Goal: Task Accomplishment & Management: Manage account settings

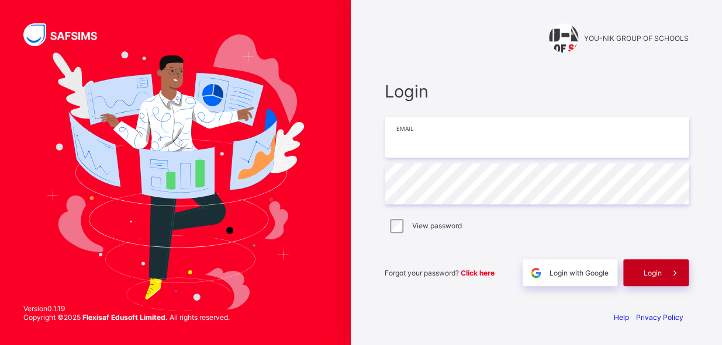
type input "**********"
click at [651, 274] on span "Login" at bounding box center [653, 273] width 18 height 9
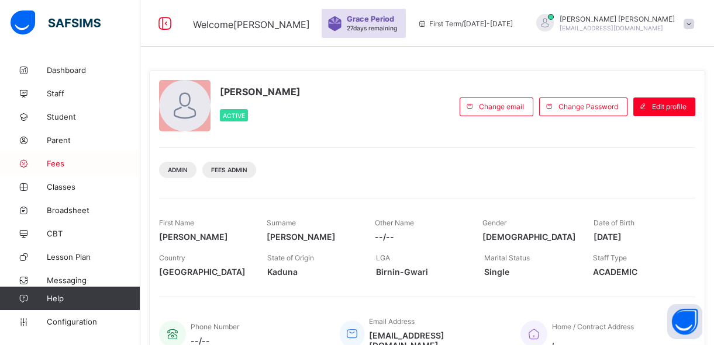
click at [58, 165] on span "Fees" at bounding box center [94, 163] width 94 height 9
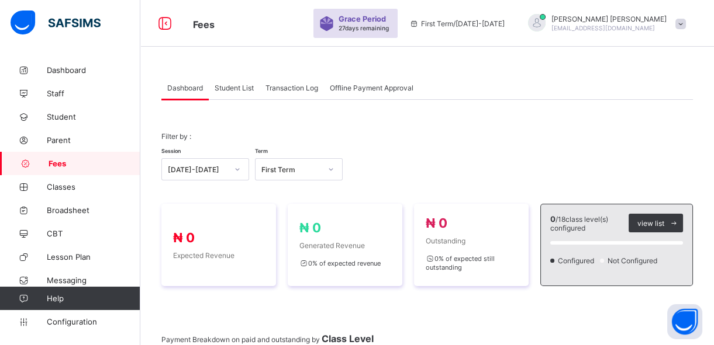
click at [233, 91] on span "Student List" at bounding box center [234, 88] width 39 height 9
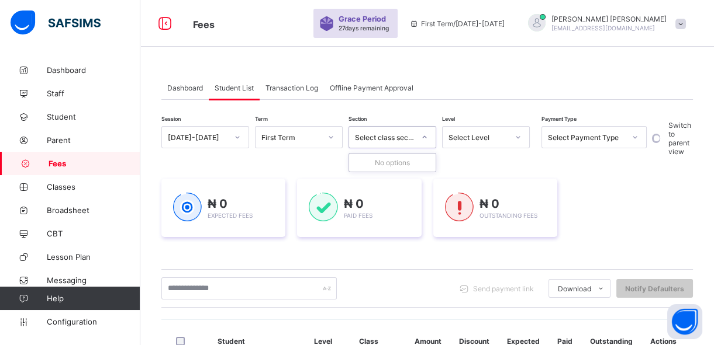
click at [412, 136] on div "Select class section" at bounding box center [385, 137] width 60 height 9
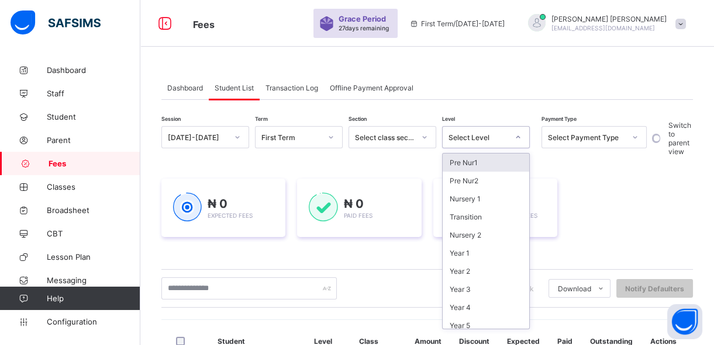
click at [467, 136] on div "Select Level" at bounding box center [478, 137] width 60 height 9
click at [465, 162] on div "Pre Nur1" at bounding box center [485, 163] width 87 height 18
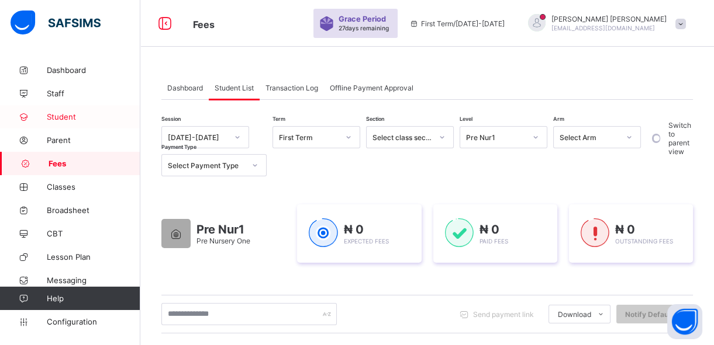
click at [82, 117] on span "Student" at bounding box center [94, 116] width 94 height 9
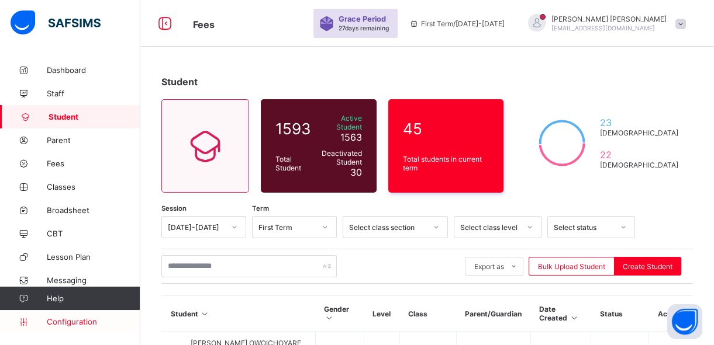
click at [72, 323] on span "Configuration" at bounding box center [93, 321] width 93 height 9
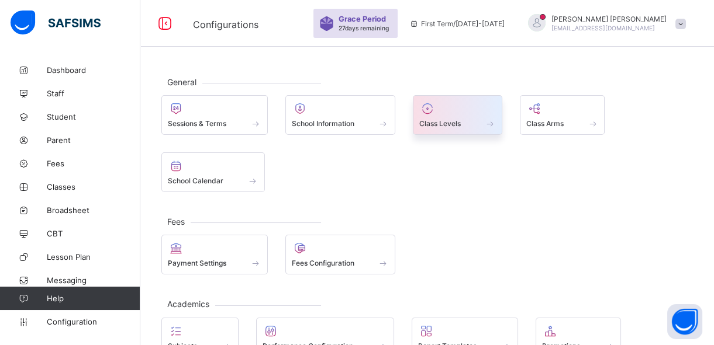
click at [434, 122] on span "Class Levels" at bounding box center [440, 123] width 42 height 9
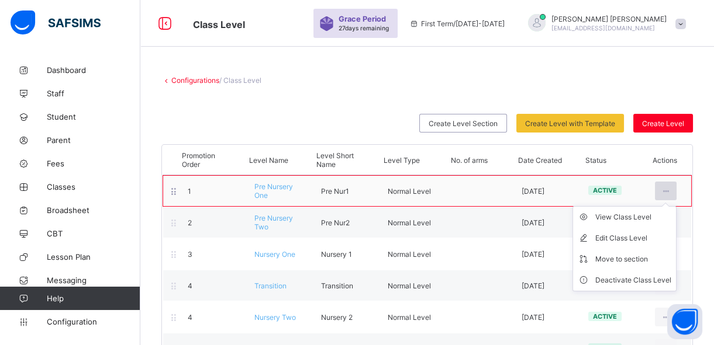
click at [668, 189] on div at bounding box center [666, 191] width 22 height 19
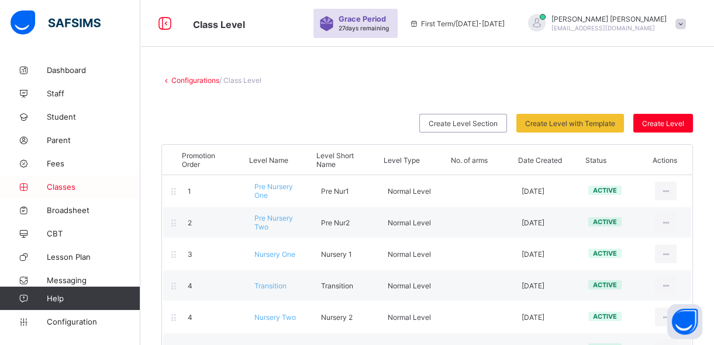
click at [64, 189] on span "Classes" at bounding box center [94, 186] width 94 height 9
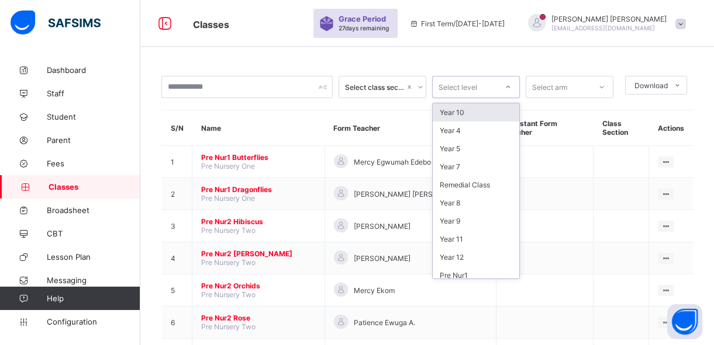
click at [502, 84] on div at bounding box center [508, 87] width 20 height 19
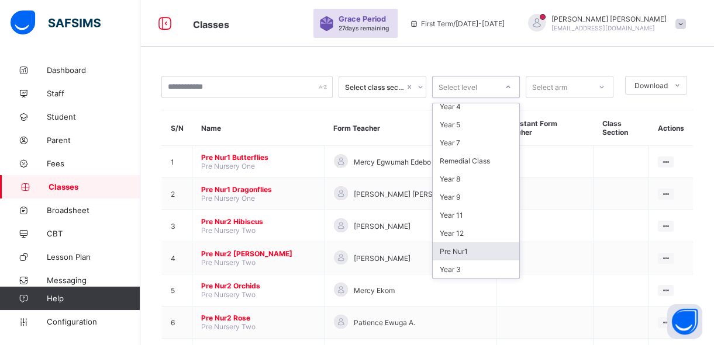
scroll to position [42, 0]
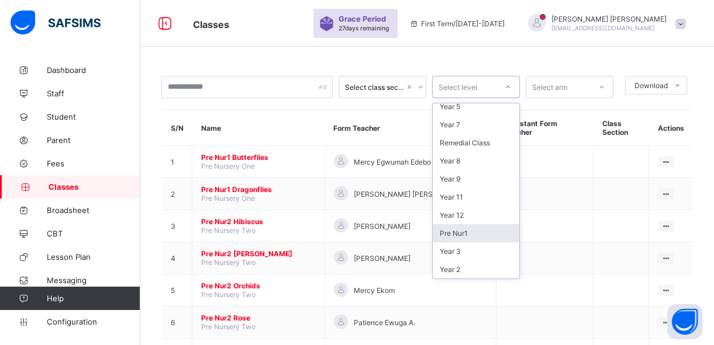
click at [472, 234] on div "Pre Nur1" at bounding box center [476, 233] width 87 height 18
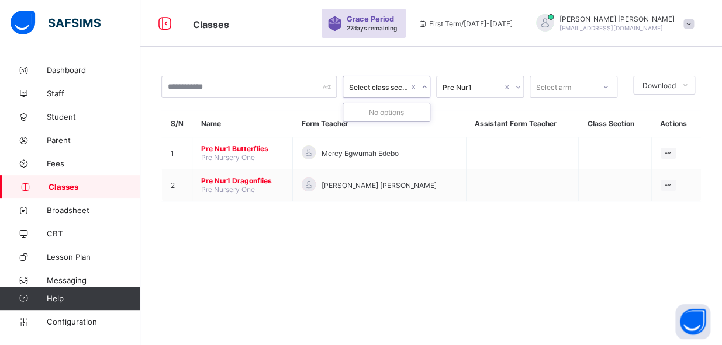
click at [423, 87] on icon at bounding box center [424, 87] width 7 height 12
click at [60, 319] on span "Configuration" at bounding box center [93, 321] width 93 height 9
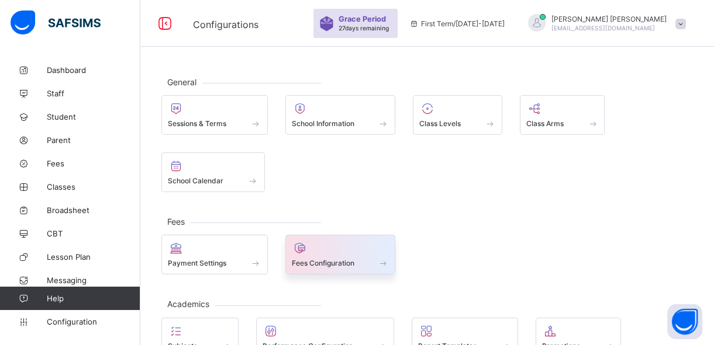
click at [305, 263] on span "Fees Configuration" at bounding box center [323, 263] width 63 height 9
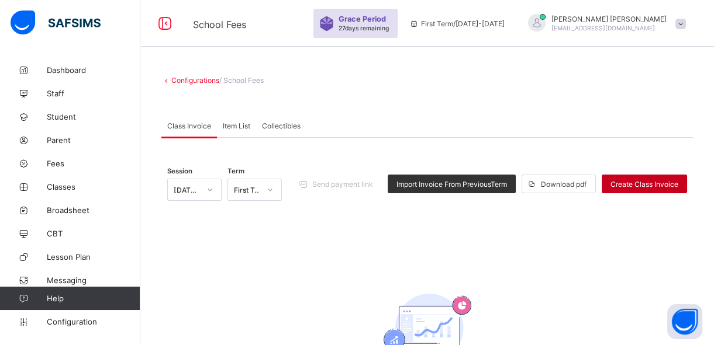
click at [625, 182] on span "Create Class Invoice" at bounding box center [644, 184] width 68 height 9
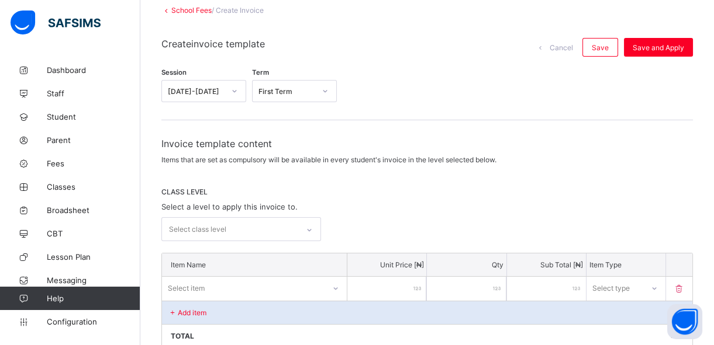
scroll to position [92, 0]
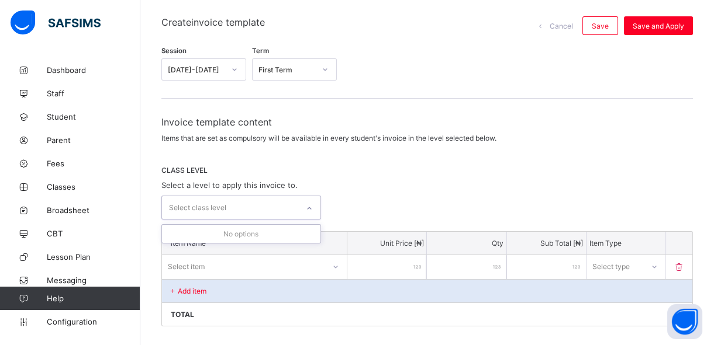
click at [298, 207] on div "Select class level" at bounding box center [230, 207] width 136 height 23
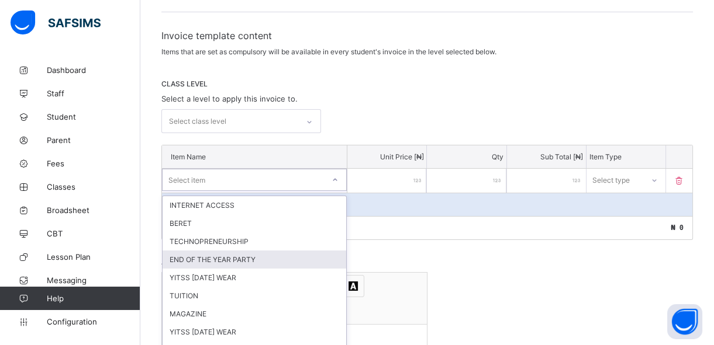
click at [337, 191] on div "option END OF THE YEAR PARTY focused, 4 of 36. 36 results available. Use Up and…" at bounding box center [254, 180] width 185 height 22
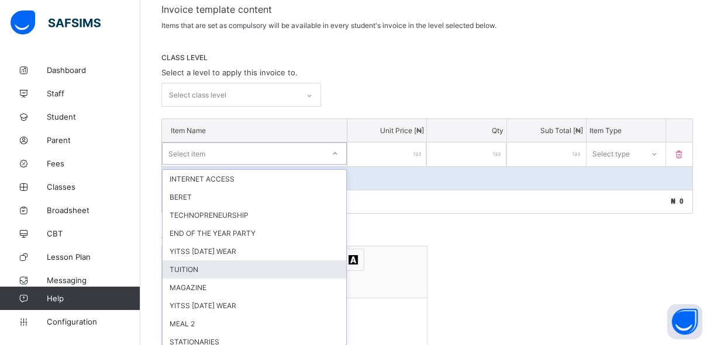
scroll to position [206, 0]
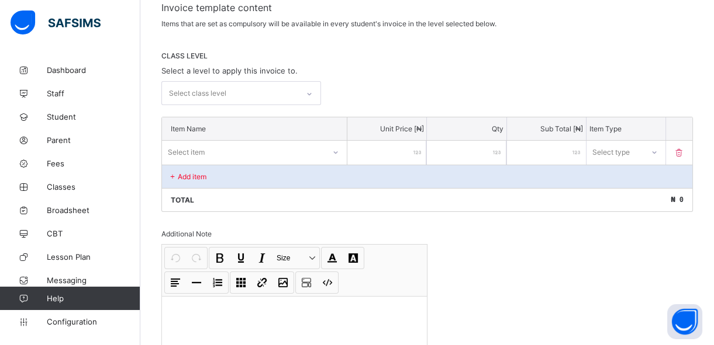
click at [389, 230] on div "Additional Note" at bounding box center [294, 234] width 266 height 9
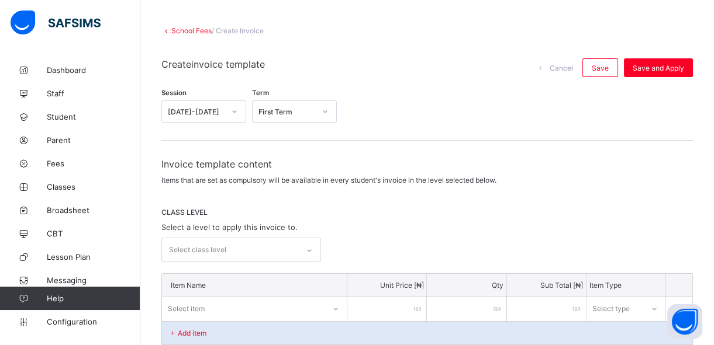
scroll to position [36, 0]
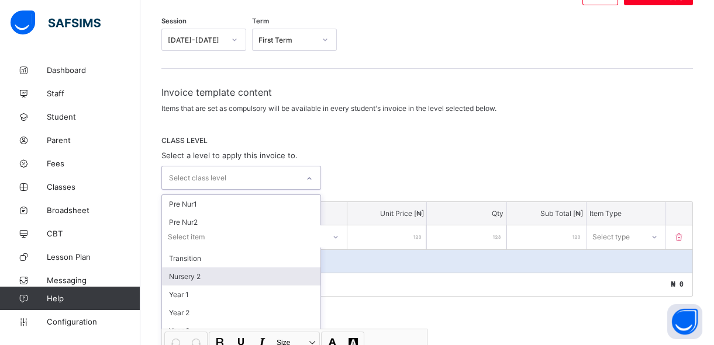
click at [314, 190] on div "option Nursery 2 focused, 5 of 21. 21 results available. Use Up and Down to cho…" at bounding box center [241, 178] width 160 height 24
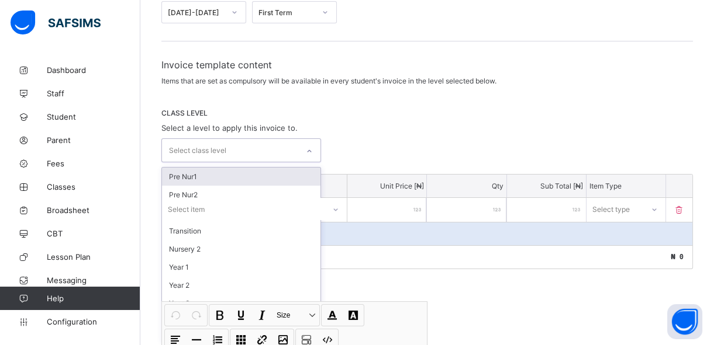
click at [280, 174] on div "Pre Nur1" at bounding box center [241, 177] width 158 height 18
click at [301, 178] on div "Pre Nur2" at bounding box center [241, 179] width 158 height 18
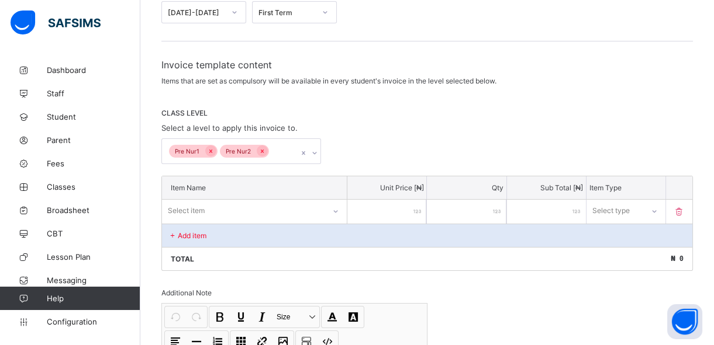
click at [406, 262] on div "Total ₦ 0" at bounding box center [427, 258] width 530 height 23
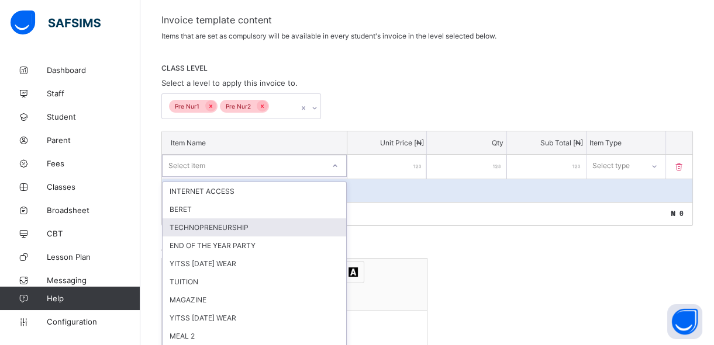
click at [334, 177] on div "option TECHNOPRENEURSHIP focused, 3 of 36. 36 results available. Use Up and Dow…" at bounding box center [254, 166] width 185 height 22
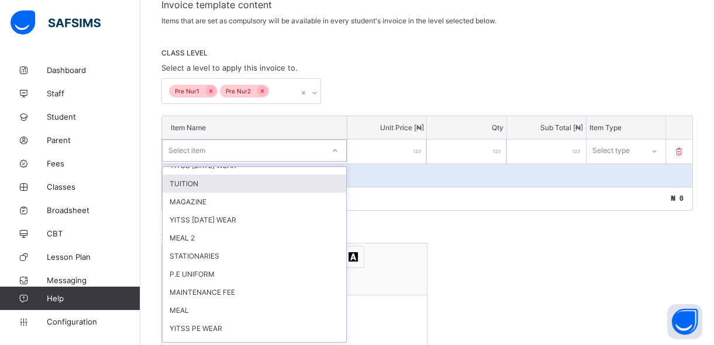
scroll to position [65, 0]
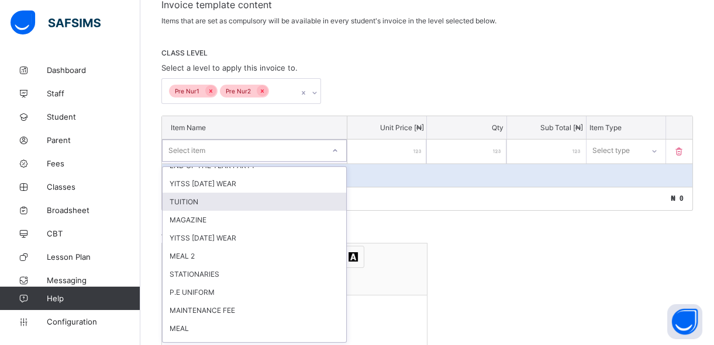
click at [186, 200] on div "TUITION" at bounding box center [254, 202] width 184 height 18
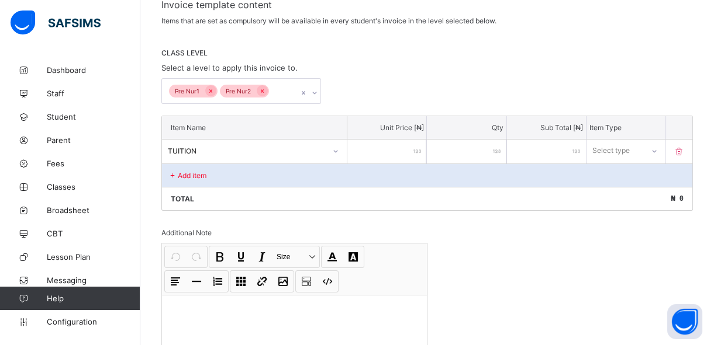
click at [370, 151] on input "number" at bounding box center [386, 152] width 79 height 24
type input "*"
type input "**"
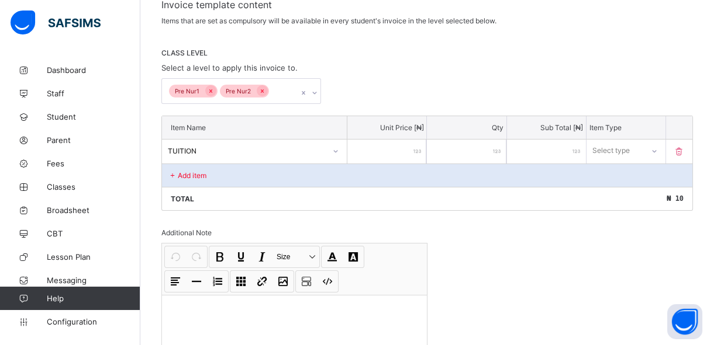
type input "***"
type input "****"
type input "*****"
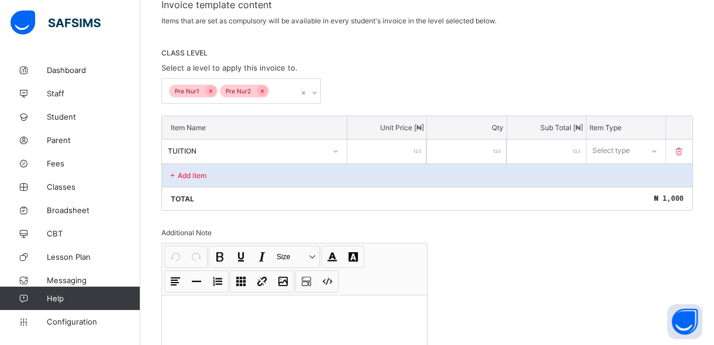
type input "*****"
type input "******"
click at [657, 150] on icon at bounding box center [653, 151] width 7 height 12
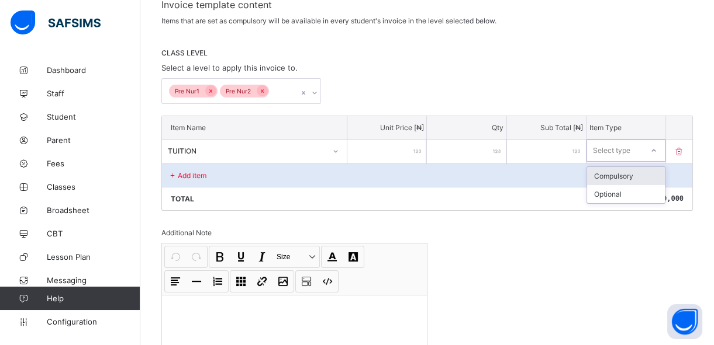
click at [634, 176] on div "Compulsory" at bounding box center [626, 176] width 78 height 18
click at [182, 173] on p "Add item" at bounding box center [192, 175] width 29 height 9
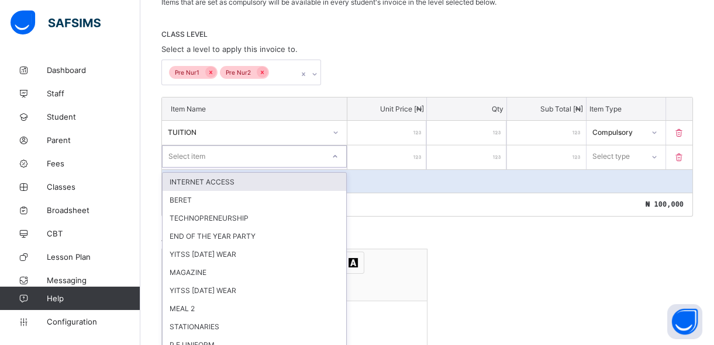
click at [191, 168] on div "option INTERNET ACCESS focused, 1 of 35. 35 results available. Use Up and Down …" at bounding box center [254, 157] width 185 height 22
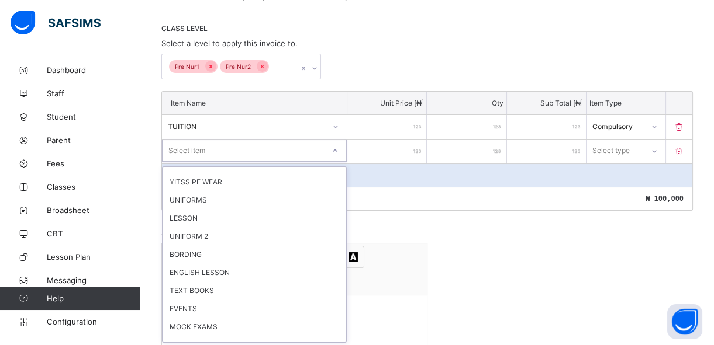
scroll to position [234, 0]
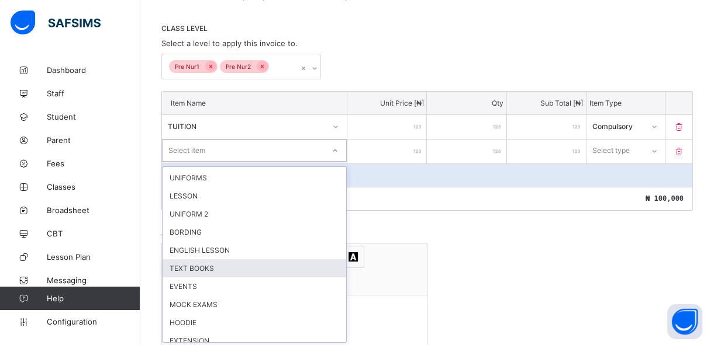
click at [207, 260] on div "TEXT BOOKS" at bounding box center [254, 269] width 184 height 18
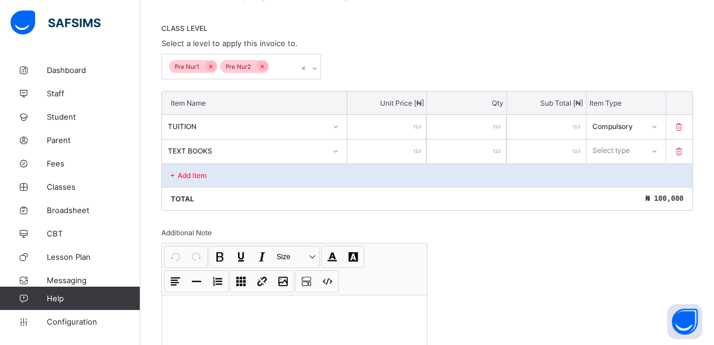
click at [381, 159] on input "number" at bounding box center [386, 152] width 79 height 24
type input "*"
type input "**"
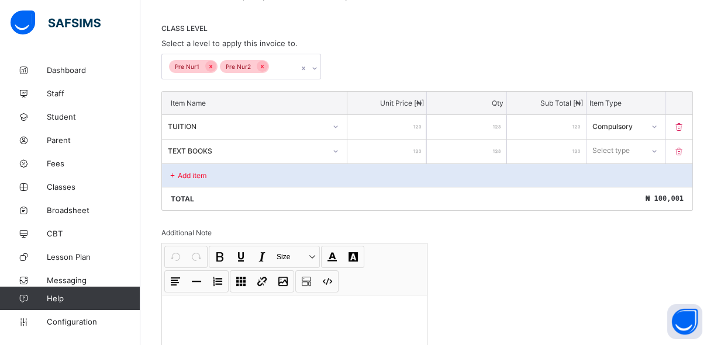
type input "***"
type input "****"
type input "*****"
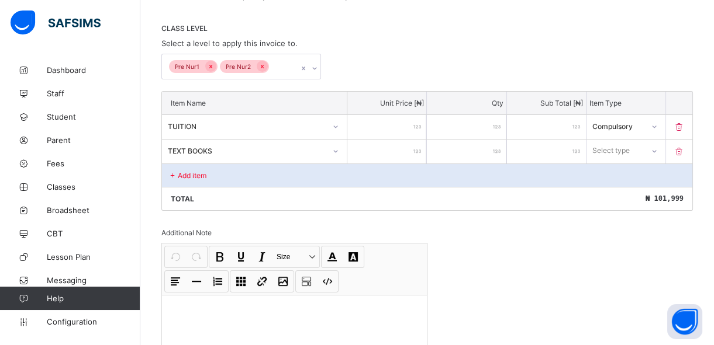
type input "*****"
type input "****"
type input "***"
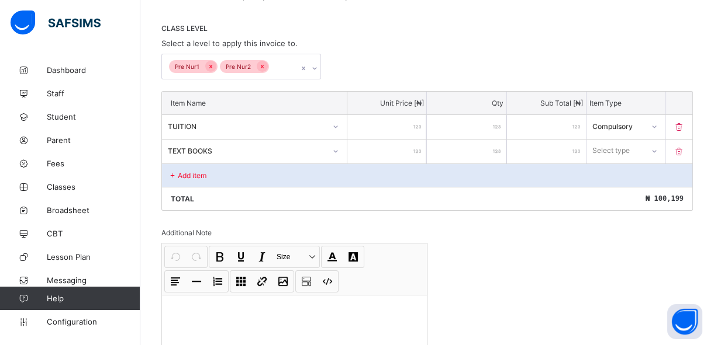
type input "**"
type input "***"
type input "****"
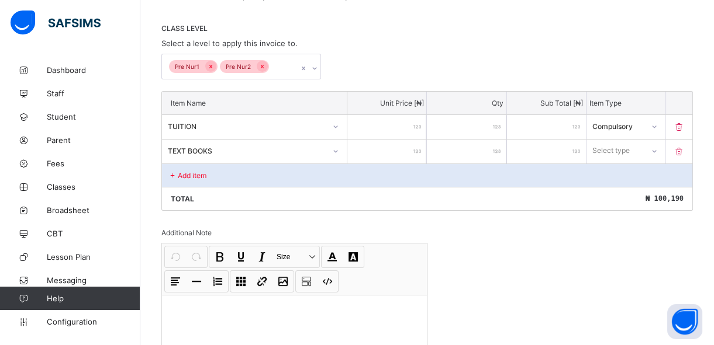
type input "****"
type input "*****"
click at [612, 154] on div "Select type" at bounding box center [611, 151] width 37 height 22
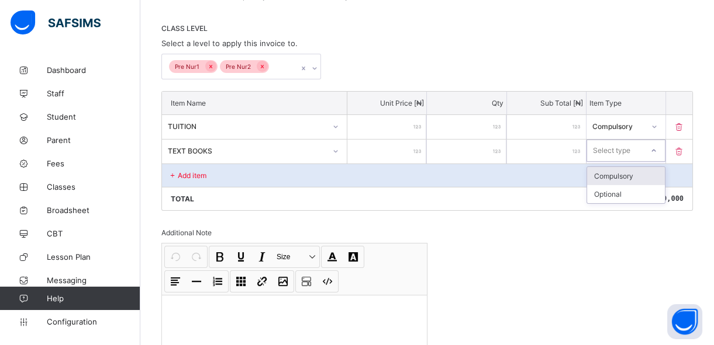
click at [611, 175] on div "Compulsory" at bounding box center [626, 176] width 78 height 18
click at [299, 175] on div "Add item" at bounding box center [427, 175] width 530 height 23
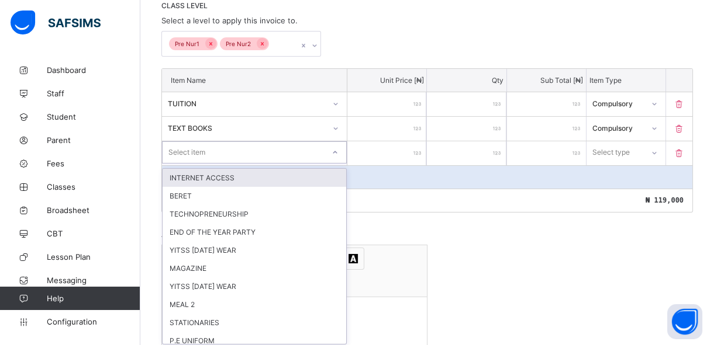
click at [337, 164] on div "option INTERNET ACCESS focused, 1 of 34. 34 results available. Use Up and Down …" at bounding box center [254, 152] width 185 height 22
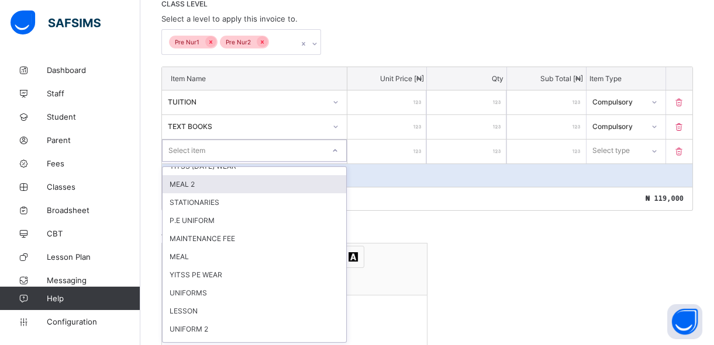
scroll to position [101, 0]
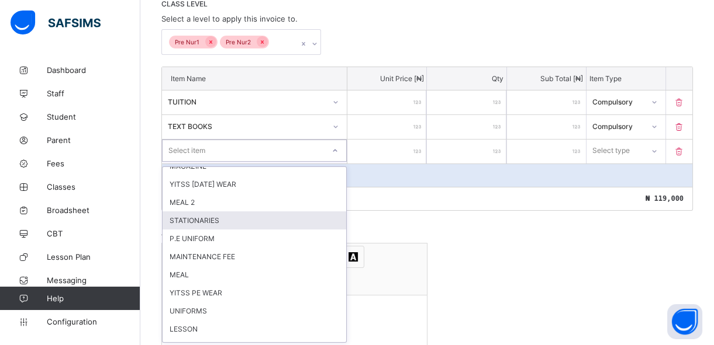
click at [234, 219] on div "STATIONARIES" at bounding box center [254, 221] width 184 height 18
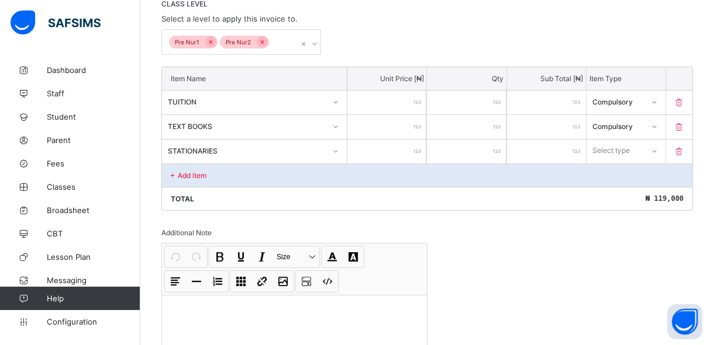
click at [397, 153] on input "number" at bounding box center [386, 152] width 79 height 24
type input "*"
type input "**"
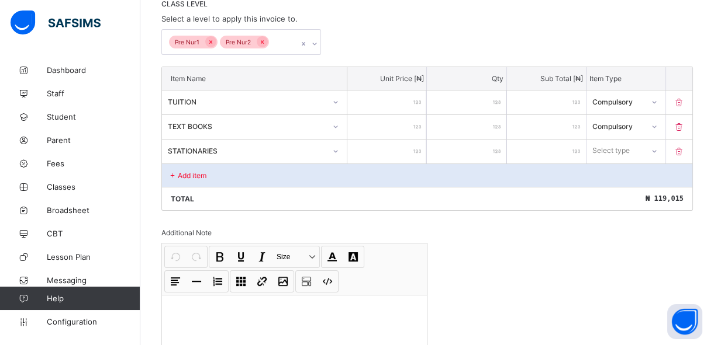
type input "***"
type input "****"
type input "***"
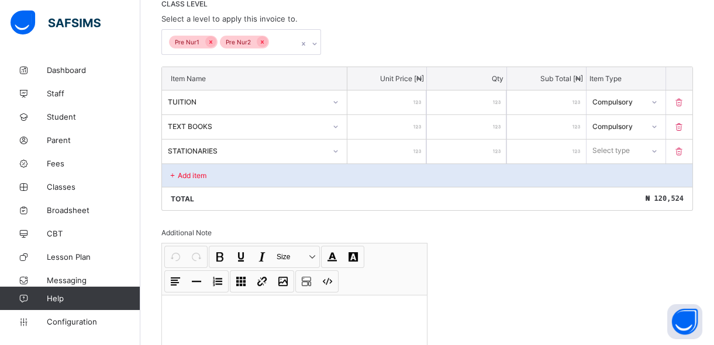
type input "***"
type input "****"
type input "*****"
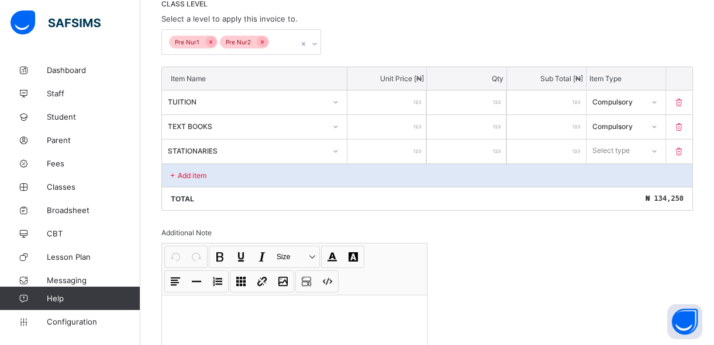
type input "*****"
click at [626, 150] on div "Select type" at bounding box center [611, 151] width 37 height 22
click at [621, 175] on div "Compulsory" at bounding box center [626, 176] width 78 height 18
click at [224, 176] on div "Add item" at bounding box center [427, 175] width 530 height 23
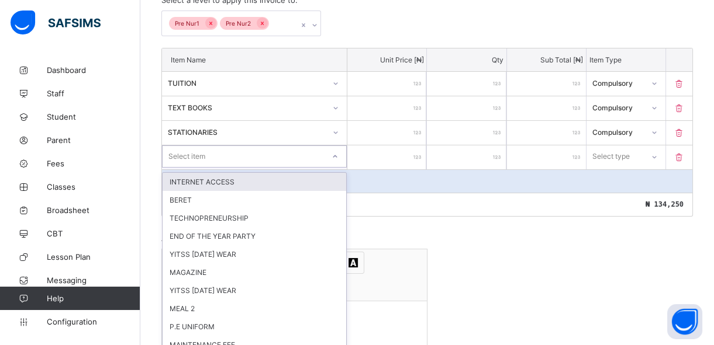
click at [337, 168] on div "option INTERNET ACCESS focused, 1 of 33. 33 results available. Use Up and Down …" at bounding box center [254, 157] width 185 height 22
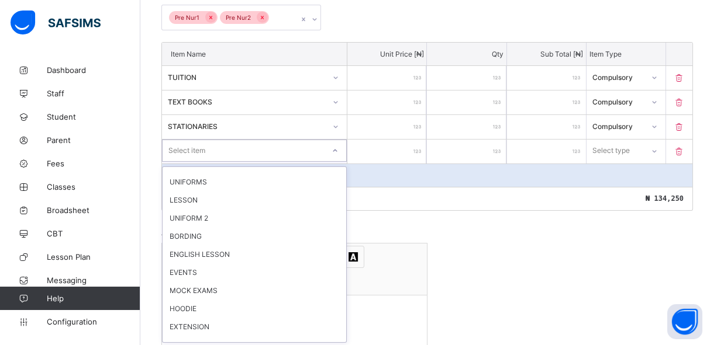
scroll to position [212, 0]
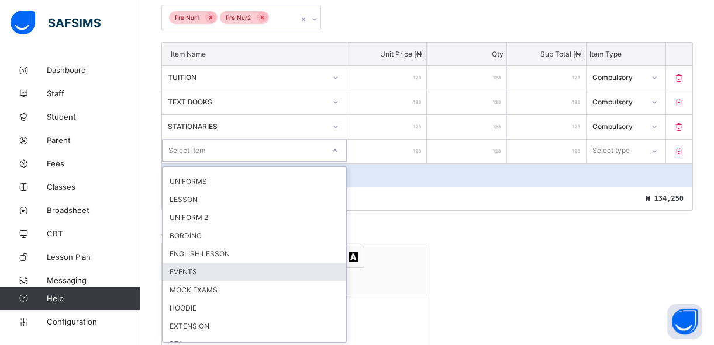
click at [179, 266] on div "EVENTS" at bounding box center [254, 272] width 184 height 18
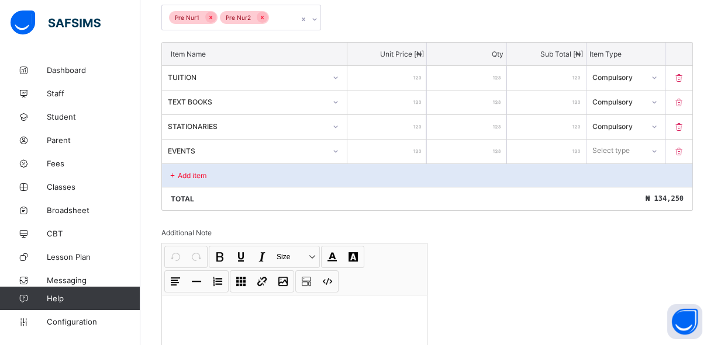
click at [406, 149] on input "number" at bounding box center [386, 152] width 79 height 24
type input "*"
type input "**"
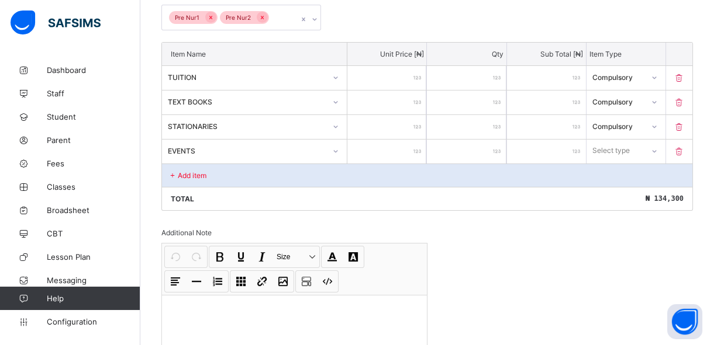
type input "***"
type input "****"
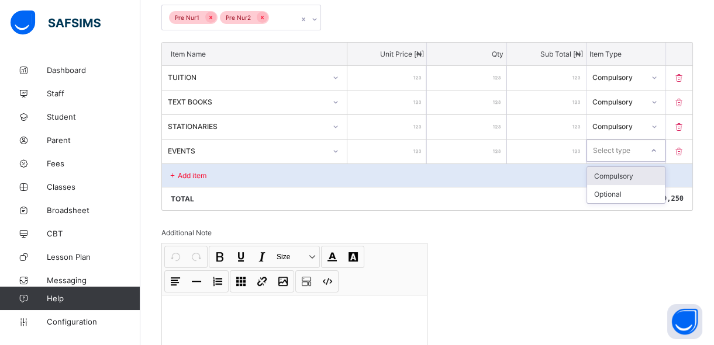
click at [641, 144] on div "Select type" at bounding box center [615, 151] width 56 height 16
click at [634, 174] on div "Compulsory" at bounding box center [626, 176] width 78 height 18
click at [185, 174] on p "Add item" at bounding box center [192, 175] width 29 height 9
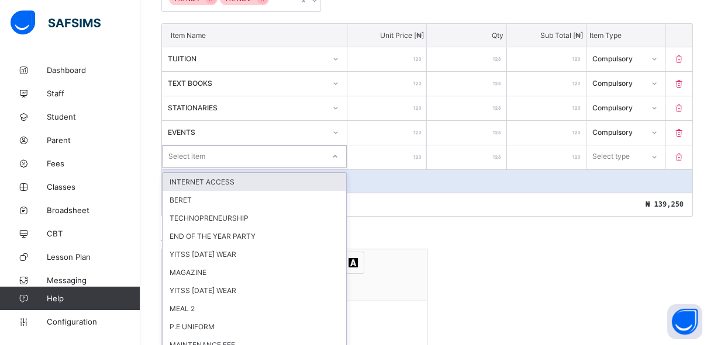
click at [338, 168] on div "option INTERNET ACCESS focused, 1 of 32. 32 results available. Use Up and Down …" at bounding box center [254, 157] width 185 height 22
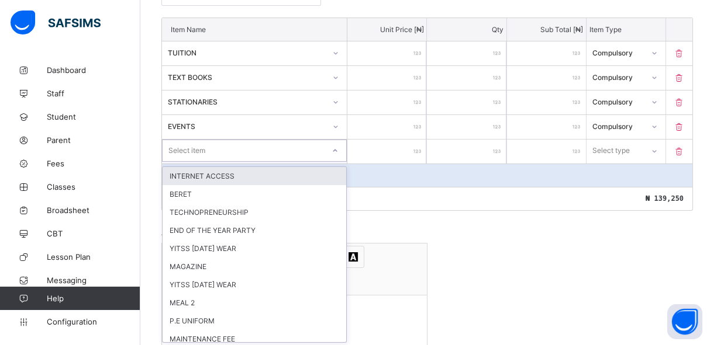
scroll to position [396, 0]
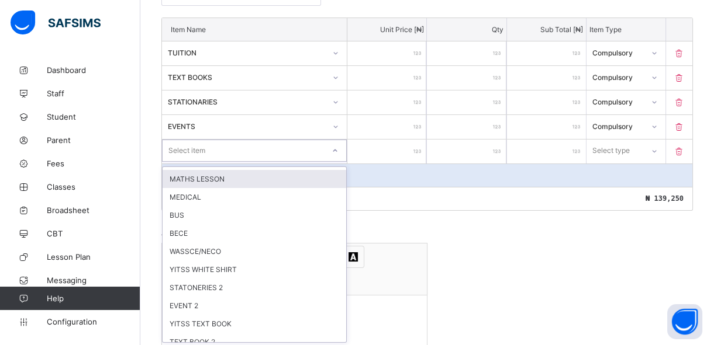
click at [220, 170] on div "MATHS LESSON" at bounding box center [254, 179] width 184 height 18
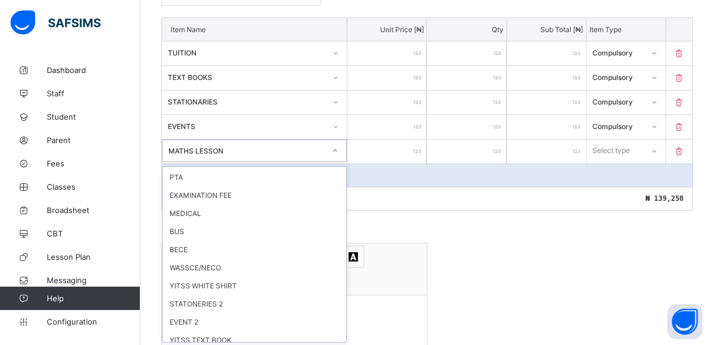
scroll to position [378, 0]
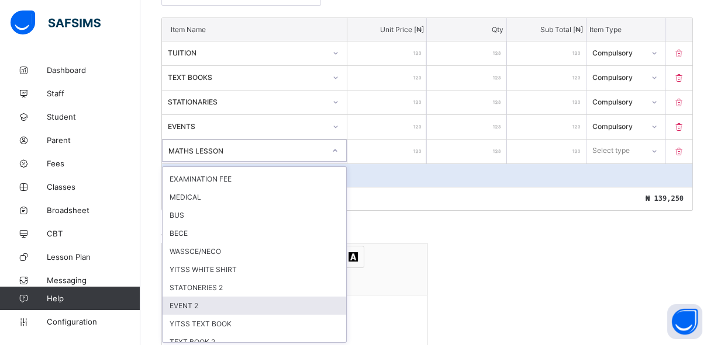
click at [208, 298] on div "EVENT 2" at bounding box center [254, 306] width 184 height 18
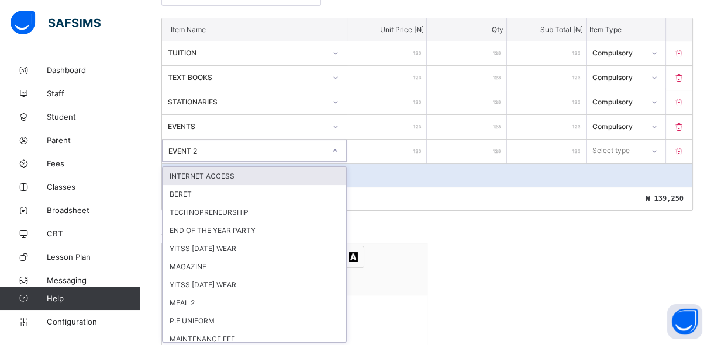
click at [333, 148] on div at bounding box center [335, 150] width 20 height 19
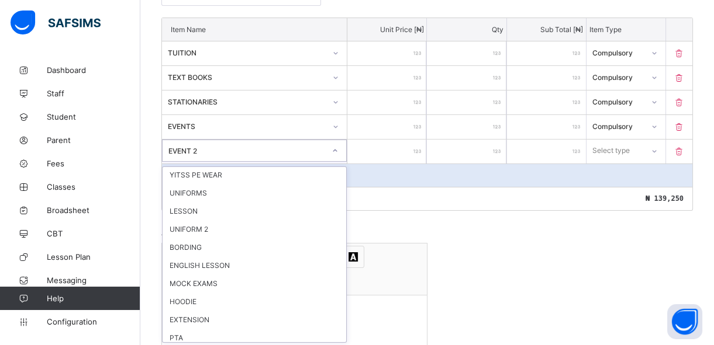
scroll to position [248, 0]
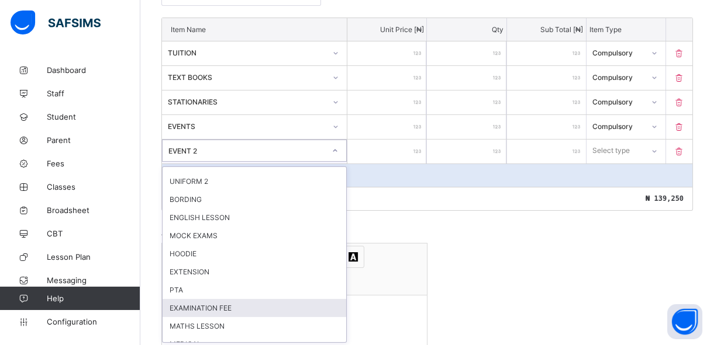
click at [229, 299] on div "EXAMINATION FEE" at bounding box center [254, 308] width 184 height 18
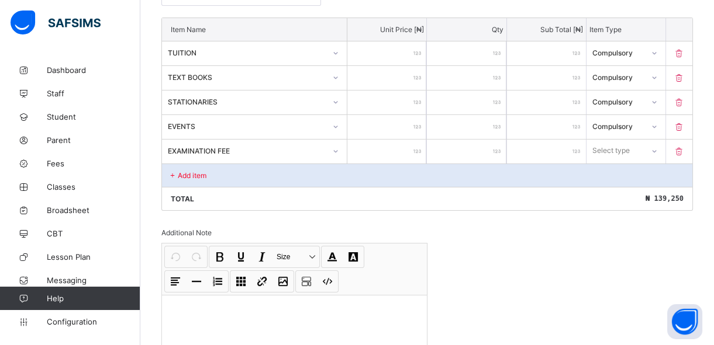
click at [402, 154] on input "number" at bounding box center [386, 152] width 79 height 24
type input "*"
type input "**"
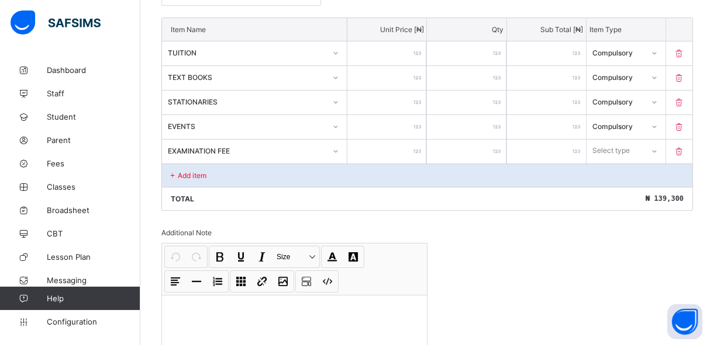
type input "***"
type input "****"
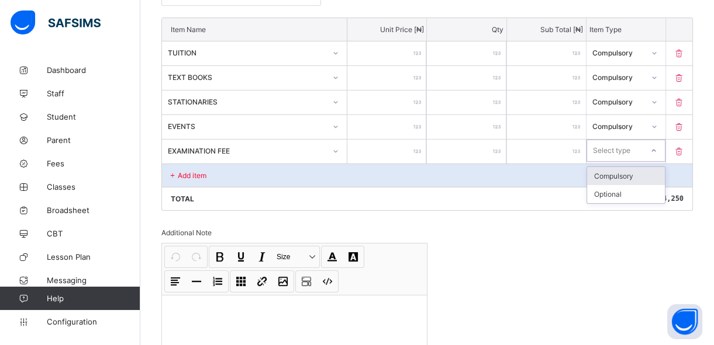
click at [657, 148] on icon at bounding box center [653, 151] width 7 height 12
click at [643, 175] on div "Compulsory" at bounding box center [626, 176] width 78 height 18
click at [195, 181] on div "Add item" at bounding box center [427, 175] width 530 height 23
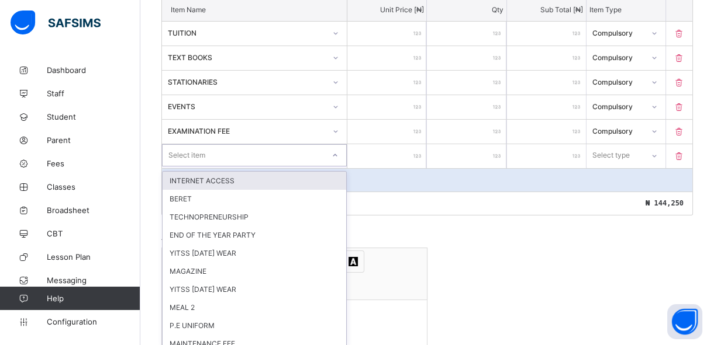
click at [338, 167] on div "option INTERNET ACCESS focused, 1 of 31. 31 results available. Use Up and Down …" at bounding box center [254, 155] width 185 height 22
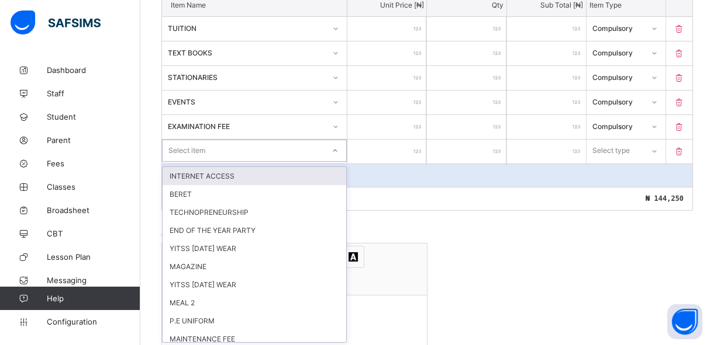
scroll to position [333, 0]
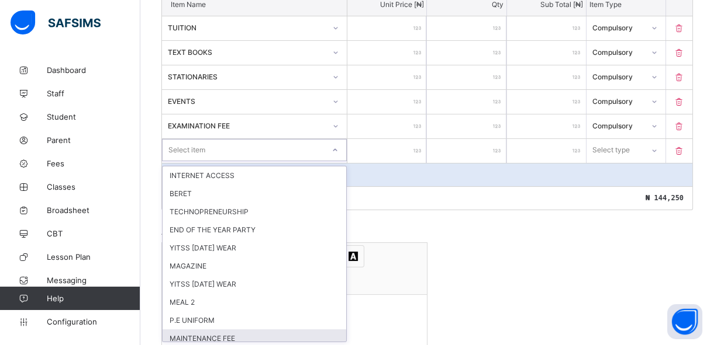
click at [281, 330] on div "MAINTENANCE FEE" at bounding box center [254, 339] width 184 height 18
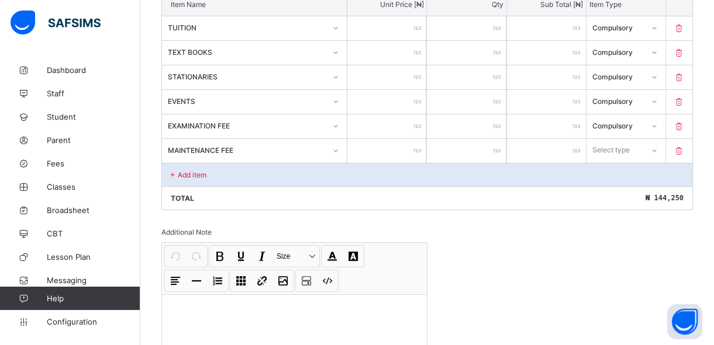
click at [403, 151] on input "number" at bounding box center [386, 151] width 79 height 24
type input "*"
type input "**"
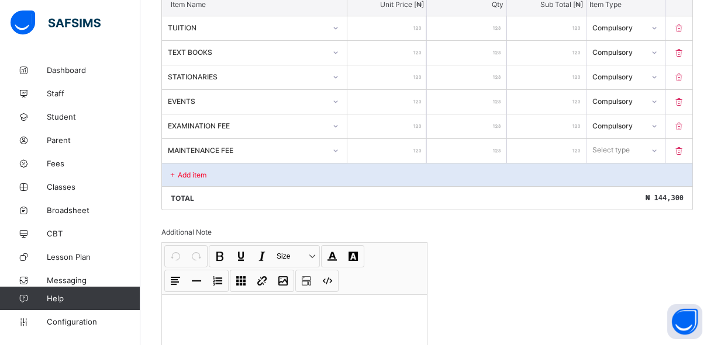
type input "***"
type input "****"
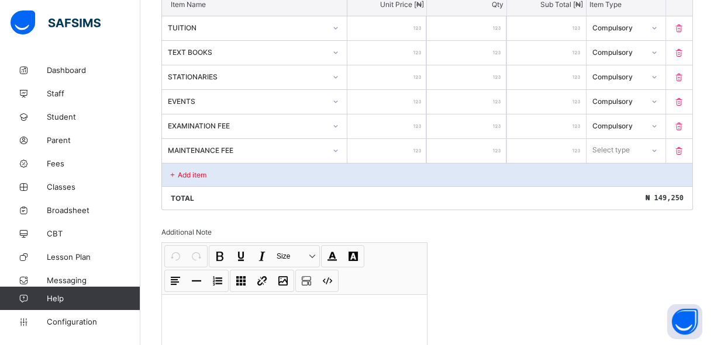
click at [630, 144] on div "Select type" at bounding box center [610, 150] width 37 height 22
click at [629, 175] on div "Compulsory" at bounding box center [626, 176] width 78 height 18
click at [225, 175] on div "Add item" at bounding box center [427, 174] width 530 height 23
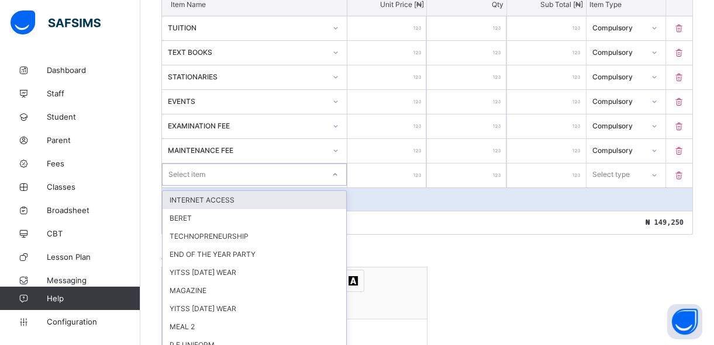
scroll to position [357, 0]
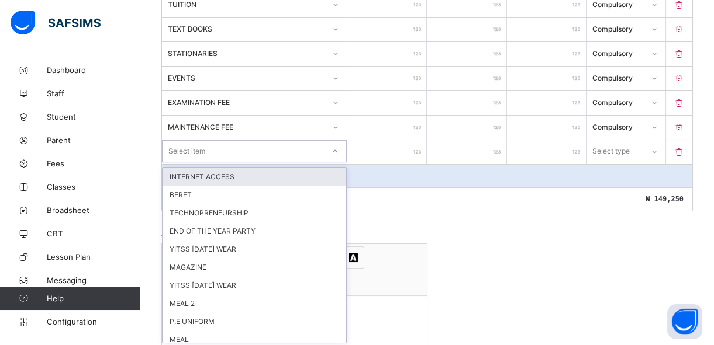
click at [338, 162] on div "option INTERNET ACCESS focused, 1 of 30. 30 results available. Use Up and Down …" at bounding box center [254, 151] width 185 height 22
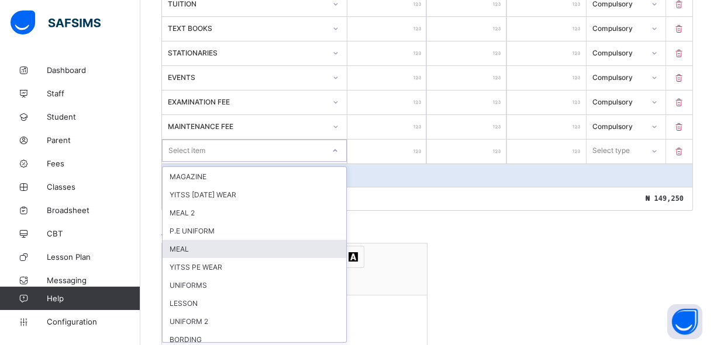
scroll to position [106, 0]
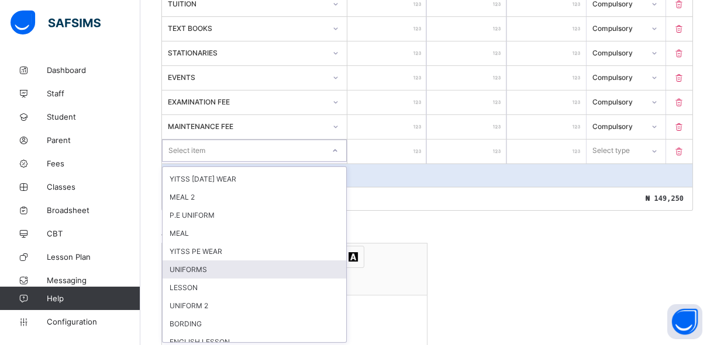
click at [197, 264] on div "UNIFORMS" at bounding box center [254, 270] width 184 height 18
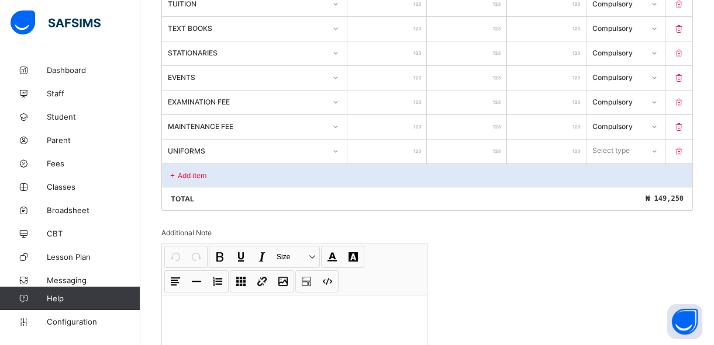
click at [403, 151] on input "number" at bounding box center [386, 152] width 79 height 24
type input "*"
type input "**"
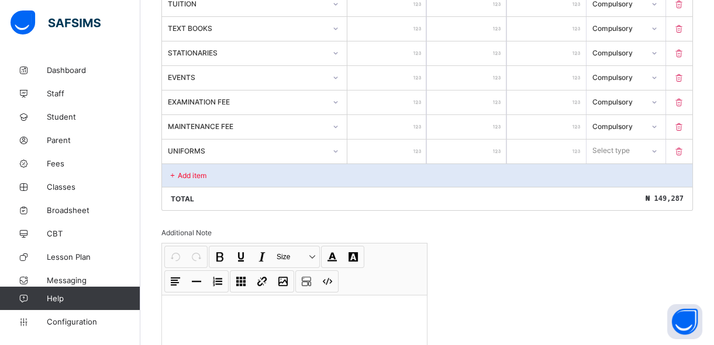
type input "***"
type input "****"
type input "*****"
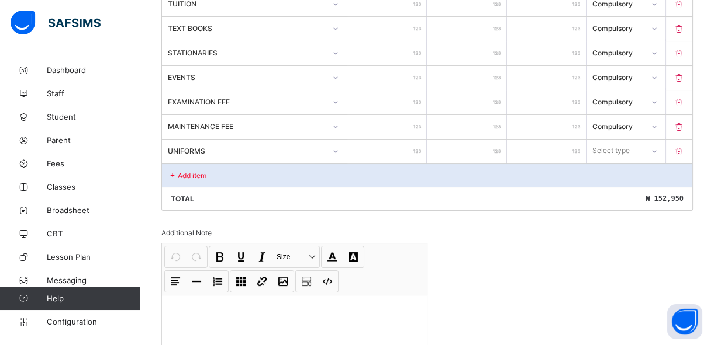
type input "*****"
click at [630, 149] on div "Select type" at bounding box center [611, 151] width 37 height 22
click at [621, 196] on div "Optional" at bounding box center [626, 194] width 78 height 18
click at [189, 172] on p "Add item" at bounding box center [192, 175] width 29 height 9
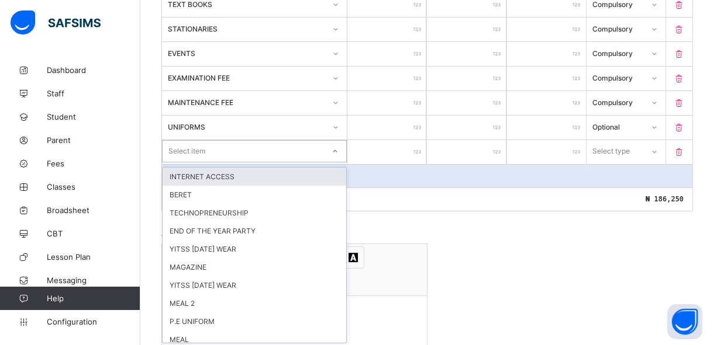
click at [338, 162] on div "option INTERNET ACCESS focused, 1 of 29. 29 results available. Use Up and Down …" at bounding box center [254, 151] width 185 height 22
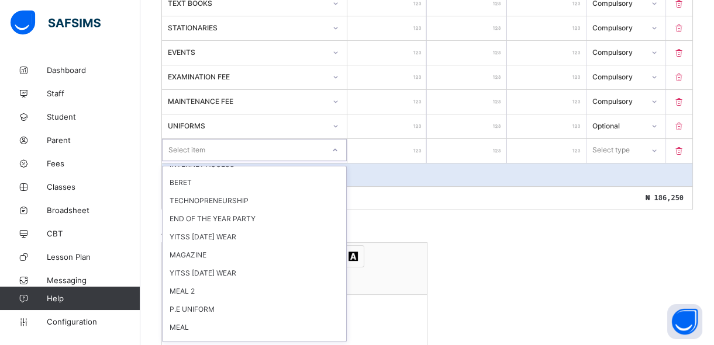
scroll to position [0, 0]
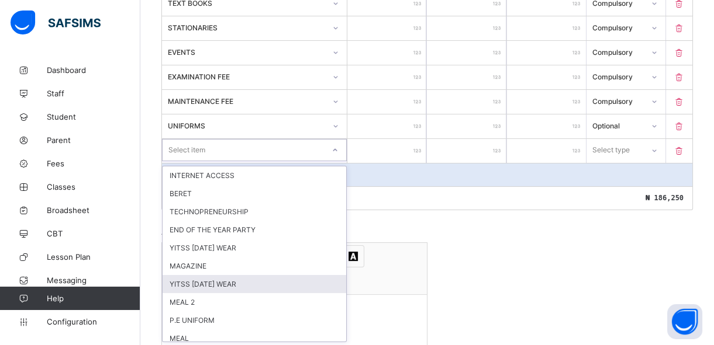
click at [205, 281] on div "YITSS [DATE] WEAR" at bounding box center [254, 284] width 184 height 18
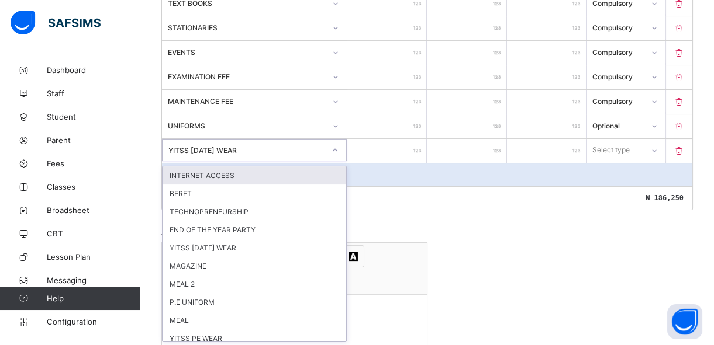
click at [310, 148] on div "YITSS [DATE] WEAR" at bounding box center [246, 150] width 157 height 9
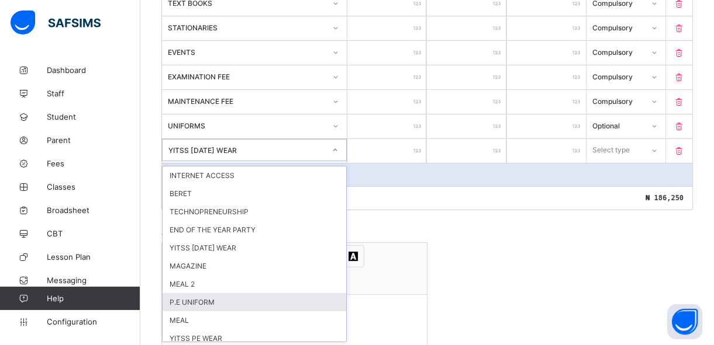
click at [197, 300] on div "P.E UNIFORM" at bounding box center [254, 302] width 184 height 18
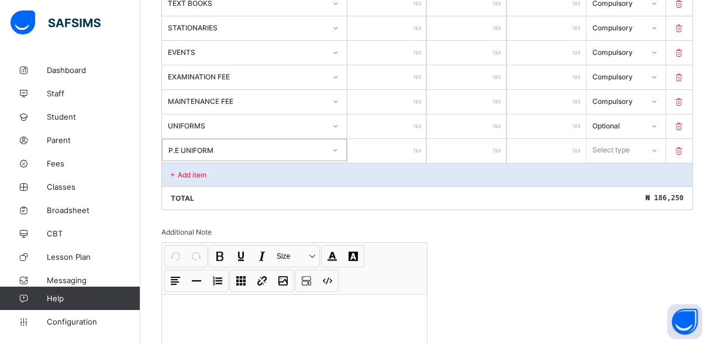
click at [390, 157] on input "number" at bounding box center [386, 151] width 79 height 24
type input "*"
type input "**"
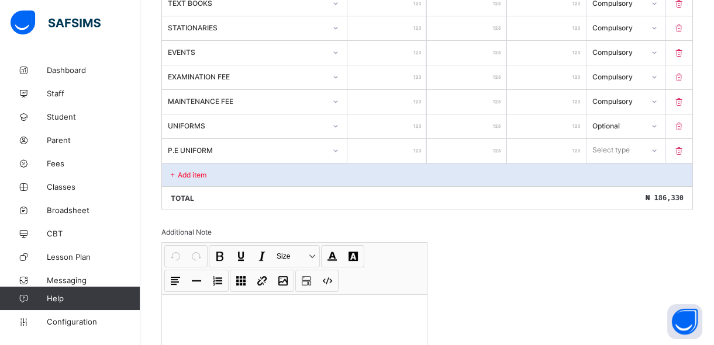
type input "***"
type input "****"
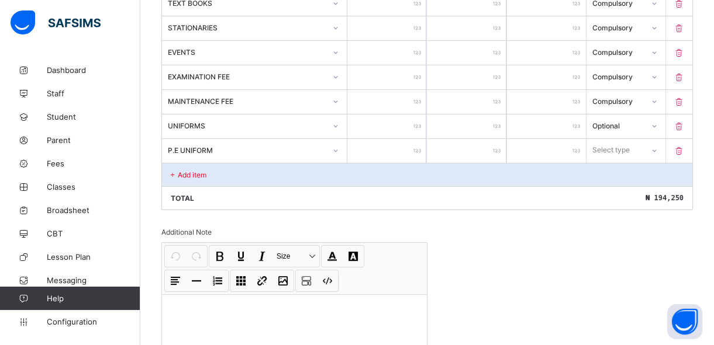
click at [658, 152] on icon at bounding box center [654, 151] width 7 height 12
click at [633, 185] on div "Optional" at bounding box center [626, 194] width 78 height 18
click at [245, 175] on div "Add item" at bounding box center [427, 174] width 530 height 23
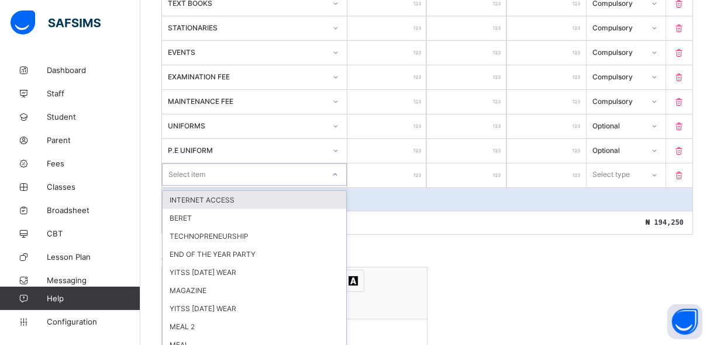
scroll to position [406, 0]
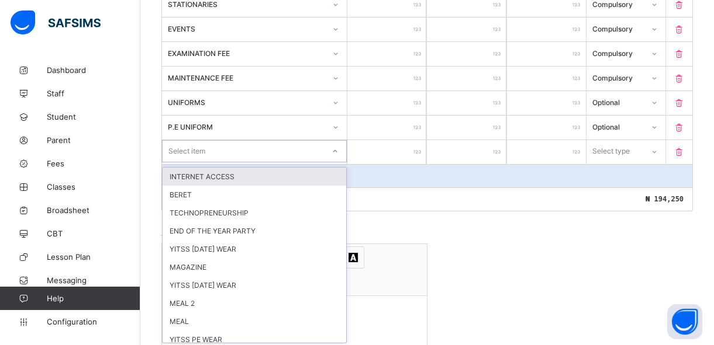
click at [337, 162] on div "option INTERNET ACCESS focused, 1 of 28. 28 results available. Use Up and Down …" at bounding box center [254, 151] width 185 height 22
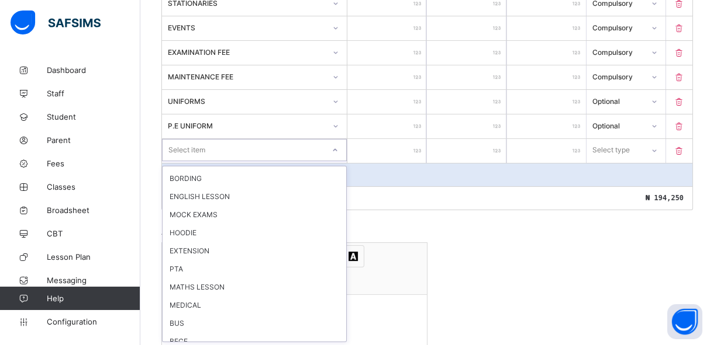
scroll to position [197, 0]
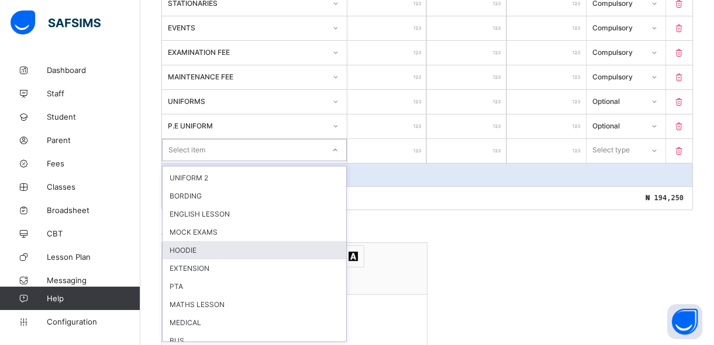
click at [181, 241] on div "HOODIE" at bounding box center [254, 250] width 184 height 18
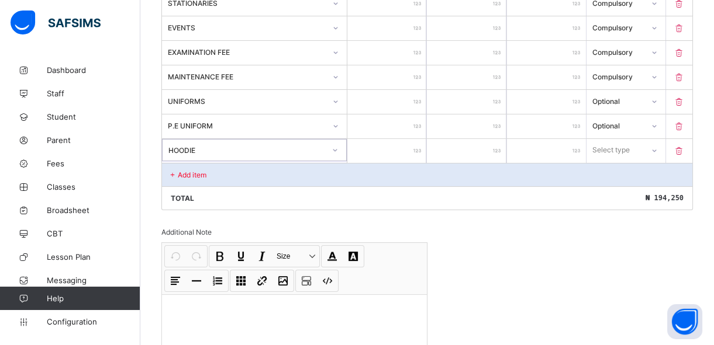
type input "**"
click at [413, 153] on input "**" at bounding box center [386, 151] width 79 height 24
type input "*"
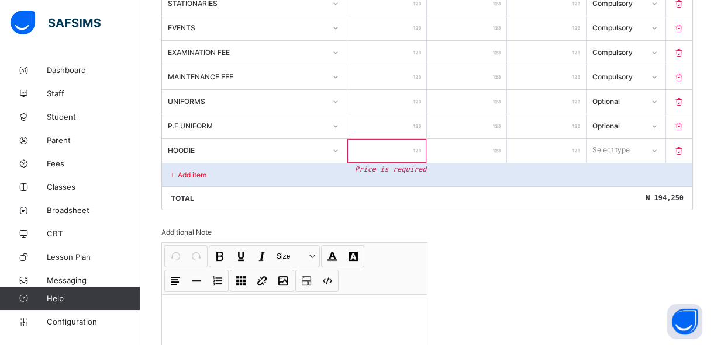
type input "*"
type input "**"
type input "***"
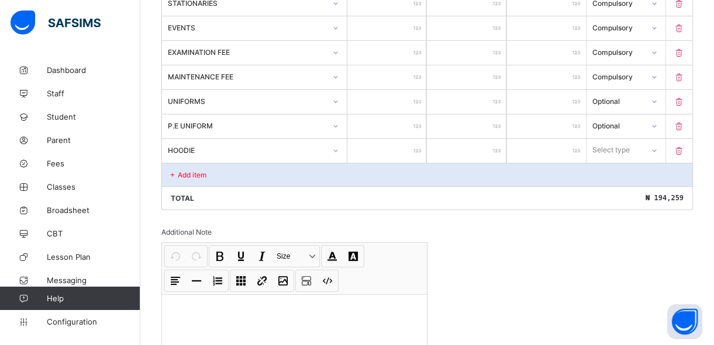
type input "****"
click at [650, 148] on div at bounding box center [653, 150] width 22 height 21
click at [639, 191] on div "Optional" at bounding box center [626, 194] width 78 height 18
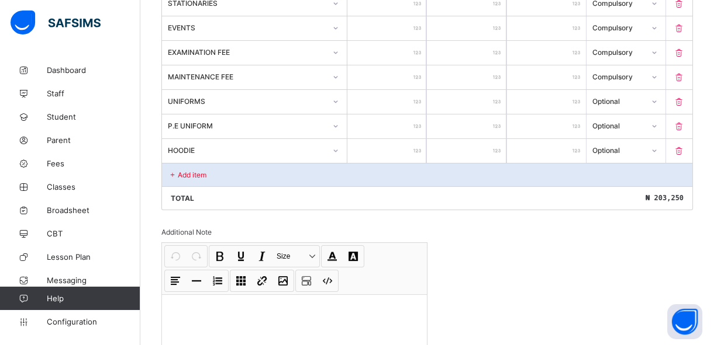
click at [210, 180] on div "Add item" at bounding box center [427, 174] width 530 height 23
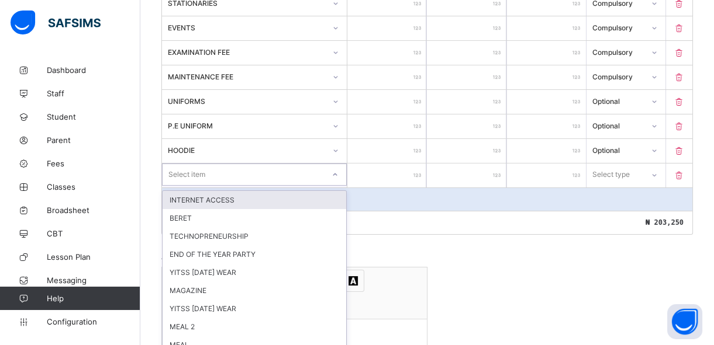
scroll to position [431, 0]
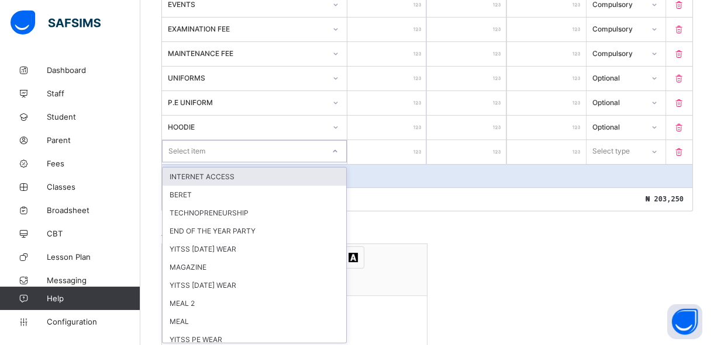
click at [340, 162] on div "option INTERNET ACCESS focused, 1 of 27. 27 results available. Use Up and Down …" at bounding box center [254, 151] width 185 height 22
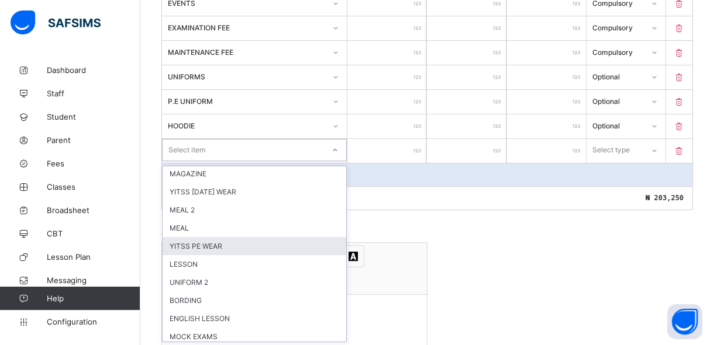
scroll to position [106, 0]
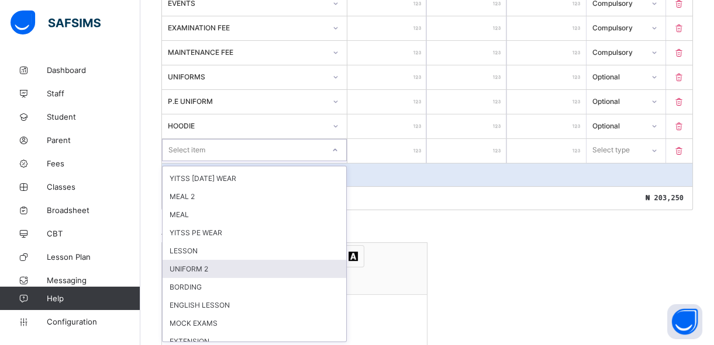
click at [223, 268] on div "UNIFORM 2" at bounding box center [254, 269] width 184 height 18
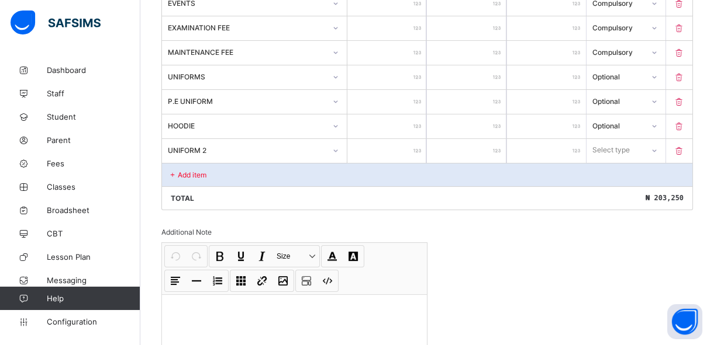
click at [396, 155] on input "number" at bounding box center [386, 151] width 79 height 24
type input "*"
type input "**"
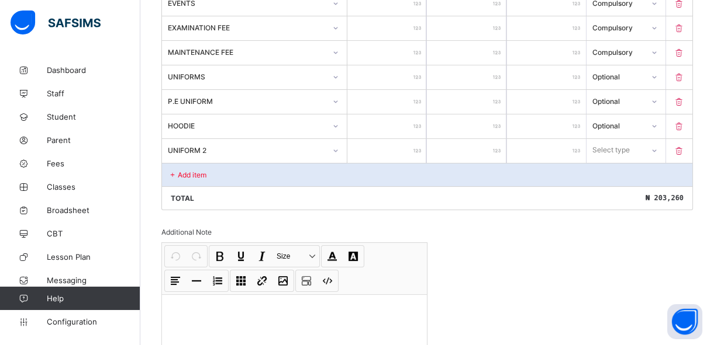
type input "****"
type input "*****"
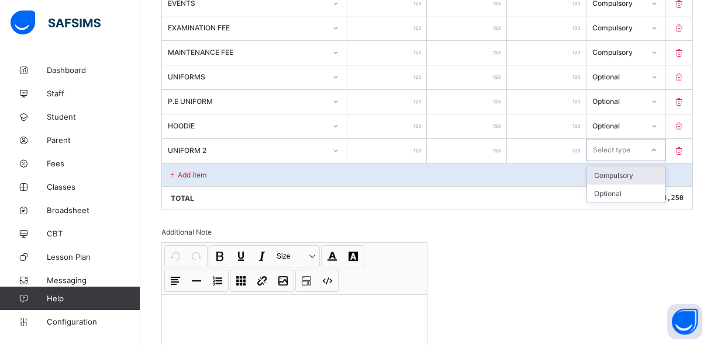
click at [657, 148] on icon at bounding box center [653, 150] width 7 height 12
click at [640, 193] on div "Optional" at bounding box center [626, 194] width 78 height 18
click at [186, 175] on p "Add item" at bounding box center [192, 175] width 29 height 9
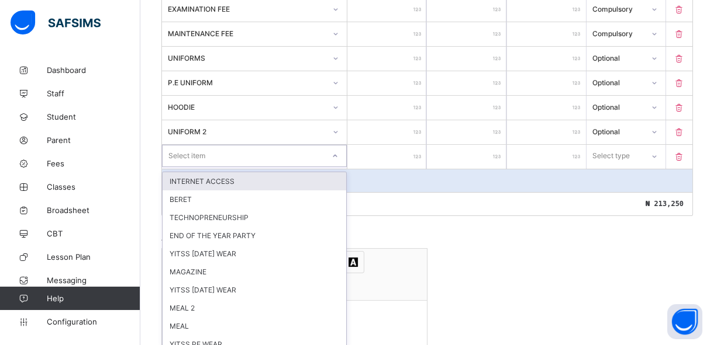
click at [337, 167] on div "option INTERNET ACCESS focused, 1 of 26. 26 results available. Use Up and Down …" at bounding box center [254, 156] width 185 height 22
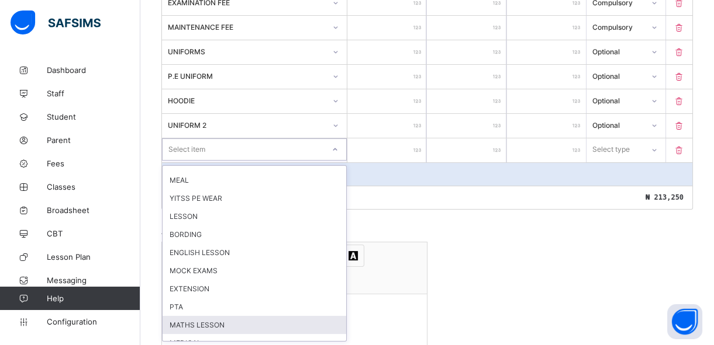
scroll to position [118, 0]
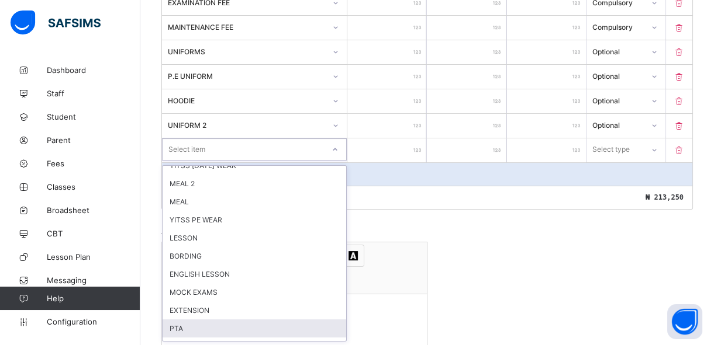
click at [205, 327] on div "PTA" at bounding box center [254, 329] width 184 height 18
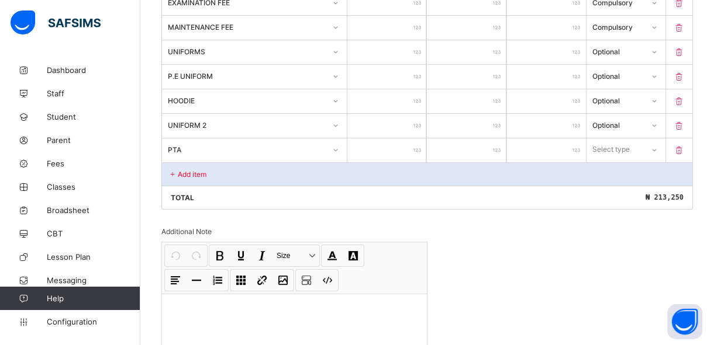
click at [397, 158] on input "number" at bounding box center [386, 151] width 79 height 24
type input "*"
type input "**"
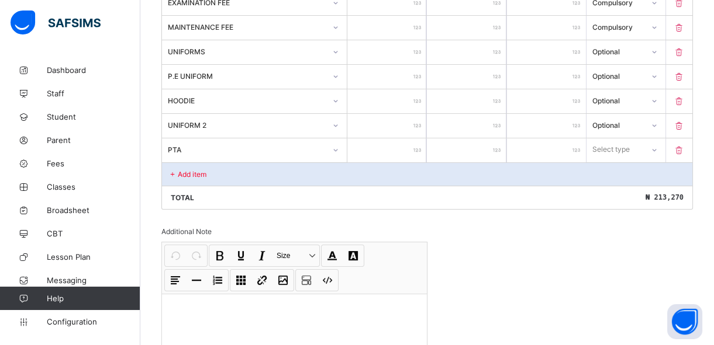
type input "***"
type input "****"
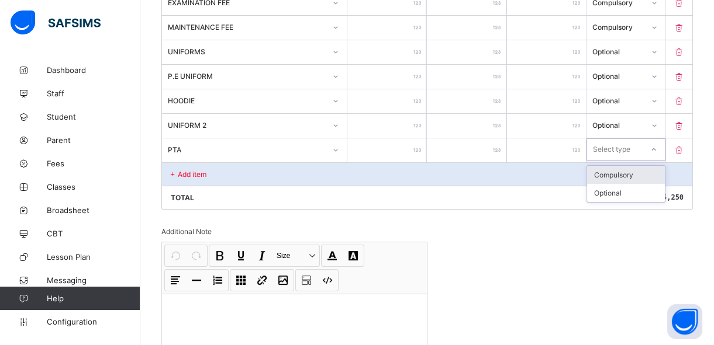
click at [629, 153] on div "Select type" at bounding box center [611, 150] width 37 height 22
click at [617, 173] on div "Compulsory" at bounding box center [626, 175] width 78 height 18
click at [231, 177] on div "Add item" at bounding box center [427, 173] width 530 height 23
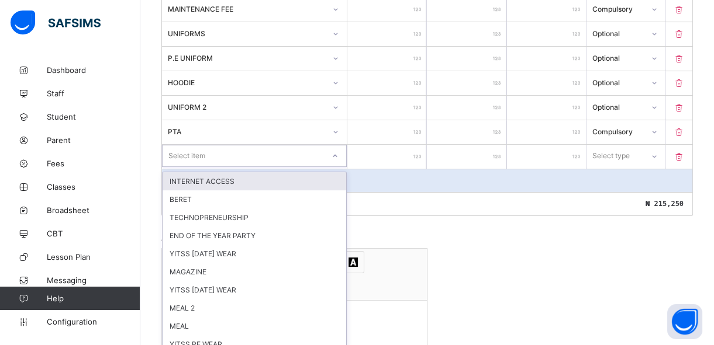
click at [342, 167] on div "option INTERNET ACCESS focused, 1 of 25. 25 results available. Use Up and Down …" at bounding box center [254, 156] width 185 height 22
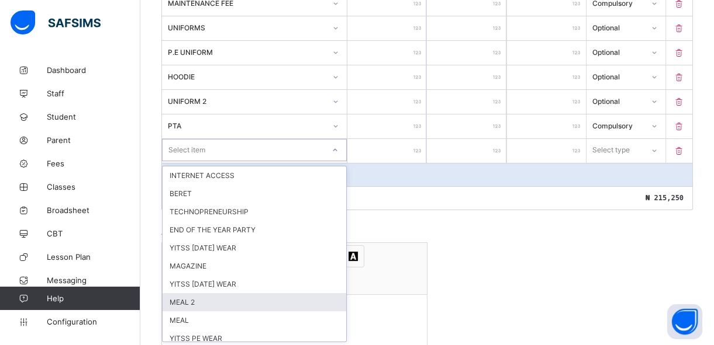
click at [320, 303] on div "MEAL 2" at bounding box center [254, 302] width 184 height 18
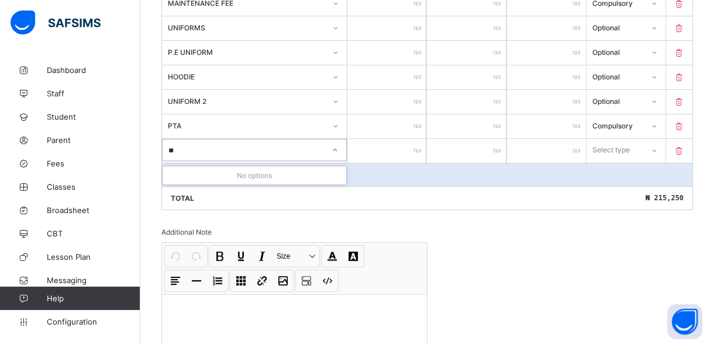
type input "*"
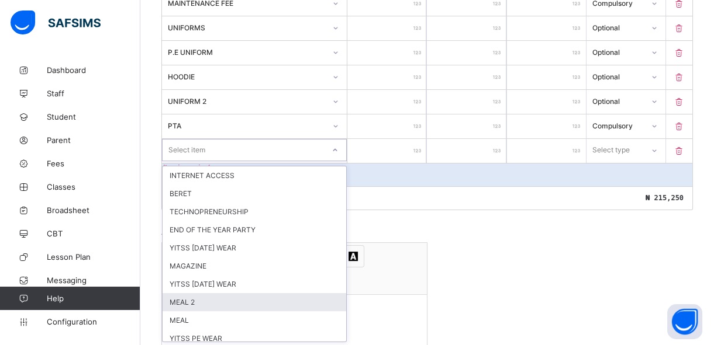
click at [268, 304] on div "MEAL 2" at bounding box center [254, 302] width 184 height 18
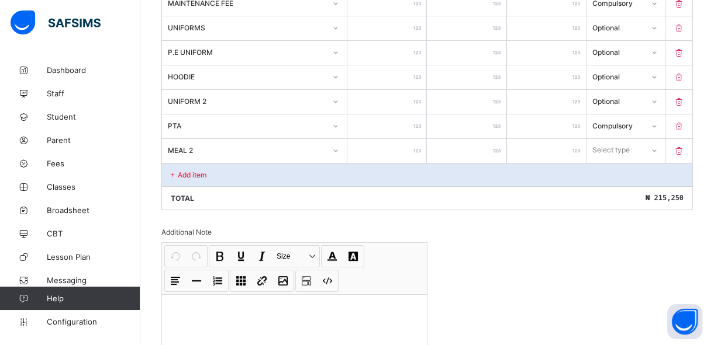
click at [404, 146] on input "number" at bounding box center [386, 151] width 79 height 24
type input "*"
type input "**"
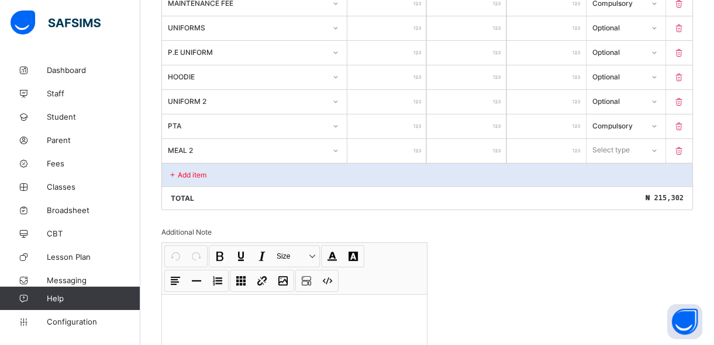
type input "****"
type input "*****"
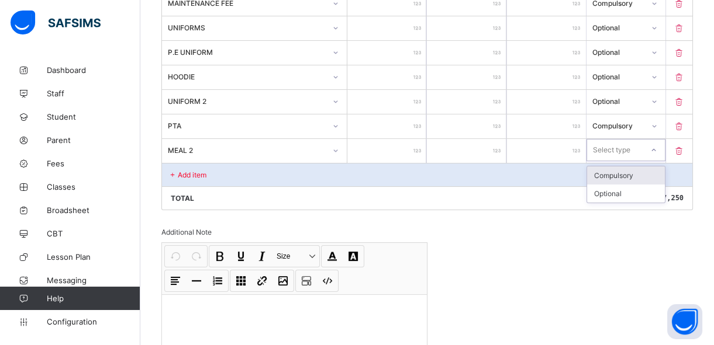
click at [642, 153] on div "Select type" at bounding box center [615, 150] width 56 height 16
click at [635, 193] on div "Optional" at bounding box center [626, 194] width 78 height 18
click at [327, 178] on div "Add item" at bounding box center [427, 174] width 530 height 23
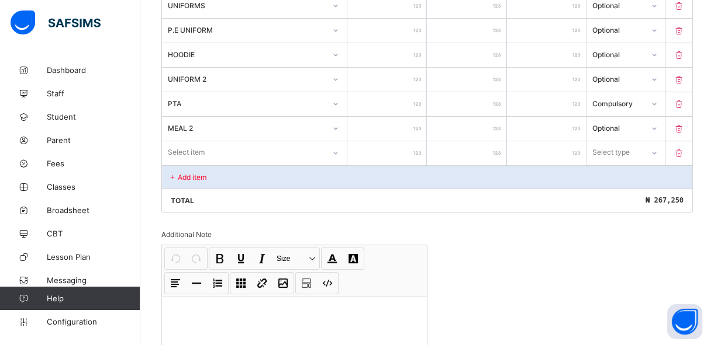
click at [335, 164] on div "Select item" at bounding box center [254, 152] width 185 height 22
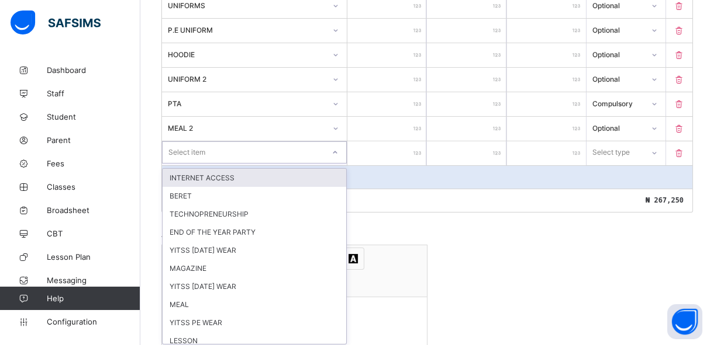
scroll to position [504, 0]
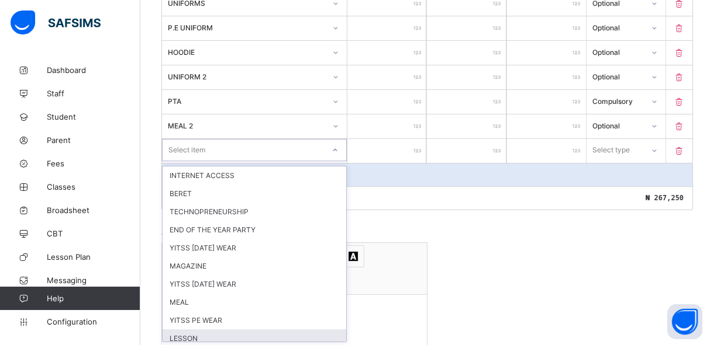
click at [319, 334] on div "LESSON" at bounding box center [254, 339] width 184 height 18
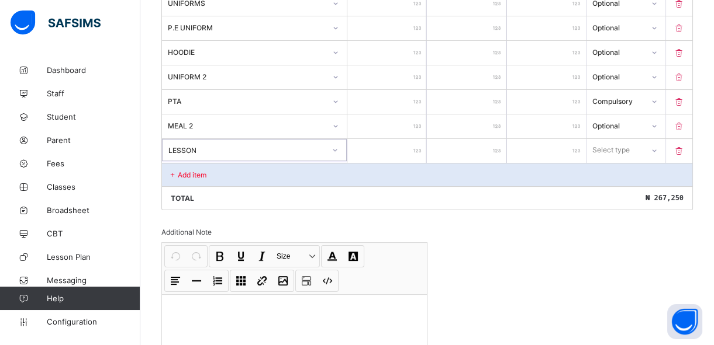
click at [319, 334] on div at bounding box center [294, 324] width 265 height 58
click at [405, 154] on input "number" at bounding box center [386, 151] width 79 height 24
type input "*"
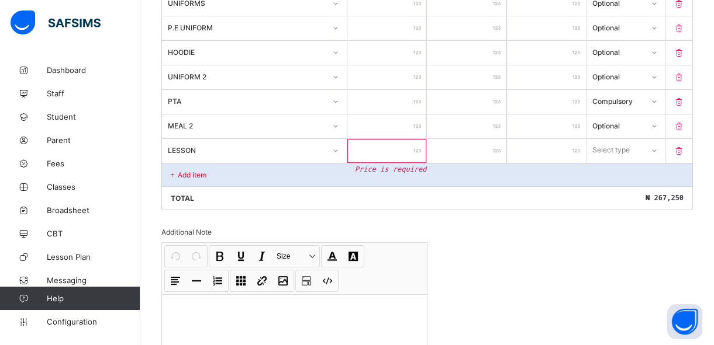
type input "*"
type input "**"
type input "****"
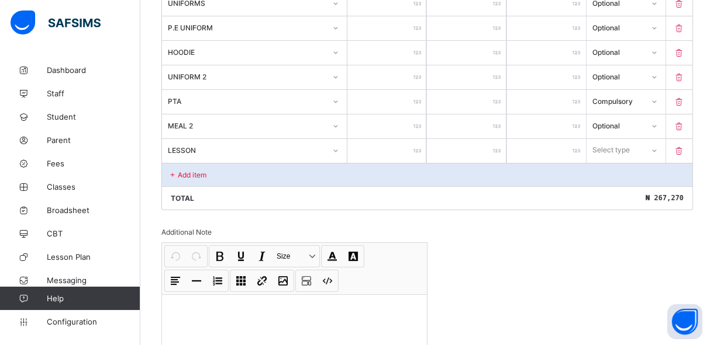
type input "****"
type input "*****"
click at [643, 145] on div "Select type" at bounding box center [614, 150] width 57 height 16
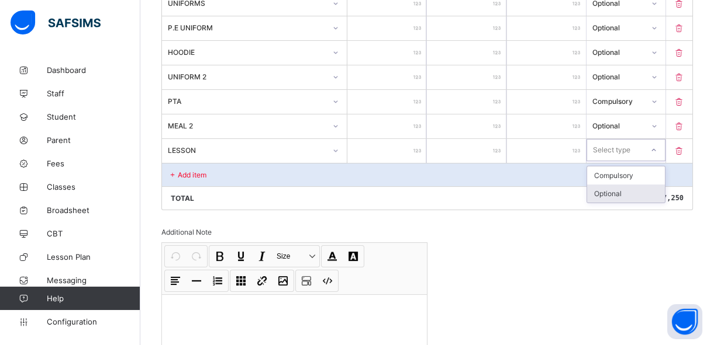
click at [635, 188] on div "Optional" at bounding box center [626, 194] width 78 height 18
click at [333, 177] on div "Add item" at bounding box center [427, 174] width 530 height 23
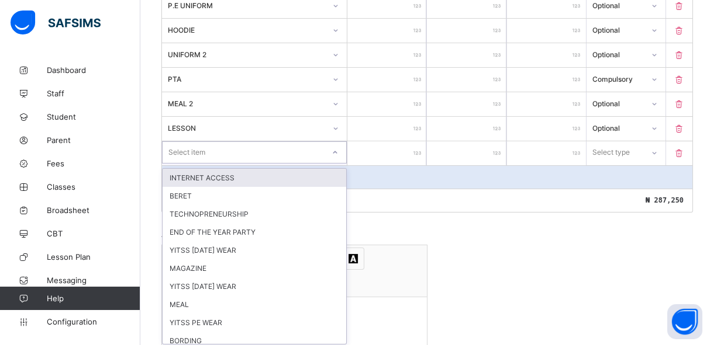
click at [339, 164] on div "option INTERNET ACCESS focused, 1 of 23. 23 results available. Use Up and Down …" at bounding box center [254, 152] width 185 height 22
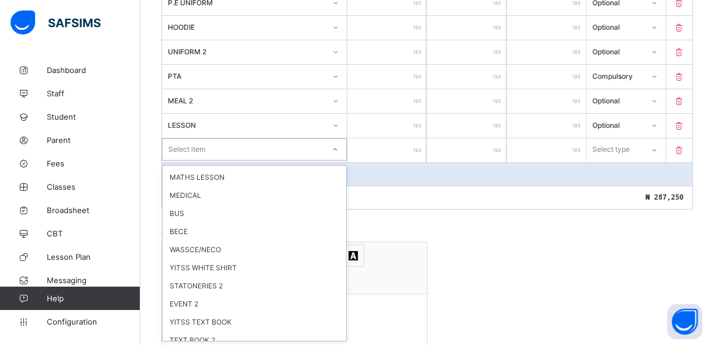
scroll to position [235, 0]
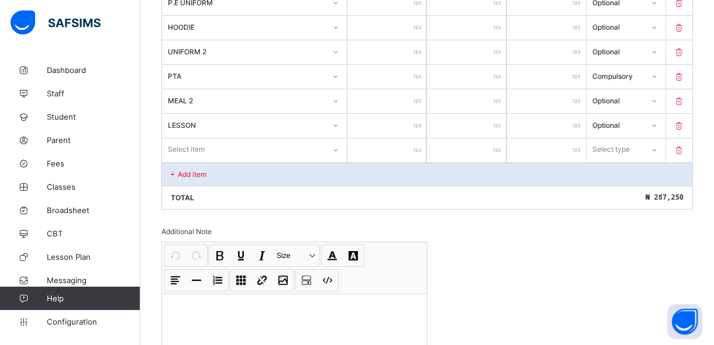
click at [445, 292] on div "Invoice template content Items that are set as compulsory will be available in …" at bounding box center [426, 42] width 531 height 726
click at [685, 149] on icon at bounding box center [679, 151] width 12 height 10
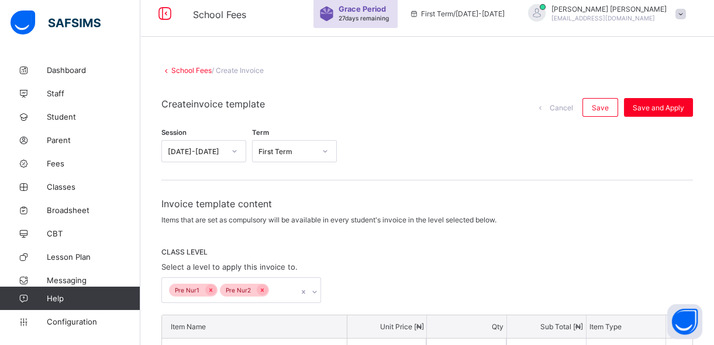
scroll to position [0, 0]
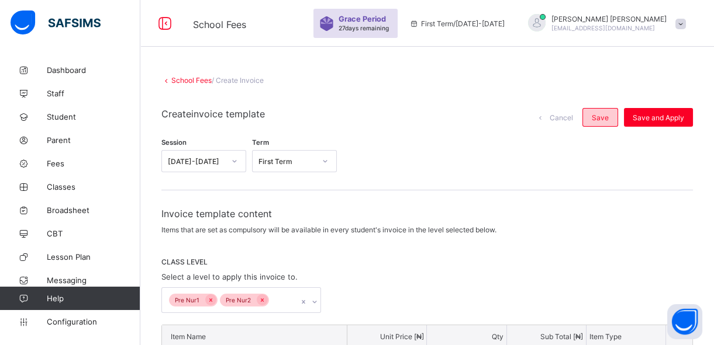
click at [608, 117] on span "Save" at bounding box center [600, 117] width 17 height 9
click at [656, 118] on span "Save and Apply" at bounding box center [657, 117] width 51 height 9
click at [647, 116] on span "Save and Apply" at bounding box center [657, 117] width 51 height 9
click at [647, 116] on div "Save and Apply" at bounding box center [658, 117] width 69 height 19
click at [663, 120] on span "Save and Apply" at bounding box center [657, 117] width 51 height 9
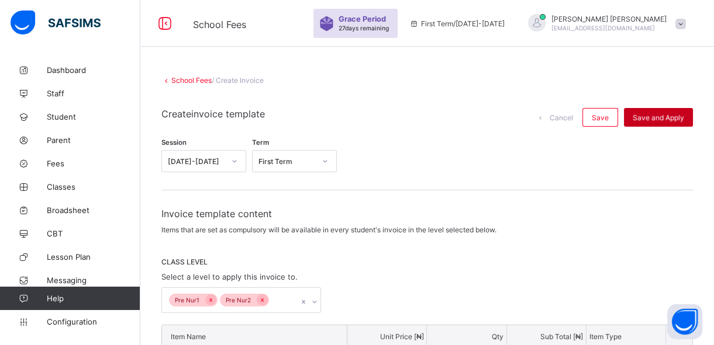
click at [663, 120] on div "Save and Apply" at bounding box center [658, 117] width 69 height 19
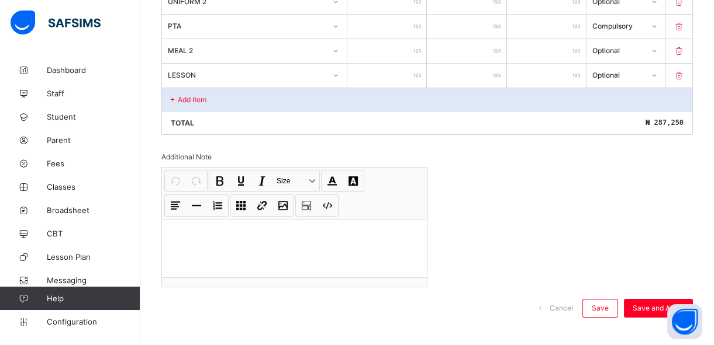
scroll to position [590, 0]
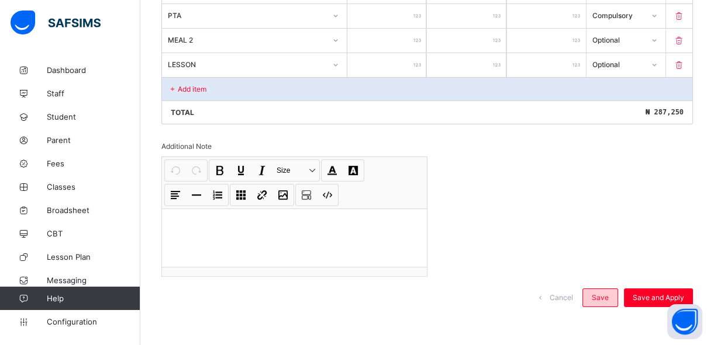
click at [602, 295] on span "Save" at bounding box center [600, 297] width 17 height 9
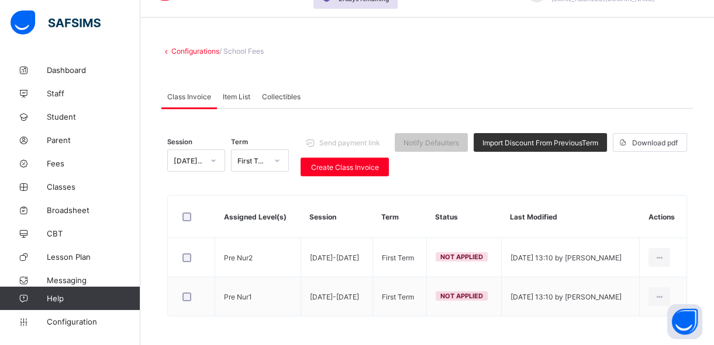
scroll to position [35, 0]
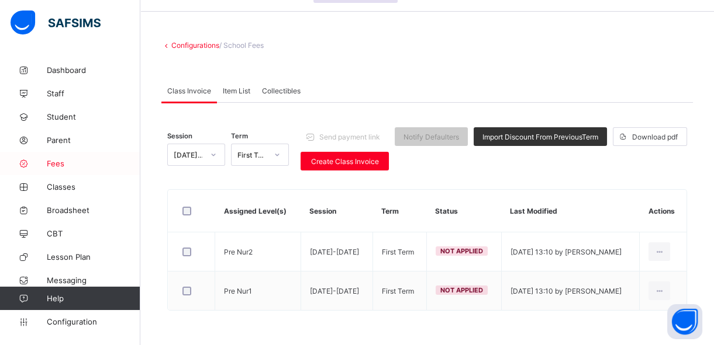
click at [64, 167] on span "Fees" at bounding box center [94, 163] width 94 height 9
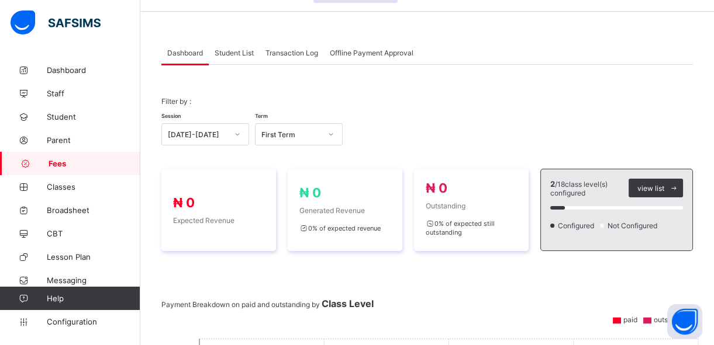
click at [238, 50] on span "Student List" at bounding box center [234, 53] width 39 height 9
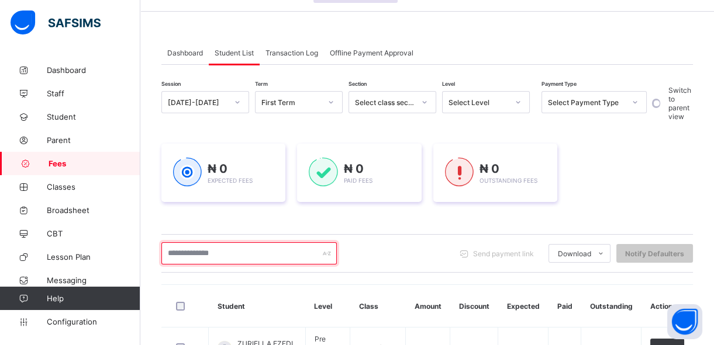
click at [233, 257] on input "text" at bounding box center [248, 254] width 175 height 22
type input "******"
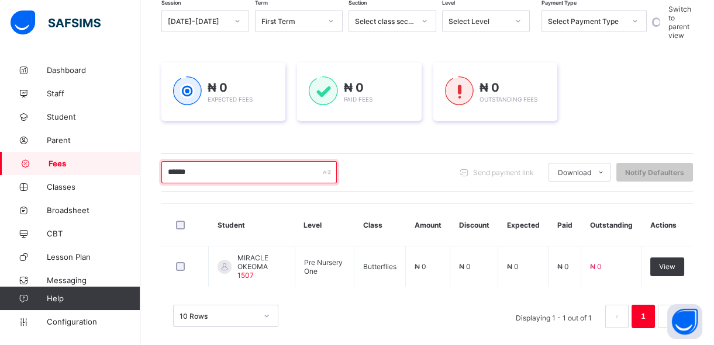
scroll to position [127, 0]
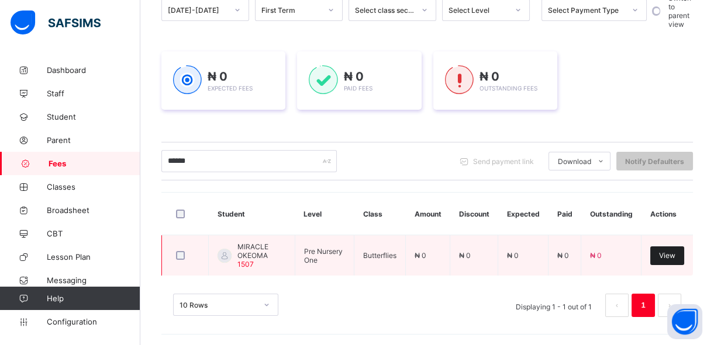
click at [675, 255] on span "View" at bounding box center [667, 255] width 16 height 9
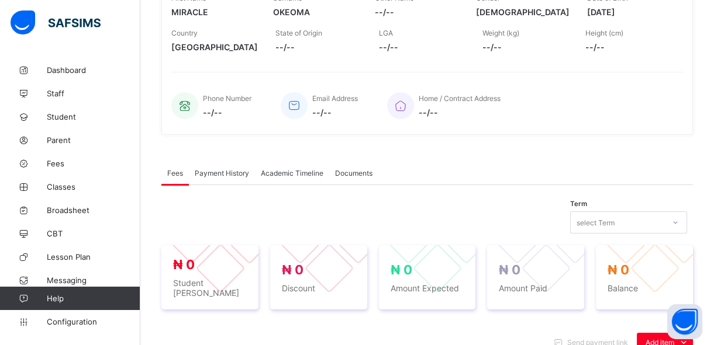
scroll to position [212, 0]
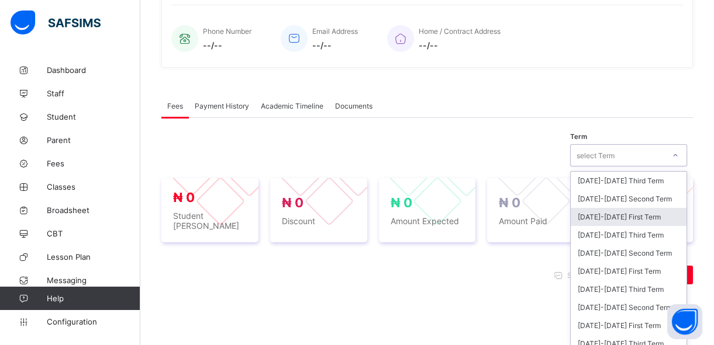
click at [636, 167] on div "option [DATE]-[DATE] First Term focused, 3 of 45. 45 results available. Use Up …" at bounding box center [628, 155] width 117 height 22
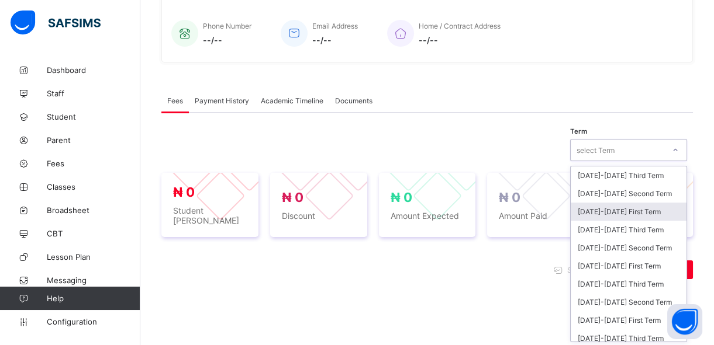
scroll to position [282, 0]
click at [628, 213] on div "[DATE]-[DATE] First Term" at bounding box center [628, 211] width 116 height 18
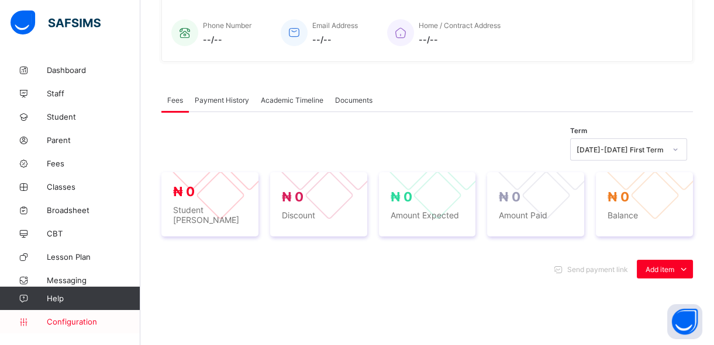
click at [57, 317] on span "Configuration" at bounding box center [93, 321] width 93 height 9
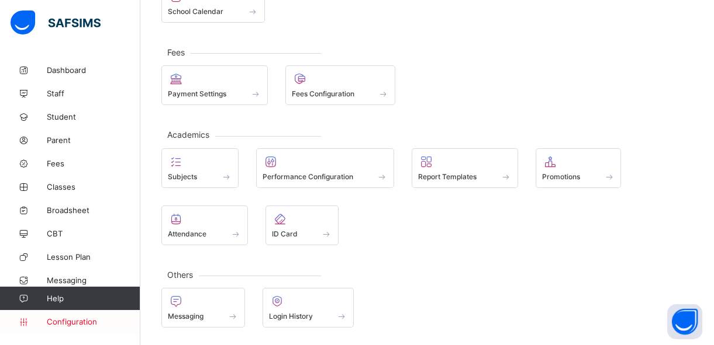
scroll to position [168, 0]
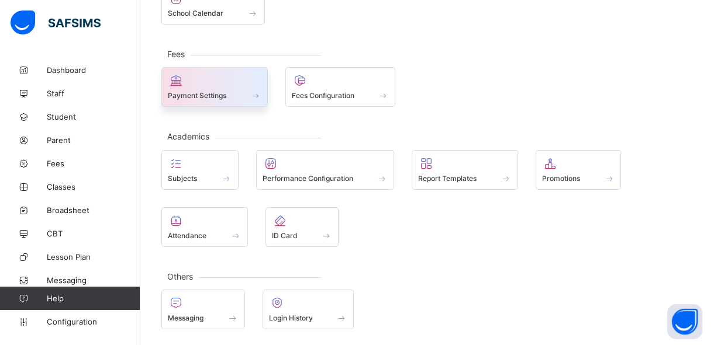
click at [242, 88] on span at bounding box center [215, 89] width 94 height 3
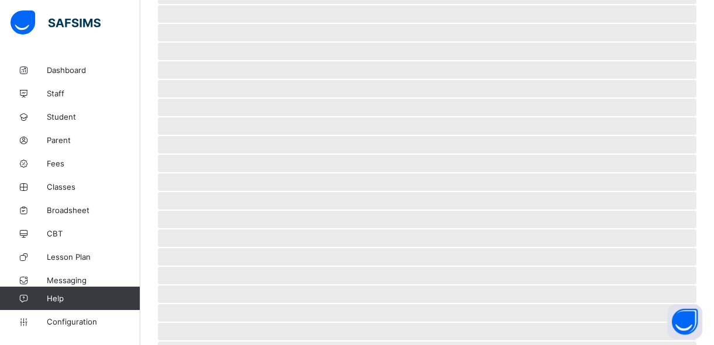
scroll to position [282, 0]
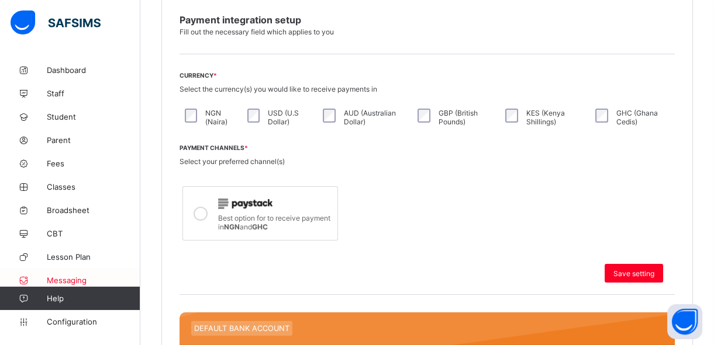
click at [92, 281] on span "Messaging" at bounding box center [94, 280] width 94 height 9
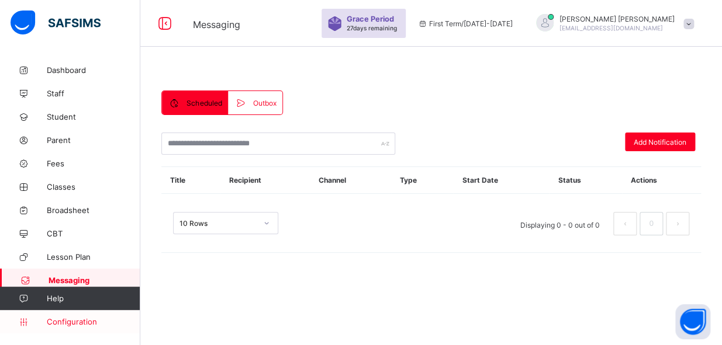
click at [75, 330] on link "Configuration" at bounding box center [70, 321] width 140 height 23
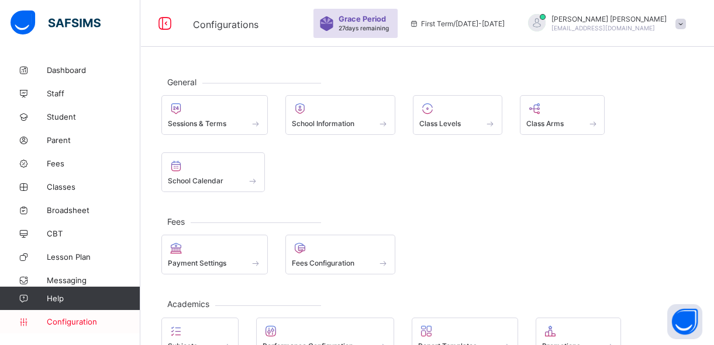
click at [81, 318] on span "Configuration" at bounding box center [93, 321] width 93 height 9
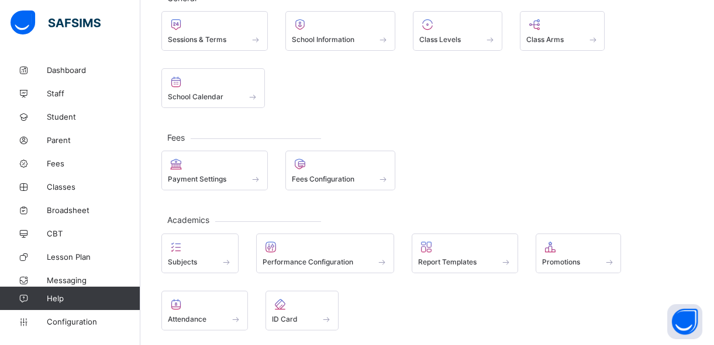
scroll to position [85, 0]
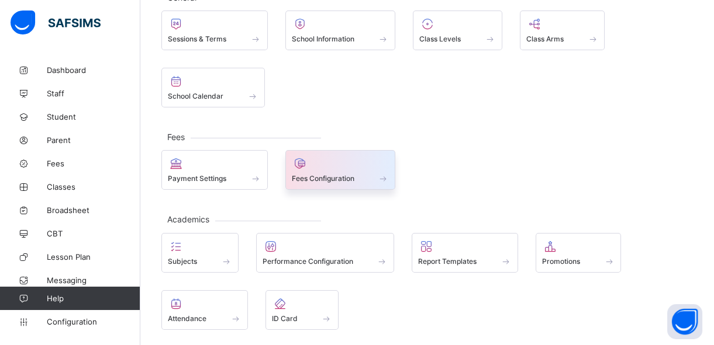
click at [378, 174] on span at bounding box center [384, 179] width 12 height 10
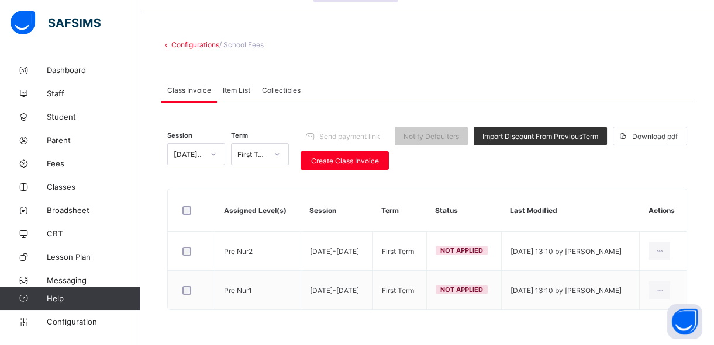
scroll to position [35, 0]
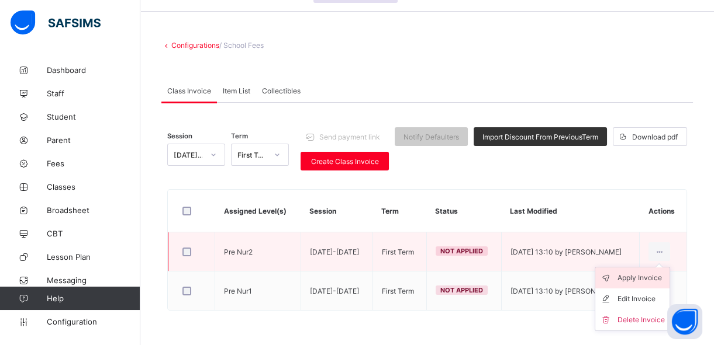
click at [644, 277] on div "Apply Invoice" at bounding box center [640, 278] width 47 height 12
click at [640, 276] on div "Apply Invoice" at bounding box center [640, 278] width 47 height 12
click at [614, 276] on icon at bounding box center [609, 278] width 18 height 12
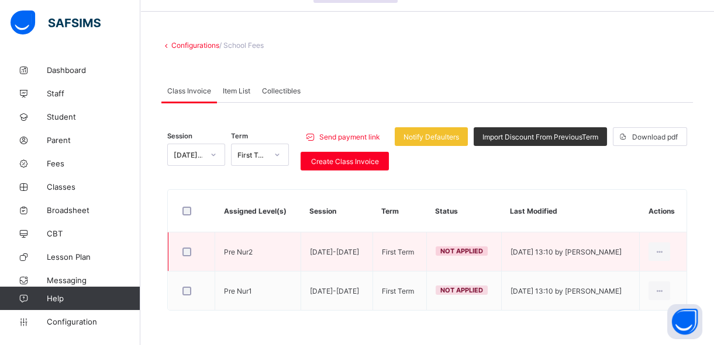
click at [455, 253] on span "Not Applied" at bounding box center [461, 251] width 43 height 8
click at [648, 277] on div "Apply Invoice" at bounding box center [640, 278] width 47 height 12
click at [635, 295] on div "Edit Invoice" at bounding box center [640, 299] width 47 height 12
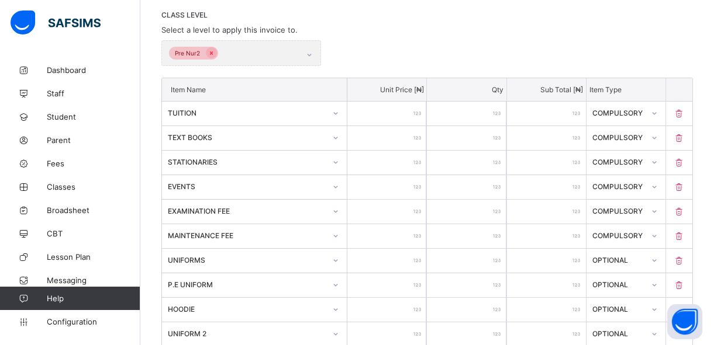
scroll to position [269, 0]
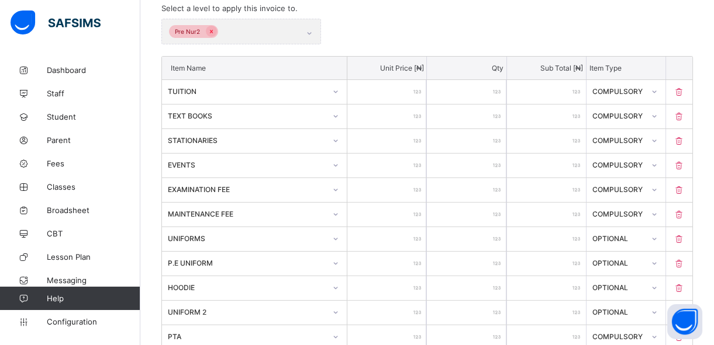
click at [310, 28] on div "Pre Nur2" at bounding box center [241, 32] width 160 height 26
click at [311, 31] on div "Pre Nur2" at bounding box center [241, 32] width 160 height 26
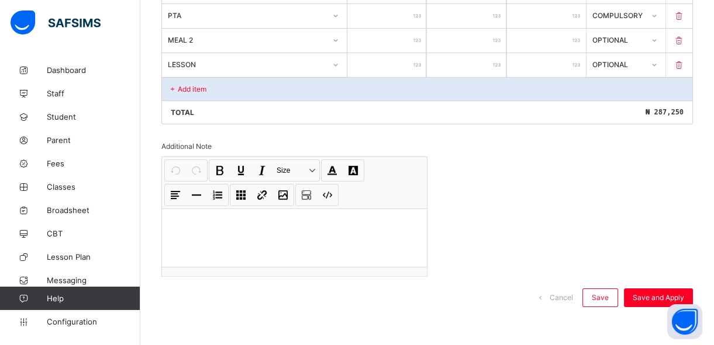
scroll to position [590, 0]
click at [646, 294] on span "Save and Apply" at bounding box center [657, 297] width 51 height 9
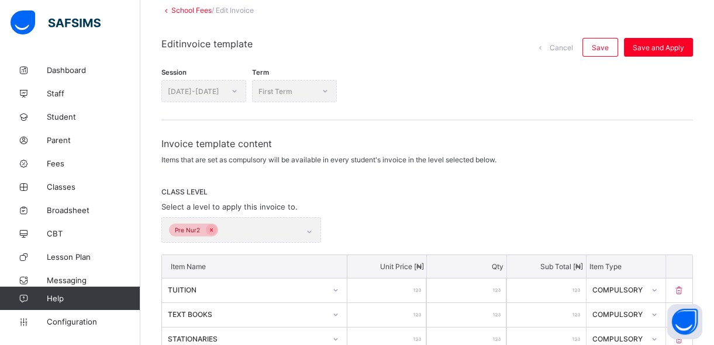
scroll to position [59, 0]
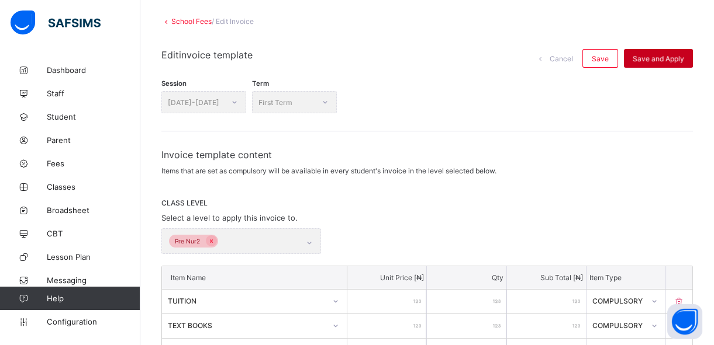
click at [662, 53] on div "Save and Apply" at bounding box center [658, 58] width 69 height 19
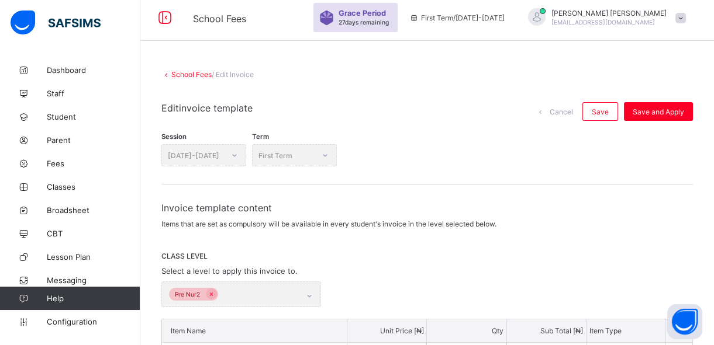
scroll to position [0, 0]
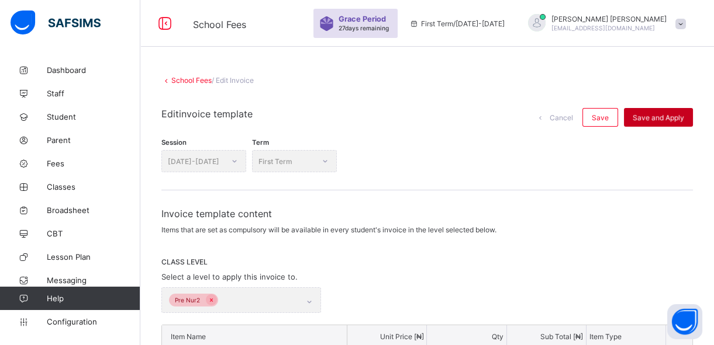
click at [646, 120] on div "Save and Apply" at bounding box center [658, 117] width 69 height 19
click at [608, 115] on span "Save" at bounding box center [600, 117] width 17 height 9
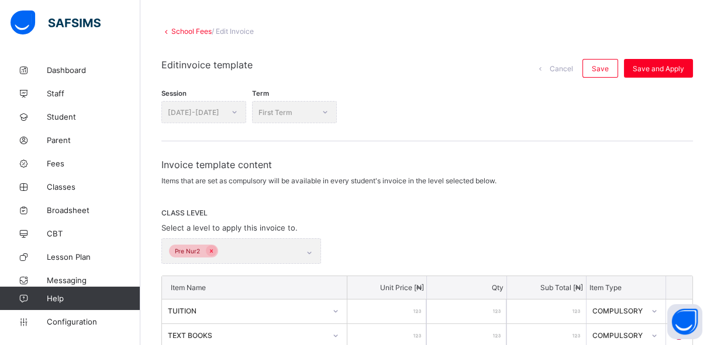
scroll to position [47, 0]
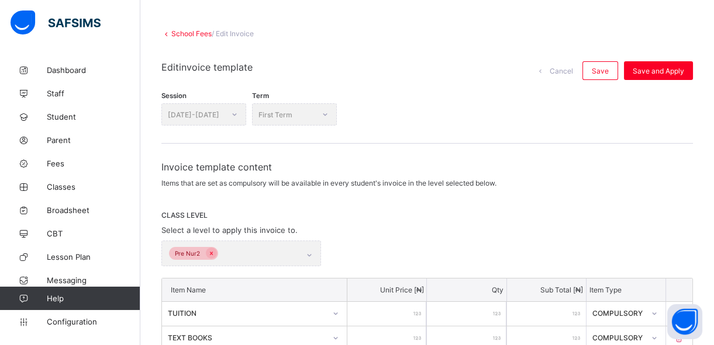
click at [305, 251] on div "Pre Nur2" at bounding box center [241, 254] width 160 height 26
click at [62, 324] on span "Configuration" at bounding box center [93, 321] width 93 height 9
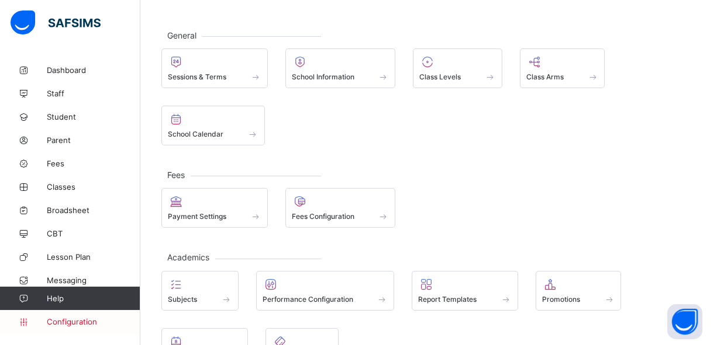
click at [64, 320] on span "Configuration" at bounding box center [93, 321] width 93 height 9
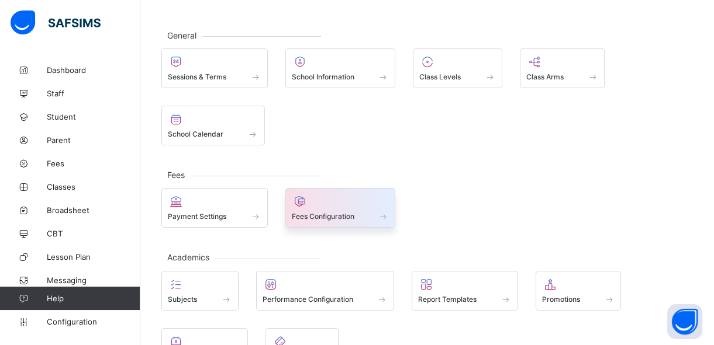
click at [348, 221] on div "Fees Configuration" at bounding box center [341, 217] width 98 height 10
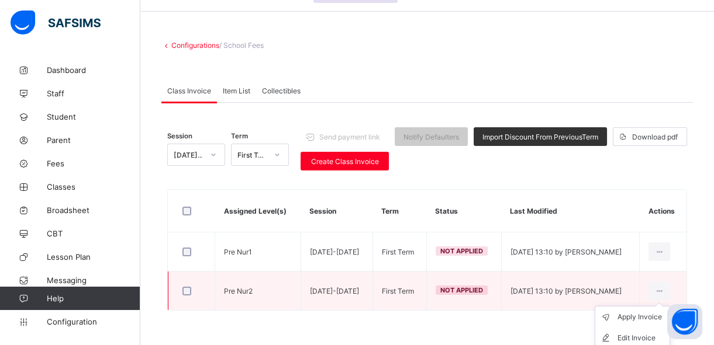
scroll to position [47, 0]
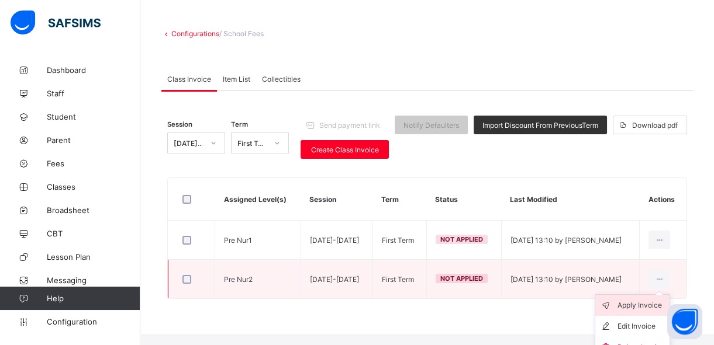
click at [655, 303] on div "Apply Invoice" at bounding box center [640, 306] width 47 height 12
click at [663, 278] on icon at bounding box center [659, 279] width 10 height 9
click at [640, 326] on div "Edit Invoice" at bounding box center [640, 327] width 47 height 12
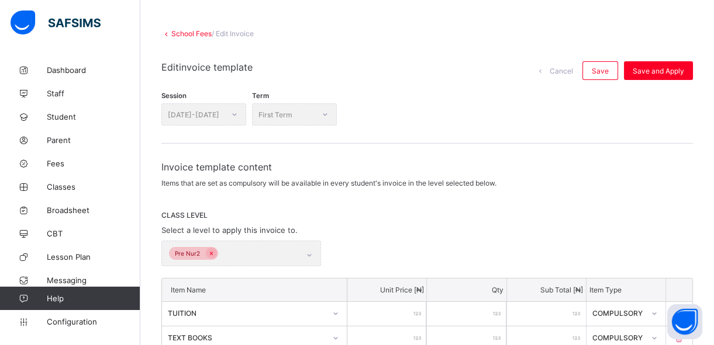
click at [210, 254] on div "Pre Nur2" at bounding box center [241, 254] width 160 height 26
click at [310, 252] on div "Pre Nur2" at bounding box center [241, 254] width 160 height 26
click at [212, 252] on div "Pre Nur2" at bounding box center [241, 254] width 160 height 26
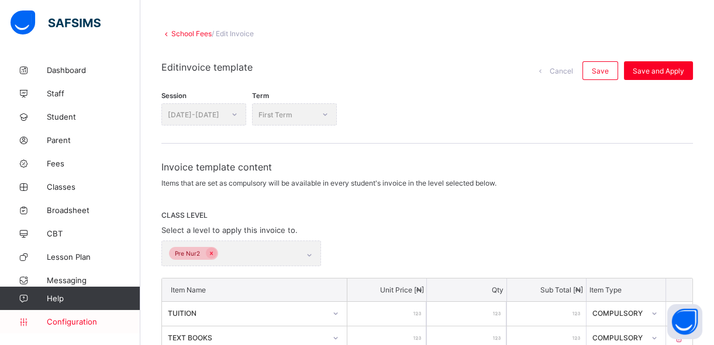
click at [84, 319] on span "Configuration" at bounding box center [93, 321] width 93 height 9
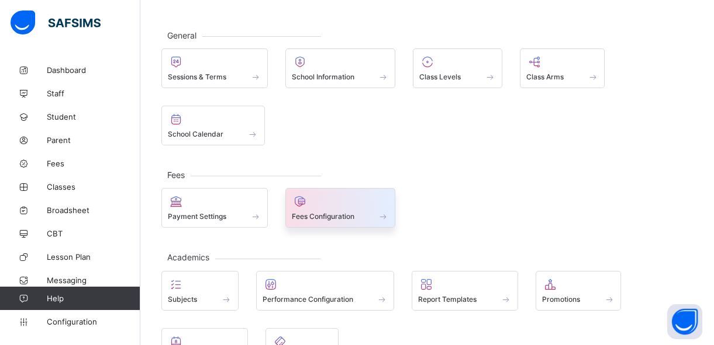
click at [316, 218] on span "Fees Configuration" at bounding box center [323, 216] width 63 height 9
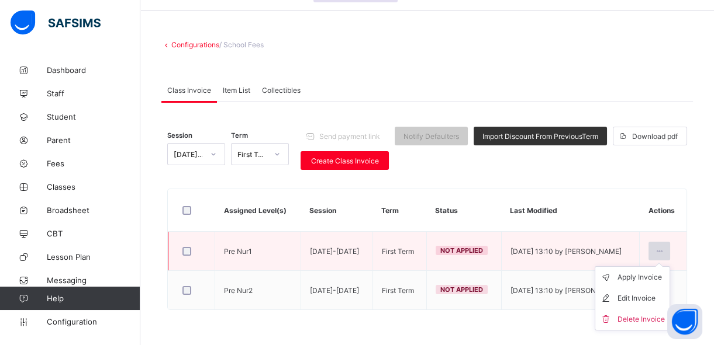
scroll to position [35, 0]
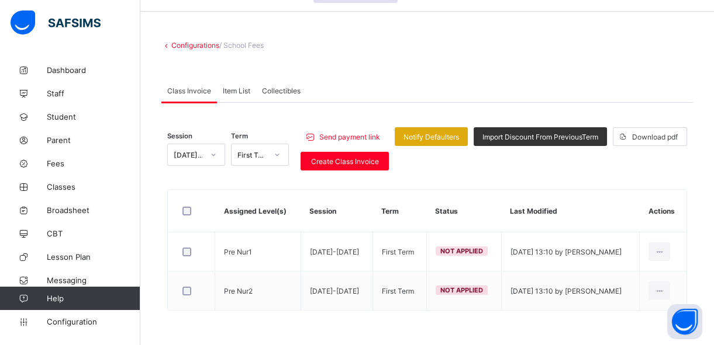
click at [455, 136] on span "Notify Defaulters" at bounding box center [431, 137] width 56 height 9
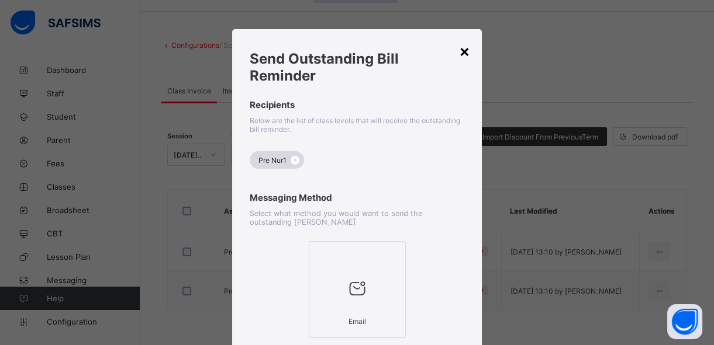
click at [465, 50] on div "×" at bounding box center [464, 51] width 11 height 20
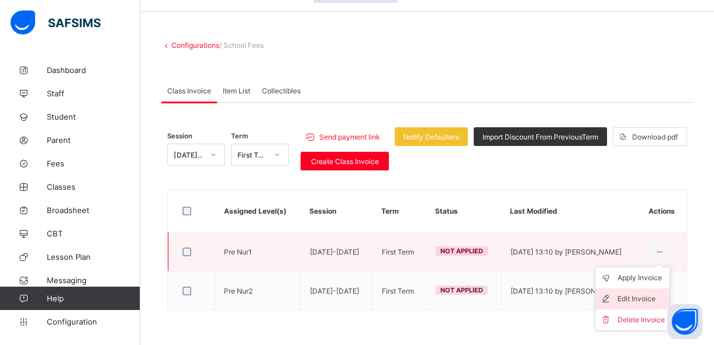
click at [635, 299] on div "Edit Invoice" at bounding box center [640, 299] width 47 height 12
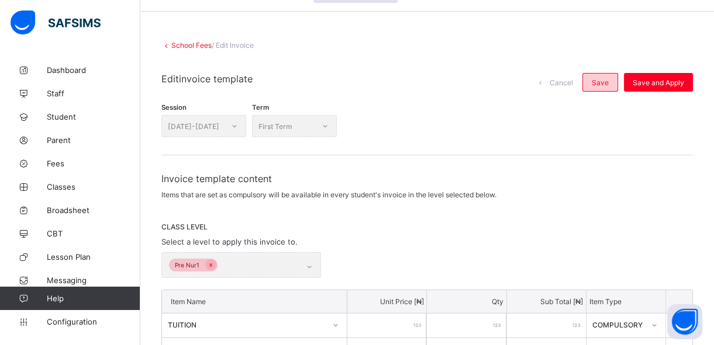
click at [608, 82] on span "Save" at bounding box center [600, 82] width 17 height 9
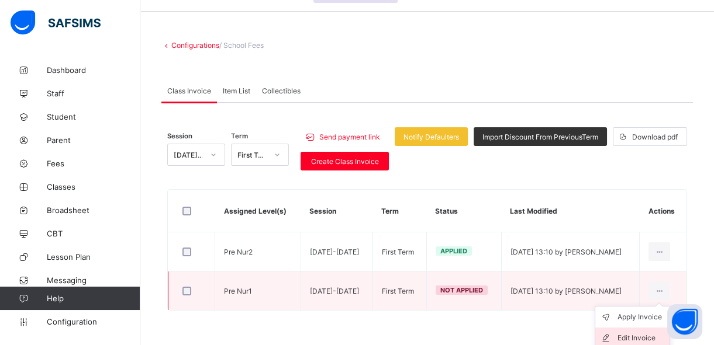
click at [642, 338] on div "Edit Invoice" at bounding box center [640, 339] width 47 height 12
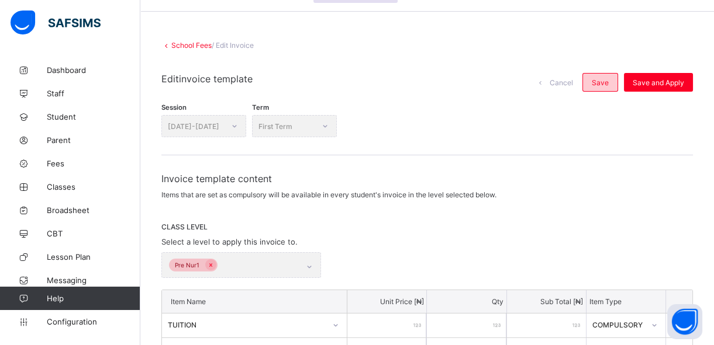
click at [600, 82] on span "Save" at bounding box center [600, 82] width 17 height 9
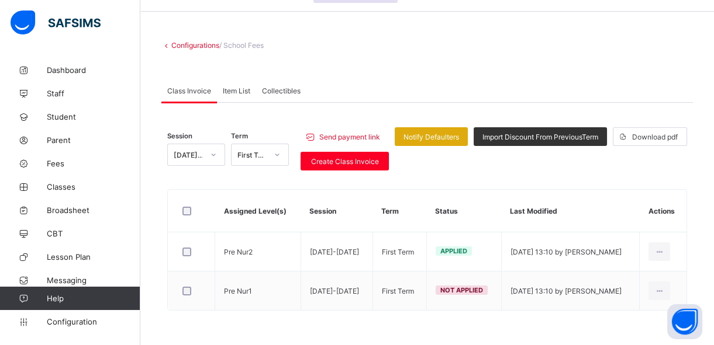
click at [431, 140] on span "Notify Defaulters" at bounding box center [431, 137] width 56 height 9
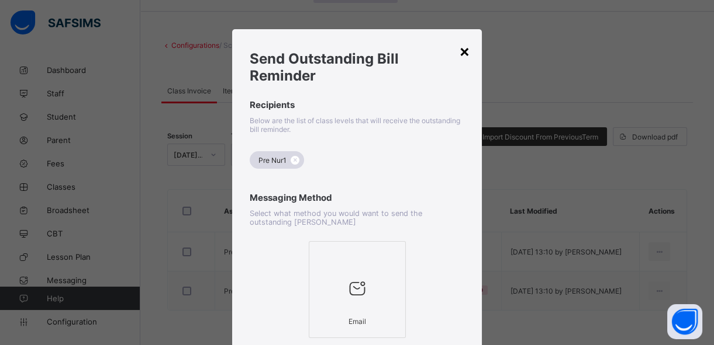
click at [462, 52] on div "×" at bounding box center [464, 51] width 11 height 20
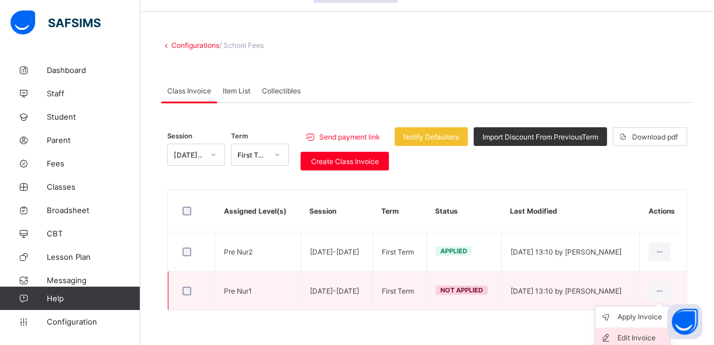
click at [644, 337] on div "Edit Invoice" at bounding box center [640, 339] width 47 height 12
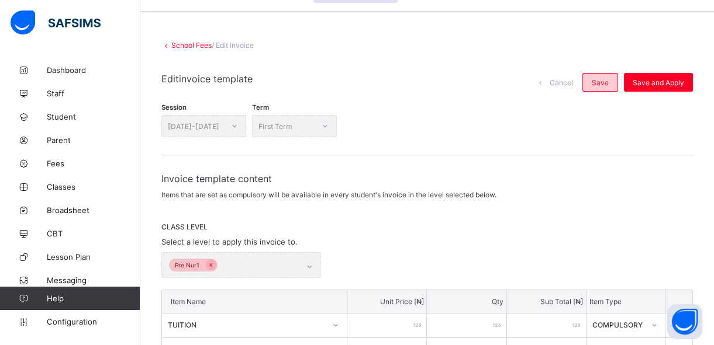
click at [602, 82] on span "Save" at bounding box center [600, 82] width 17 height 9
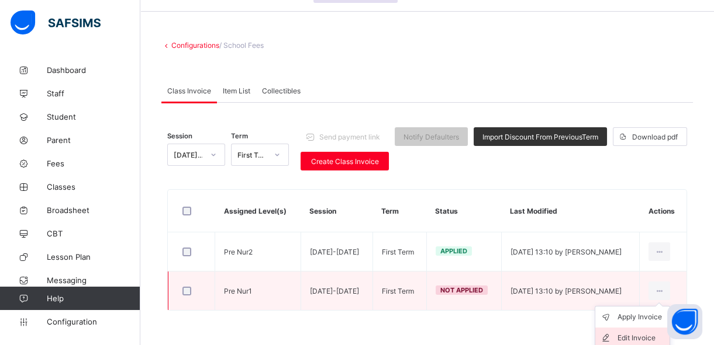
click at [641, 336] on div "Edit Invoice" at bounding box center [640, 339] width 47 height 12
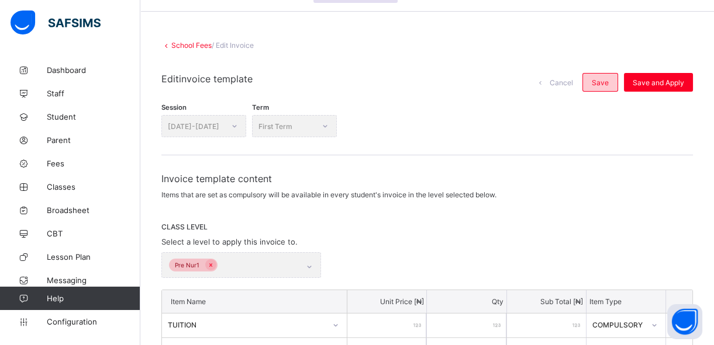
click at [618, 82] on div "Save" at bounding box center [600, 82] width 36 height 19
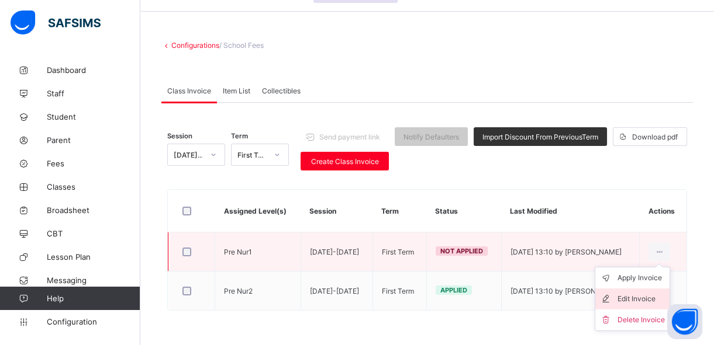
click at [643, 296] on div "Edit Invoice" at bounding box center [640, 299] width 47 height 12
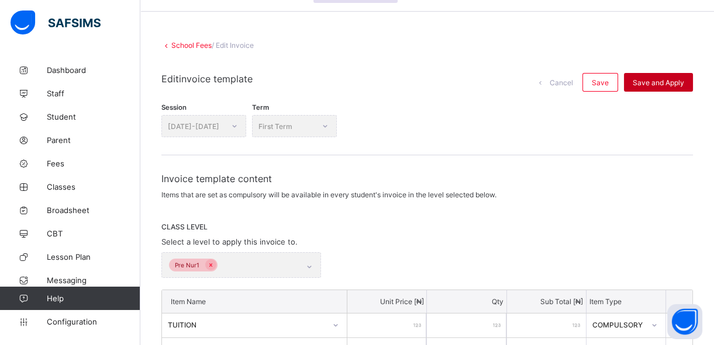
click at [662, 85] on span "Save and Apply" at bounding box center [657, 82] width 51 height 9
click at [662, 85] on div "Save and Apply" at bounding box center [658, 82] width 69 height 19
click at [658, 77] on div "Save and Apply" at bounding box center [658, 82] width 69 height 19
click at [600, 78] on span "Save" at bounding box center [600, 82] width 17 height 9
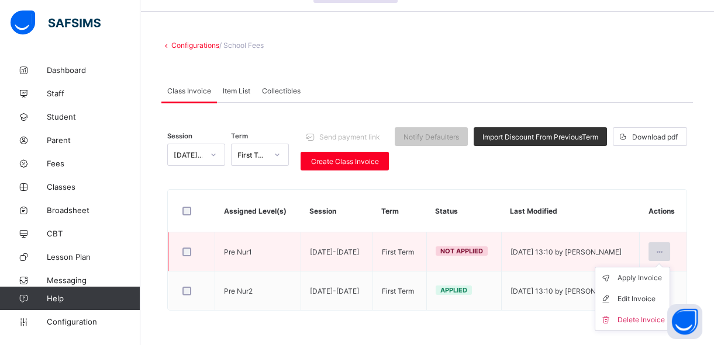
click at [664, 251] on icon at bounding box center [659, 252] width 10 height 9
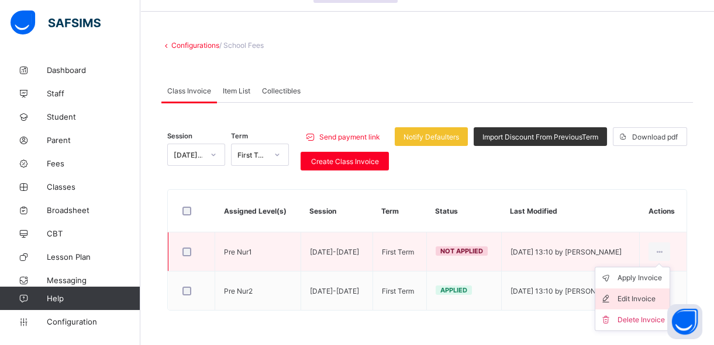
click at [630, 301] on div "Edit Invoice" at bounding box center [640, 299] width 47 height 12
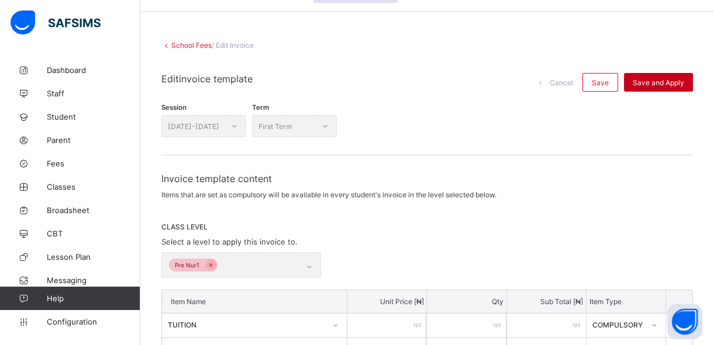
click at [655, 82] on span "Save and Apply" at bounding box center [657, 82] width 51 height 9
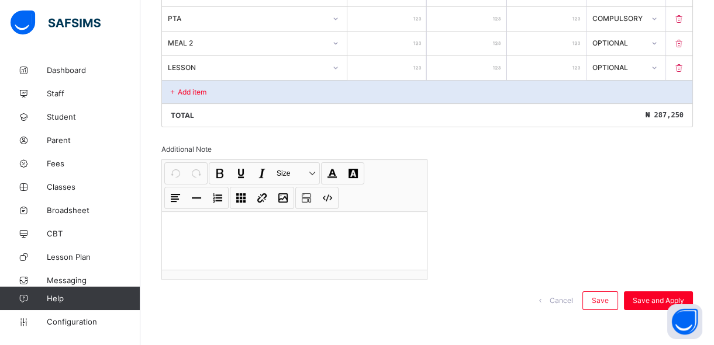
scroll to position [590, 0]
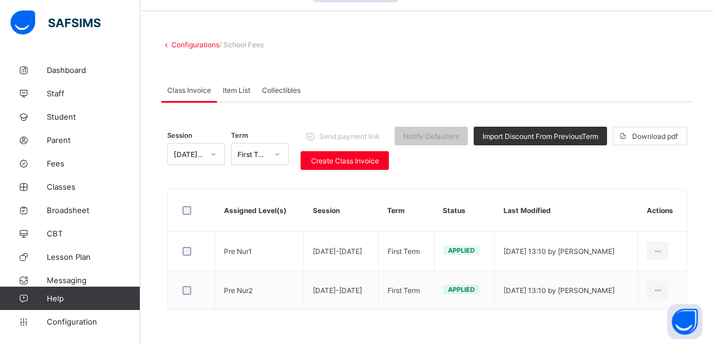
scroll to position [35, 0]
click at [71, 165] on span "Fees" at bounding box center [94, 163] width 94 height 9
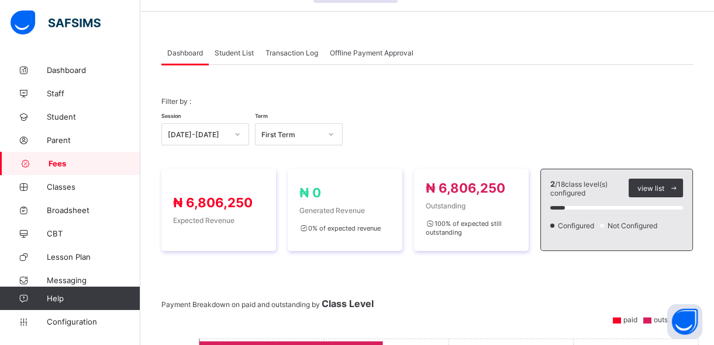
click at [228, 52] on span "Student List" at bounding box center [234, 53] width 39 height 9
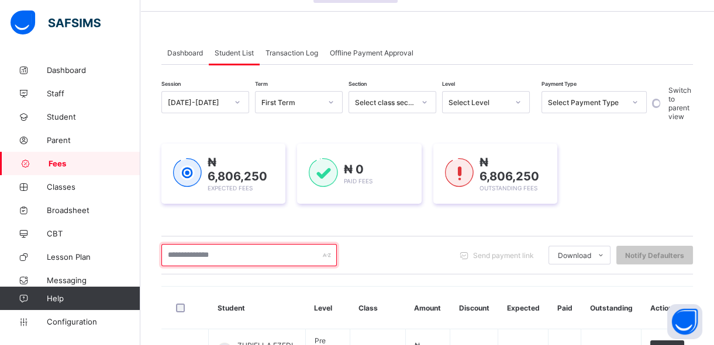
click at [250, 256] on input "text" at bounding box center [248, 255] width 175 height 22
type input "******"
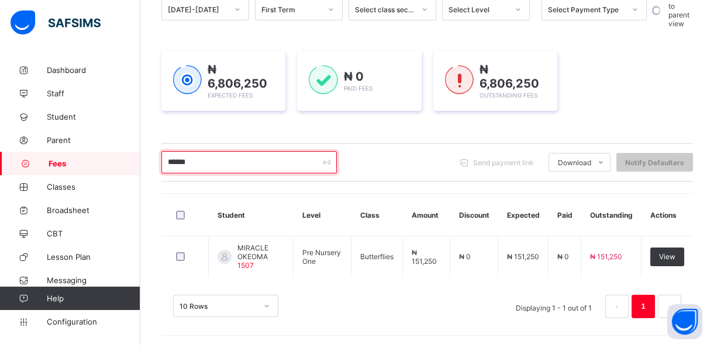
scroll to position [129, 0]
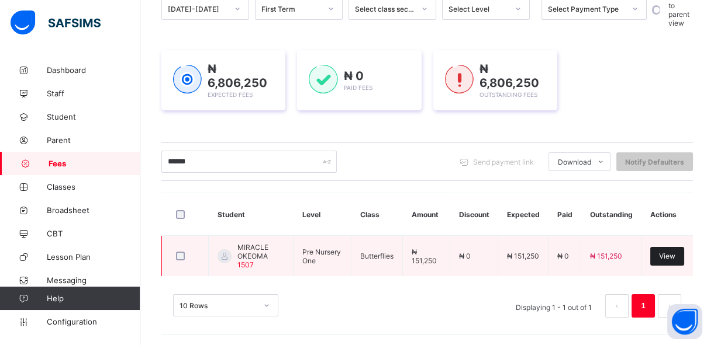
click at [673, 255] on span "View" at bounding box center [667, 256] width 16 height 9
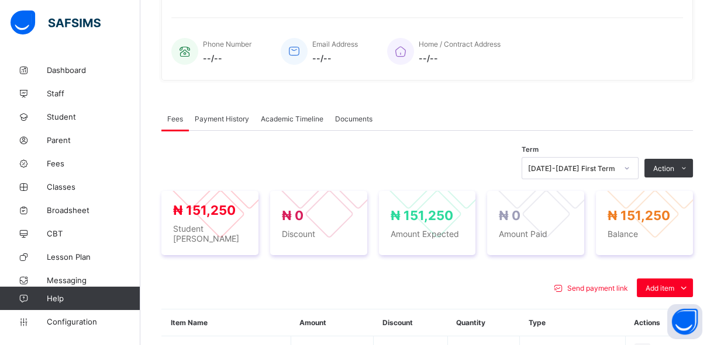
scroll to position [276, 0]
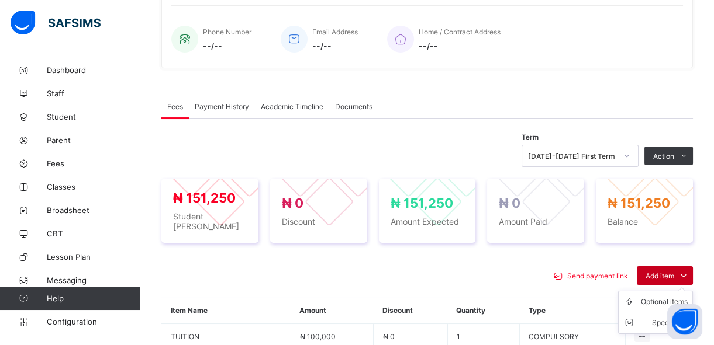
click at [663, 272] on span "Add item" at bounding box center [659, 276] width 29 height 9
click at [657, 297] on div "Optional items" at bounding box center [664, 302] width 47 height 12
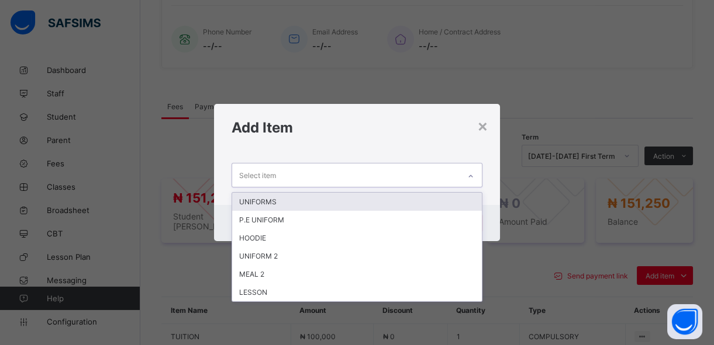
click at [474, 177] on icon at bounding box center [470, 177] width 7 height 12
click at [457, 199] on div "UNIFORMS" at bounding box center [356, 202] width 249 height 18
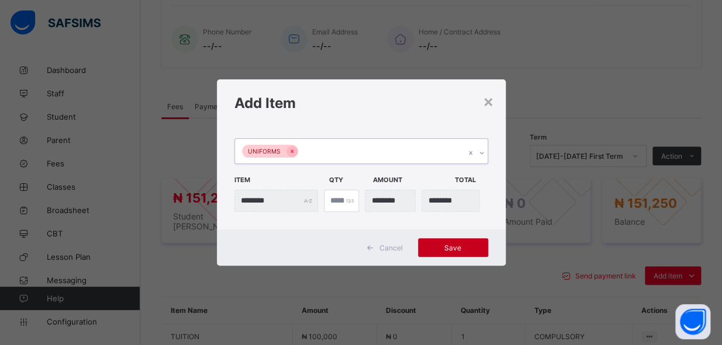
click at [456, 252] on div "Save" at bounding box center [453, 247] width 70 height 19
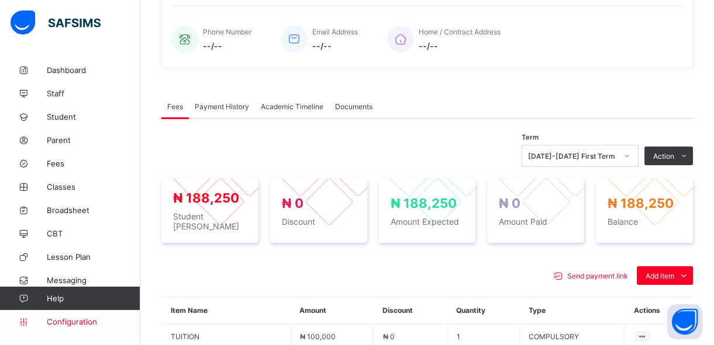
click at [68, 323] on span "Configuration" at bounding box center [93, 321] width 93 height 9
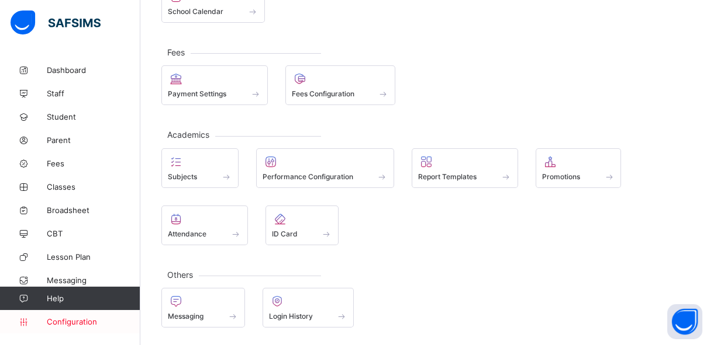
scroll to position [168, 0]
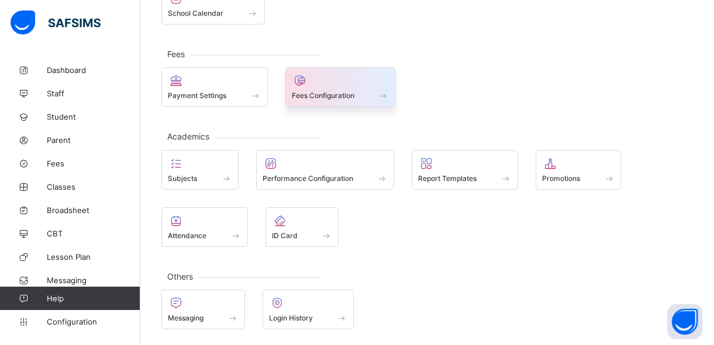
click at [348, 92] on span "Fees Configuration" at bounding box center [323, 95] width 63 height 9
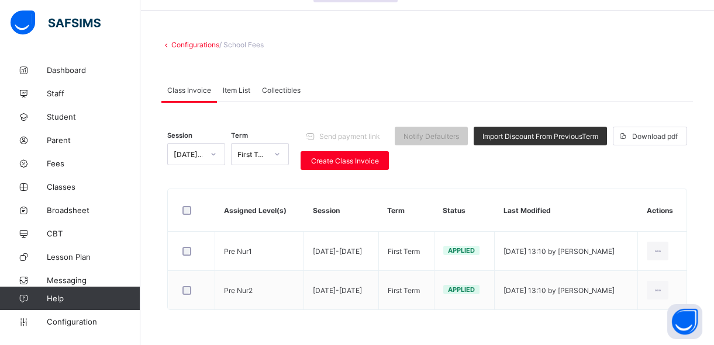
scroll to position [35, 0]
click at [82, 260] on span "Lesson Plan" at bounding box center [94, 257] width 94 height 9
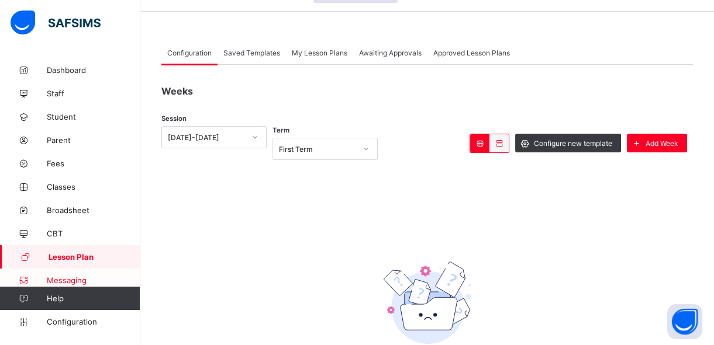
click at [76, 277] on span "Messaging" at bounding box center [94, 280] width 94 height 9
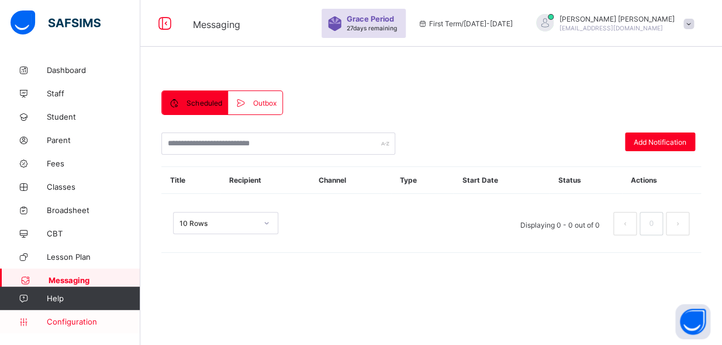
click at [69, 320] on span "Configuration" at bounding box center [93, 321] width 93 height 9
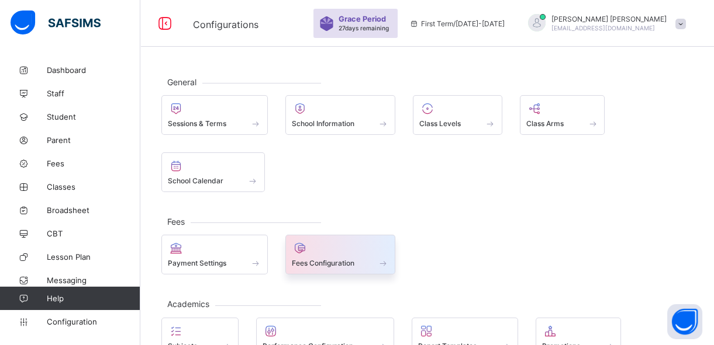
click at [383, 264] on span at bounding box center [384, 263] width 12 height 10
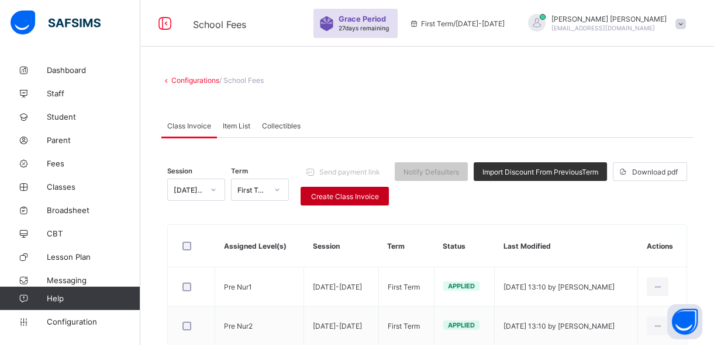
click at [353, 193] on span "Create Class Invoice" at bounding box center [344, 196] width 71 height 9
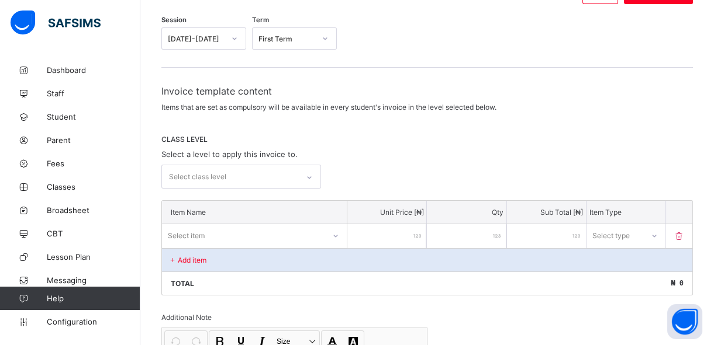
click at [312, 189] on div "Select class level" at bounding box center [241, 177] width 160 height 24
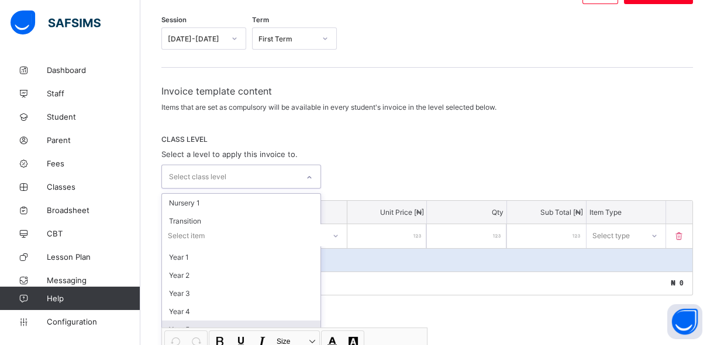
scroll to position [149, 0]
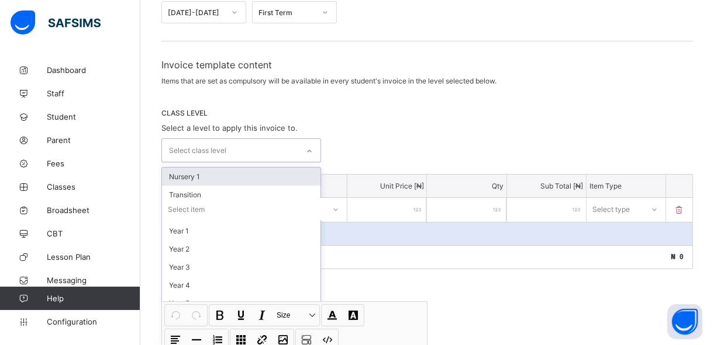
click at [200, 174] on div "Nursery 1" at bounding box center [241, 177] width 158 height 18
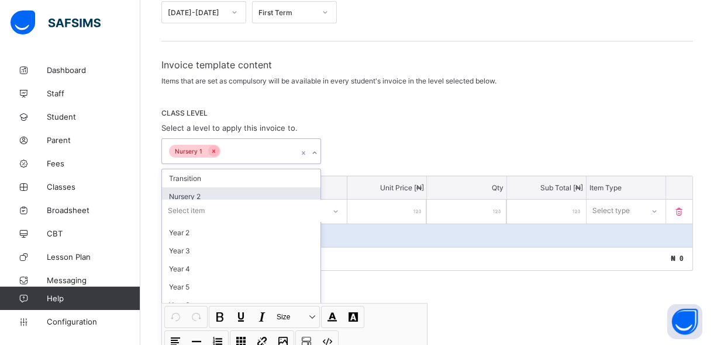
click at [221, 196] on div "Nursery 2" at bounding box center [241, 197] width 158 height 18
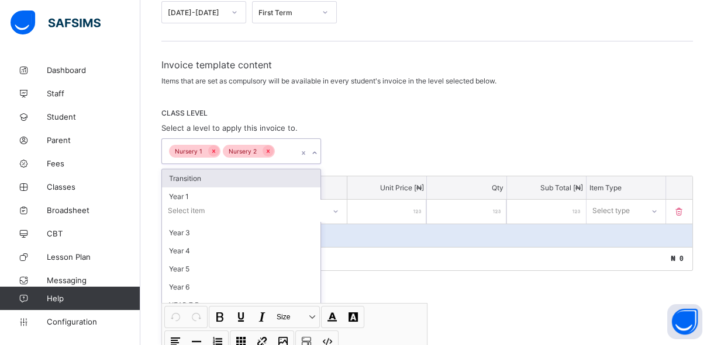
click at [238, 178] on div "Transition" at bounding box center [241, 179] width 158 height 18
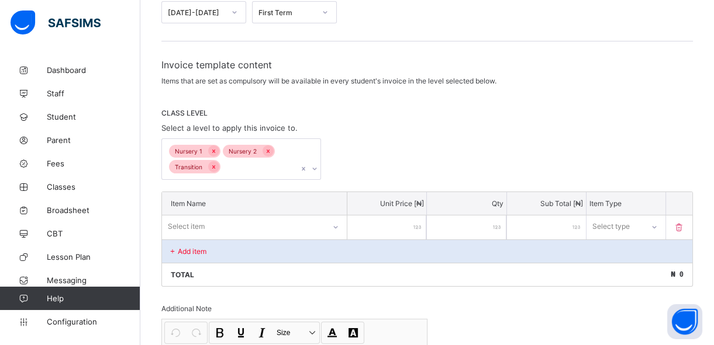
click at [368, 157] on div "Nursery 1 Nursery 2 Transition" at bounding box center [426, 160] width 531 height 42
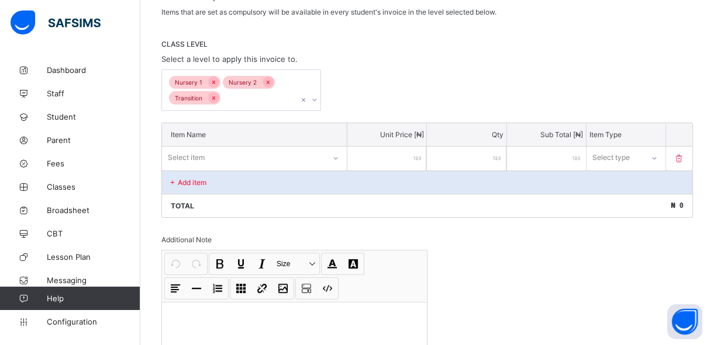
click at [332, 169] on div "Select item" at bounding box center [254, 158] width 185 height 22
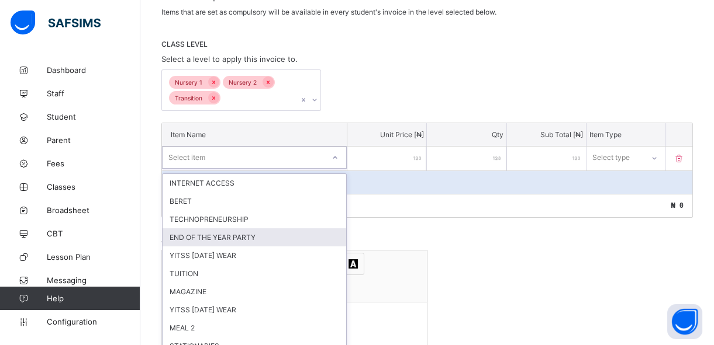
scroll to position [224, 0]
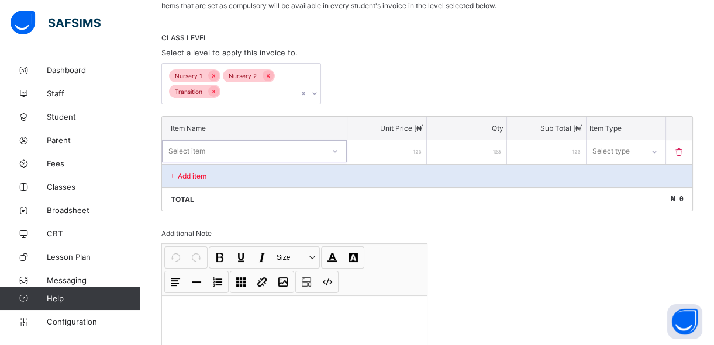
click at [292, 147] on div "Select item" at bounding box center [242, 151] width 161 height 16
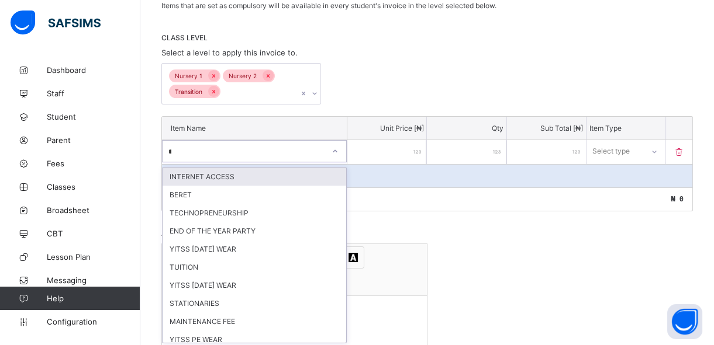
type input "**"
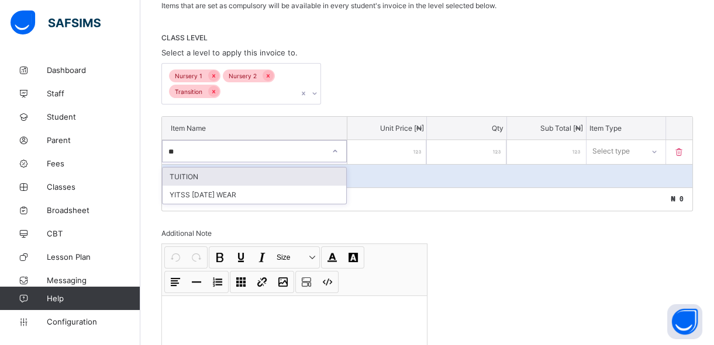
click at [277, 171] on div "TUITION" at bounding box center [254, 177] width 184 height 18
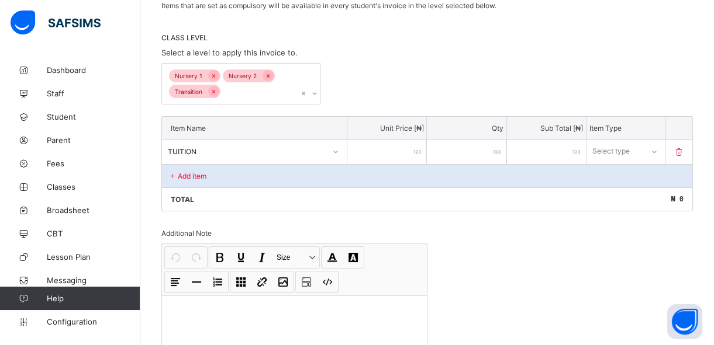
click at [390, 153] on input "number" at bounding box center [386, 152] width 79 height 24
type input "*"
type input "**"
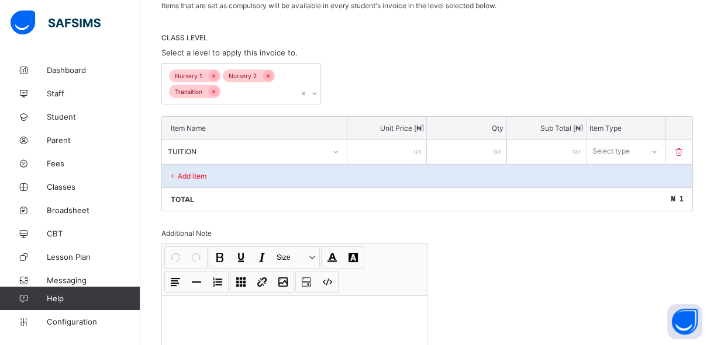
type input "***"
type input "****"
type input "*****"
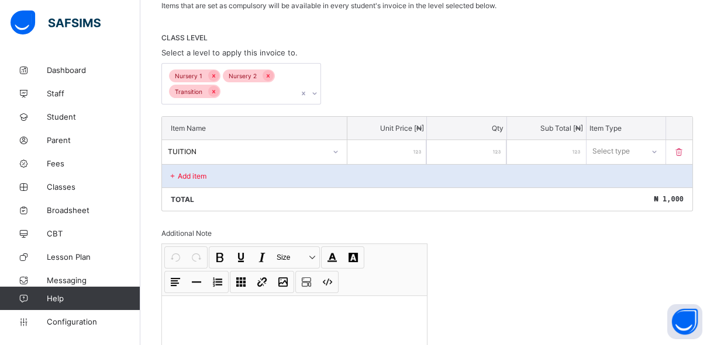
type input "*****"
type input "******"
click at [642, 146] on div "Select type" at bounding box center [615, 151] width 56 height 16
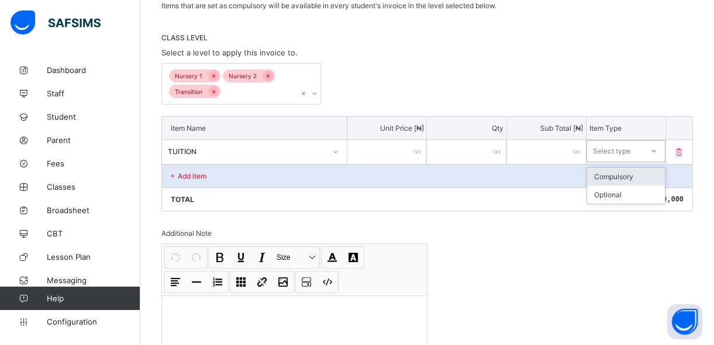
click at [632, 175] on div "Compulsory" at bounding box center [626, 177] width 78 height 18
click at [191, 174] on p "Add item" at bounding box center [192, 176] width 29 height 9
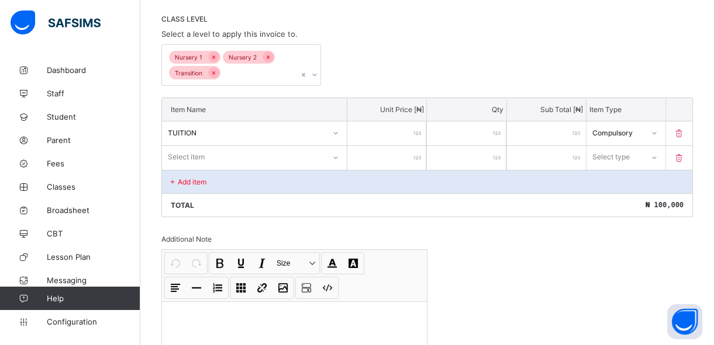
click at [205, 168] on div "Select item" at bounding box center [254, 157] width 185 height 22
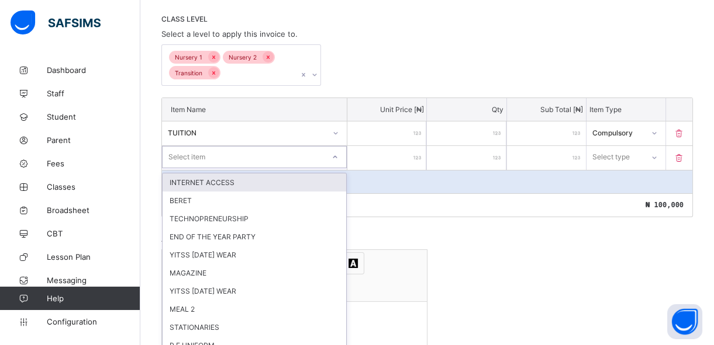
scroll to position [250, 0]
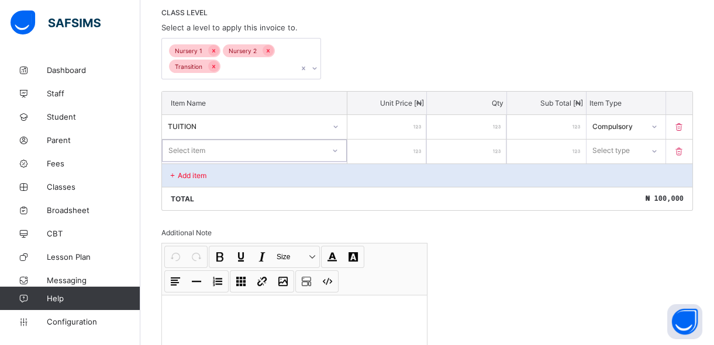
click at [212, 154] on div "Select item" at bounding box center [242, 151] width 161 height 16
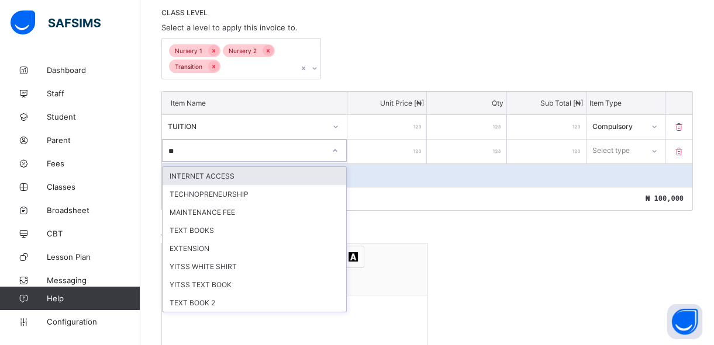
type input "***"
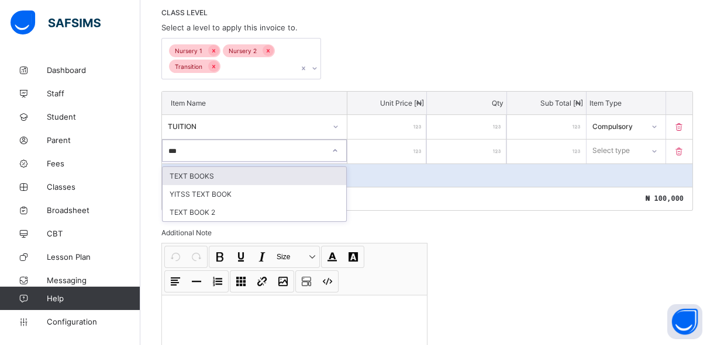
click at [210, 173] on div "TEXT BOOKS" at bounding box center [254, 176] width 184 height 18
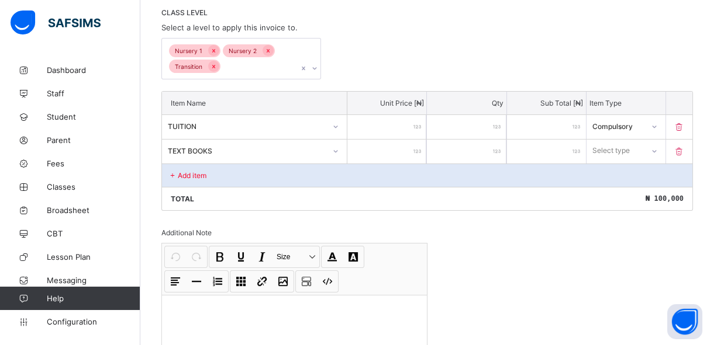
click at [382, 158] on input "number" at bounding box center [386, 152] width 79 height 24
type input "*"
type input "**"
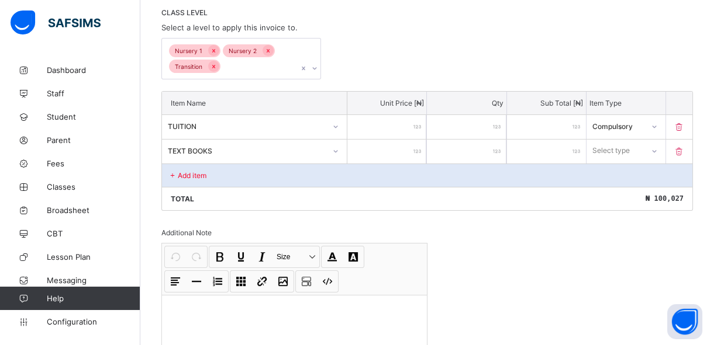
type input "***"
type input "****"
type input "*****"
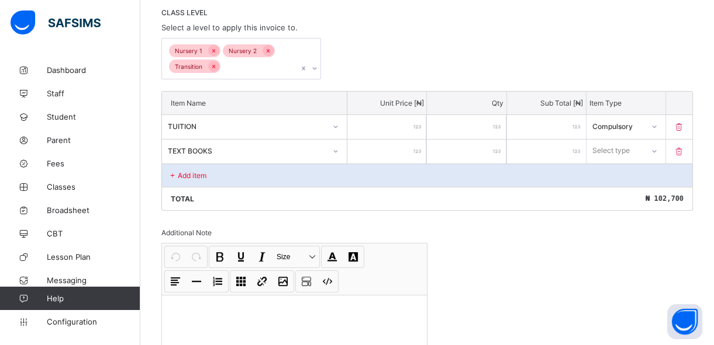
type input "*****"
type input "******"
type input "*****"
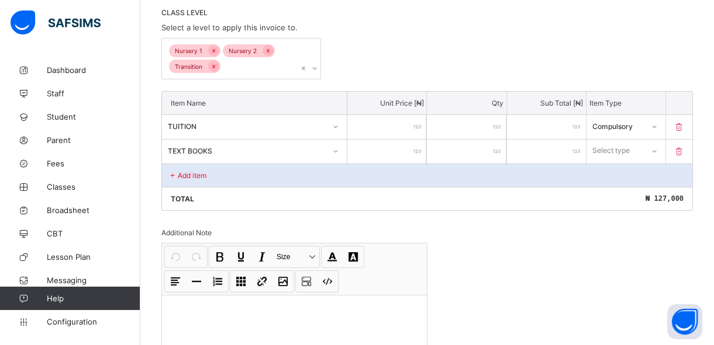
type input "*****"
click at [625, 147] on div "Select type" at bounding box center [611, 151] width 37 height 22
click at [619, 172] on div "Compulsory" at bounding box center [626, 176] width 78 height 18
click at [192, 174] on p "Add item" at bounding box center [192, 175] width 29 height 9
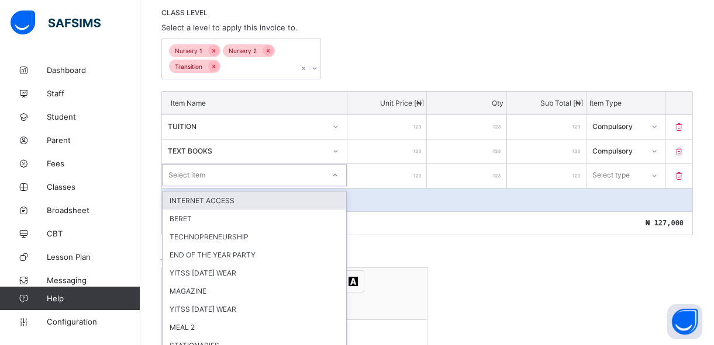
scroll to position [274, 0]
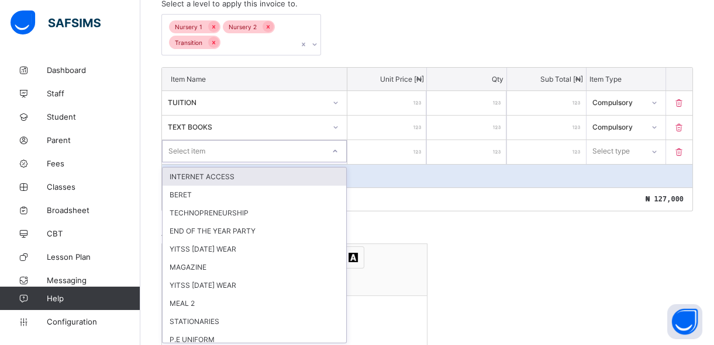
click at [228, 162] on div "option INTERNET ACCESS focused, 1 of 34. 34 results available. Use Up and Down …" at bounding box center [254, 151] width 185 height 22
type input "**"
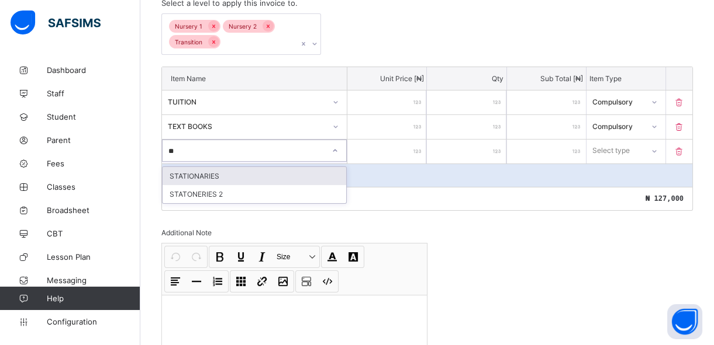
click at [228, 173] on div "STATIONARIES" at bounding box center [254, 176] width 184 height 18
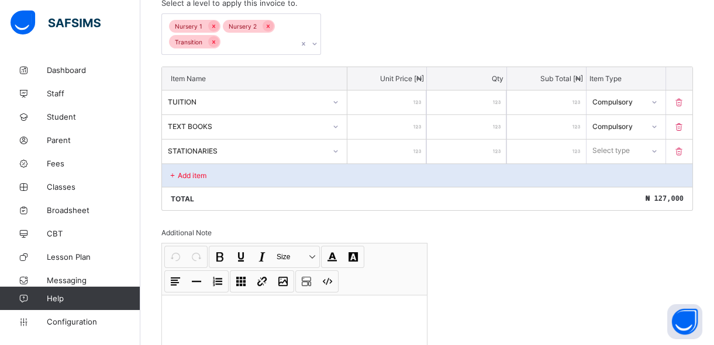
click at [404, 152] on input "number" at bounding box center [386, 152] width 79 height 24
type input "*"
type input "**"
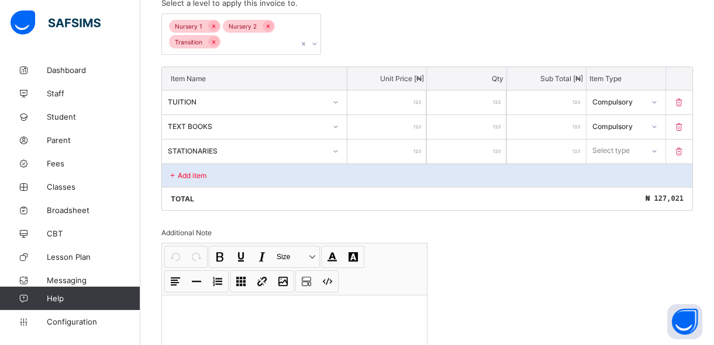
type input "***"
type input "****"
type input "*****"
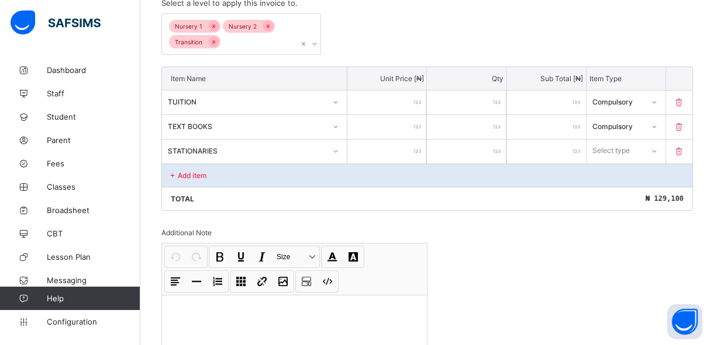
type input "*****"
click at [621, 149] on div "Select type" at bounding box center [611, 151] width 37 height 22
click at [618, 172] on div "Compulsory" at bounding box center [626, 176] width 78 height 18
click at [248, 177] on div "Add item" at bounding box center [427, 175] width 530 height 23
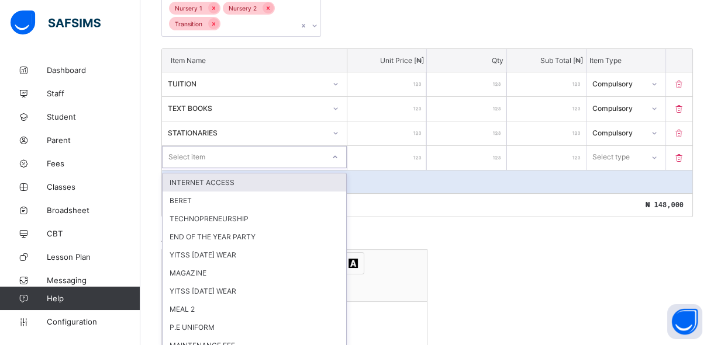
scroll to position [298, 0]
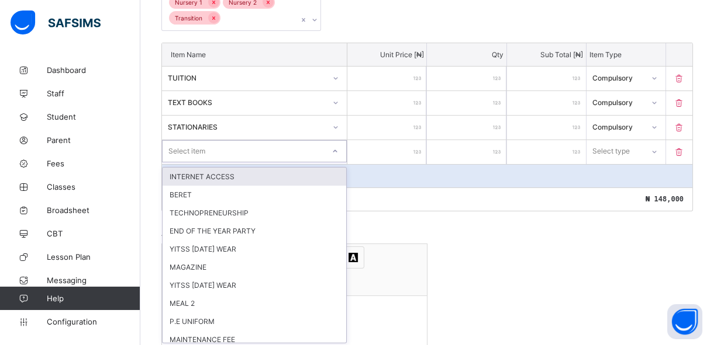
click at [245, 162] on div "option INTERNET ACCESS focused, 1 of 33. 33 results available. Use Up and Down …" at bounding box center [254, 151] width 185 height 22
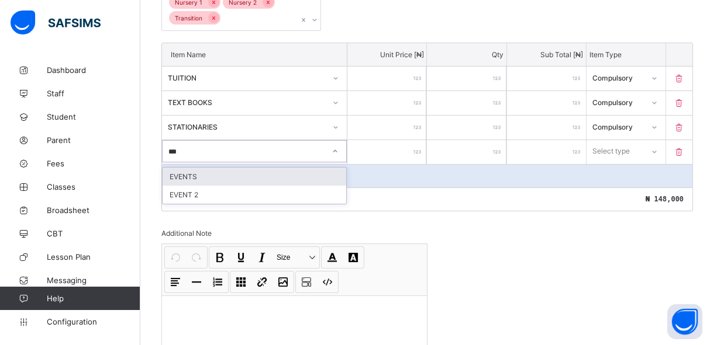
click at [240, 174] on div "EVENTS" at bounding box center [254, 177] width 184 height 18
click at [380, 153] on input "number" at bounding box center [386, 152] width 79 height 24
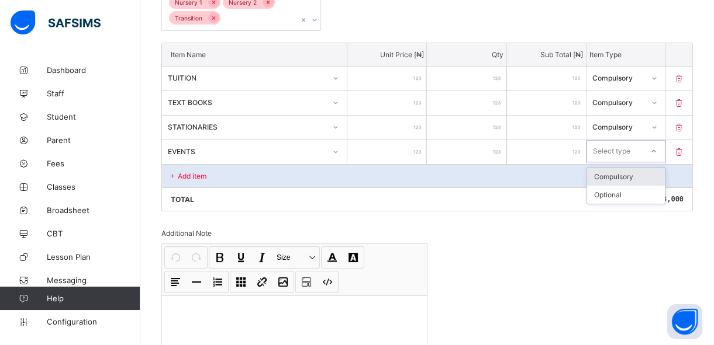
click at [630, 144] on div "Select type" at bounding box center [611, 151] width 37 height 22
click at [625, 177] on div "Compulsory" at bounding box center [626, 177] width 78 height 18
click at [202, 174] on p "Add item" at bounding box center [192, 176] width 29 height 9
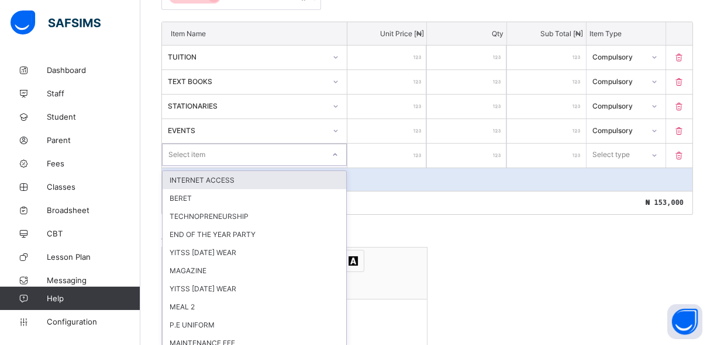
scroll to position [323, 0]
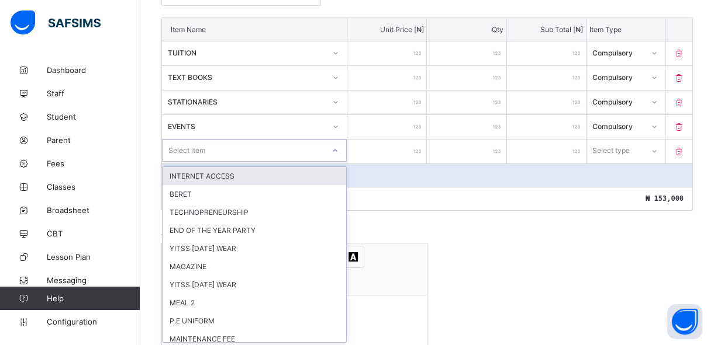
click at [202, 162] on div "option INTERNET ACCESS focused, 1 of 32. 32 results available. Use Up and Down …" at bounding box center [254, 151] width 185 height 22
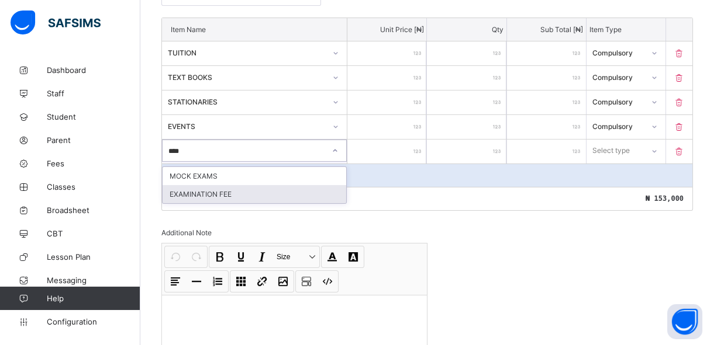
click at [207, 193] on div "EXAMINATION FEE" at bounding box center [254, 194] width 184 height 18
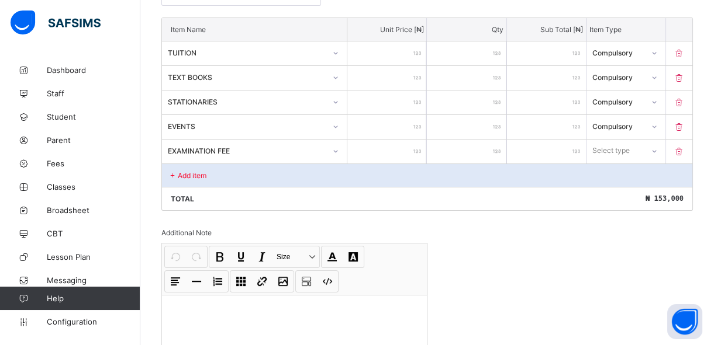
click at [378, 164] on div "Add item" at bounding box center [427, 175] width 530 height 23
click at [380, 155] on input "number" at bounding box center [386, 152] width 79 height 24
click at [620, 150] on div "Select type" at bounding box center [611, 151] width 37 height 22
click at [618, 176] on div "Compulsory" at bounding box center [626, 176] width 78 height 18
click at [223, 176] on div "Add item" at bounding box center [427, 175] width 530 height 23
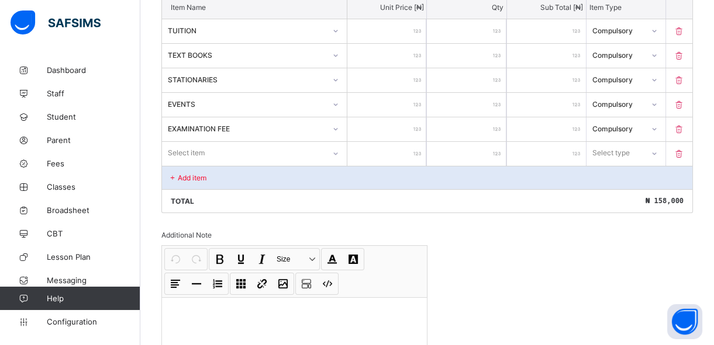
click at [309, 164] on div "Select item" at bounding box center [254, 153] width 185 height 22
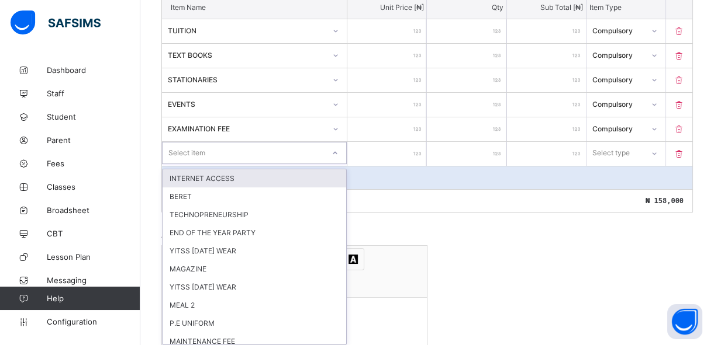
scroll to position [348, 0]
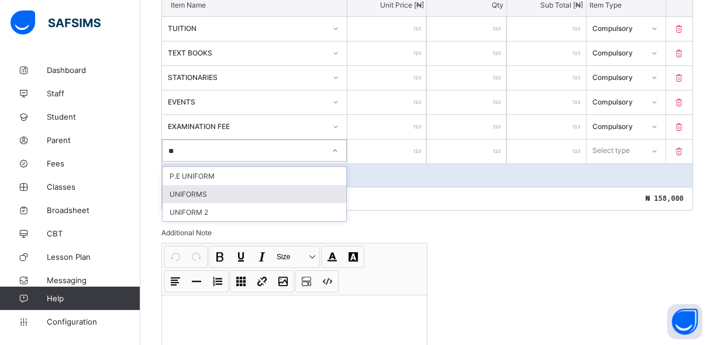
click at [278, 192] on div "UNIFORMS" at bounding box center [254, 194] width 184 height 18
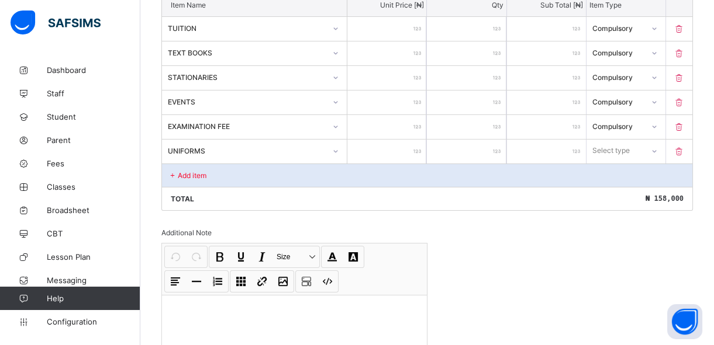
click at [397, 154] on input "number" at bounding box center [386, 152] width 79 height 24
click at [657, 147] on div at bounding box center [654, 150] width 20 height 19
click at [636, 176] on div "Compulsory" at bounding box center [626, 176] width 78 height 18
click at [223, 173] on div "Add item" at bounding box center [427, 175] width 530 height 23
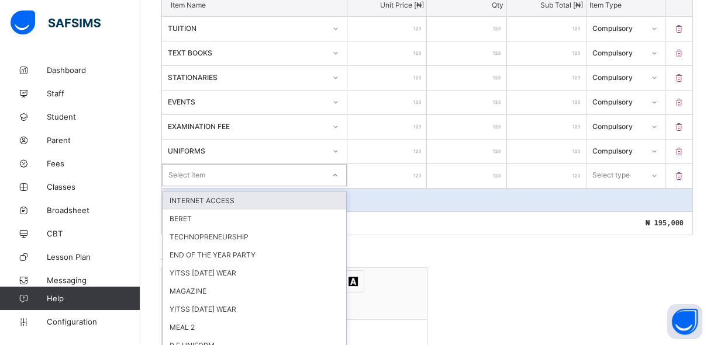
scroll to position [373, 0]
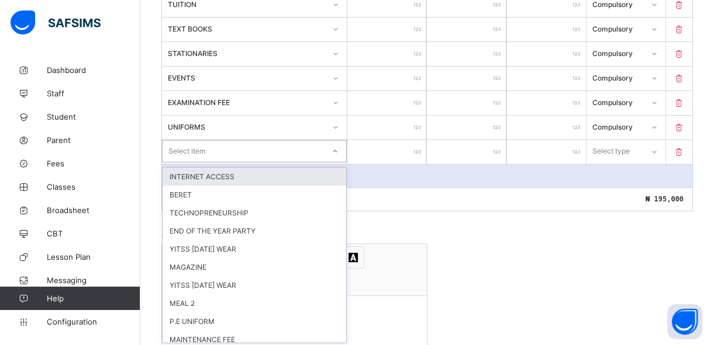
click at [245, 162] on div "option INTERNET ACCESS focused, 1 of 30. 30 results available. Use Up and Down …" at bounding box center [254, 151] width 185 height 22
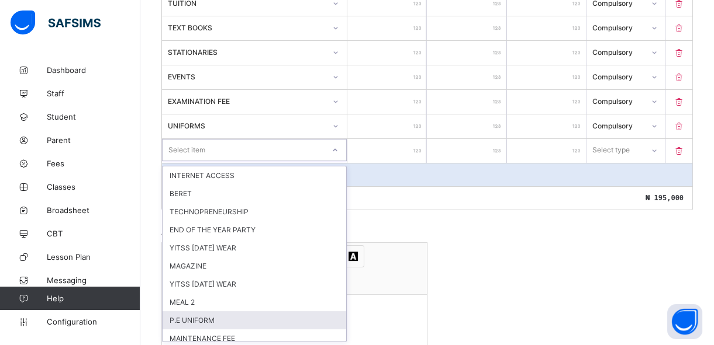
click at [224, 320] on div "P.E UNIFORM" at bounding box center [254, 321] width 184 height 18
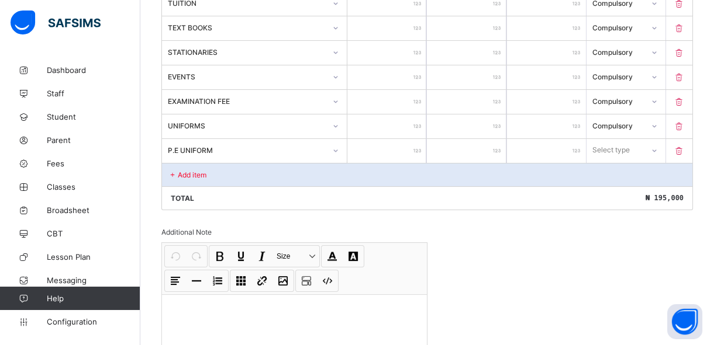
click at [410, 153] on input "number" at bounding box center [386, 151] width 79 height 24
click at [617, 149] on div "Select type" at bounding box center [611, 150] width 37 height 22
click at [617, 188] on div "Optional" at bounding box center [626, 194] width 78 height 18
click at [257, 167] on div "Add item" at bounding box center [427, 174] width 530 height 23
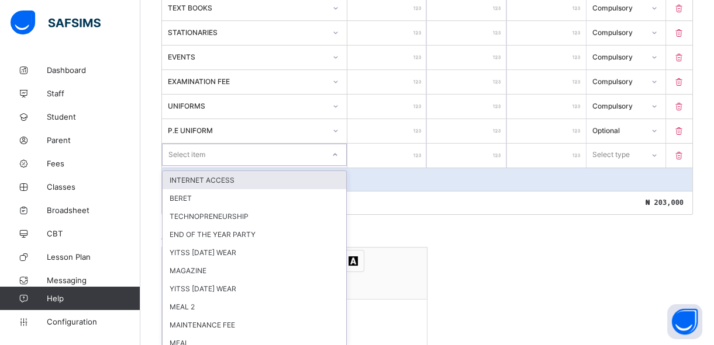
scroll to position [397, 0]
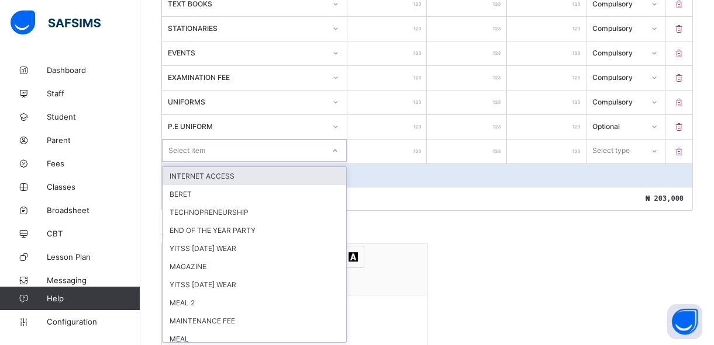
click at [257, 162] on div "option INTERNET ACCESS focused, 1 of 29. 29 results available. Use Up and Down …" at bounding box center [254, 151] width 185 height 22
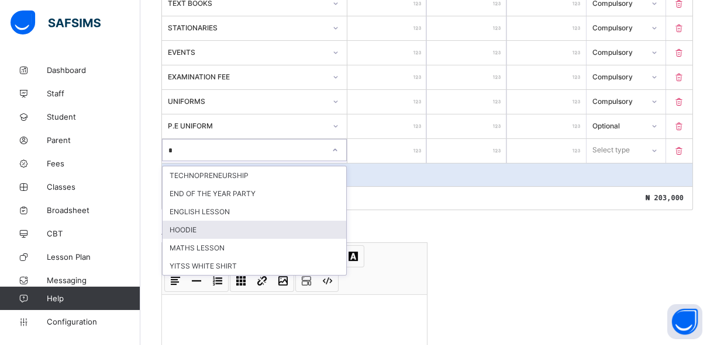
click at [236, 222] on div "HOODIE" at bounding box center [254, 230] width 184 height 18
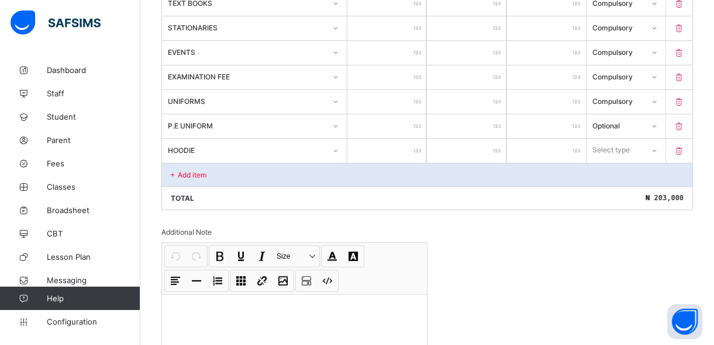
click at [411, 147] on input "number" at bounding box center [386, 151] width 79 height 24
click at [624, 152] on div "Select type" at bounding box center [610, 150] width 37 height 22
click at [621, 193] on div "Optional" at bounding box center [626, 194] width 78 height 18
click at [307, 170] on div "Add item" at bounding box center [427, 174] width 530 height 23
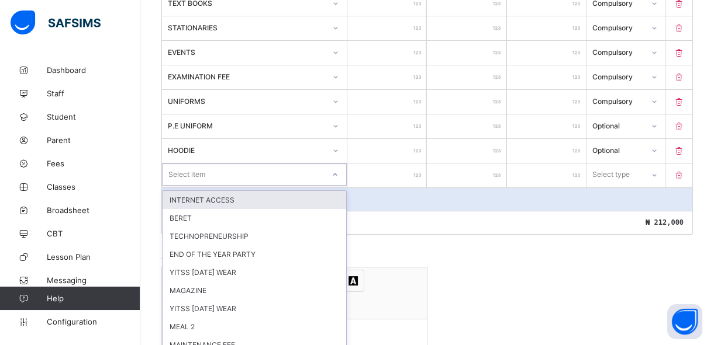
scroll to position [421, 0]
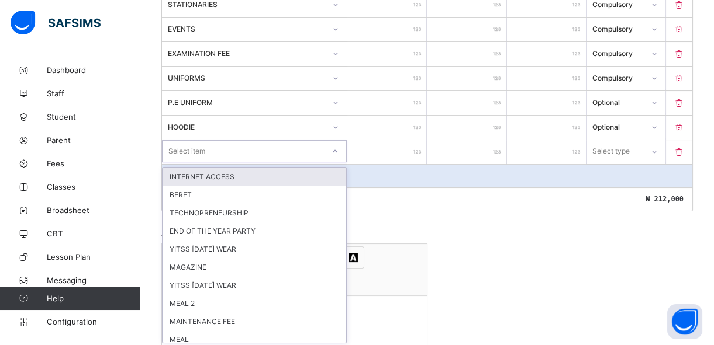
click at [330, 162] on div "option INTERNET ACCESS focused, 1 of 28. 28 results available. Use Up and Down …" at bounding box center [254, 151] width 185 height 22
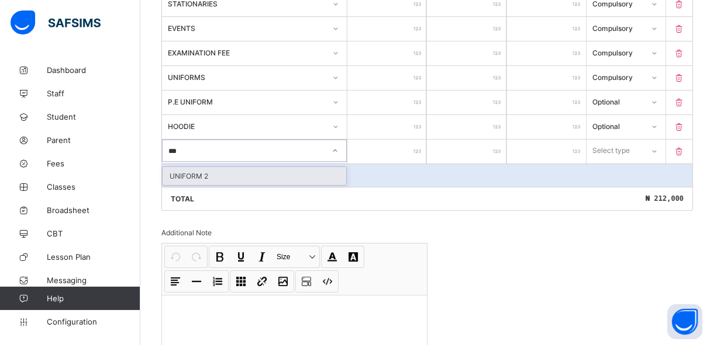
click at [324, 182] on div "UNIFORM 2" at bounding box center [254, 176] width 184 height 18
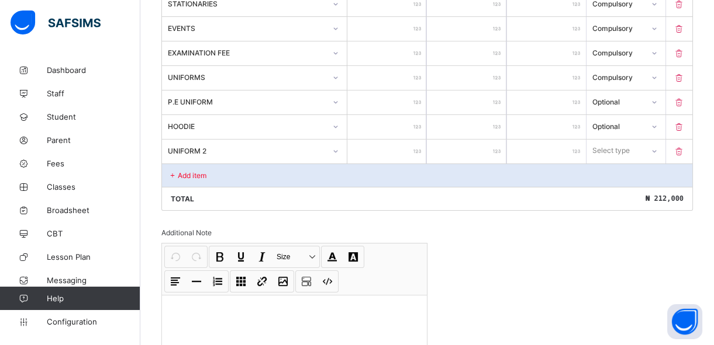
click at [389, 156] on input "number" at bounding box center [386, 152] width 79 height 24
click at [623, 149] on div "Select type" at bounding box center [611, 151] width 37 height 22
click at [618, 191] on div "Optional" at bounding box center [626, 194] width 78 height 18
click at [251, 167] on div "Add item" at bounding box center [427, 175] width 530 height 23
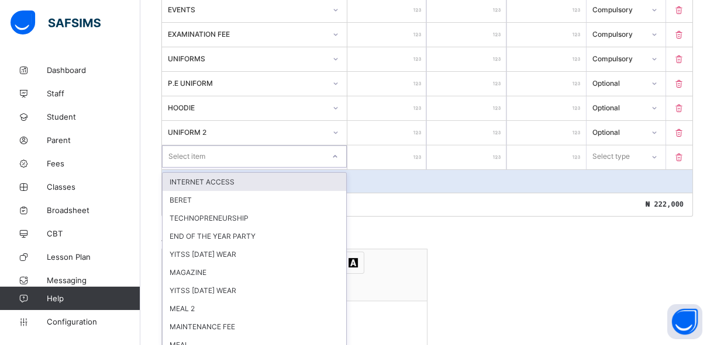
click at [257, 168] on div "option INTERNET ACCESS focused, 1 of 27. 27 results available. Use Up and Down …" at bounding box center [254, 157] width 185 height 22
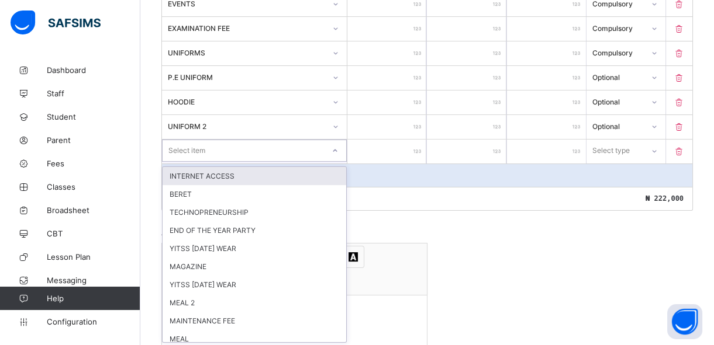
scroll to position [447, 0]
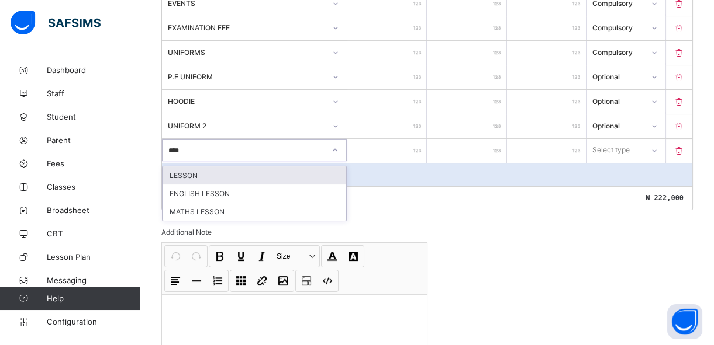
click at [255, 179] on div "LESSON" at bounding box center [254, 176] width 184 height 18
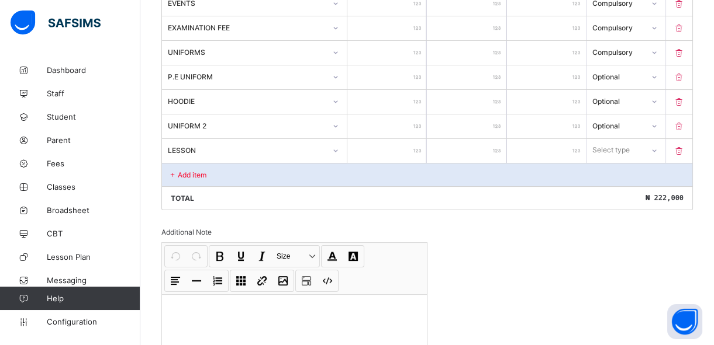
click at [397, 153] on input "number" at bounding box center [386, 151] width 79 height 24
click at [630, 147] on div "Select type" at bounding box center [611, 150] width 37 height 22
click at [625, 175] on div "Compulsory" at bounding box center [626, 176] width 78 height 18
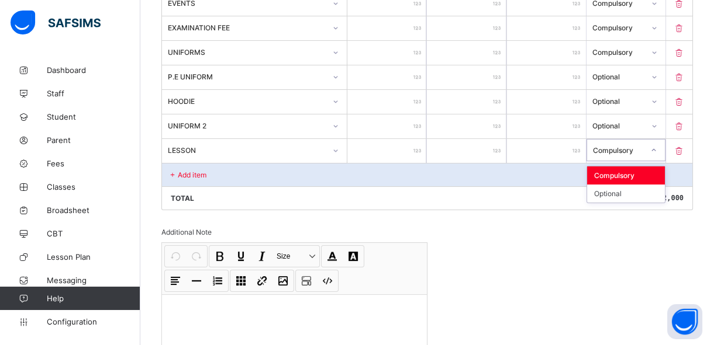
click at [651, 147] on div at bounding box center [654, 150] width 20 height 19
click at [635, 191] on div "Optional" at bounding box center [626, 194] width 78 height 18
click at [265, 175] on div "Add item" at bounding box center [427, 174] width 530 height 23
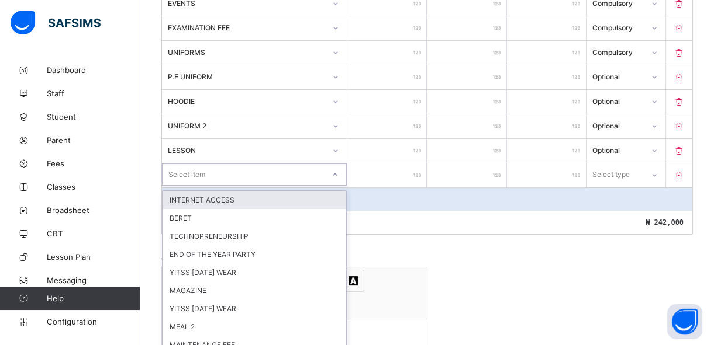
scroll to position [471, 0]
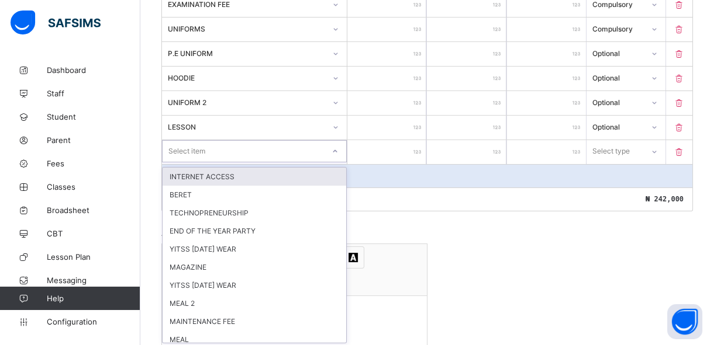
click at [339, 162] on div "option INTERNET ACCESS focused, 1 of 26. 26 results available. Use Up and Down …" at bounding box center [254, 151] width 185 height 22
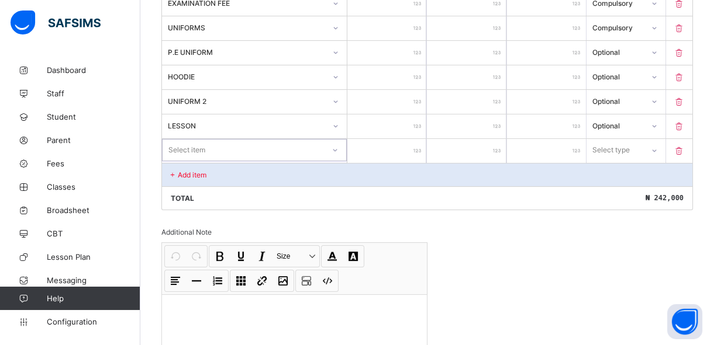
click at [265, 150] on div "Select item" at bounding box center [242, 150] width 161 height 16
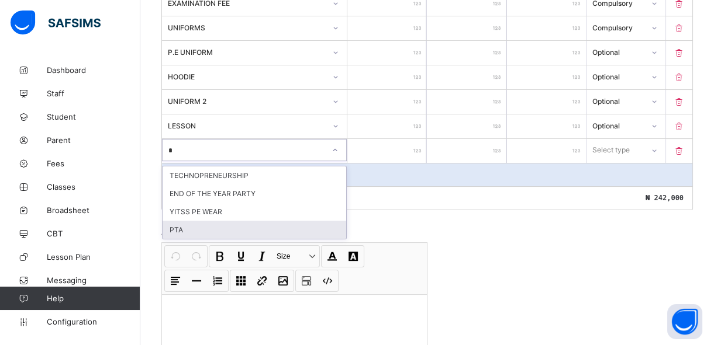
click at [235, 231] on div "PTA" at bounding box center [254, 230] width 184 height 18
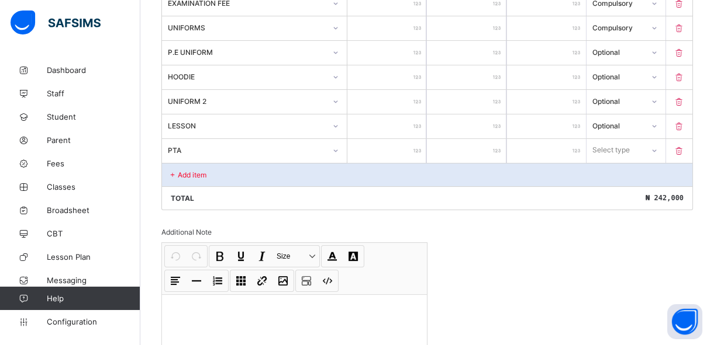
click at [409, 153] on input "number" at bounding box center [386, 151] width 79 height 24
click at [613, 149] on div "Select type" at bounding box center [611, 150] width 37 height 22
click at [615, 192] on div "Optional" at bounding box center [626, 194] width 78 height 18
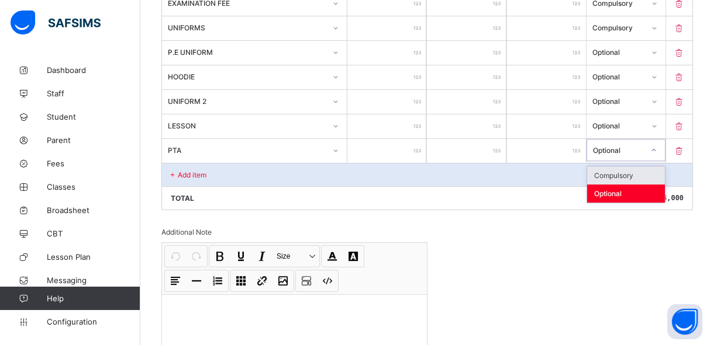
click at [620, 150] on div "Optional" at bounding box center [618, 150] width 51 height 9
click at [617, 174] on div "Compulsory" at bounding box center [626, 176] width 78 height 18
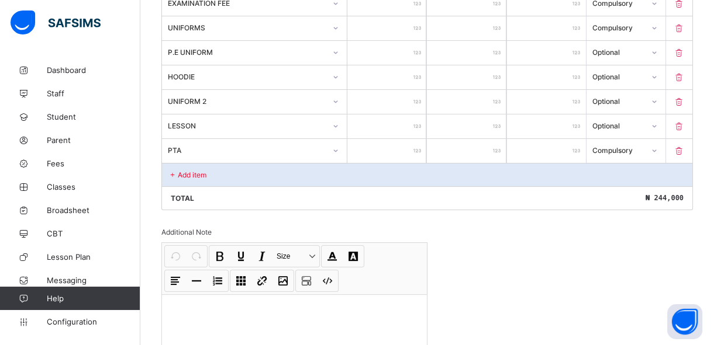
click at [248, 175] on div "Add item" at bounding box center [427, 174] width 530 height 23
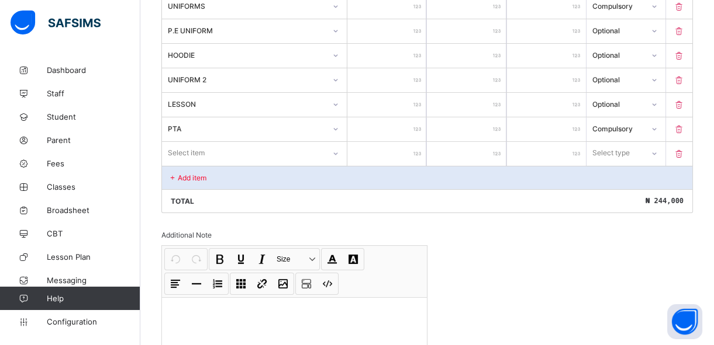
click at [245, 164] on div "Select item" at bounding box center [254, 153] width 185 height 22
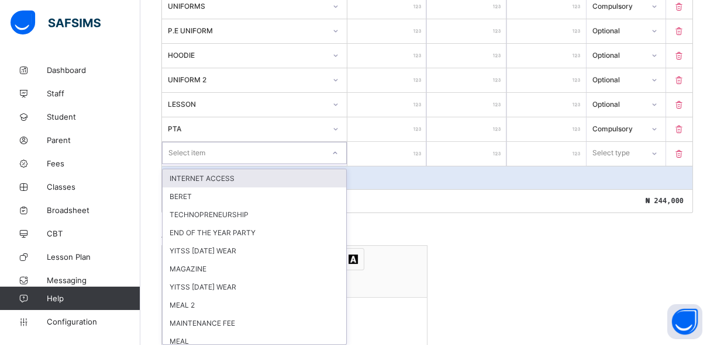
scroll to position [496, 0]
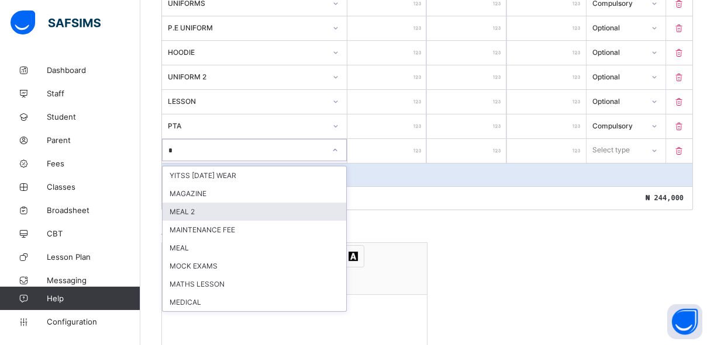
click at [231, 210] on div "MEAL 2" at bounding box center [254, 212] width 184 height 18
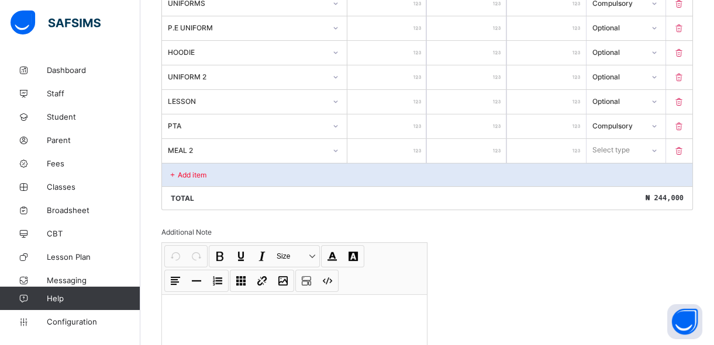
click at [390, 151] on input "number" at bounding box center [386, 151] width 79 height 24
click at [630, 146] on div "Select type" at bounding box center [611, 150] width 37 height 22
click at [621, 190] on div "Optional" at bounding box center [626, 194] width 78 height 18
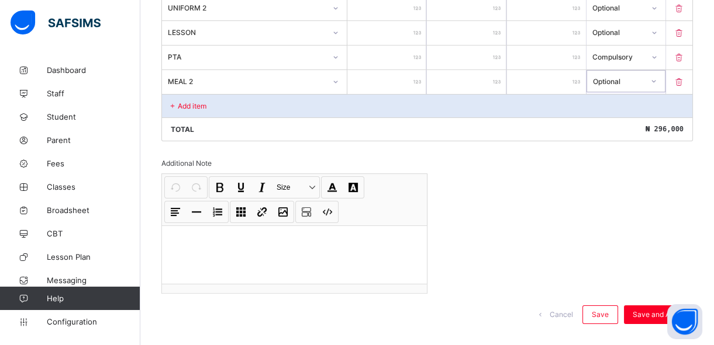
scroll to position [582, 0]
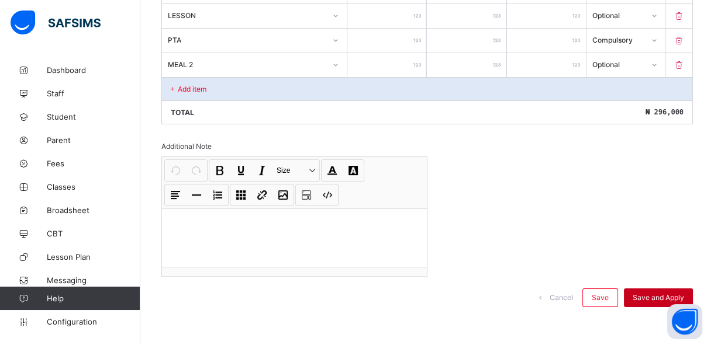
click at [655, 294] on span "Save and Apply" at bounding box center [657, 297] width 51 height 9
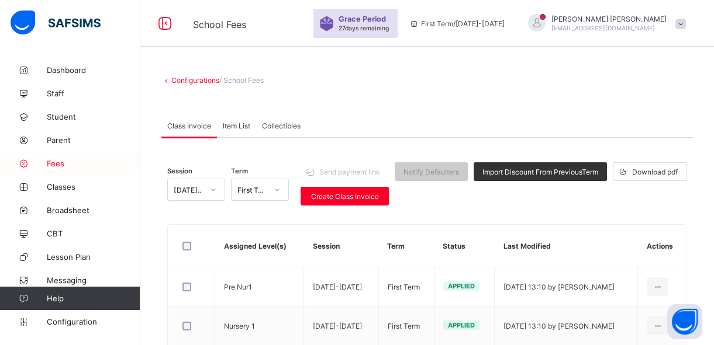
click at [63, 164] on span "Fees" at bounding box center [94, 163] width 94 height 9
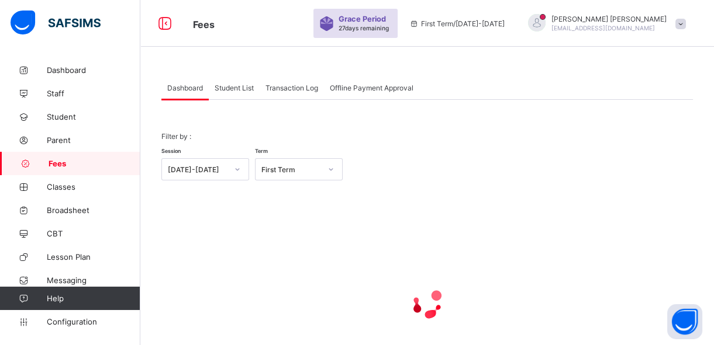
click at [230, 89] on span "Student List" at bounding box center [234, 88] width 39 height 9
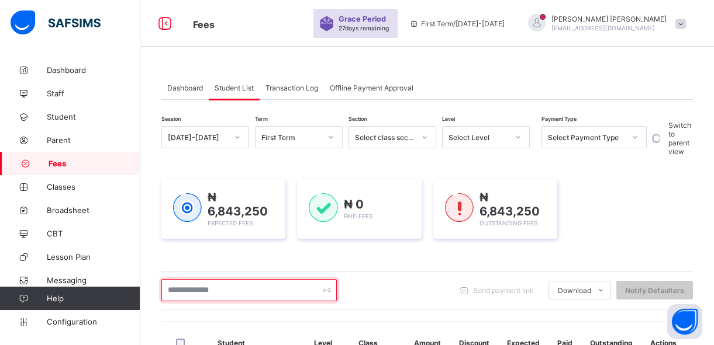
click at [264, 288] on input "text" at bounding box center [248, 290] width 175 height 22
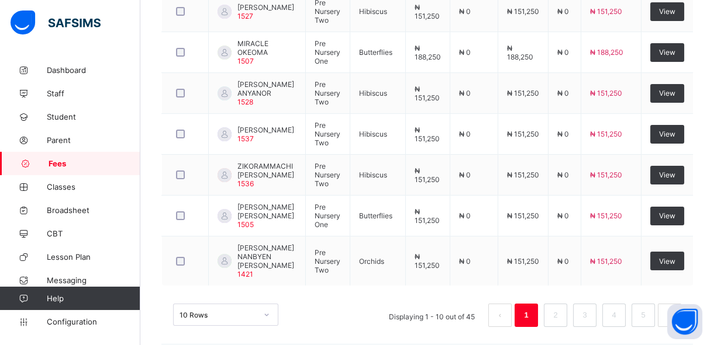
scroll to position [506, 0]
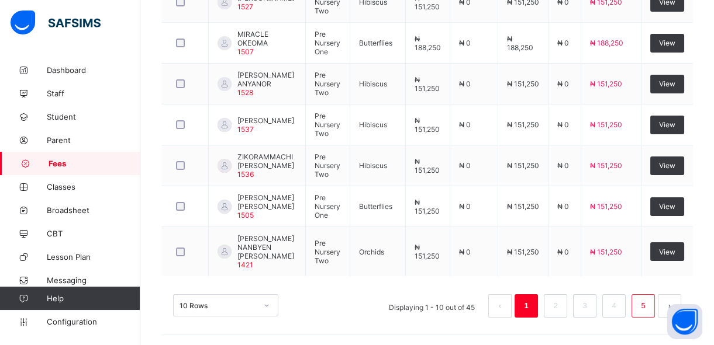
click at [648, 305] on link "5" at bounding box center [642, 306] width 11 height 15
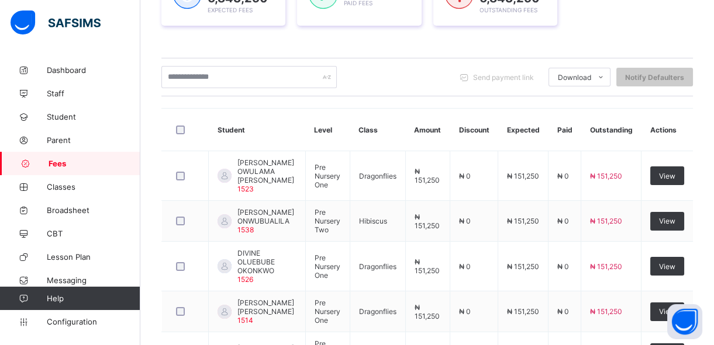
scroll to position [305, 0]
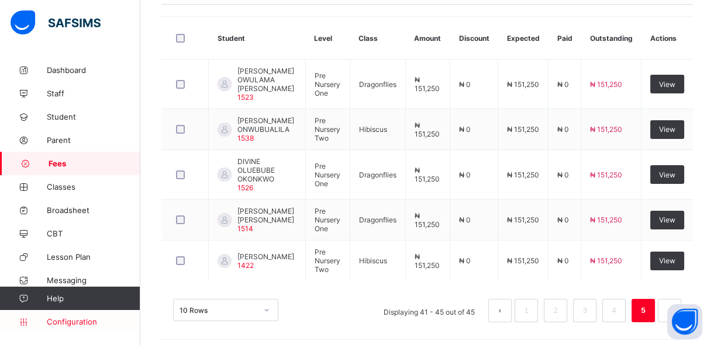
click at [94, 325] on span "Configuration" at bounding box center [93, 321] width 93 height 9
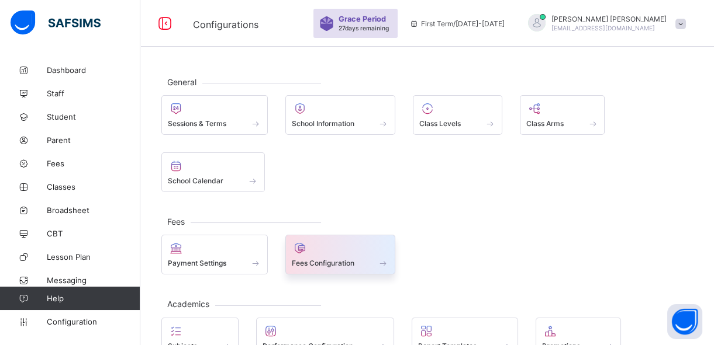
click at [336, 253] on div at bounding box center [341, 248] width 98 height 14
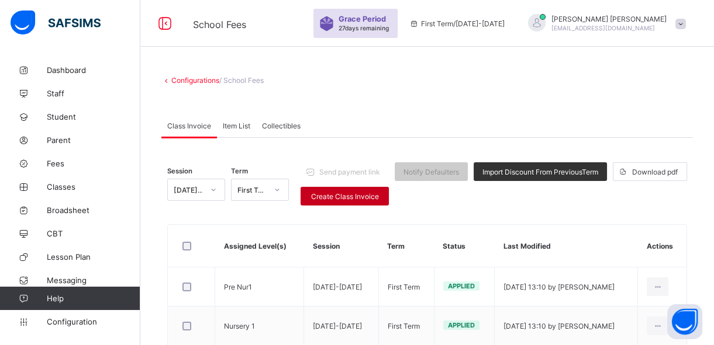
click at [364, 198] on span "Create Class Invoice" at bounding box center [344, 196] width 71 height 9
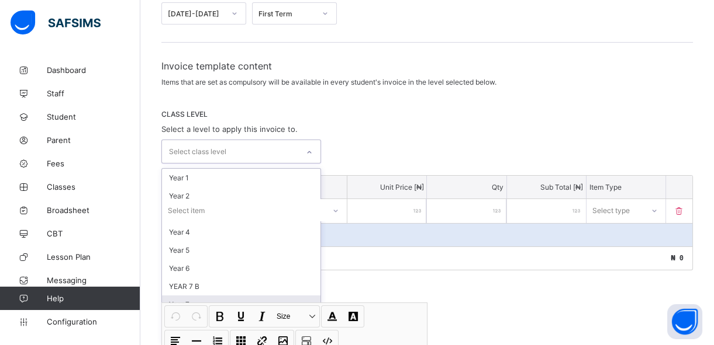
click at [291, 164] on div "option Year 7 focused, 8 of 16. 16 results available. Use Up and Down to choose…" at bounding box center [241, 152] width 160 height 24
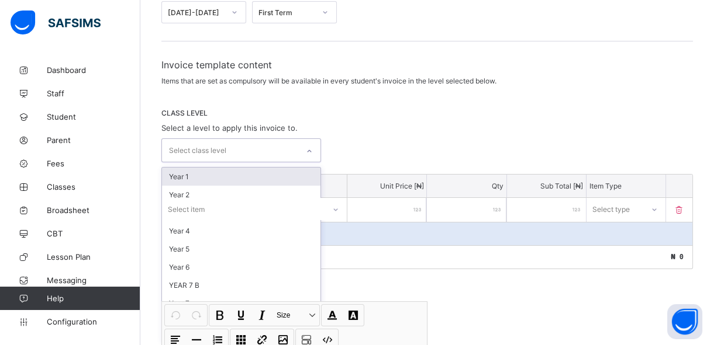
click at [200, 175] on div "Year 1" at bounding box center [241, 177] width 158 height 18
click at [204, 178] on div "Year 2" at bounding box center [241, 179] width 158 height 18
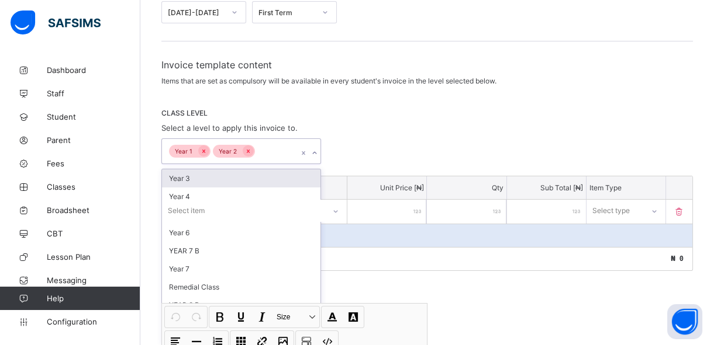
click at [199, 181] on div "Year 3" at bounding box center [241, 179] width 158 height 18
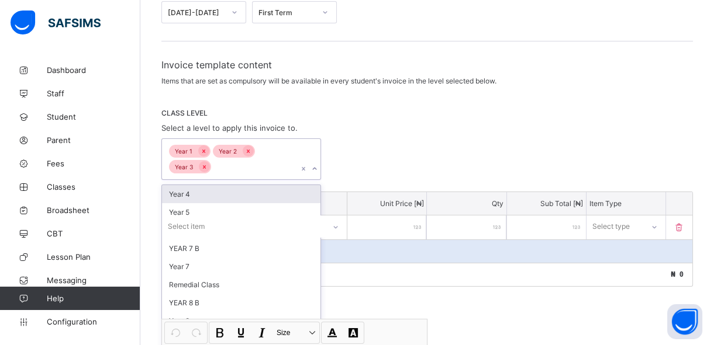
click at [193, 193] on div "Year 4" at bounding box center [241, 194] width 158 height 18
click at [189, 193] on div "Year 5" at bounding box center [241, 194] width 158 height 18
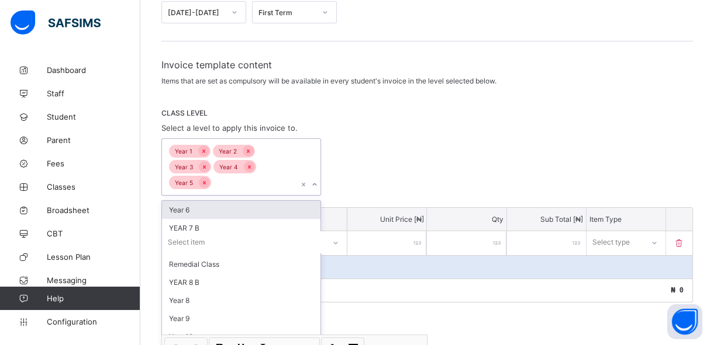
click at [187, 210] on div "Year 6" at bounding box center [241, 210] width 158 height 18
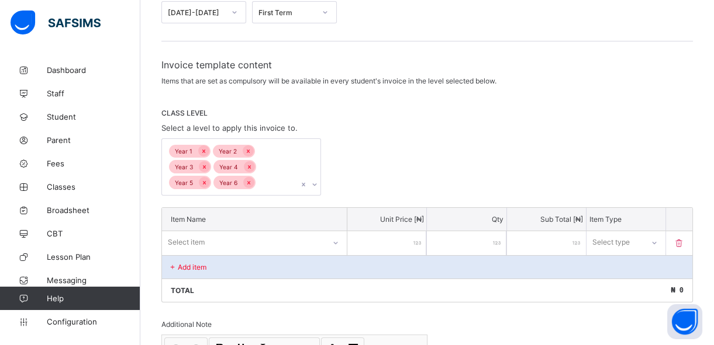
click at [361, 139] on div "Year 1 Year 2 Year 3 Year 4 Year 5 Year 6" at bounding box center [426, 167] width 531 height 57
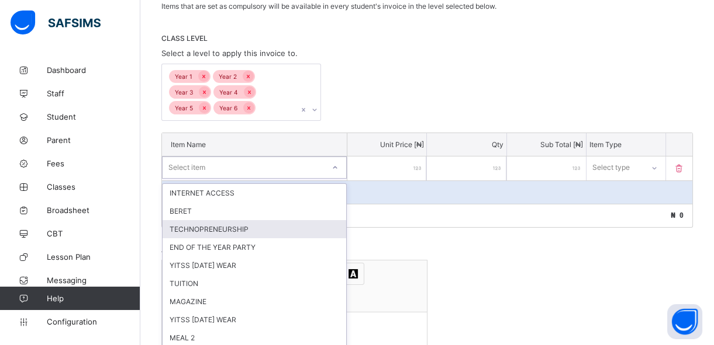
scroll to position [240, 0]
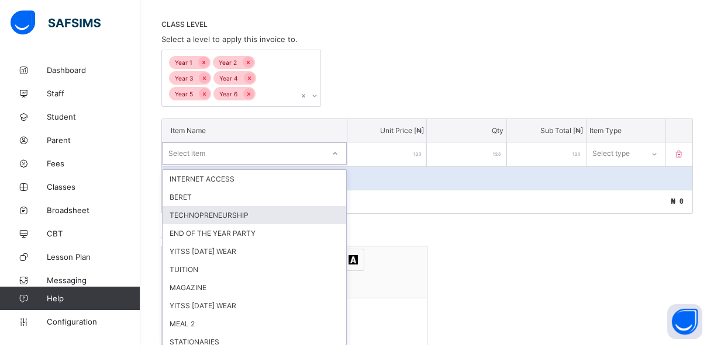
click at [336, 165] on div "option TECHNOPRENEURSHIP focused, 3 of 36. 36 results available. Use Up and Dow…" at bounding box center [254, 154] width 185 height 22
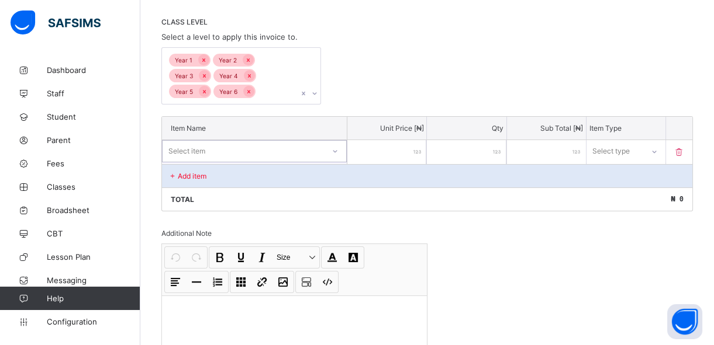
click at [271, 146] on div "Select item" at bounding box center [242, 151] width 161 height 16
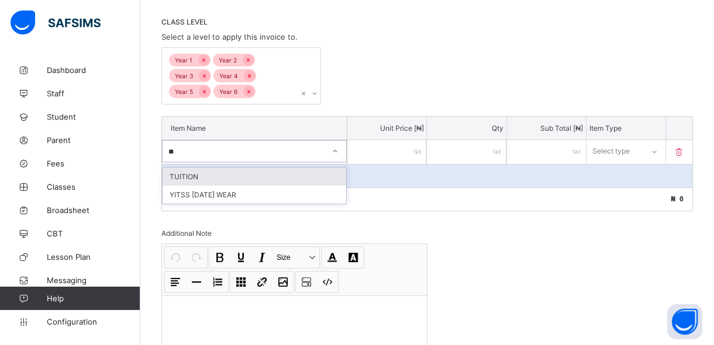
click at [269, 172] on div "TUITION" at bounding box center [254, 177] width 184 height 18
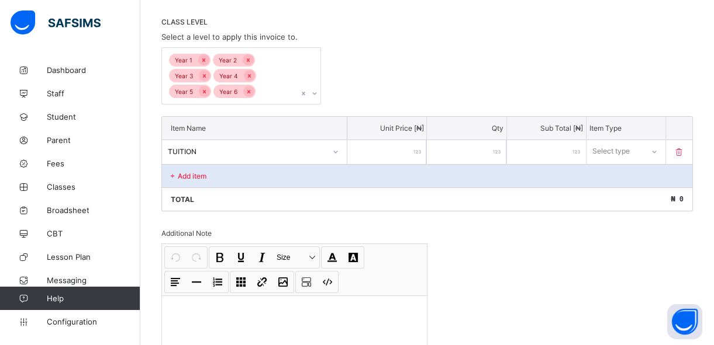
click at [393, 150] on input "number" at bounding box center [386, 152] width 79 height 24
click at [640, 150] on div "Select type" at bounding box center [614, 151] width 57 height 16
click at [622, 171] on div "Compulsory" at bounding box center [626, 177] width 78 height 18
click at [299, 167] on div "Add item" at bounding box center [427, 175] width 530 height 23
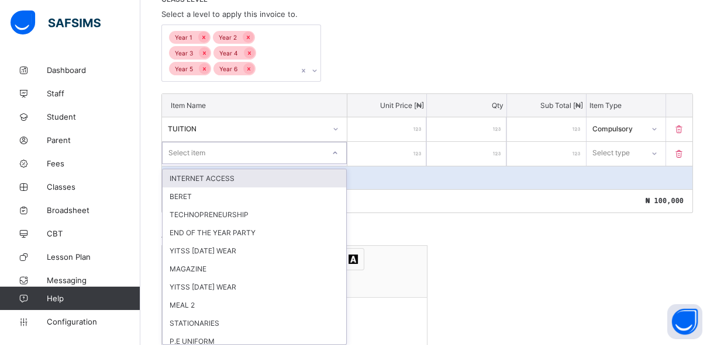
click at [296, 164] on div "option INTERNET ACCESS focused, 1 of 35. 35 results available. Use Up and Down …" at bounding box center [254, 153] width 185 height 22
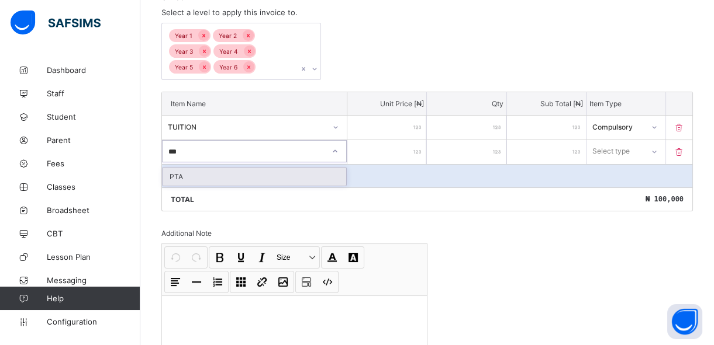
click at [295, 173] on div "PTA" at bounding box center [254, 177] width 184 height 18
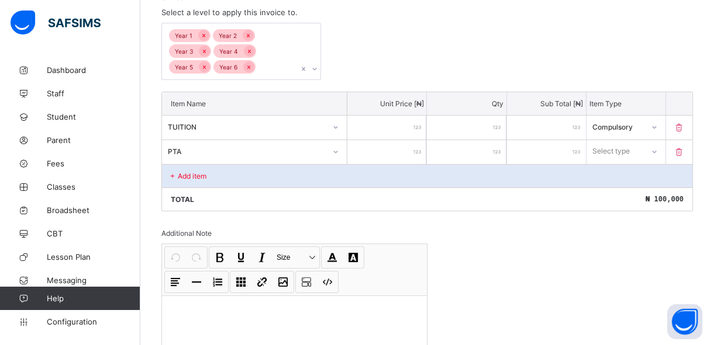
click at [403, 154] on input "number" at bounding box center [386, 152] width 79 height 24
click at [614, 150] on div "Select type" at bounding box center [611, 151] width 37 height 22
click at [614, 178] on div "Compulsory" at bounding box center [626, 177] width 78 height 18
click at [206, 172] on p "Add item" at bounding box center [192, 176] width 29 height 9
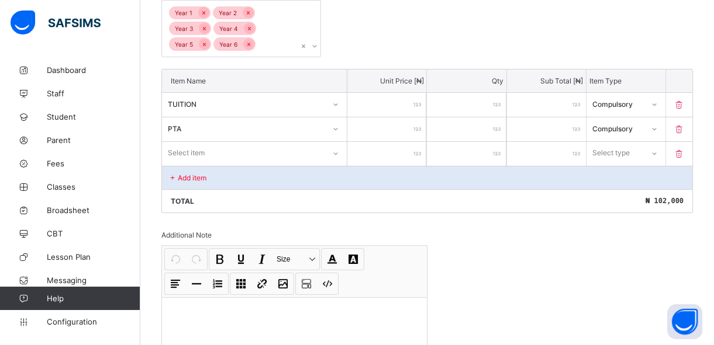
click at [201, 164] on div "Select item" at bounding box center [254, 153] width 185 height 22
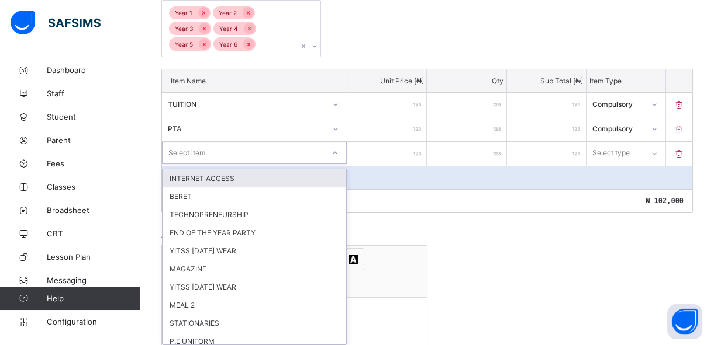
scroll to position [290, 0]
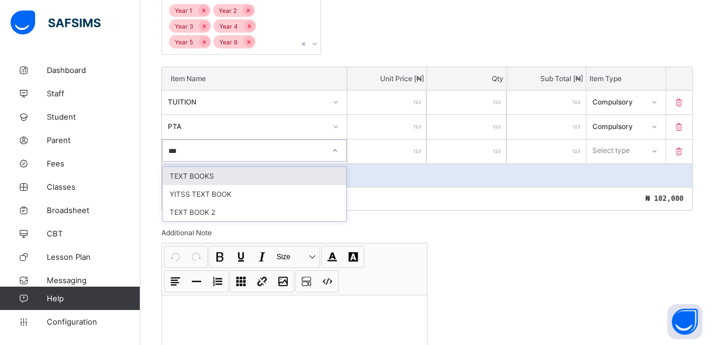
click at [207, 172] on div "TEXT BOOKS" at bounding box center [254, 176] width 184 height 18
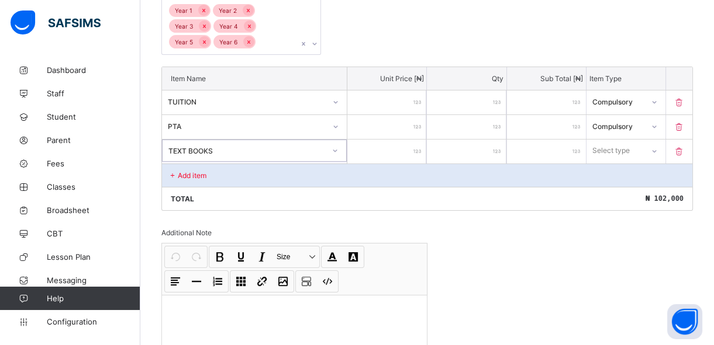
click at [393, 154] on input "number" at bounding box center [386, 152] width 79 height 24
click at [657, 146] on icon at bounding box center [653, 151] width 7 height 12
click at [648, 173] on div "Compulsory" at bounding box center [626, 176] width 78 height 18
click at [184, 175] on p "Add item" at bounding box center [192, 175] width 29 height 9
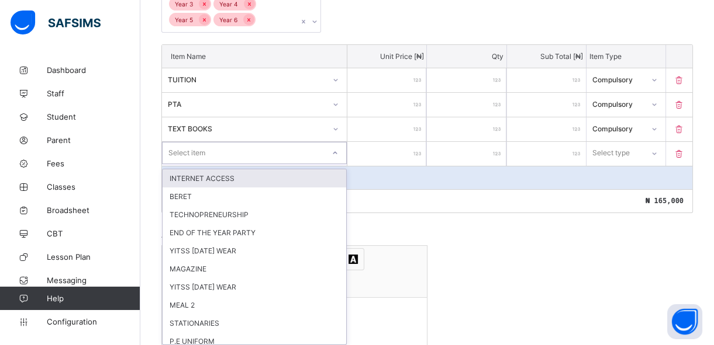
scroll to position [314, 0]
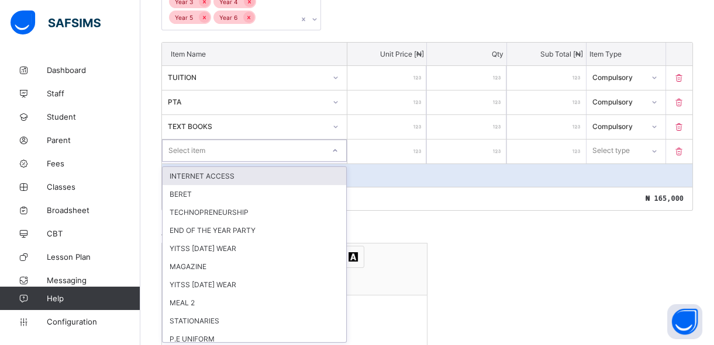
click at [184, 162] on div "option INTERNET ACCESS focused, 1 of 33. 33 results available. Use Up and Down …" at bounding box center [254, 151] width 185 height 22
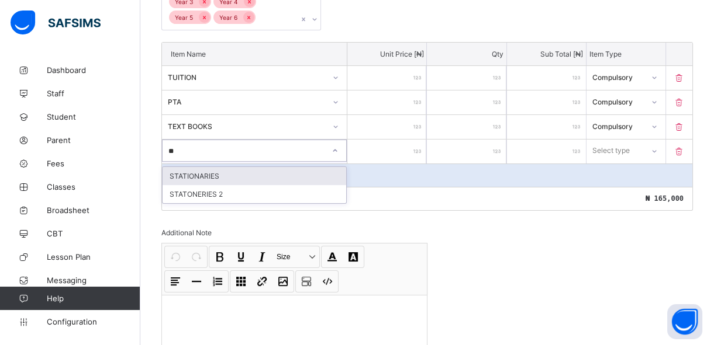
click at [184, 172] on div "STATIONARIES" at bounding box center [254, 176] width 184 height 18
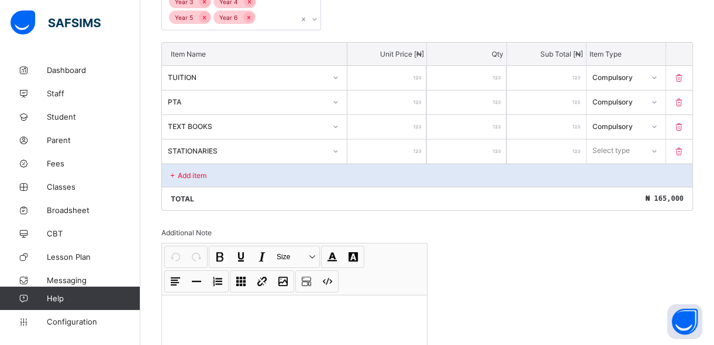
click at [378, 152] on input "number" at bounding box center [386, 152] width 79 height 24
click at [637, 152] on div "Select type" at bounding box center [614, 151] width 57 height 16
click at [630, 175] on div "Compulsory" at bounding box center [626, 176] width 78 height 18
click at [251, 177] on div "Add item" at bounding box center [427, 175] width 530 height 23
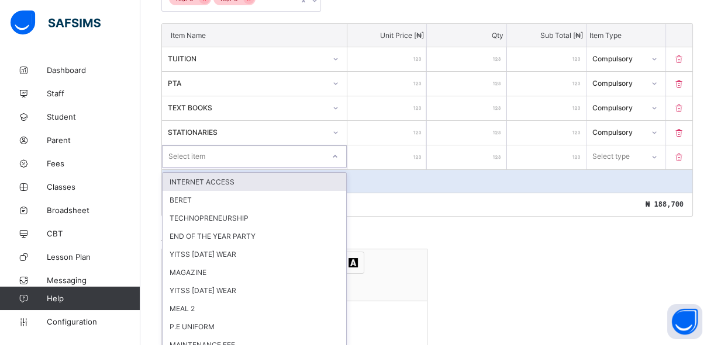
scroll to position [339, 0]
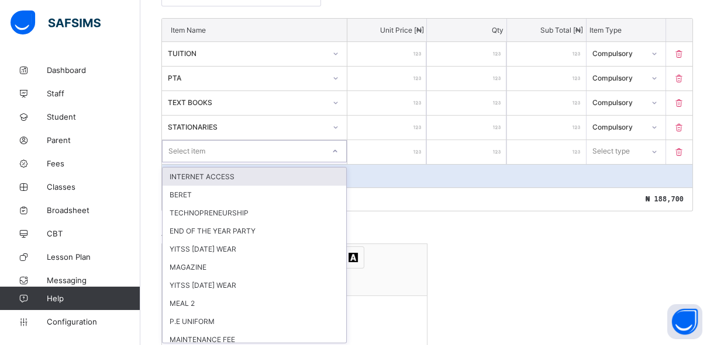
click at [250, 162] on div "option INTERNET ACCESS focused, 1 of 32. 32 results available. Use Up and Down …" at bounding box center [254, 151] width 185 height 22
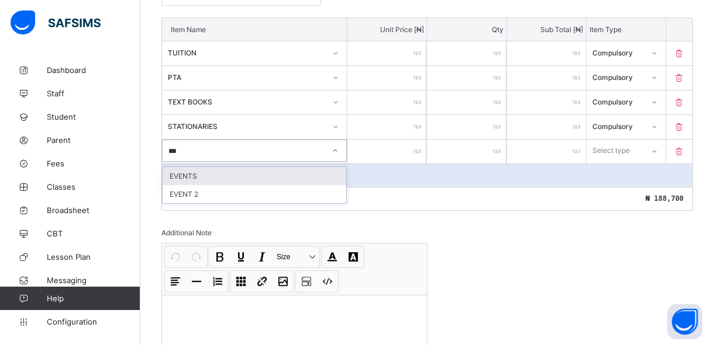
click at [258, 174] on div "EVENTS" at bounding box center [254, 176] width 184 height 18
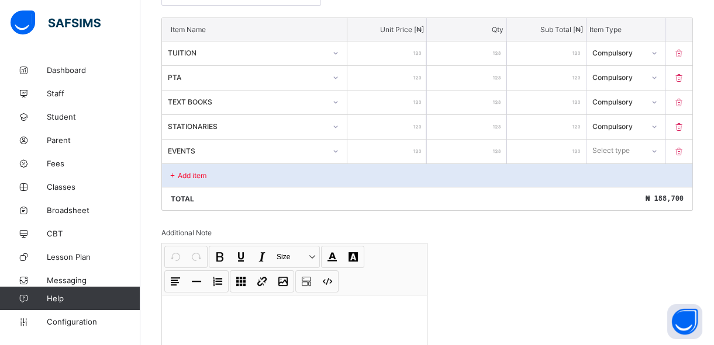
click at [392, 150] on input "number" at bounding box center [386, 152] width 79 height 24
click at [638, 150] on div "Select type" at bounding box center [615, 151] width 56 height 16
click at [630, 173] on div "Compulsory" at bounding box center [626, 176] width 78 height 18
click at [241, 175] on div "Add item" at bounding box center [427, 175] width 530 height 23
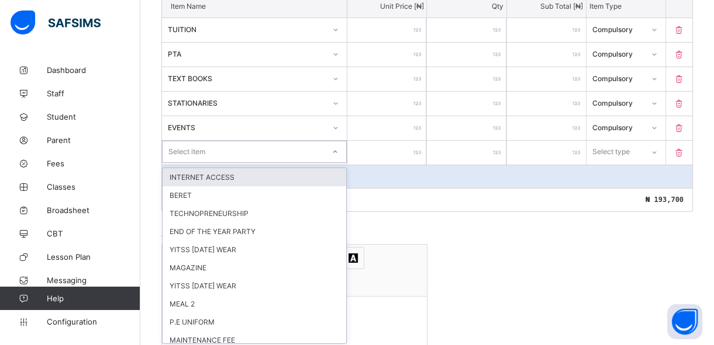
click at [236, 163] on div "option INTERNET ACCESS focused, 1 of 31. 31 results available. Use Up and Down …" at bounding box center [254, 152] width 185 height 22
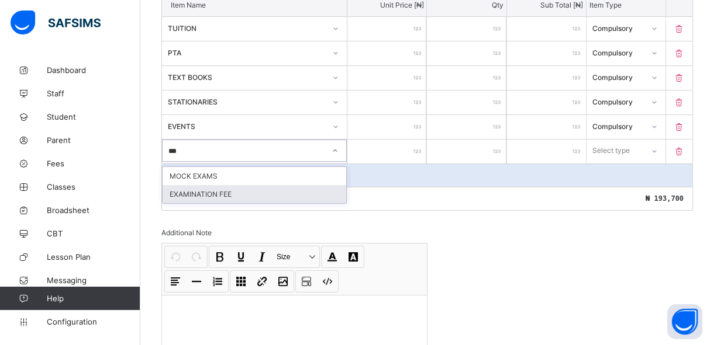
click at [228, 189] on div "EXAMINATION FEE" at bounding box center [254, 194] width 184 height 18
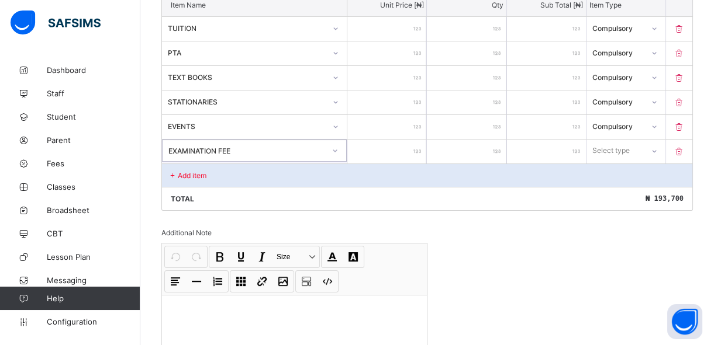
click at [402, 153] on input "number" at bounding box center [386, 152] width 79 height 24
click at [611, 150] on div "Select type" at bounding box center [611, 151] width 37 height 22
click at [609, 178] on div "Compulsory" at bounding box center [626, 176] width 78 height 18
click at [232, 171] on div "Add item" at bounding box center [427, 175] width 530 height 23
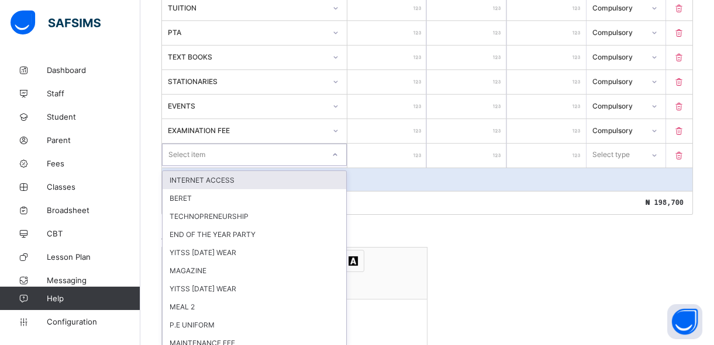
scroll to position [388, 0]
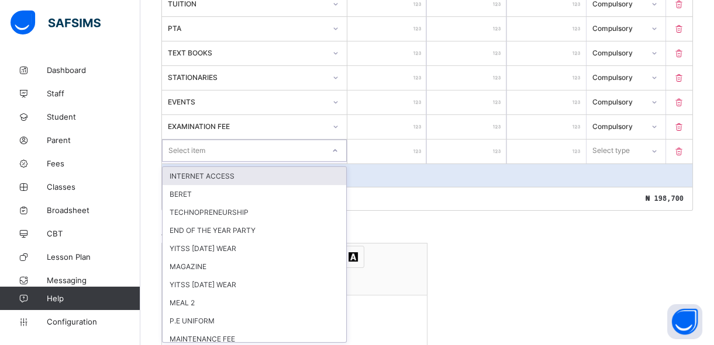
click at [229, 162] on div "option INTERNET ACCESS focused, 1 of 30. 30 results available. Use Up and Down …" at bounding box center [254, 151] width 185 height 22
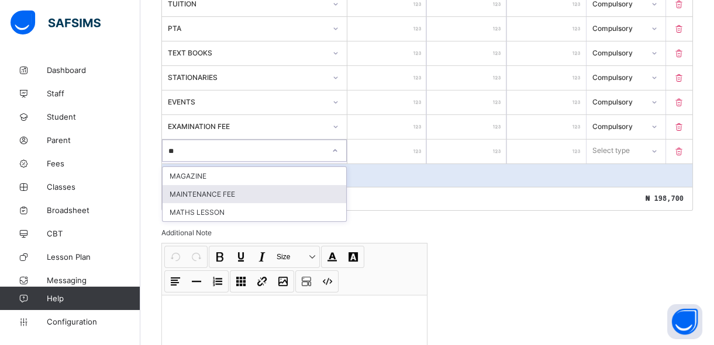
click at [222, 191] on div "MAINTENANCE FEE" at bounding box center [254, 194] width 184 height 18
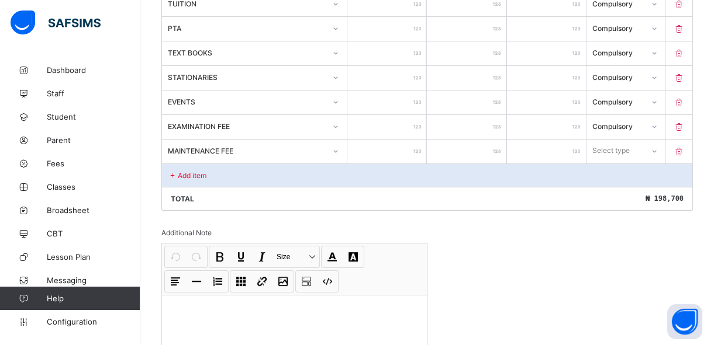
click at [398, 150] on input "number" at bounding box center [386, 152] width 79 height 24
click at [601, 149] on div "Select type" at bounding box center [611, 151] width 37 height 22
click at [606, 174] on div "Compulsory" at bounding box center [626, 176] width 78 height 18
click at [262, 170] on div "Add item" at bounding box center [427, 175] width 530 height 23
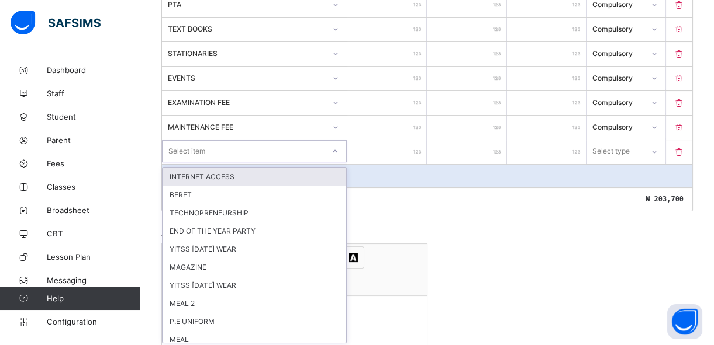
click at [295, 162] on div "option INTERNET ACCESS focused, 1 of 29. 29 results available. Use Up and Down …" at bounding box center [254, 151] width 185 height 22
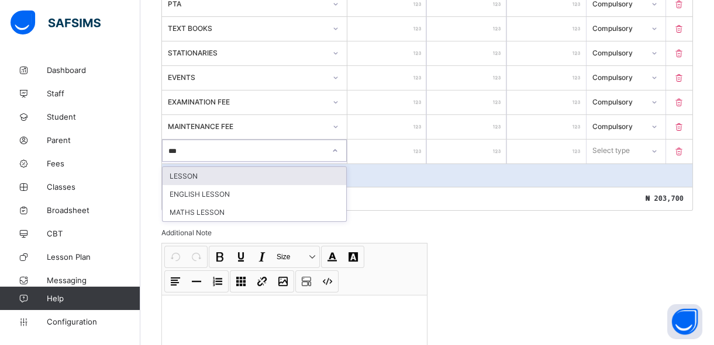
click at [289, 181] on div "LESSON" at bounding box center [254, 176] width 184 height 18
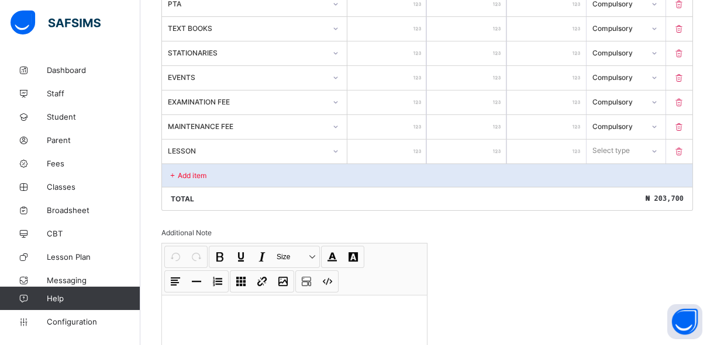
click at [385, 153] on input "number" at bounding box center [386, 152] width 79 height 24
click at [642, 145] on div "Select type" at bounding box center [615, 151] width 56 height 16
click at [625, 189] on div "Optional" at bounding box center [626, 194] width 78 height 18
click at [216, 172] on div "Add item" at bounding box center [427, 175] width 530 height 23
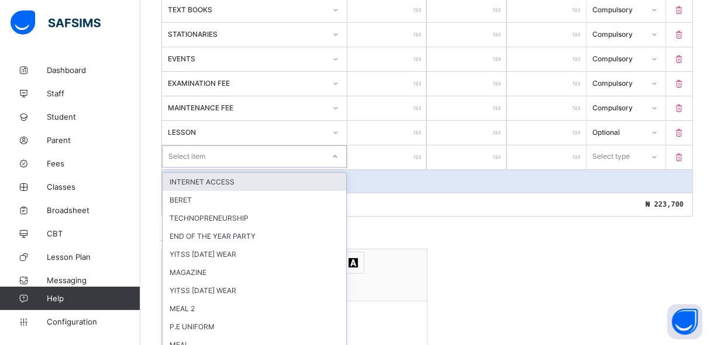
click at [212, 168] on div "option INTERNET ACCESS focused, 1 of 28. 28 results available. Use Up and Down …" at bounding box center [254, 157] width 185 height 22
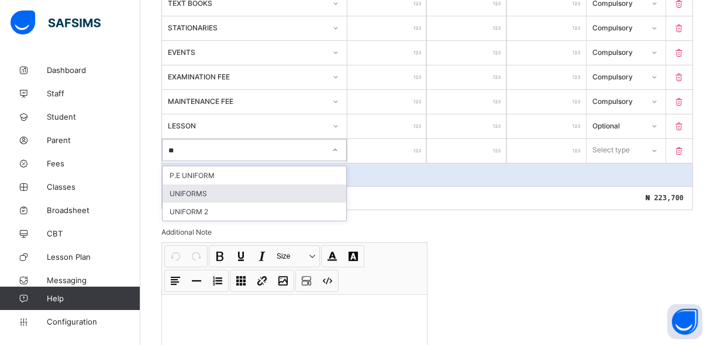
click at [205, 186] on div "UNIFORMS" at bounding box center [254, 194] width 184 height 18
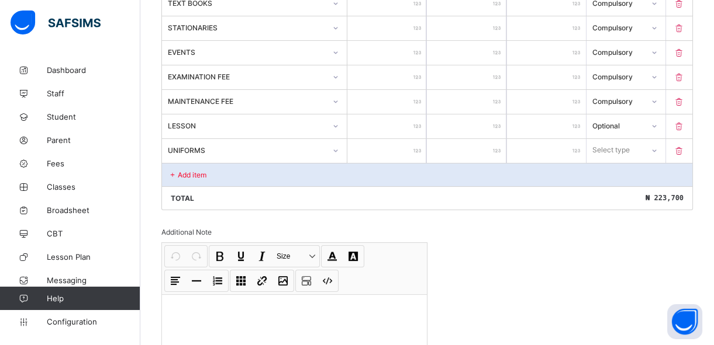
click at [385, 146] on input "number" at bounding box center [386, 151] width 79 height 24
click at [617, 151] on div "Select type" at bounding box center [611, 150] width 37 height 22
click at [610, 192] on div "Optional" at bounding box center [626, 194] width 78 height 18
click at [278, 170] on div "Add item" at bounding box center [427, 174] width 530 height 23
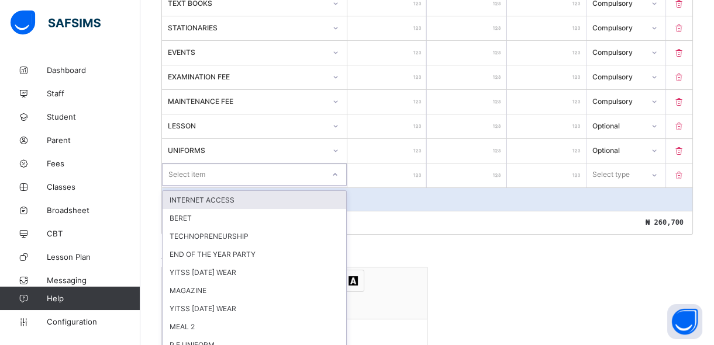
scroll to position [462, 0]
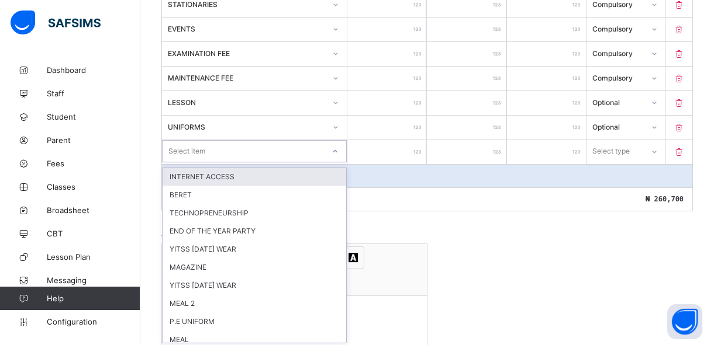
click at [250, 162] on div "option INTERNET ACCESS focused, 1 of 27. 27 results available. Use Up and Down …" at bounding box center [254, 151] width 185 height 22
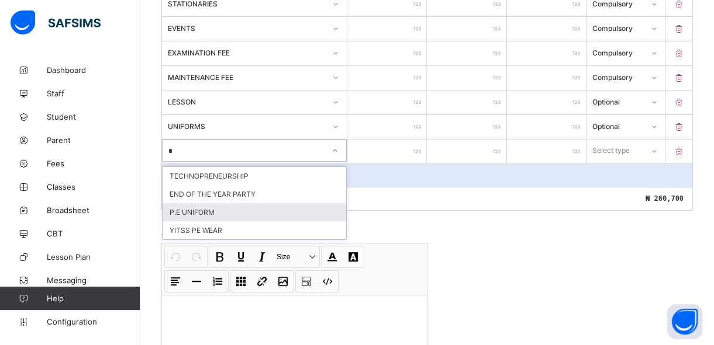
click at [228, 213] on div "P.E UNIFORM" at bounding box center [254, 212] width 184 height 18
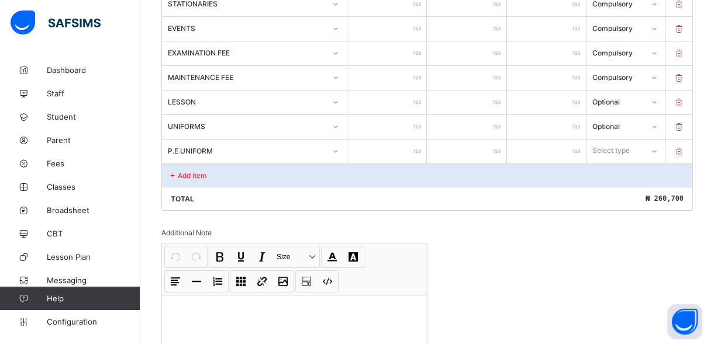
click at [392, 150] on input "number" at bounding box center [386, 152] width 79 height 24
click at [629, 147] on div "Select type" at bounding box center [610, 151] width 37 height 22
click at [620, 193] on div "Optional" at bounding box center [626, 194] width 78 height 18
click at [179, 171] on p "Add item" at bounding box center [192, 175] width 29 height 9
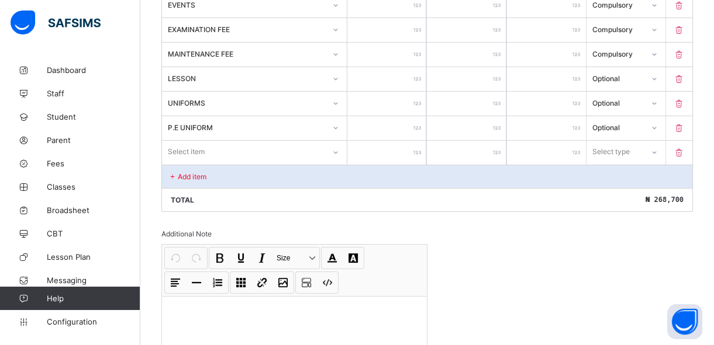
click at [178, 163] on div "Select item" at bounding box center [254, 152] width 185 height 22
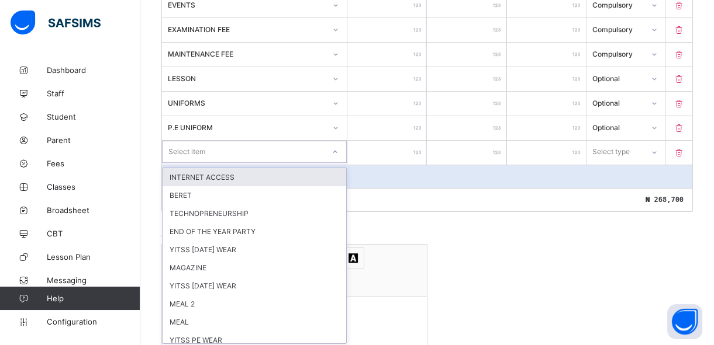
scroll to position [487, 0]
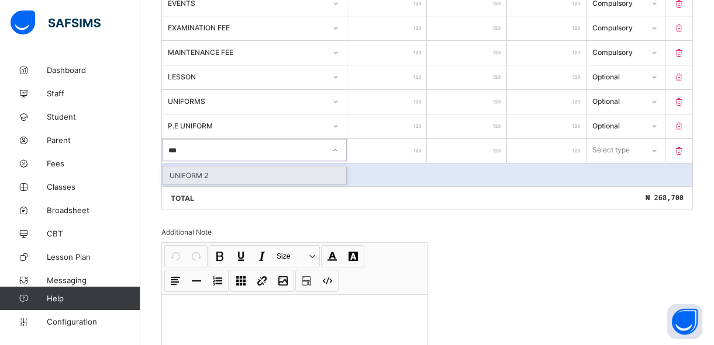
click at [177, 170] on div "UNIFORM 2" at bounding box center [254, 176] width 184 height 18
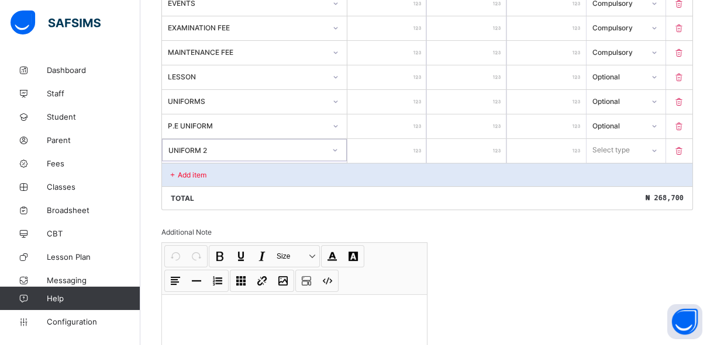
click at [397, 148] on input "number" at bounding box center [386, 151] width 79 height 24
click at [612, 151] on div "Select type" at bounding box center [611, 150] width 37 height 22
click at [614, 194] on div "Optional" at bounding box center [626, 194] width 78 height 18
click at [246, 175] on div "Add item" at bounding box center [427, 174] width 530 height 23
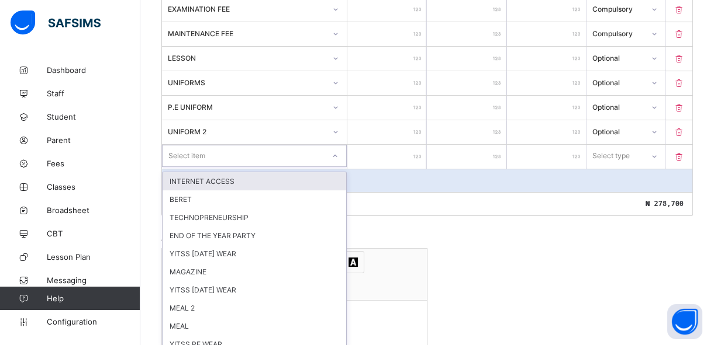
click at [238, 167] on div "option INTERNET ACCESS focused, 1 of 25. 25 results available. Use Up and Down …" at bounding box center [254, 156] width 185 height 22
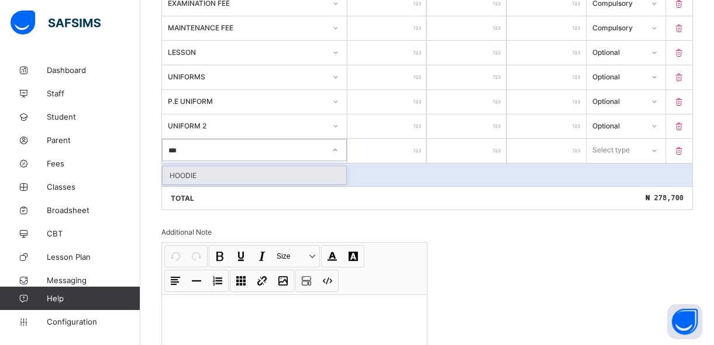
click at [236, 177] on div "HOODIE" at bounding box center [254, 176] width 184 height 18
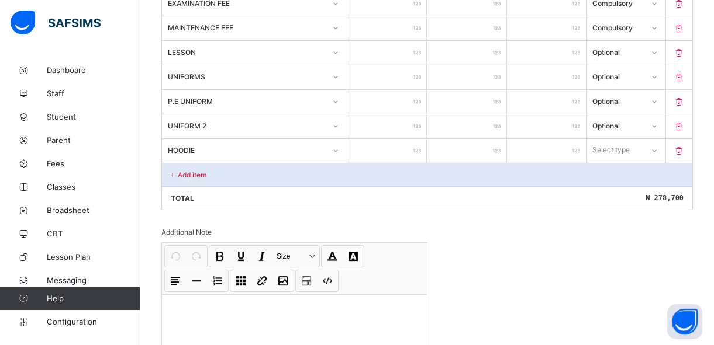
click at [408, 150] on input "number" at bounding box center [386, 151] width 79 height 24
click at [616, 149] on div "Select type" at bounding box center [610, 150] width 37 height 22
click at [614, 191] on div "Optional" at bounding box center [626, 194] width 78 height 18
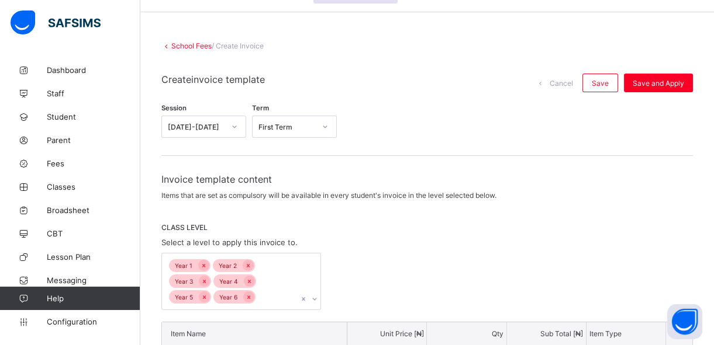
scroll to position [29, 0]
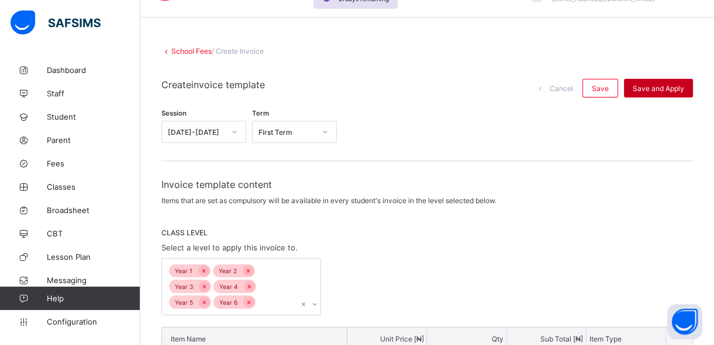
click at [646, 85] on span "Save and Apply" at bounding box center [657, 88] width 51 height 9
click at [646, 82] on div "Save and Apply" at bounding box center [658, 88] width 69 height 19
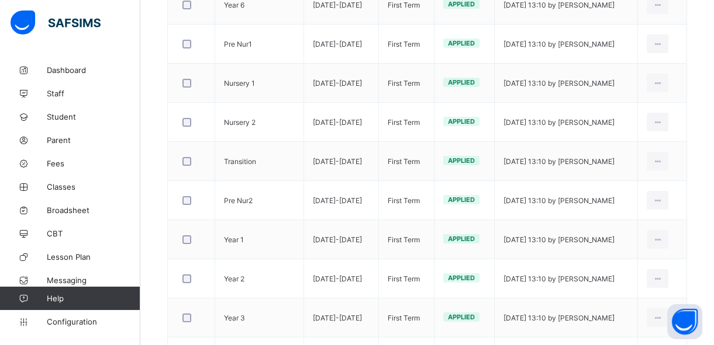
scroll to position [326, 0]
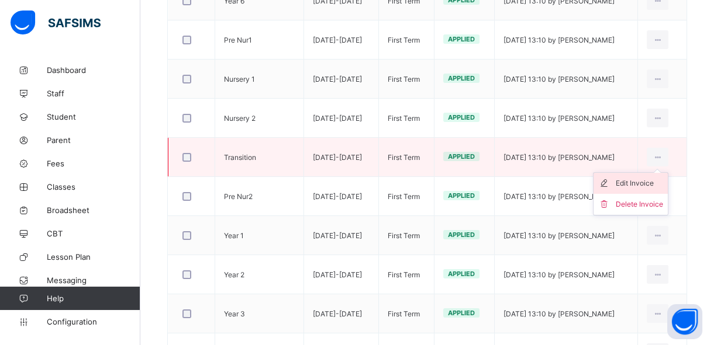
click at [643, 182] on div "Edit Invoice" at bounding box center [638, 184] width 47 height 12
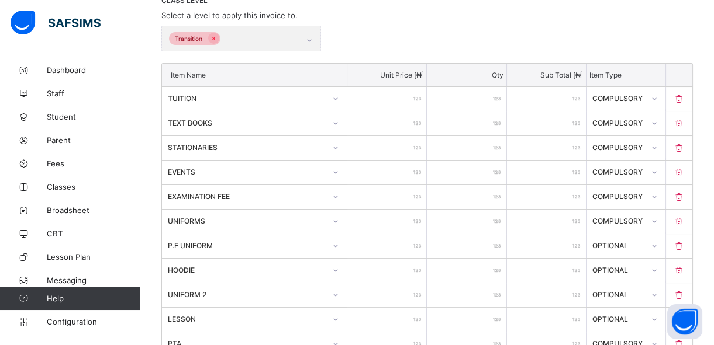
scroll to position [283, 0]
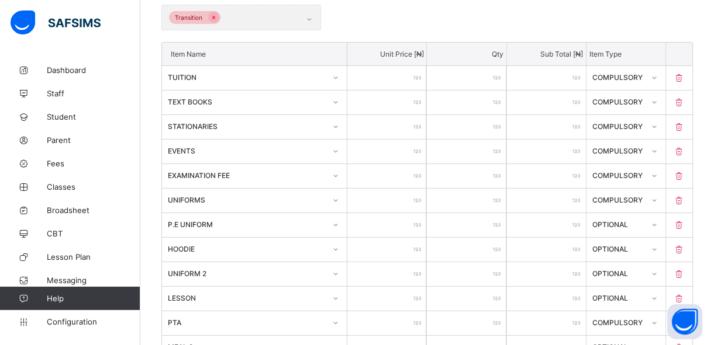
click at [310, 17] on div "Transition" at bounding box center [241, 18] width 160 height 26
click at [213, 16] on div "Transition" at bounding box center [241, 18] width 160 height 26
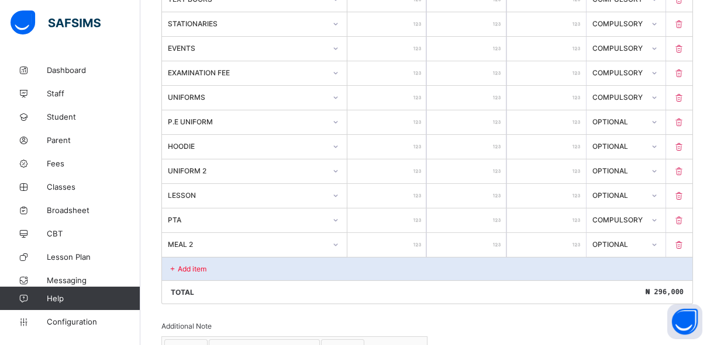
scroll to position [389, 0]
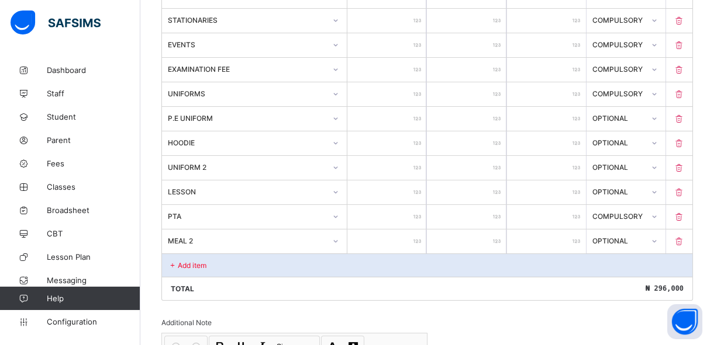
click at [286, 269] on div "Add item" at bounding box center [427, 265] width 530 height 23
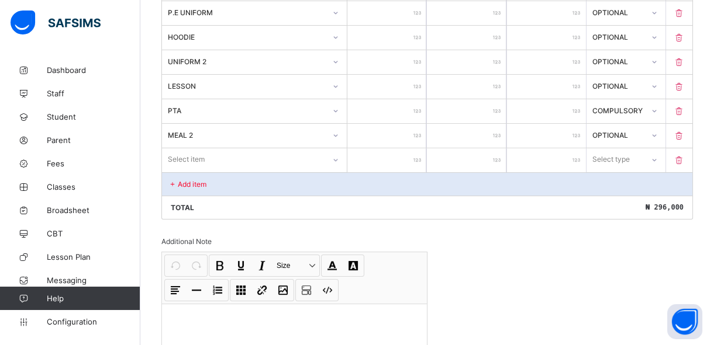
click at [321, 171] on div "Select item" at bounding box center [254, 159] width 185 height 22
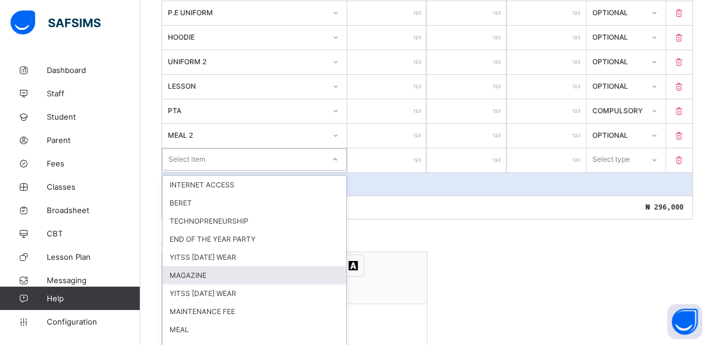
scroll to position [504, 0]
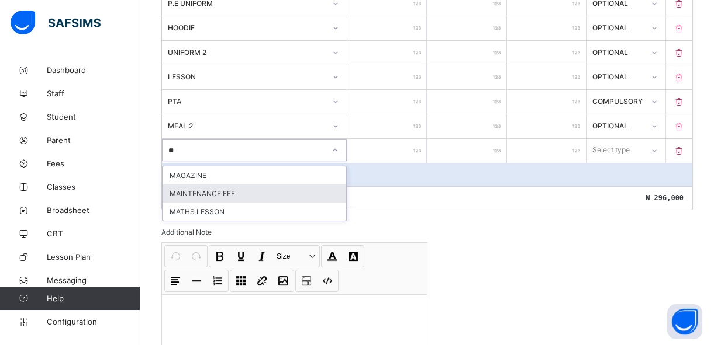
click at [245, 192] on div "MAINTENANCE FEE" at bounding box center [254, 194] width 184 height 18
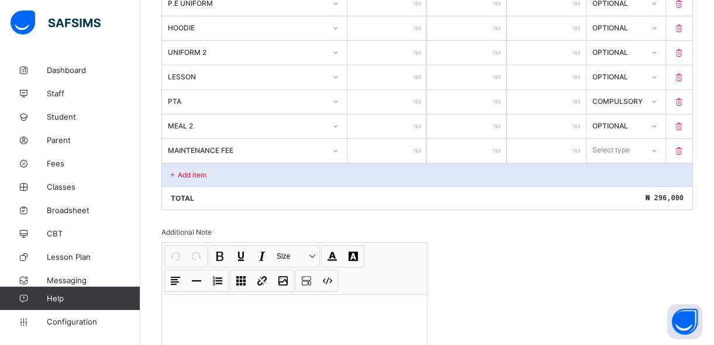
click at [397, 148] on input "number" at bounding box center [386, 151] width 79 height 24
click at [637, 144] on div "Select type" at bounding box center [615, 150] width 56 height 16
click at [634, 175] on div "Compulsory" at bounding box center [626, 176] width 78 height 18
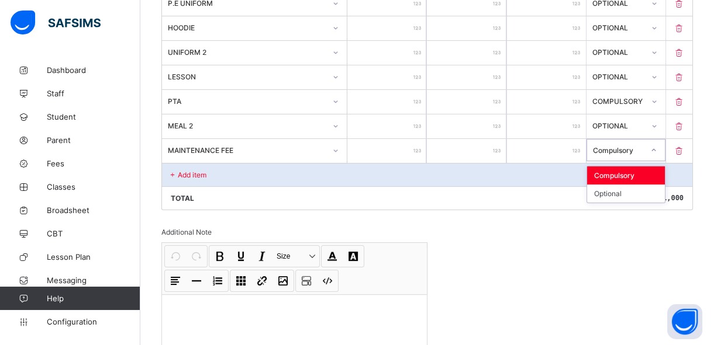
click at [657, 147] on icon at bounding box center [653, 150] width 7 height 12
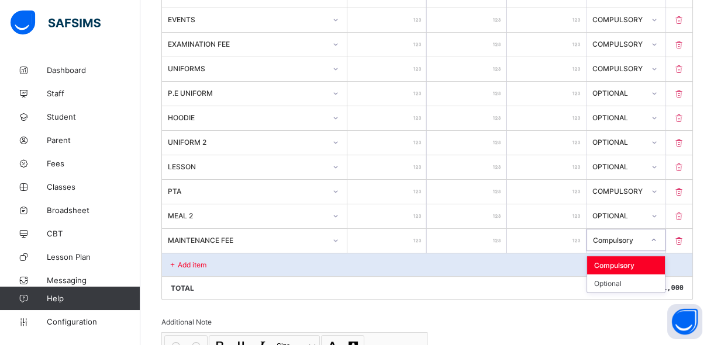
scroll to position [415, 0]
click at [602, 325] on div "Invoice template content Items that are set as compulsory will be available in …" at bounding box center [426, 143] width 531 height 701
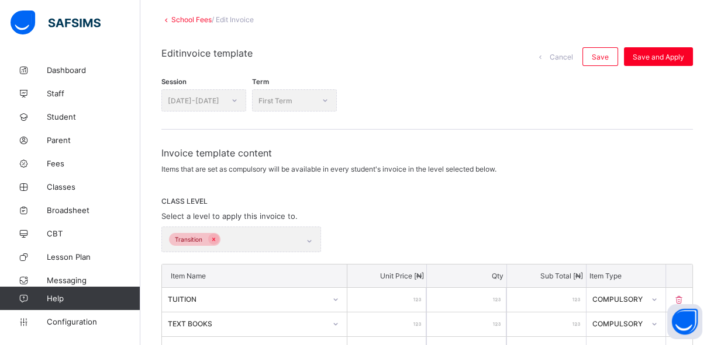
scroll to position [54, 0]
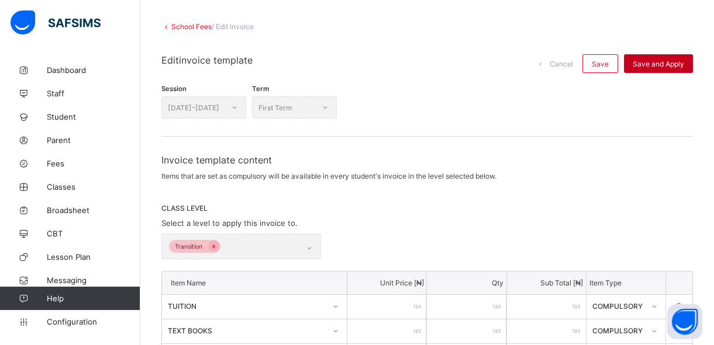
click at [669, 61] on span "Save and Apply" at bounding box center [657, 64] width 51 height 9
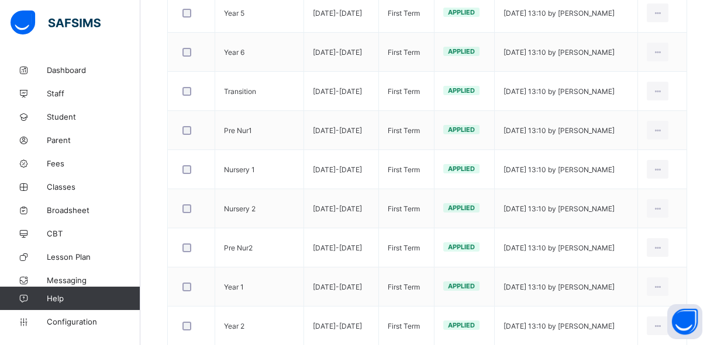
scroll to position [276, 0]
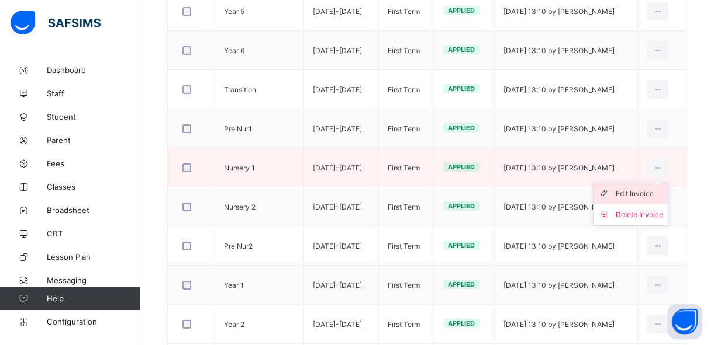
click at [654, 193] on div "Edit Invoice" at bounding box center [638, 194] width 47 height 12
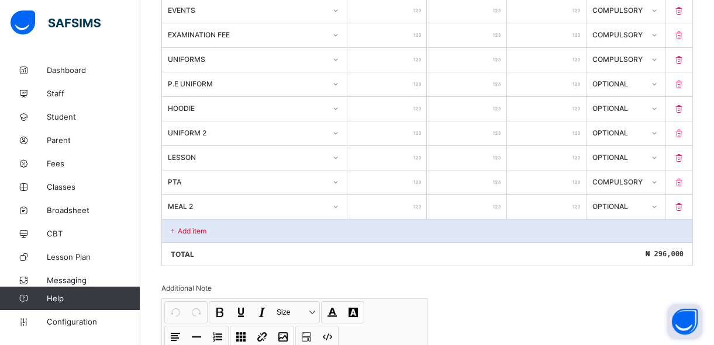
scroll to position [425, 0]
click at [457, 235] on div "Add item" at bounding box center [427, 229] width 530 height 23
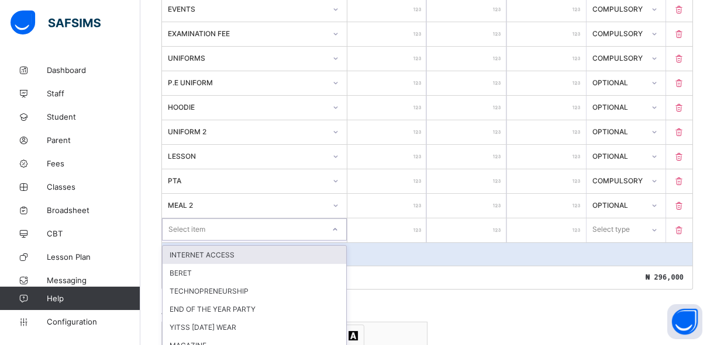
scroll to position [504, 0]
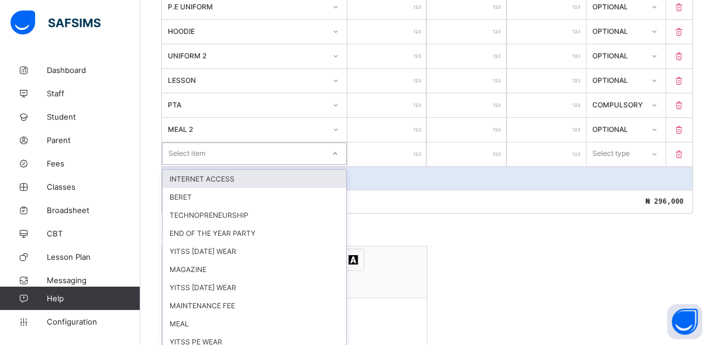
click at [258, 165] on div "option INTERNET ACCESS focused, 1 of 24. 24 results available. Use Up and Down …" at bounding box center [254, 154] width 185 height 22
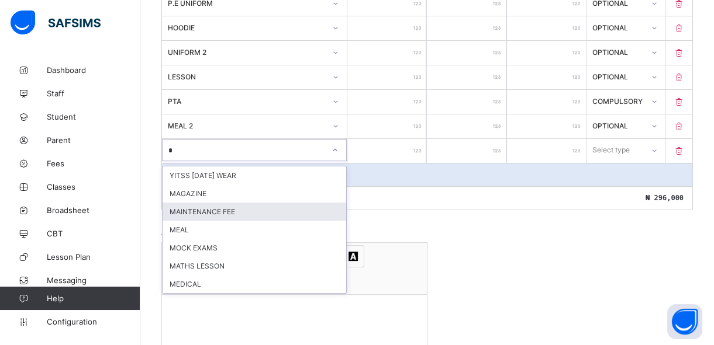
click at [253, 210] on div "MAINTENANCE FEE" at bounding box center [254, 212] width 184 height 18
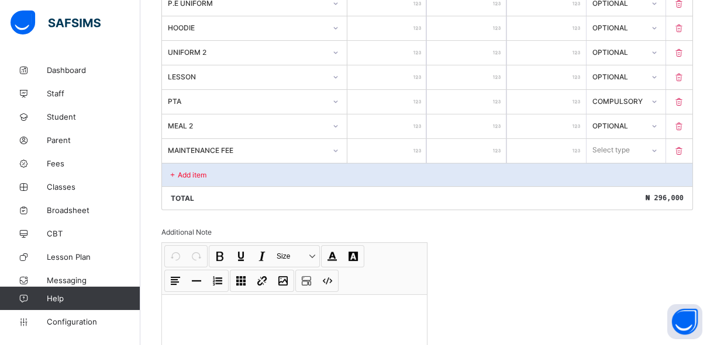
click at [404, 152] on input "number" at bounding box center [386, 151] width 79 height 24
click at [658, 151] on icon at bounding box center [654, 151] width 7 height 12
click at [630, 171] on div "Compulsory" at bounding box center [626, 176] width 78 height 18
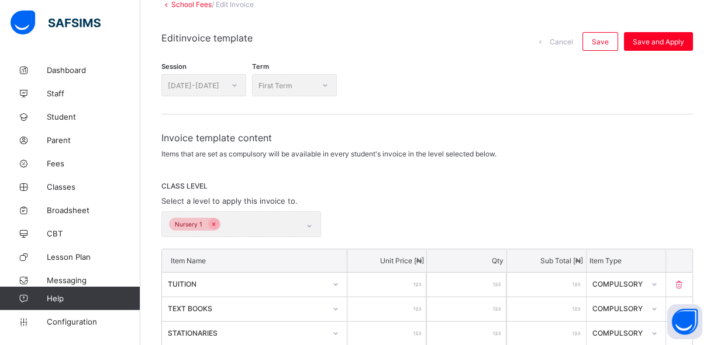
scroll to position [58, 0]
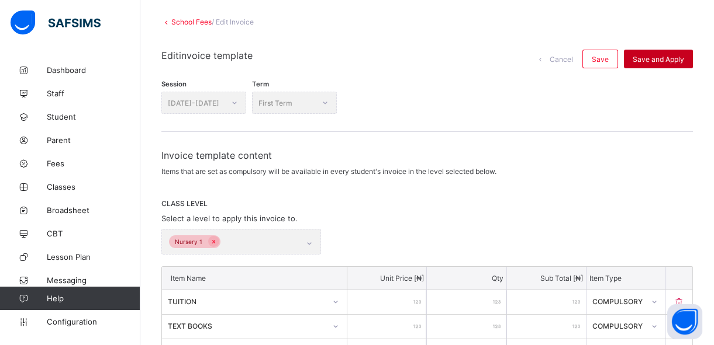
click at [667, 57] on span "Save and Apply" at bounding box center [657, 59] width 51 height 9
click at [667, 57] on div "Save and Apply" at bounding box center [658, 59] width 69 height 19
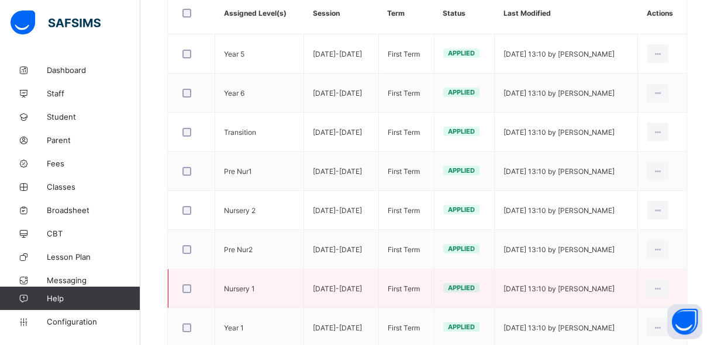
scroll to position [234, 0]
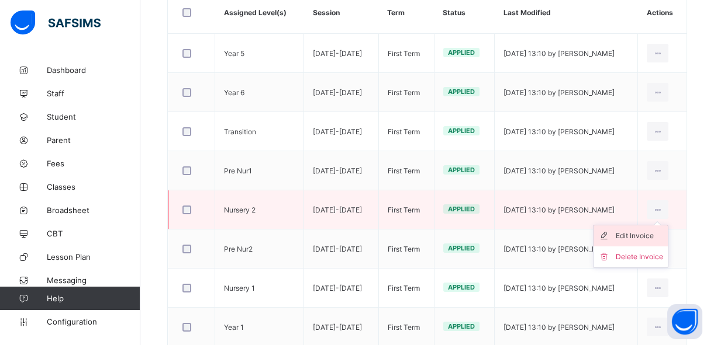
click at [648, 235] on div "Edit Invoice" at bounding box center [638, 236] width 47 height 12
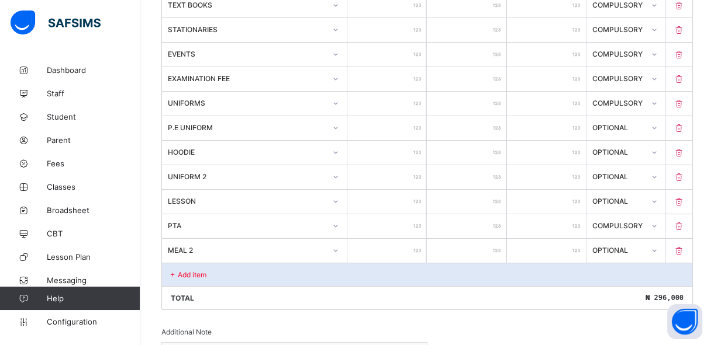
scroll to position [382, 0]
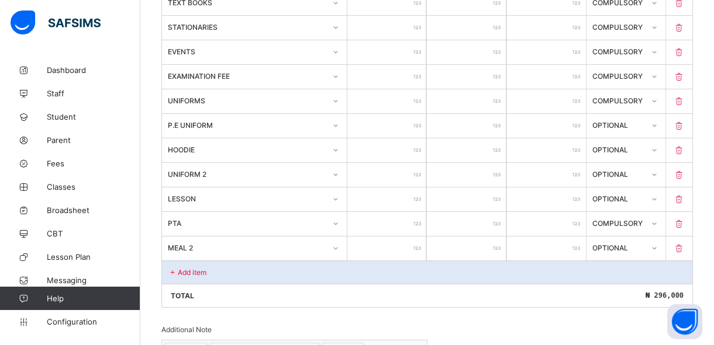
click at [579, 273] on div "Add item" at bounding box center [427, 272] width 530 height 23
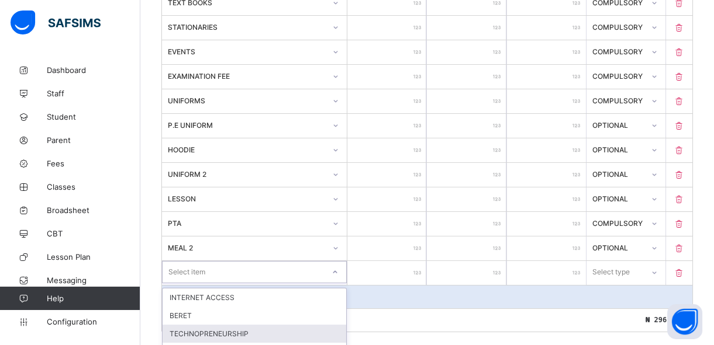
scroll to position [504, 0]
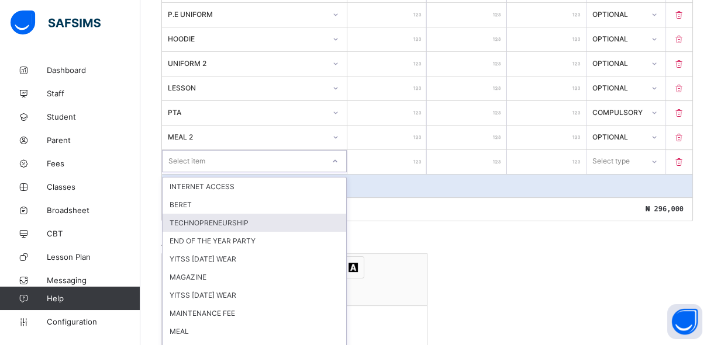
click at [316, 172] on div "option TECHNOPRENEURSHIP focused, 3 of 24. 24 results available. Use Up and Dow…" at bounding box center [254, 161] width 185 height 22
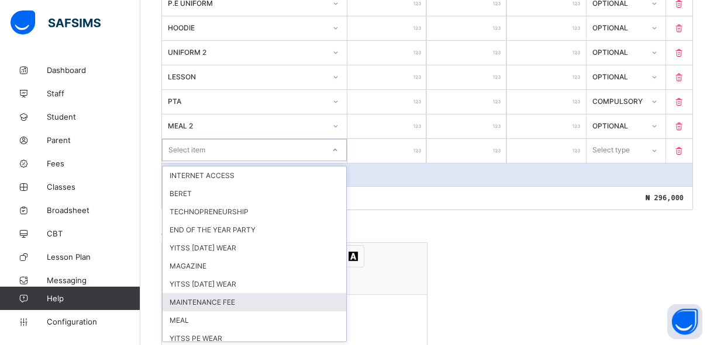
click at [286, 300] on div "MAINTENANCE FEE" at bounding box center [254, 302] width 184 height 18
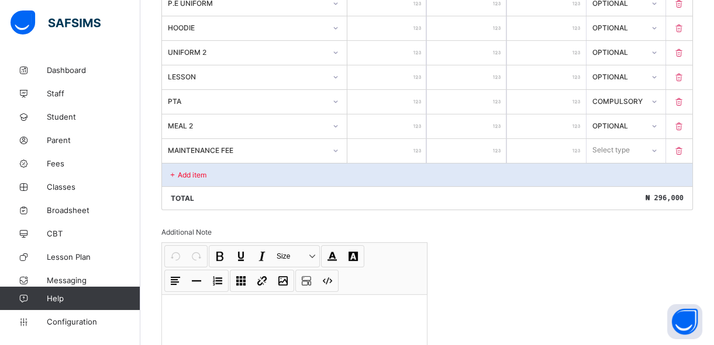
click at [397, 153] on input "number" at bounding box center [386, 151] width 79 height 24
click at [627, 146] on div "Select type" at bounding box center [611, 150] width 37 height 22
click at [626, 175] on div "Compulsory" at bounding box center [626, 176] width 78 height 18
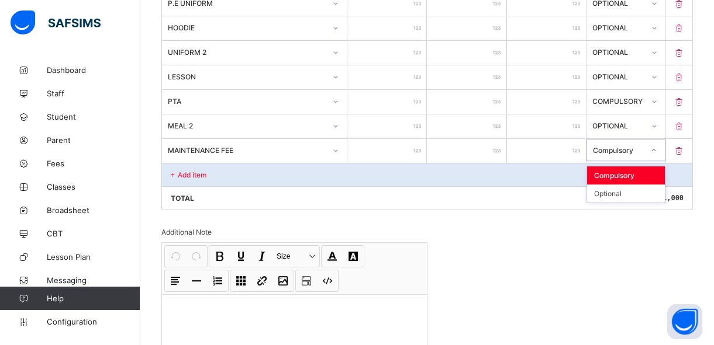
click at [642, 174] on div "Compulsory" at bounding box center [626, 176] width 78 height 18
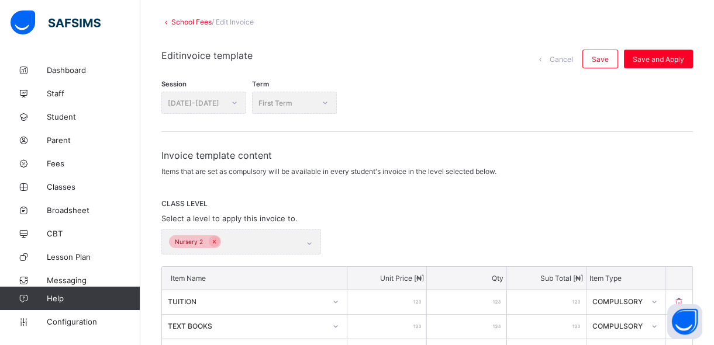
scroll to position [25, 0]
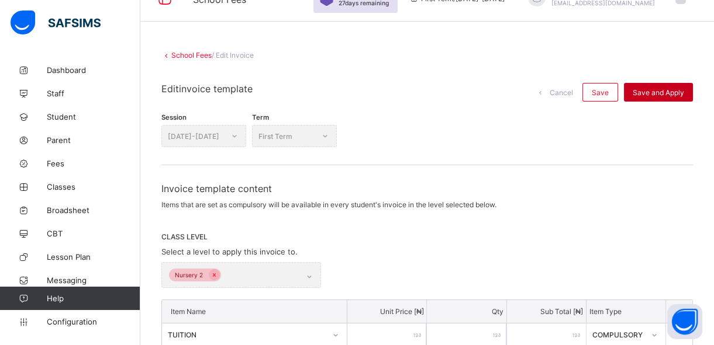
click at [658, 91] on span "Save and Apply" at bounding box center [657, 92] width 51 height 9
click at [658, 88] on div "Save and Apply" at bounding box center [658, 92] width 69 height 19
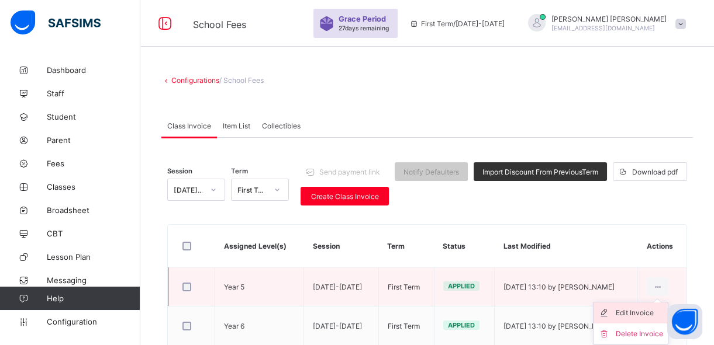
click at [638, 313] on div "Edit Invoice" at bounding box center [638, 313] width 47 height 12
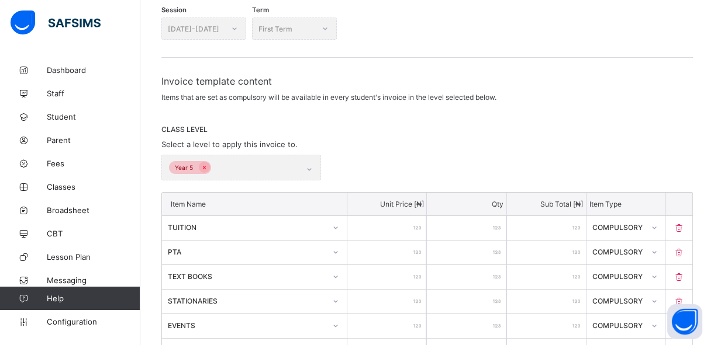
scroll to position [127, 0]
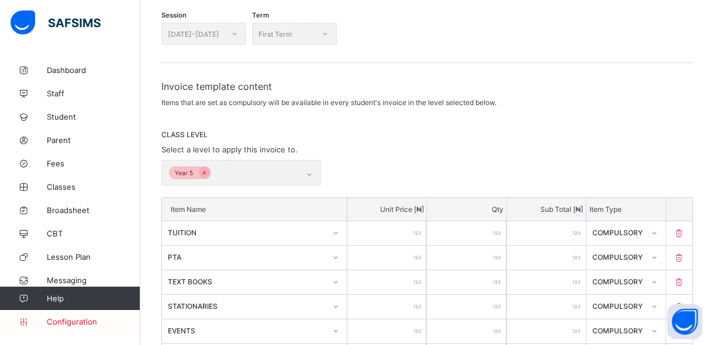
click at [105, 326] on span "Configuration" at bounding box center [93, 321] width 93 height 9
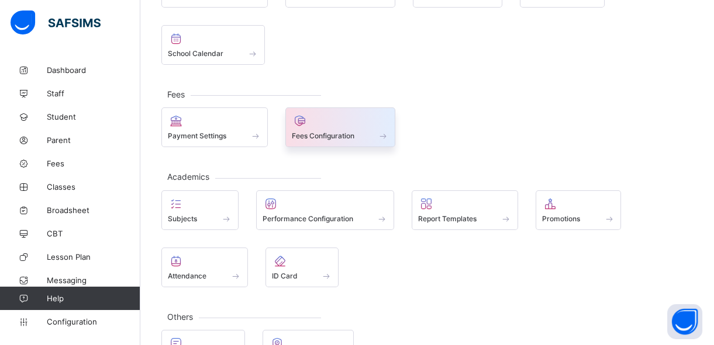
click at [319, 137] on span "Fees Configuration" at bounding box center [323, 136] width 63 height 9
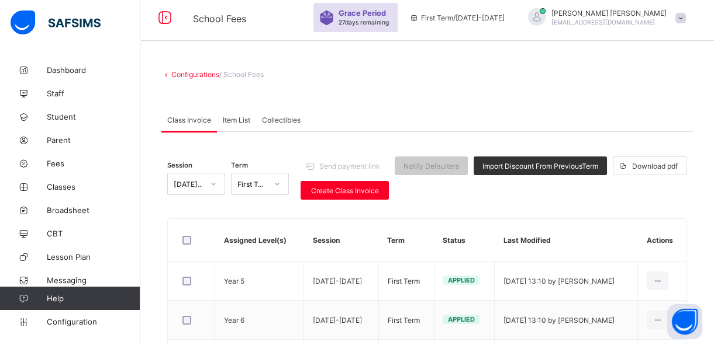
scroll to position [4, 0]
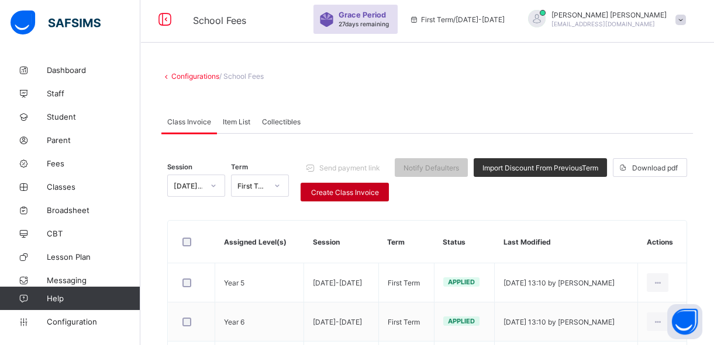
click at [362, 195] on span "Create Class Invoice" at bounding box center [344, 192] width 71 height 9
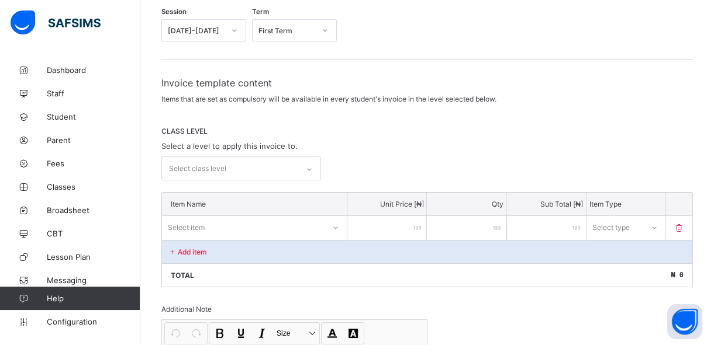
click at [278, 181] on div "Select class level" at bounding box center [241, 169] width 160 height 24
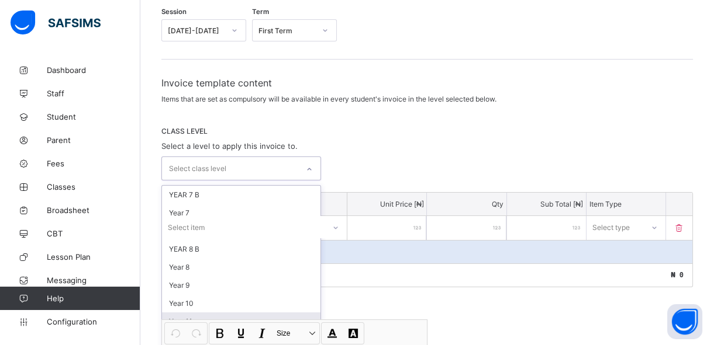
scroll to position [149, 0]
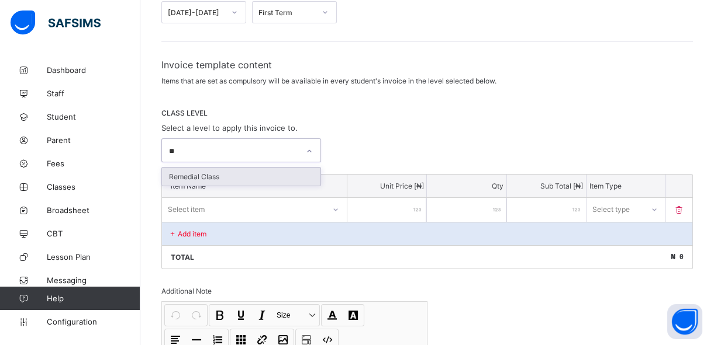
click at [233, 175] on div "Remedial Class" at bounding box center [241, 177] width 158 height 18
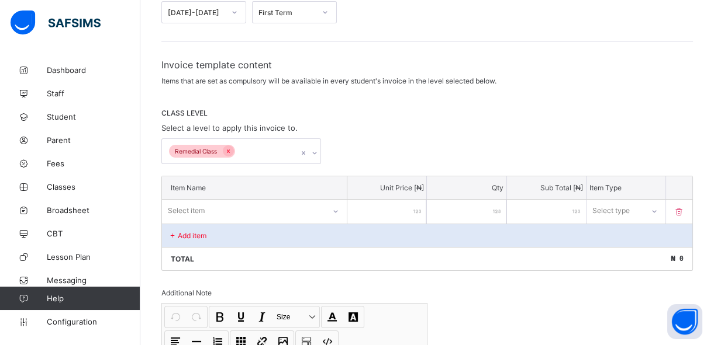
click at [350, 149] on div "Remedial Class" at bounding box center [426, 152] width 531 height 26
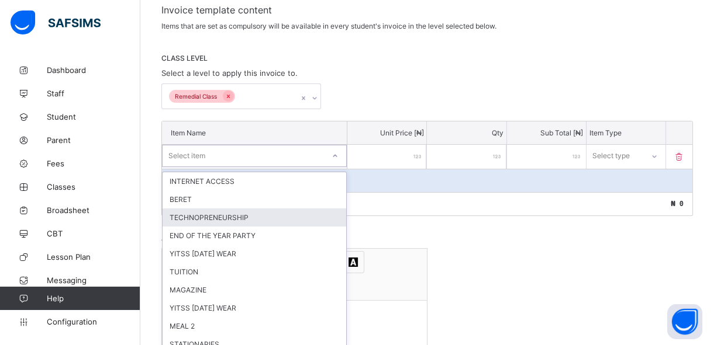
click at [338, 167] on div "option TECHNOPRENEURSHIP focused, 3 of 36. 36 results available. Use Up and Dow…" at bounding box center [254, 156] width 185 height 22
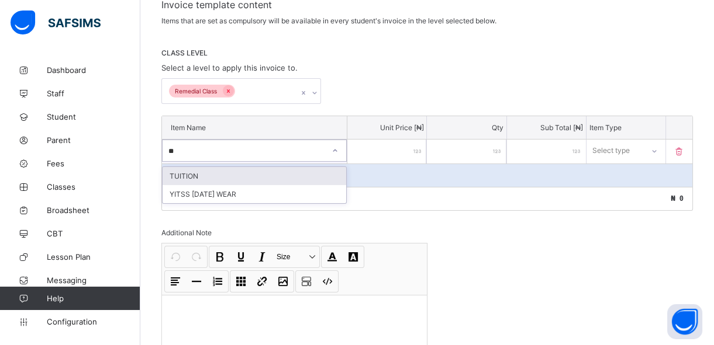
click at [283, 177] on div "TUITION" at bounding box center [254, 176] width 184 height 18
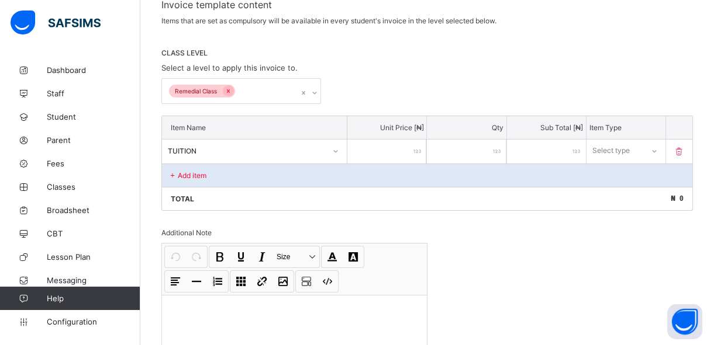
click at [380, 158] on input "number" at bounding box center [386, 152] width 79 height 24
click at [642, 150] on div "Select type" at bounding box center [615, 151] width 56 height 16
click at [640, 173] on div "Compulsory" at bounding box center [626, 176] width 78 height 18
click at [260, 176] on div "Add item" at bounding box center [427, 175] width 530 height 23
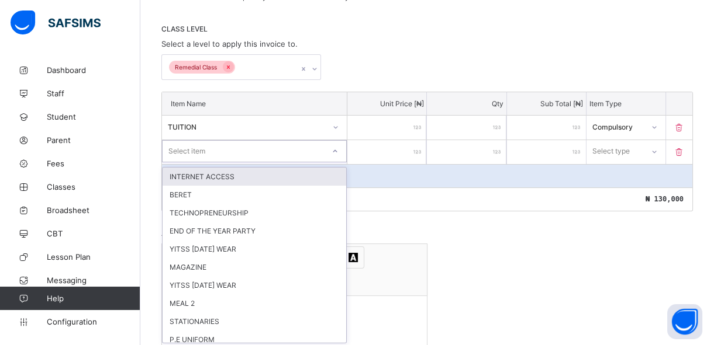
click at [294, 162] on div "option INTERNET ACCESS focused, 1 of 35. 35 results available. Use Up and Down …" at bounding box center [254, 151] width 185 height 22
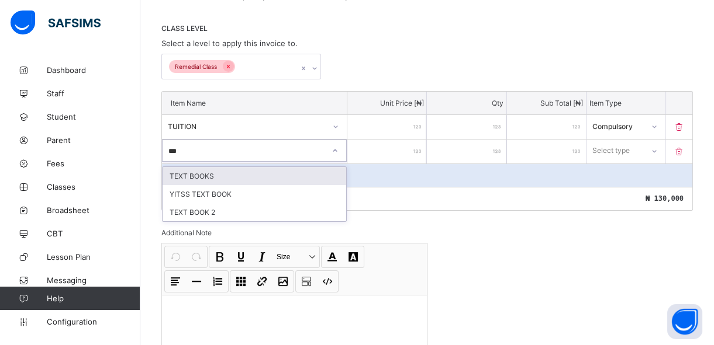
click at [292, 178] on div "TEXT BOOKS" at bounding box center [254, 176] width 184 height 18
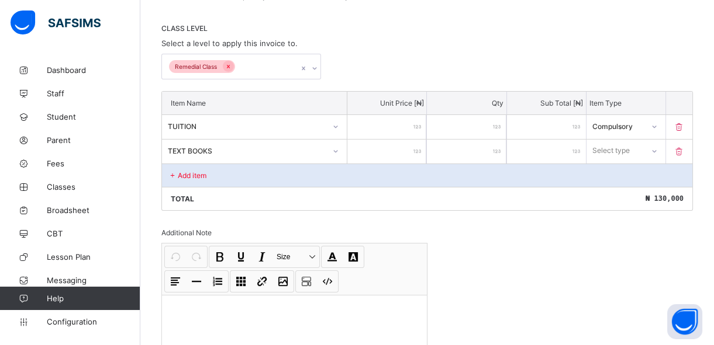
click at [399, 151] on input "number" at bounding box center [386, 152] width 79 height 24
click at [617, 154] on div "Select type" at bounding box center [611, 151] width 37 height 22
click at [613, 178] on div "Compulsory" at bounding box center [626, 176] width 78 height 18
click at [289, 175] on div "Add item" at bounding box center [427, 175] width 530 height 23
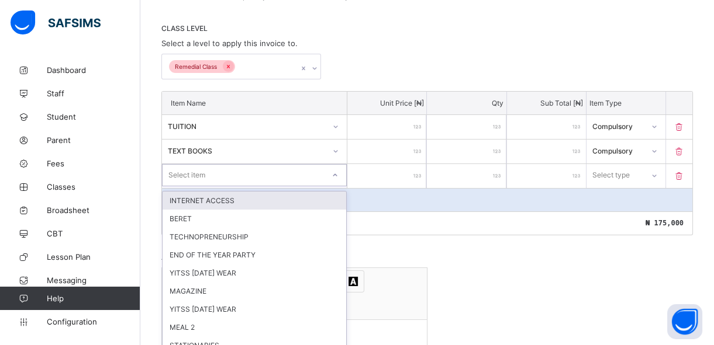
scroll to position [258, 0]
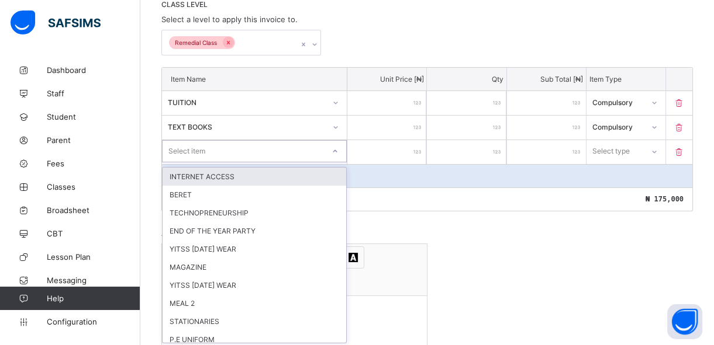
click at [256, 162] on div "option INTERNET ACCESS focused, 1 of 34. 34 results available. Use Up and Down …" at bounding box center [254, 151] width 185 height 22
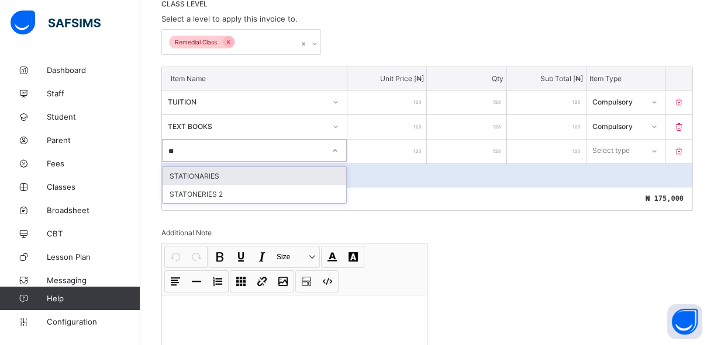
click at [256, 171] on div "STATIONARIES" at bounding box center [254, 176] width 184 height 18
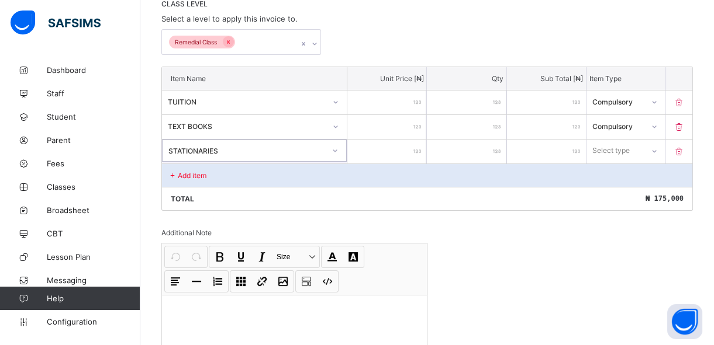
click at [404, 143] on input "number" at bounding box center [386, 152] width 79 height 24
click at [623, 146] on div "Select type" at bounding box center [611, 151] width 37 height 22
click at [623, 175] on div "Compulsory" at bounding box center [626, 176] width 78 height 18
click at [187, 178] on div "Add item" at bounding box center [427, 175] width 530 height 23
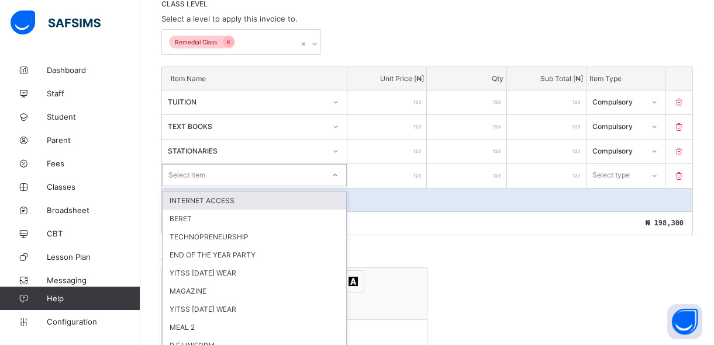
scroll to position [283, 0]
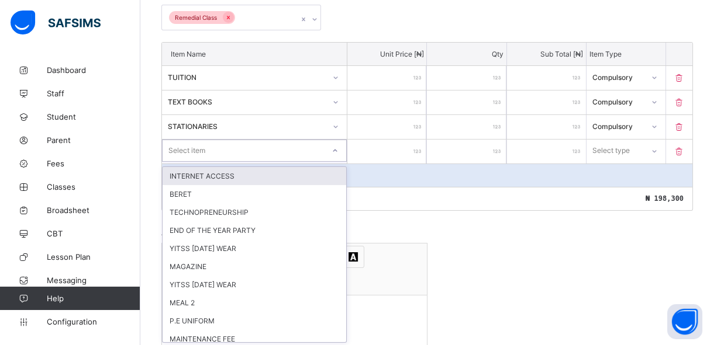
click at [228, 162] on div "option INTERNET ACCESS focused, 1 of 33. 33 results available. Use Up and Down …" at bounding box center [254, 151] width 185 height 22
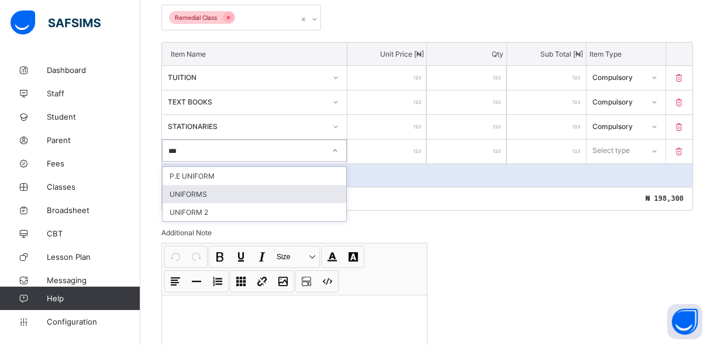
click at [222, 190] on div "UNIFORMS" at bounding box center [254, 194] width 184 height 18
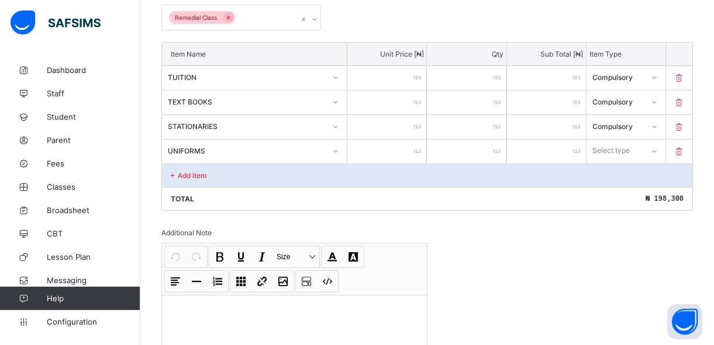
click at [384, 153] on input "number" at bounding box center [386, 152] width 79 height 24
click at [611, 152] on div "Select type" at bounding box center [611, 151] width 37 height 22
click at [613, 190] on div "Optional" at bounding box center [626, 194] width 78 height 18
click at [224, 179] on div "Add item" at bounding box center [427, 175] width 530 height 23
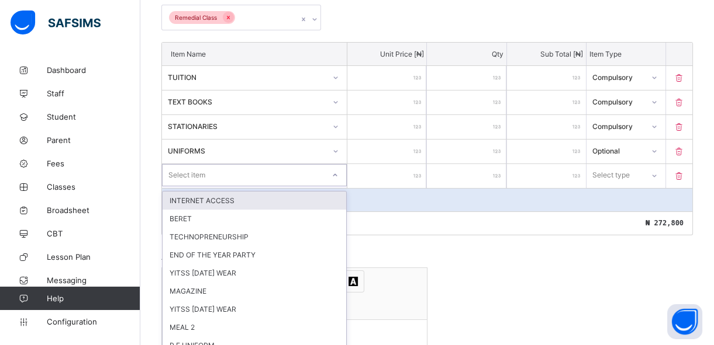
scroll to position [307, 0]
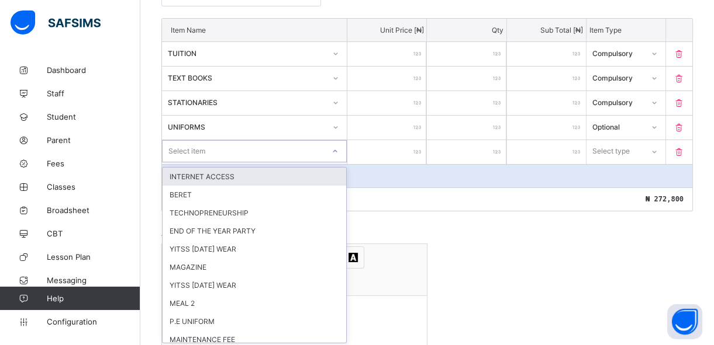
click at [224, 162] on div "option INTERNET ACCESS focused, 1 of 32. 32 results available. Use Up and Down …" at bounding box center [254, 151] width 185 height 22
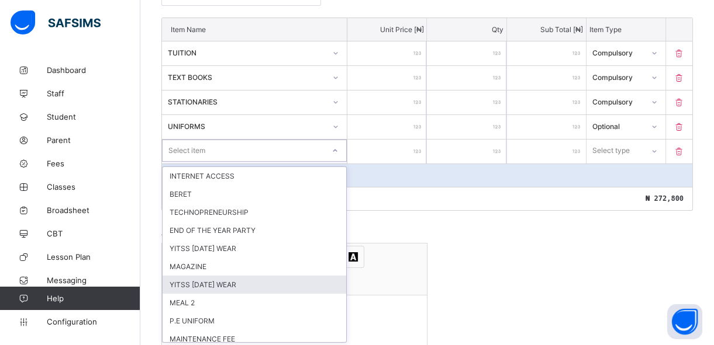
click at [202, 282] on div "YITSS [DATE] WEAR" at bounding box center [254, 285] width 184 height 18
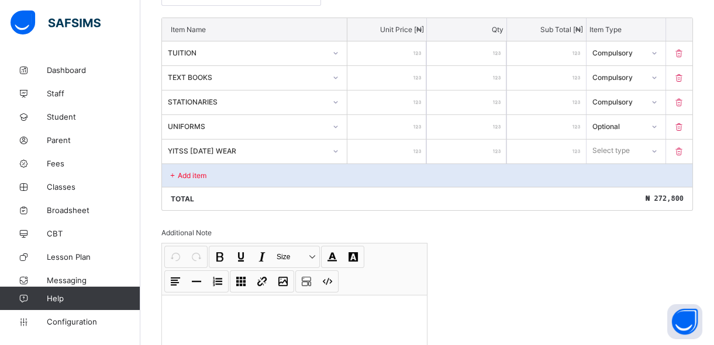
click at [396, 148] on input "number" at bounding box center [386, 152] width 79 height 24
click at [615, 154] on div "Select type" at bounding box center [611, 151] width 37 height 22
click at [615, 192] on div "Optional" at bounding box center [626, 194] width 78 height 18
click at [328, 178] on div "Add item" at bounding box center [427, 175] width 530 height 23
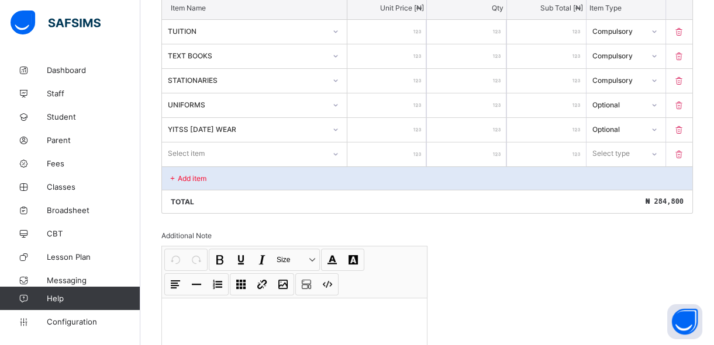
click at [327, 165] on div "Select item" at bounding box center [254, 154] width 185 height 22
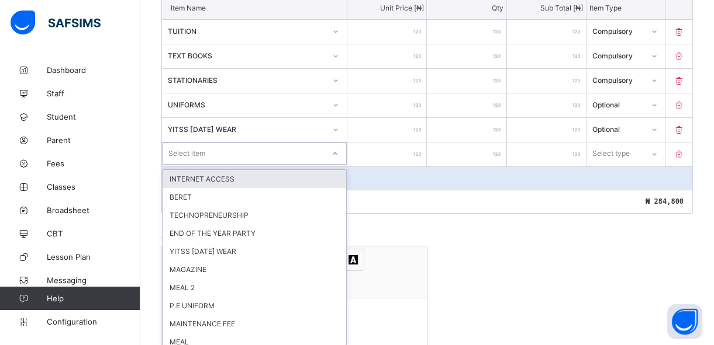
scroll to position [333, 0]
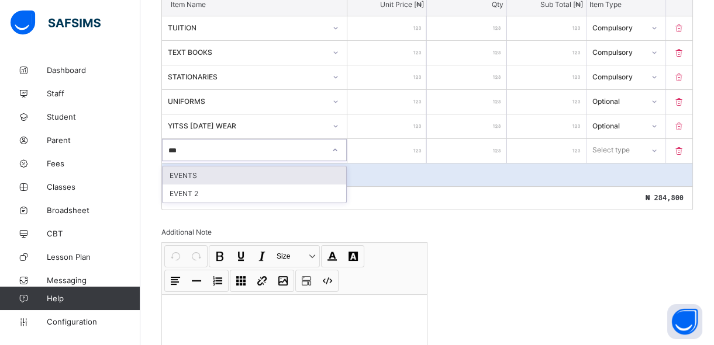
click at [301, 177] on div "EVENTS" at bounding box center [254, 176] width 184 height 18
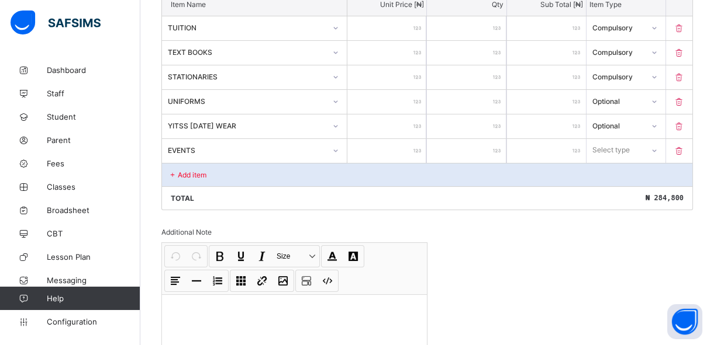
click at [398, 151] on input "number" at bounding box center [386, 151] width 79 height 24
click at [623, 146] on div "Select type" at bounding box center [610, 150] width 37 height 22
click at [624, 177] on div "Compulsory" at bounding box center [626, 176] width 78 height 18
click at [284, 176] on div "Add item" at bounding box center [427, 174] width 530 height 23
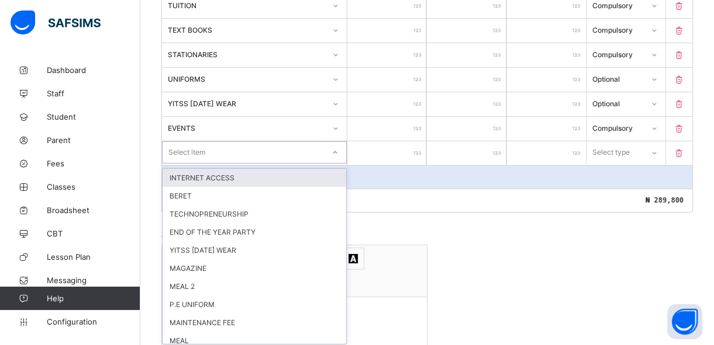
click at [254, 164] on div "option INTERNET ACCESS focused, 1 of 30. 30 results available. Use Up and Down …" at bounding box center [254, 152] width 185 height 22
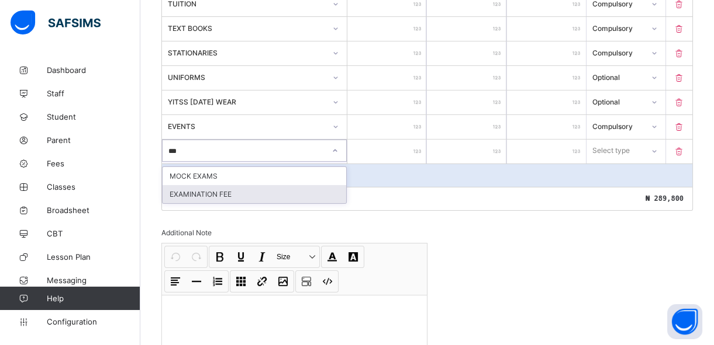
click at [249, 191] on div "EXAMINATION FEE" at bounding box center [254, 194] width 184 height 18
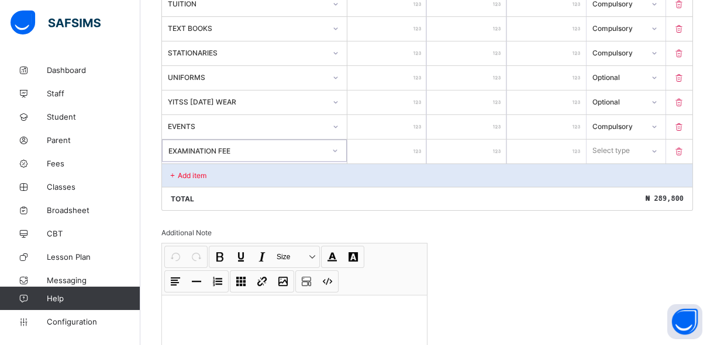
click at [384, 155] on input "number" at bounding box center [386, 152] width 79 height 24
click at [610, 151] on div "Select type" at bounding box center [611, 151] width 37 height 22
click at [610, 174] on div "Compulsory" at bounding box center [626, 176] width 78 height 18
click at [262, 164] on div "Add item" at bounding box center [427, 175] width 530 height 23
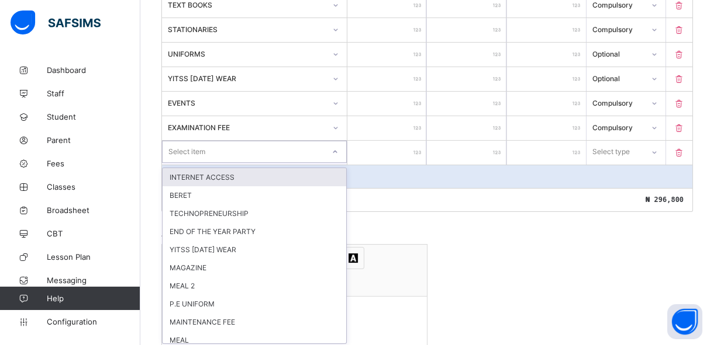
click at [257, 163] on div "option INTERNET ACCESS focused, 1 of 29. 29 results available. Use Up and Down …" at bounding box center [254, 152] width 185 height 22
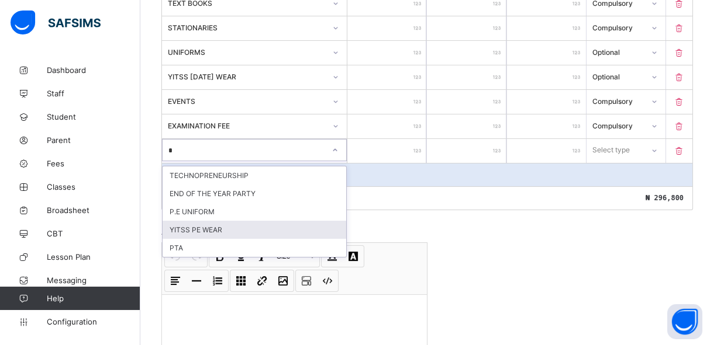
click at [213, 224] on div "YITSS PE WEAR" at bounding box center [254, 230] width 184 height 18
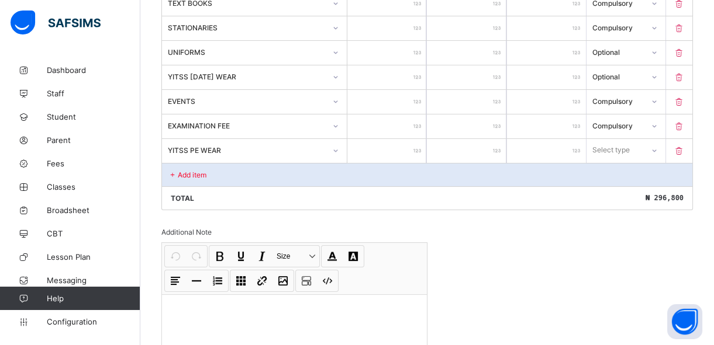
click at [399, 148] on input "number" at bounding box center [386, 151] width 79 height 24
click at [628, 148] on div "Select type" at bounding box center [611, 150] width 37 height 22
click at [620, 192] on div "Optional" at bounding box center [626, 194] width 78 height 18
click at [316, 172] on div "Add item" at bounding box center [427, 174] width 530 height 23
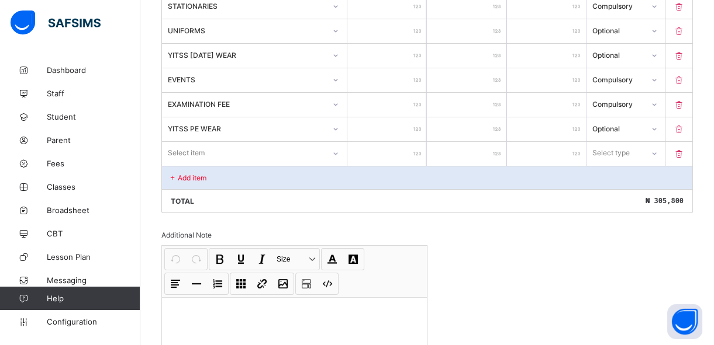
click at [316, 164] on div "Select item" at bounding box center [254, 153] width 185 height 22
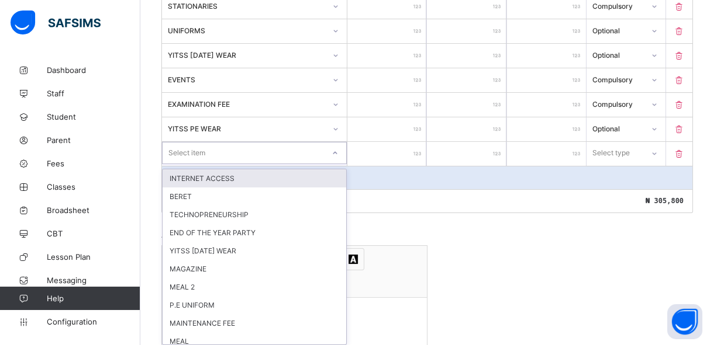
scroll to position [406, 0]
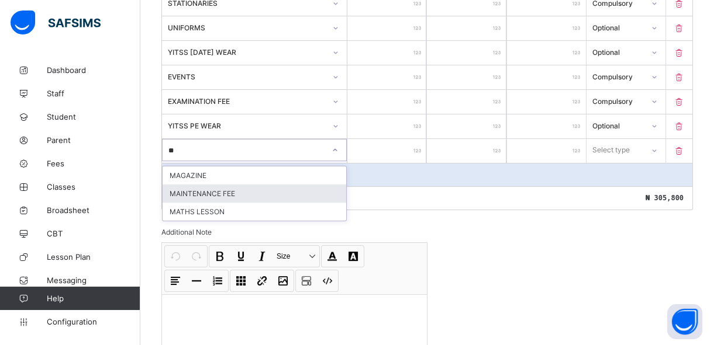
click at [295, 193] on div "MAINTENANCE FEE" at bounding box center [254, 194] width 184 height 18
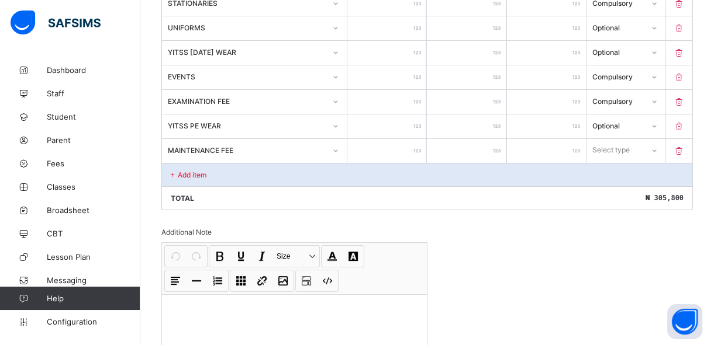
click at [388, 150] on input "number" at bounding box center [386, 151] width 79 height 24
click at [650, 145] on div at bounding box center [653, 150] width 22 height 21
click at [632, 174] on div "Compulsory" at bounding box center [626, 176] width 78 height 18
click at [205, 168] on div "Add item" at bounding box center [427, 174] width 530 height 23
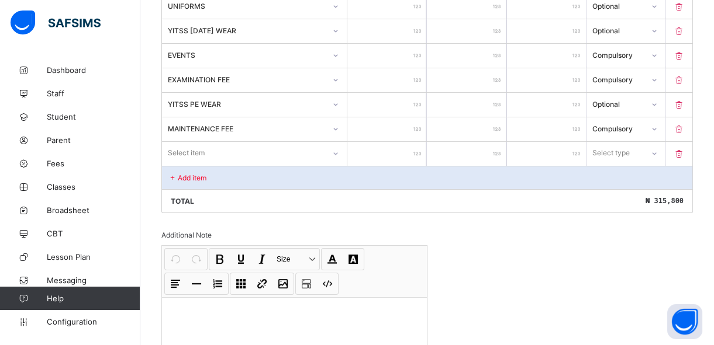
click at [205, 164] on div "Select item" at bounding box center [254, 153] width 185 height 22
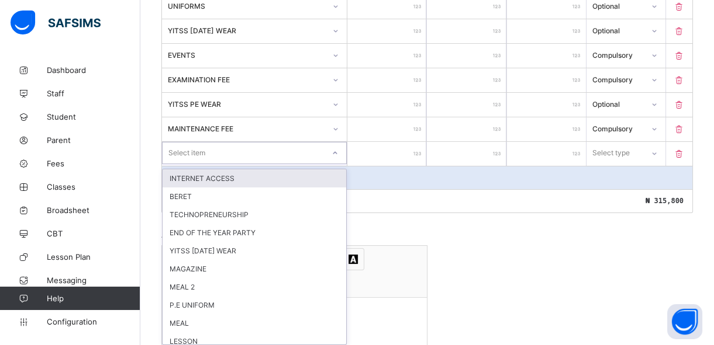
scroll to position [431, 0]
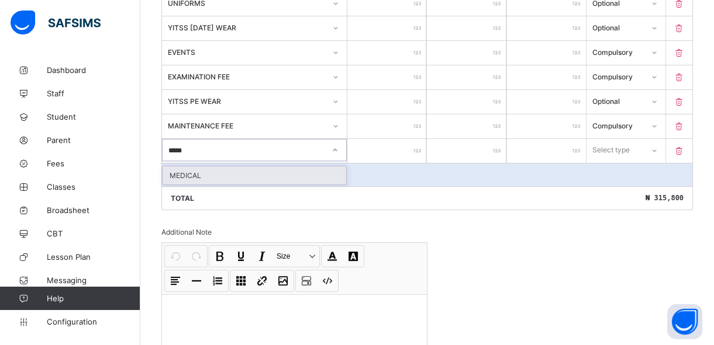
click at [316, 175] on div "MEDICAL" at bounding box center [254, 176] width 184 height 18
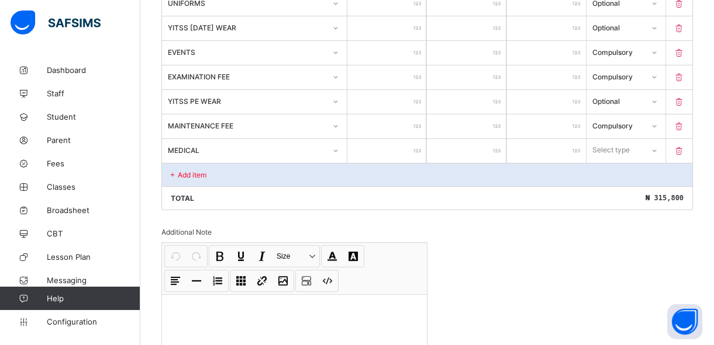
click at [397, 151] on input "number" at bounding box center [386, 151] width 79 height 24
click at [610, 149] on div "Select type" at bounding box center [611, 150] width 37 height 22
click at [607, 175] on div "Compulsory" at bounding box center [626, 176] width 78 height 18
click at [240, 169] on div "Add item" at bounding box center [427, 174] width 530 height 23
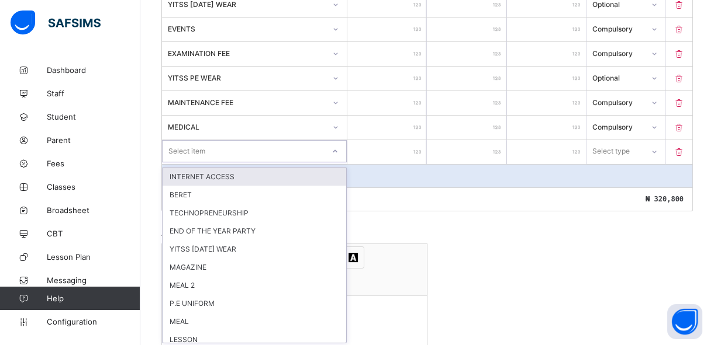
click at [258, 162] on div "option INTERNET ACCESS focused, 1 of 26. 26 results available. Use Up and Down …" at bounding box center [254, 151] width 185 height 22
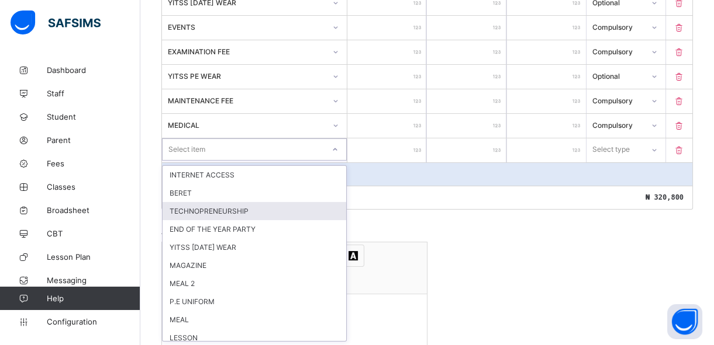
click at [234, 212] on div "TECHNOPRENEURSHIP" at bounding box center [254, 211] width 184 height 18
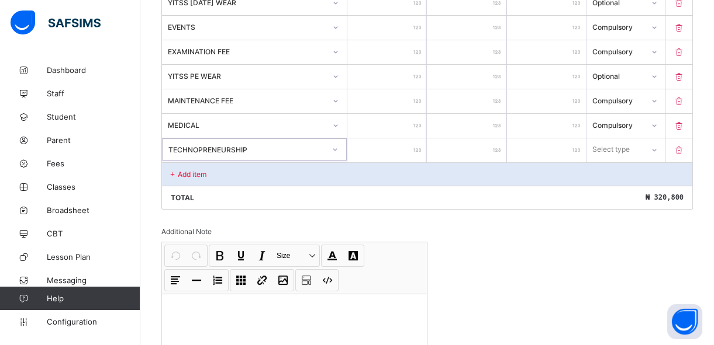
click at [400, 150] on input "number" at bounding box center [386, 151] width 79 height 24
click at [607, 151] on div "Select type" at bounding box center [610, 150] width 37 height 22
click at [602, 174] on div "Compulsory" at bounding box center [626, 175] width 78 height 18
click at [226, 175] on div "Add item" at bounding box center [427, 173] width 530 height 23
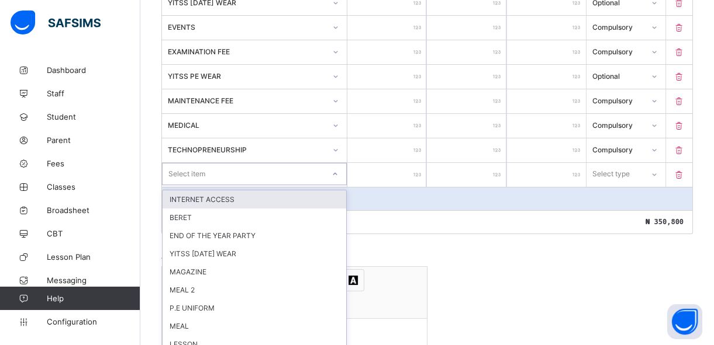
scroll to position [480, 0]
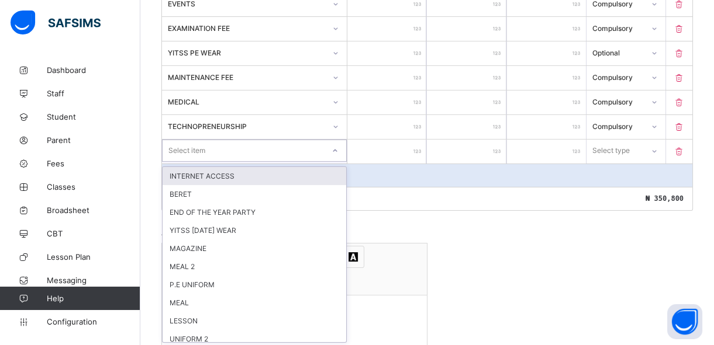
click at [224, 162] on div "option INTERNET ACCESS focused, 1 of 25. 25 results available. Use Up and Down …" at bounding box center [254, 151] width 185 height 22
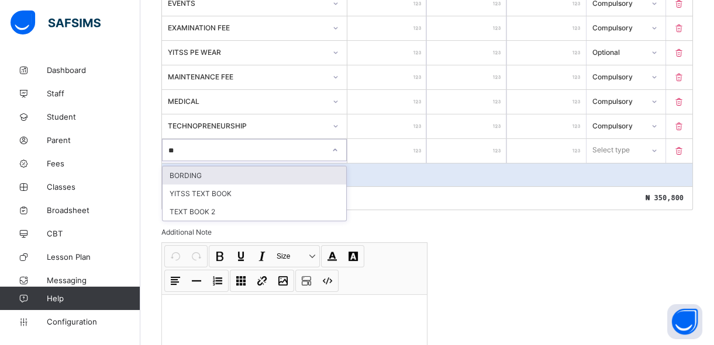
click at [224, 171] on div "BORDING" at bounding box center [254, 176] width 184 height 18
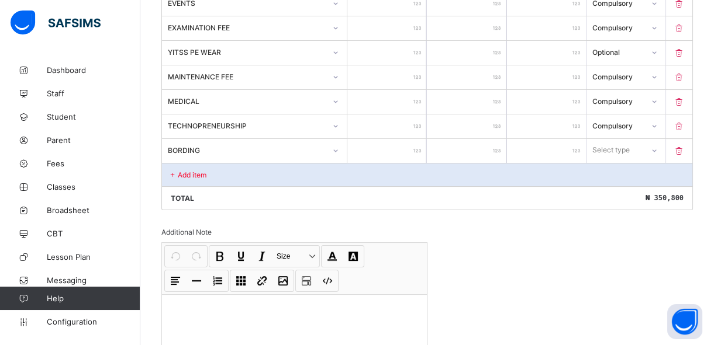
click at [400, 153] on input "number" at bounding box center [386, 151] width 79 height 24
click at [607, 154] on div "Select type" at bounding box center [610, 150] width 37 height 22
click at [608, 193] on div "Optional" at bounding box center [626, 194] width 78 height 18
click at [181, 171] on p "Add item" at bounding box center [192, 175] width 29 height 9
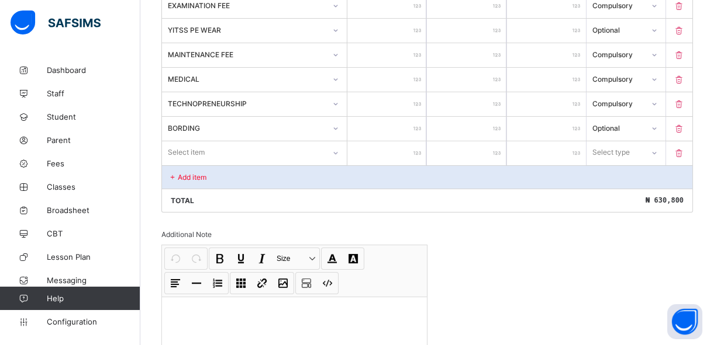
click at [184, 164] on div "Select item" at bounding box center [254, 152] width 185 height 22
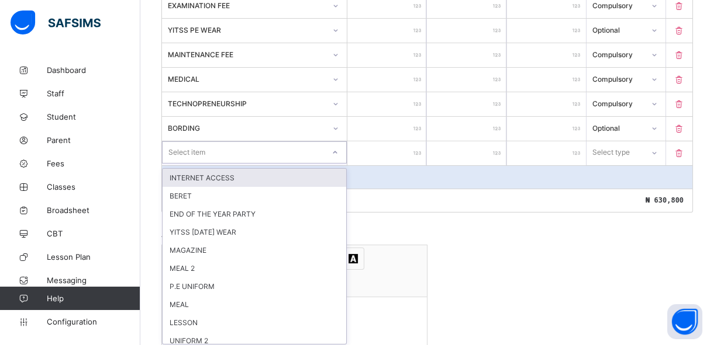
scroll to position [504, 0]
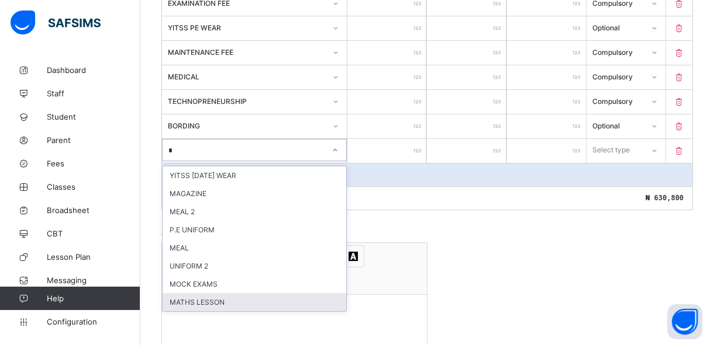
click at [196, 298] on div "MATHS LESSON" at bounding box center [254, 302] width 184 height 18
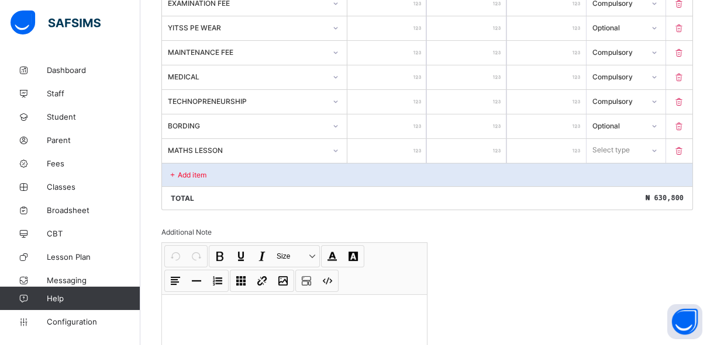
click at [402, 151] on input "number" at bounding box center [386, 151] width 79 height 24
click at [606, 151] on div "Select type" at bounding box center [610, 150] width 37 height 22
click at [606, 193] on div "Optional" at bounding box center [626, 194] width 78 height 18
click at [213, 173] on div "Add item" at bounding box center [427, 174] width 530 height 23
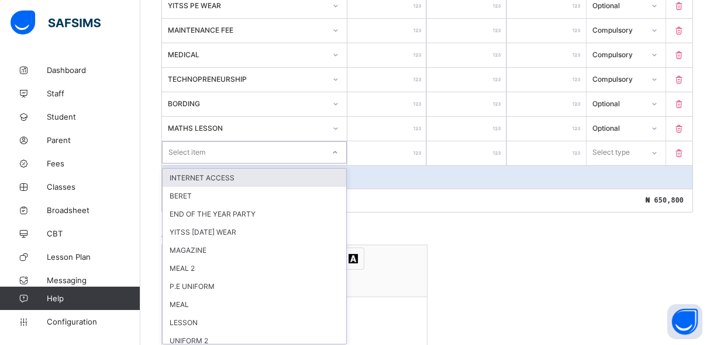
click at [200, 164] on div "option INTERNET ACCESS focused, 1 of 23. 23 results available. Use Up and Down …" at bounding box center [254, 152] width 185 height 22
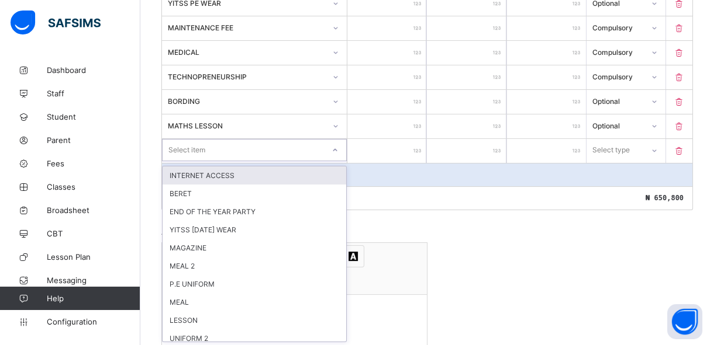
scroll to position [530, 0]
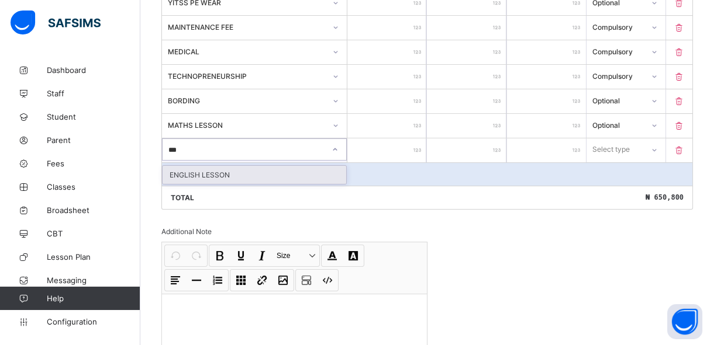
click at [199, 173] on div "ENGLISH LESSON" at bounding box center [254, 175] width 184 height 18
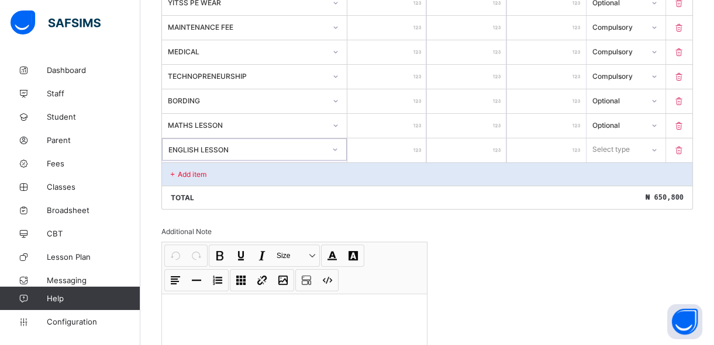
click at [399, 151] on input "number" at bounding box center [386, 151] width 79 height 24
click at [637, 144] on div "Select type" at bounding box center [615, 149] width 56 height 16
click at [627, 189] on div "Optional" at bounding box center [626, 193] width 78 height 18
click at [336, 174] on div "Add item" at bounding box center [427, 173] width 530 height 23
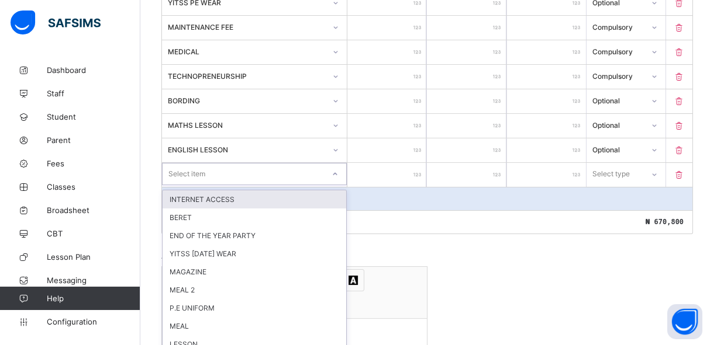
scroll to position [554, 0]
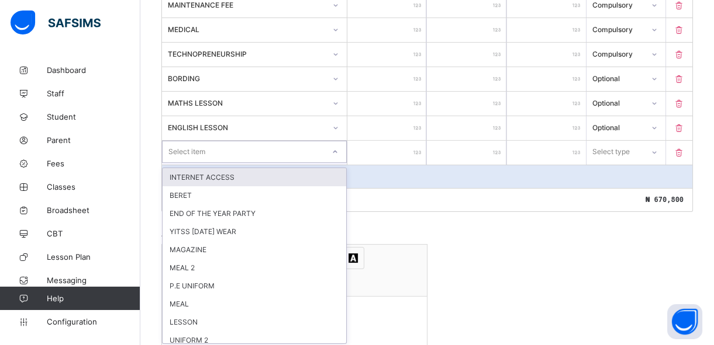
click at [332, 163] on div "option INTERNET ACCESS focused, 1 of 22. 22 results available. Use Up and Down …" at bounding box center [254, 152] width 185 height 22
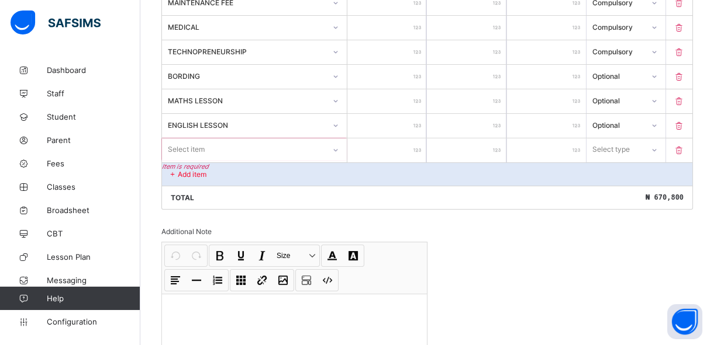
click at [685, 150] on icon at bounding box center [679, 151] width 12 height 10
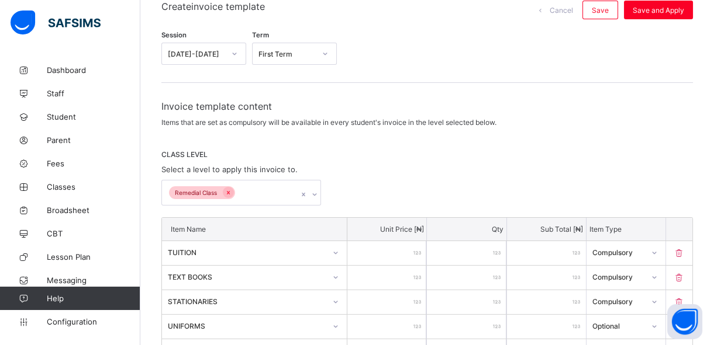
scroll to position [87, 0]
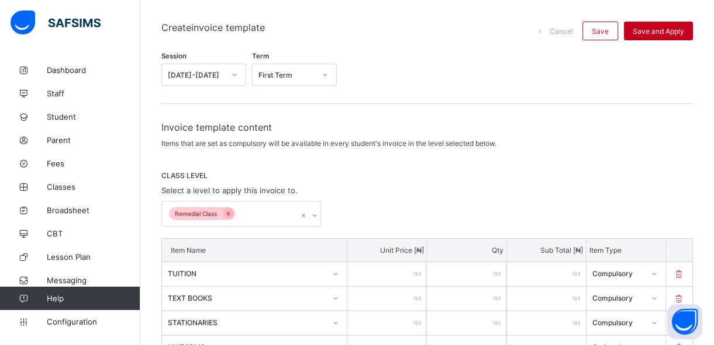
click at [681, 27] on span "Save and Apply" at bounding box center [657, 31] width 51 height 9
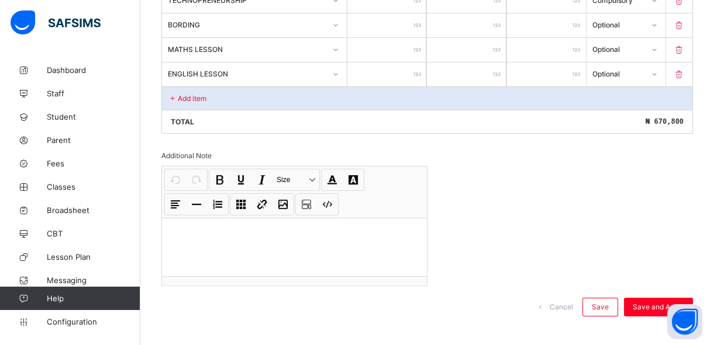
scroll to position [615, 0]
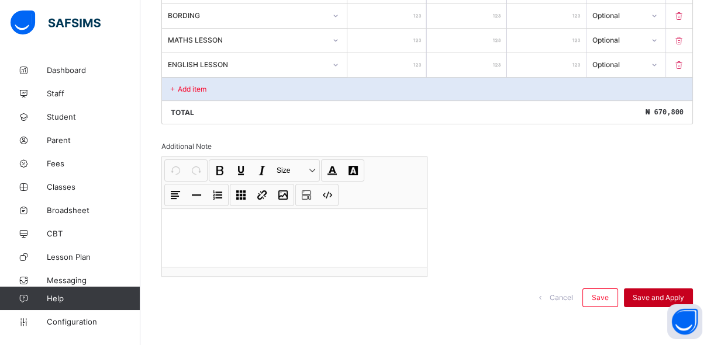
click at [650, 296] on span "Save and Apply" at bounding box center [657, 297] width 51 height 9
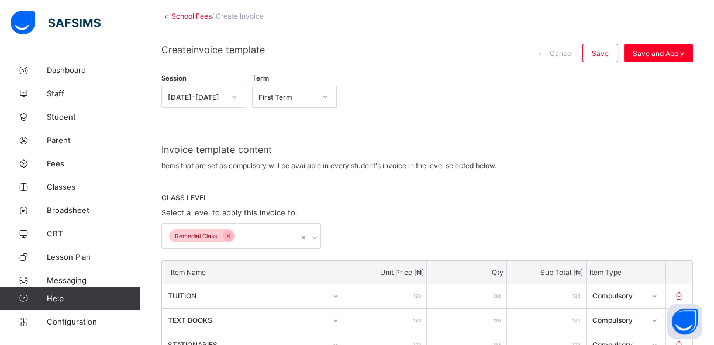
scroll to position [63, 0]
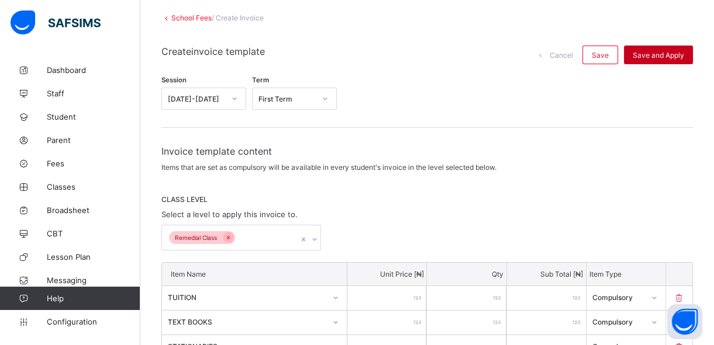
click at [658, 53] on span "Save and Apply" at bounding box center [657, 55] width 51 height 9
click at [608, 57] on span "Save" at bounding box center [600, 55] width 17 height 9
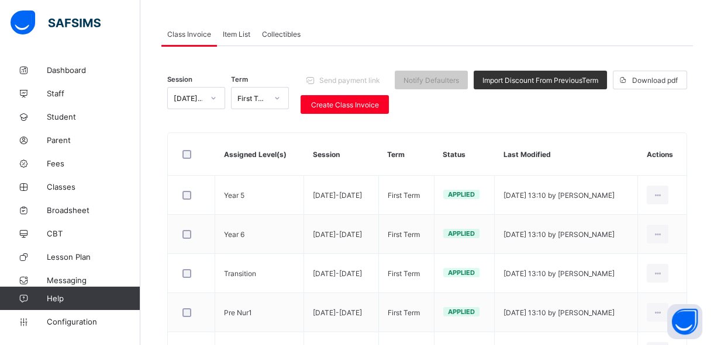
scroll to position [84, 0]
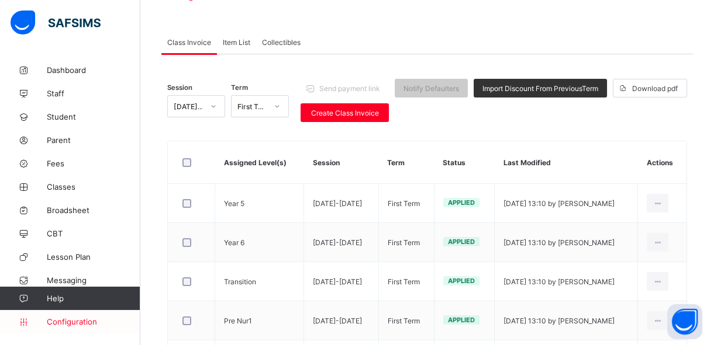
click at [65, 323] on span "Configuration" at bounding box center [93, 321] width 93 height 9
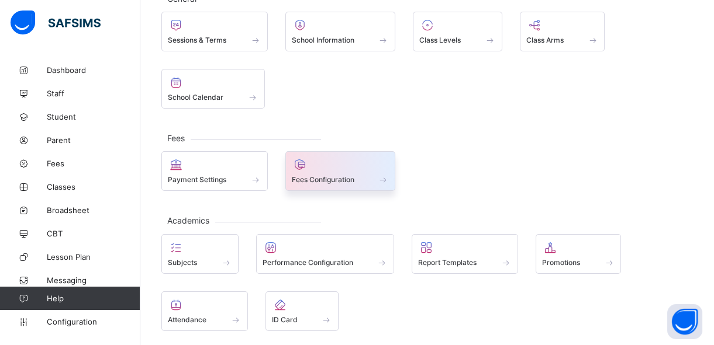
click at [314, 175] on span "Fees Configuration" at bounding box center [323, 179] width 63 height 9
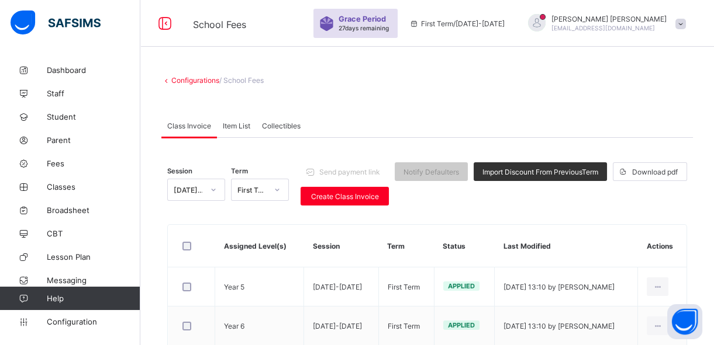
click at [240, 126] on span "Item List" at bounding box center [236, 126] width 27 height 9
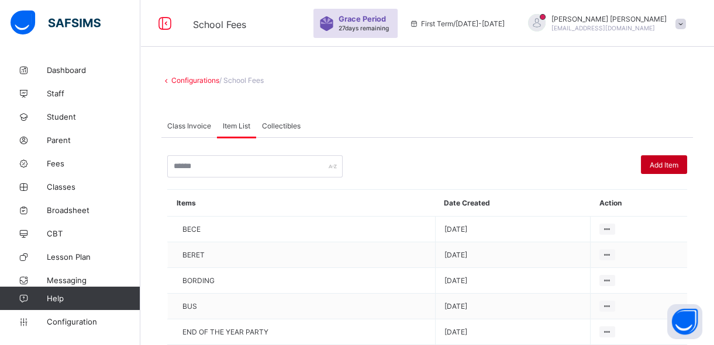
click at [669, 166] on span "Add Item" at bounding box center [663, 165] width 29 height 9
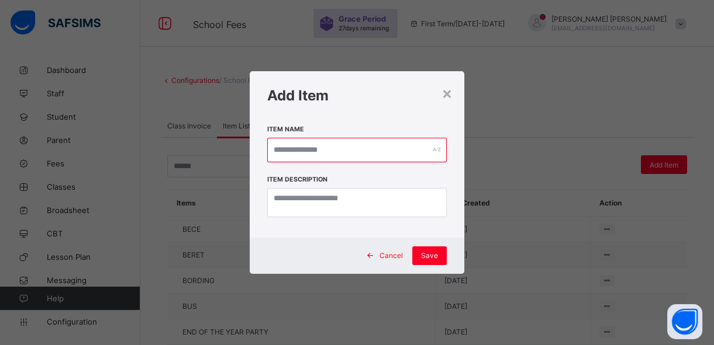
click at [305, 153] on input "text" at bounding box center [356, 150] width 179 height 25
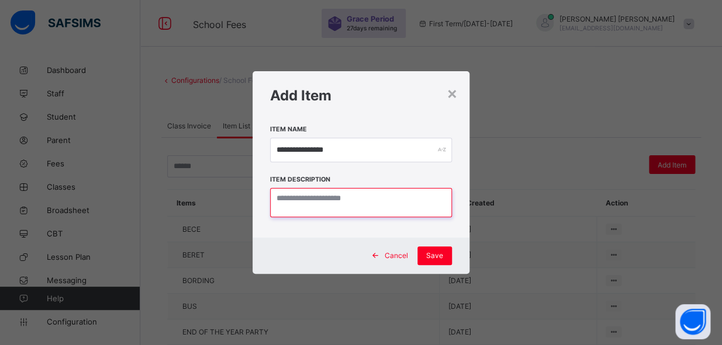
click at [291, 192] on textarea at bounding box center [361, 202] width 182 height 29
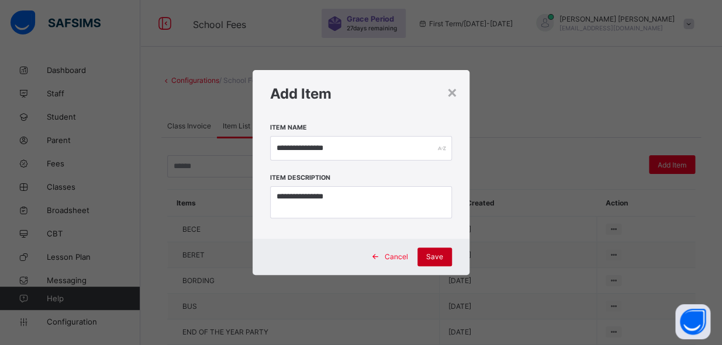
click at [432, 257] on span "Save" at bounding box center [434, 257] width 17 height 9
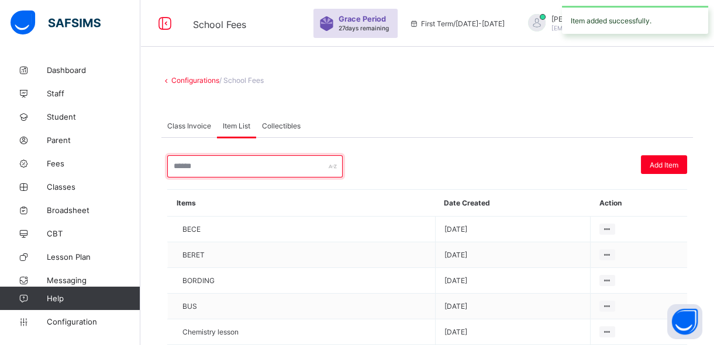
click at [181, 163] on input "text" at bounding box center [254, 166] width 175 height 22
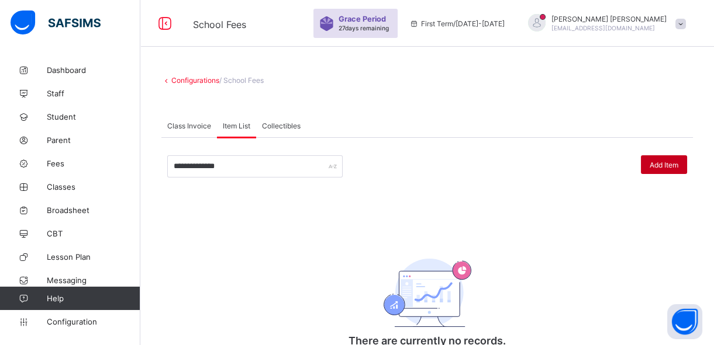
click at [675, 164] on span "Add Item" at bounding box center [663, 165] width 29 height 9
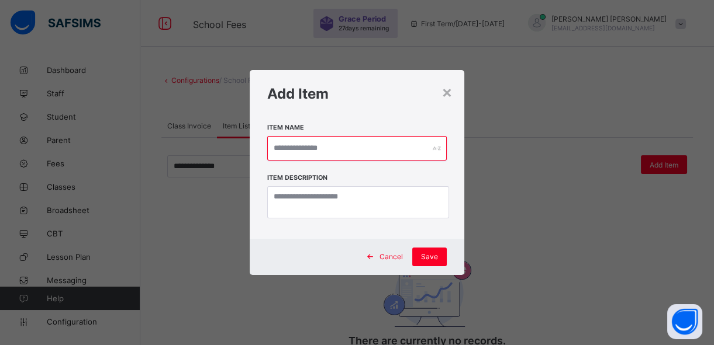
click at [407, 146] on input "text" at bounding box center [356, 148] width 179 height 25
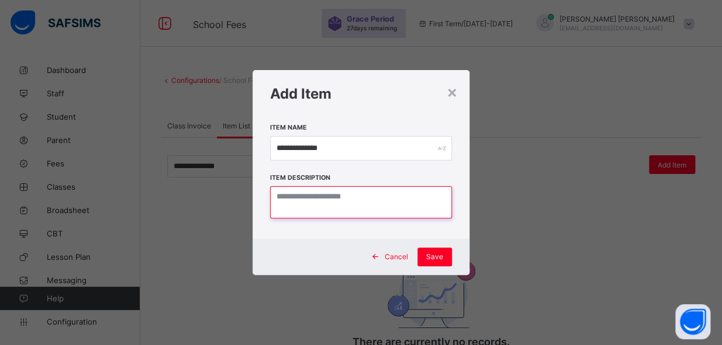
click at [368, 203] on textarea at bounding box center [360, 202] width 181 height 32
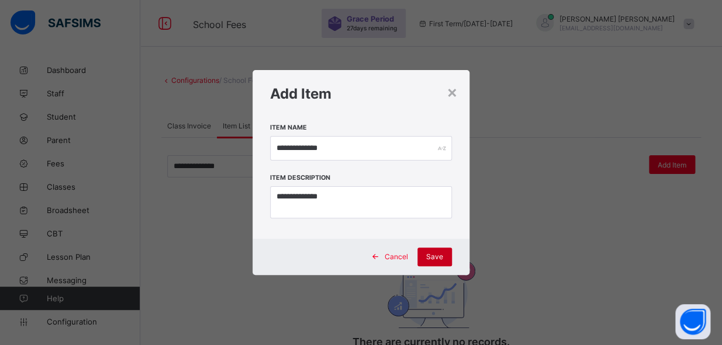
click at [432, 257] on span "Save" at bounding box center [434, 257] width 17 height 9
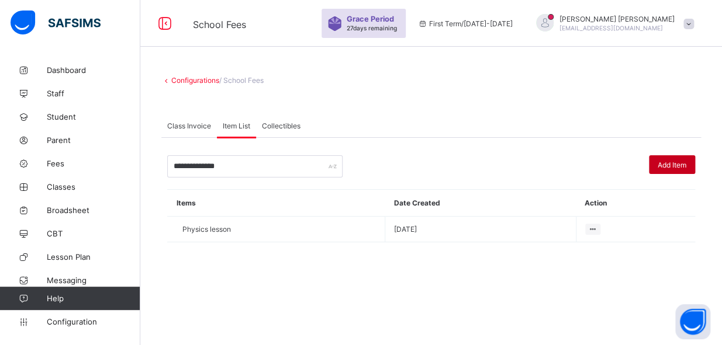
click at [669, 162] on span "Add Item" at bounding box center [672, 165] width 29 height 9
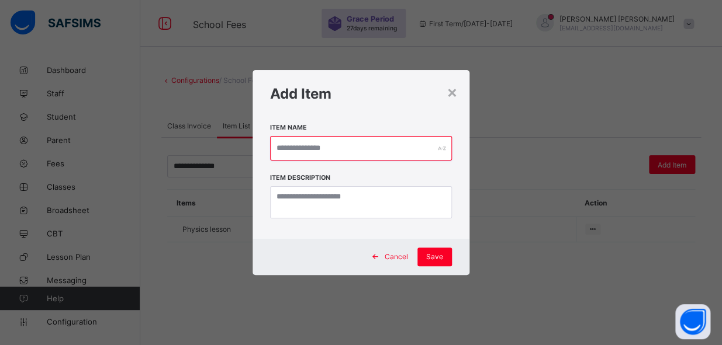
click at [408, 151] on input "text" at bounding box center [361, 148] width 182 height 25
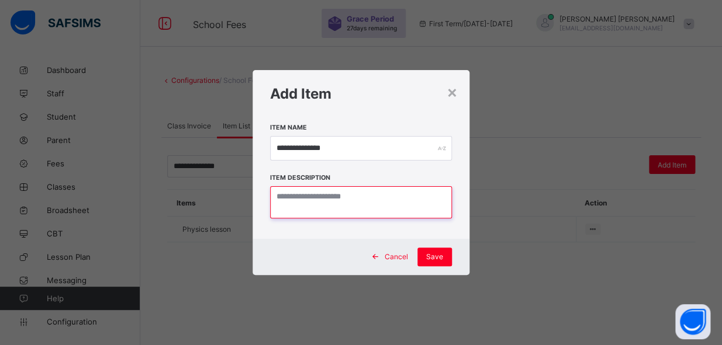
click at [364, 205] on textarea at bounding box center [360, 202] width 181 height 32
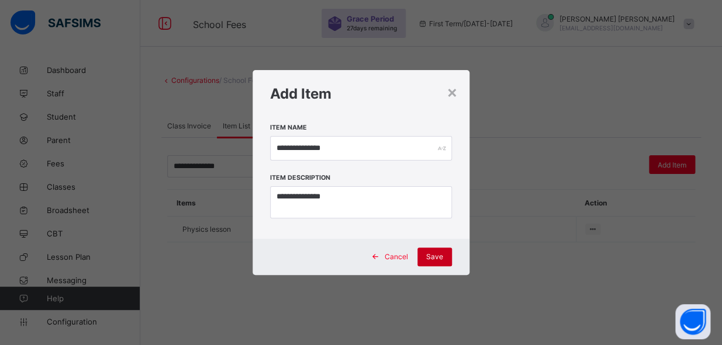
click at [428, 255] on span "Save" at bounding box center [434, 257] width 17 height 9
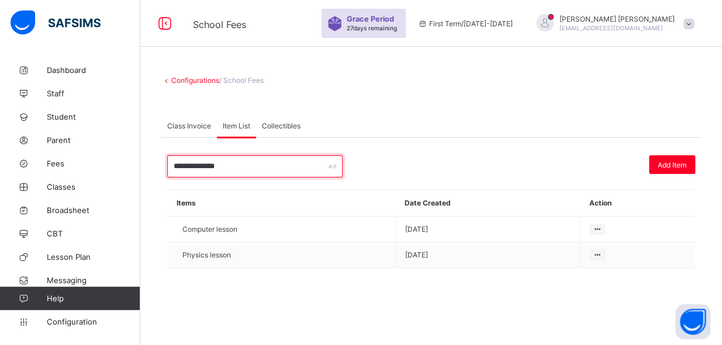
click at [322, 170] on input "**********" at bounding box center [254, 166] width 175 height 22
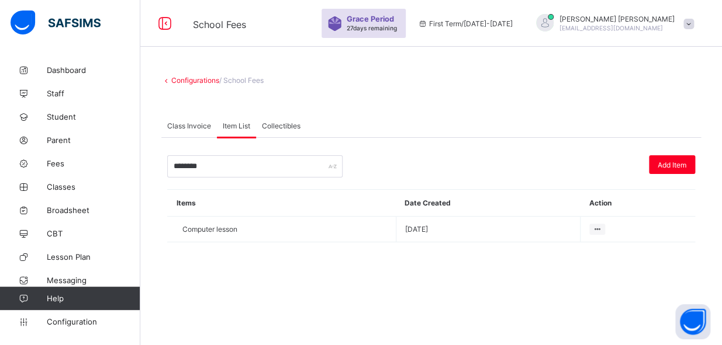
click at [174, 127] on span "Class Invoice" at bounding box center [189, 126] width 44 height 9
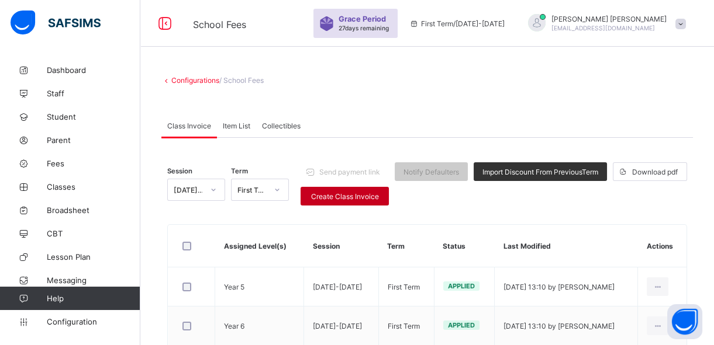
click at [333, 193] on span "Create Class Invoice" at bounding box center [344, 196] width 71 height 9
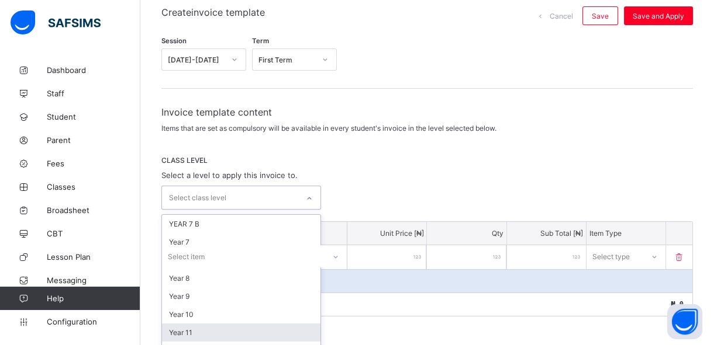
click at [299, 210] on div "option Year 11 focused, 7 of 9. 9 results available. Use Up and Down to choose …" at bounding box center [241, 198] width 160 height 24
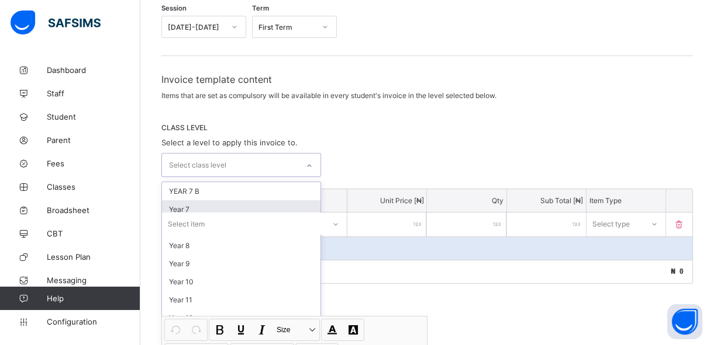
click at [203, 206] on div "Year 7" at bounding box center [241, 209] width 158 height 18
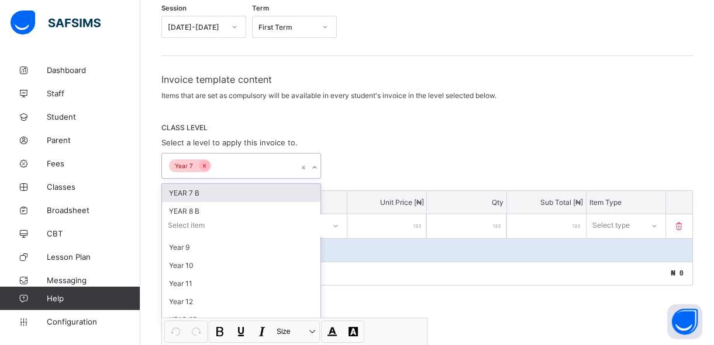
click at [199, 193] on div "YEAR 7 B" at bounding box center [241, 193] width 158 height 18
click at [199, 193] on div "YEAR 8 B" at bounding box center [241, 193] width 158 height 18
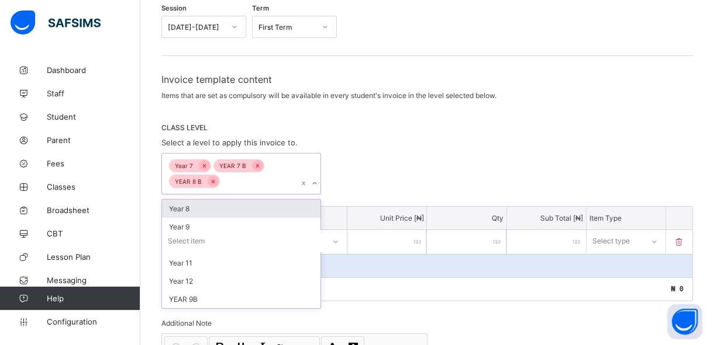
click at [193, 206] on div "Year 8" at bounding box center [241, 209] width 158 height 18
click at [193, 206] on div "Year 9" at bounding box center [241, 209] width 158 height 18
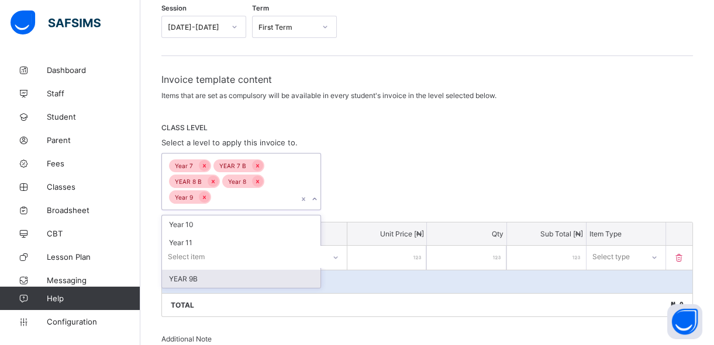
click at [268, 280] on div "YEAR 9B" at bounding box center [241, 279] width 158 height 18
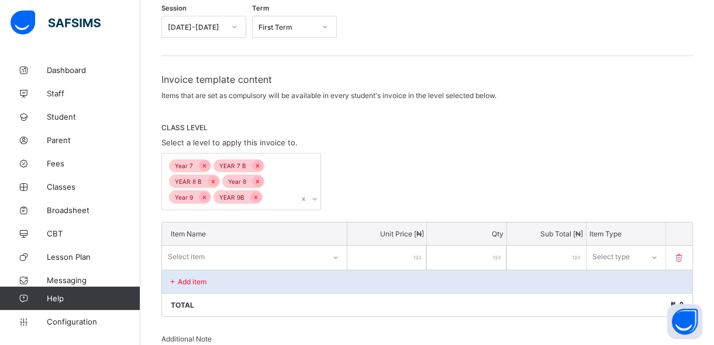
click at [378, 196] on div "Year 7 YEAR 7 B YEAR 8 B Year 8 Year 9 YEAR 9B" at bounding box center [426, 181] width 531 height 57
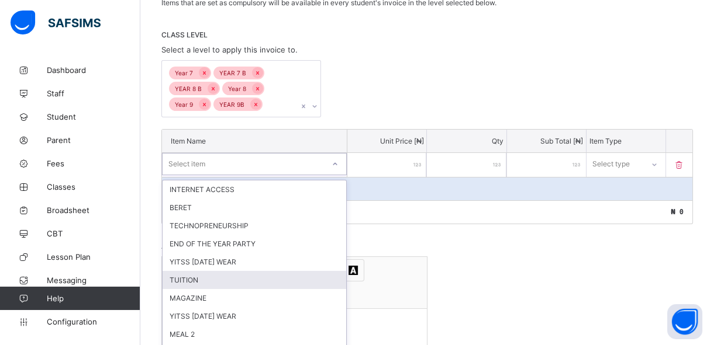
click at [338, 175] on div "option TUITION focused, 6 of 39. 39 results available. Use Up and Down to choos…" at bounding box center [254, 164] width 185 height 22
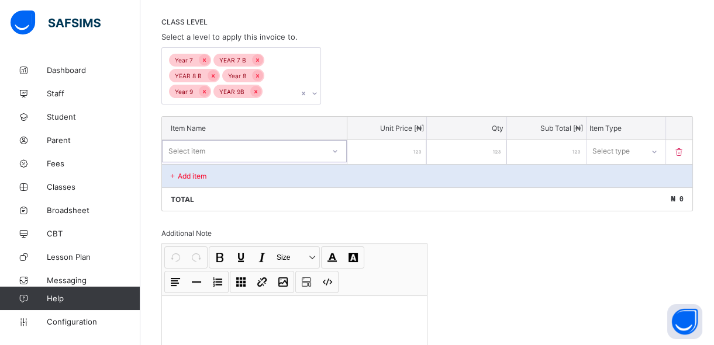
click at [264, 154] on div "Select item" at bounding box center [242, 151] width 161 height 16
click at [268, 173] on div "TUITION" at bounding box center [254, 177] width 184 height 18
click at [416, 150] on input "**" at bounding box center [386, 152] width 79 height 24
click at [657, 150] on icon at bounding box center [653, 152] width 7 height 12
click at [638, 174] on div "Compulsory" at bounding box center [626, 177] width 78 height 18
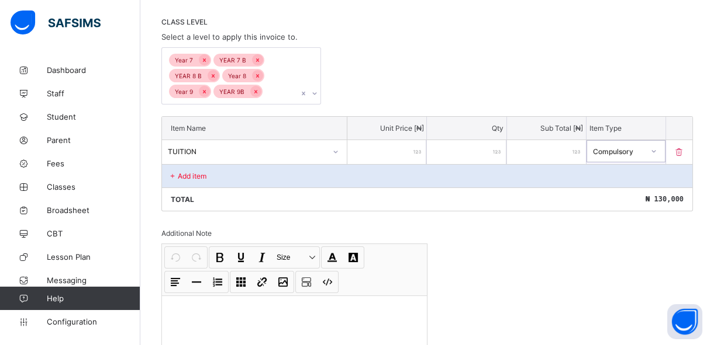
click at [283, 176] on div "Add item" at bounding box center [427, 175] width 530 height 23
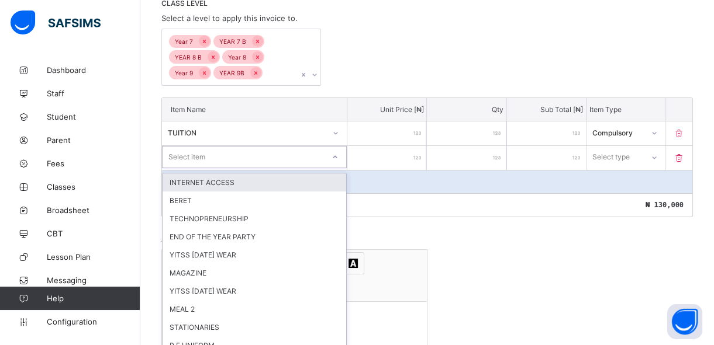
click at [268, 168] on div "option INTERNET ACCESS focused, 1 of 38. 38 results available. Use Up and Down …" at bounding box center [254, 157] width 185 height 22
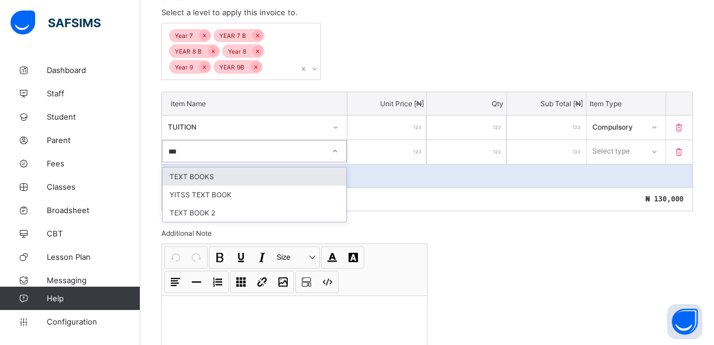
click at [268, 177] on div "TEXT BOOKS" at bounding box center [254, 177] width 184 height 18
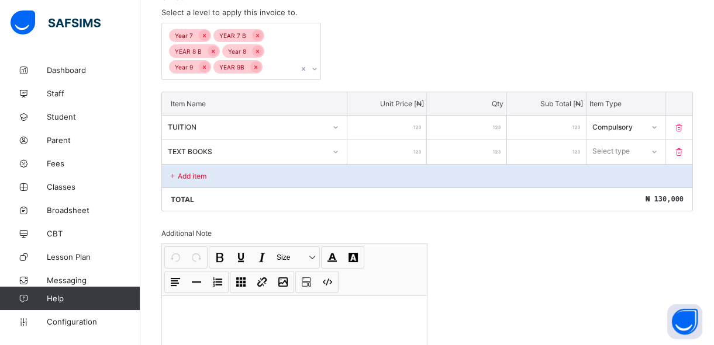
click at [386, 153] on input "number" at bounding box center [386, 152] width 79 height 24
click at [643, 152] on div "Select type" at bounding box center [614, 151] width 57 height 16
click at [637, 172] on div "Compulsory" at bounding box center [626, 177] width 78 height 18
click at [297, 170] on div "Add item" at bounding box center [427, 175] width 530 height 23
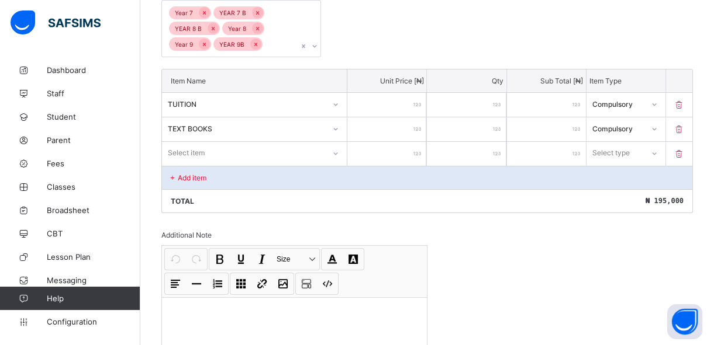
click at [274, 164] on div "Select item" at bounding box center [254, 153] width 185 height 22
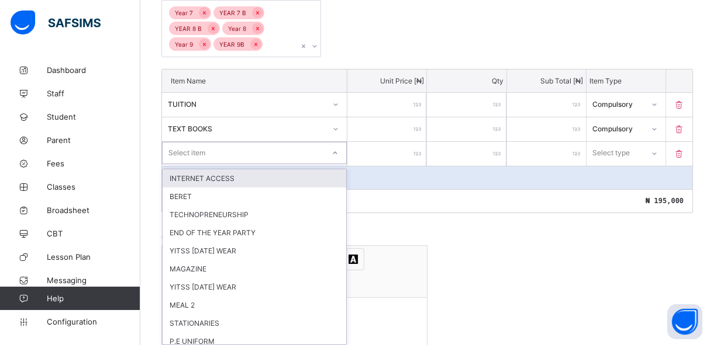
scroll to position [290, 0]
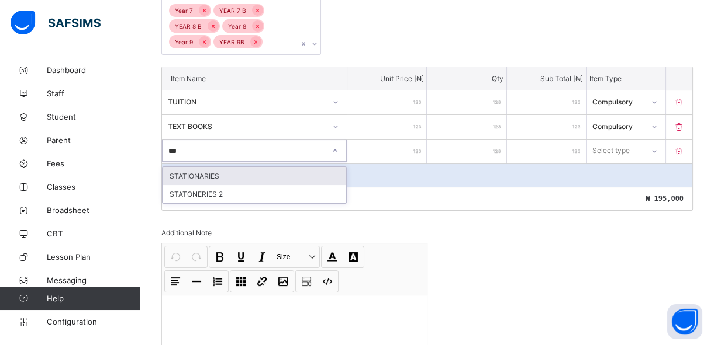
click at [305, 173] on div "STATIONARIES" at bounding box center [254, 176] width 184 height 18
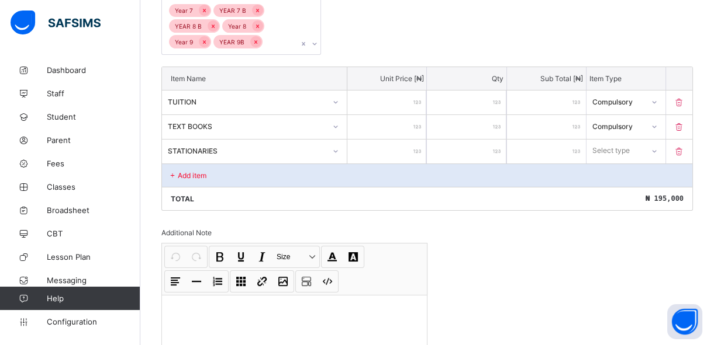
click at [389, 157] on input "number" at bounding box center [386, 152] width 79 height 24
click at [615, 148] on div "Select type" at bounding box center [611, 151] width 37 height 22
click at [614, 175] on div "Compulsory" at bounding box center [626, 176] width 78 height 18
click at [316, 172] on div "Add item" at bounding box center [427, 175] width 530 height 23
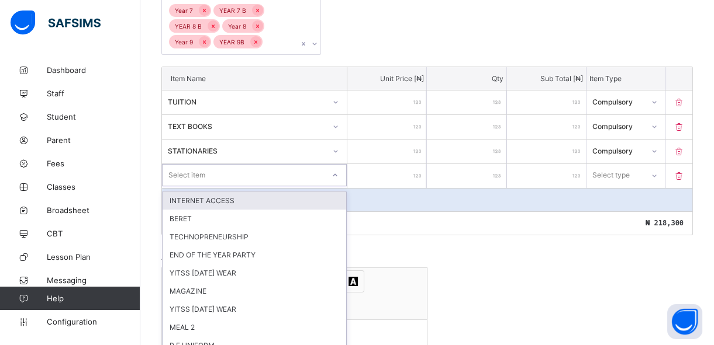
scroll to position [314, 0]
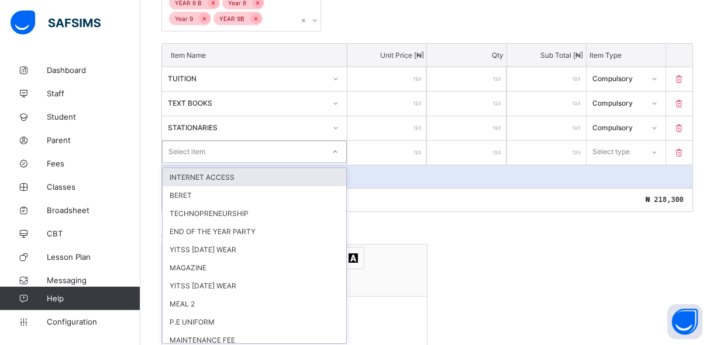
click at [313, 163] on div "option INTERNET ACCESS focused, 1 of 36. 36 results available. Use Up and Down …" at bounding box center [254, 152] width 185 height 22
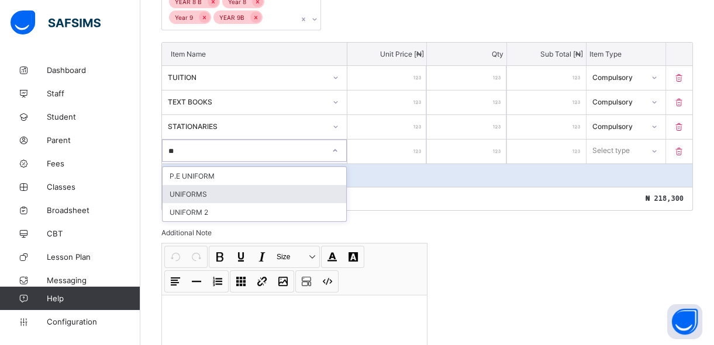
click at [274, 192] on div "UNIFORMS" at bounding box center [254, 194] width 184 height 18
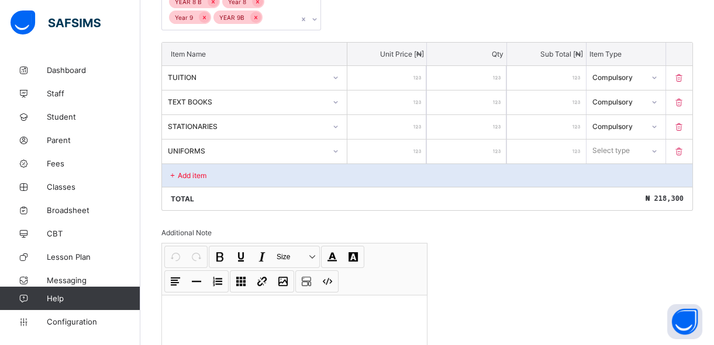
click at [407, 151] on input "number" at bounding box center [386, 152] width 79 height 24
click at [630, 150] on div "Select type" at bounding box center [611, 151] width 37 height 22
click at [626, 192] on div "Optional" at bounding box center [626, 194] width 78 height 18
click at [210, 174] on div "Add item" at bounding box center [427, 175] width 530 height 23
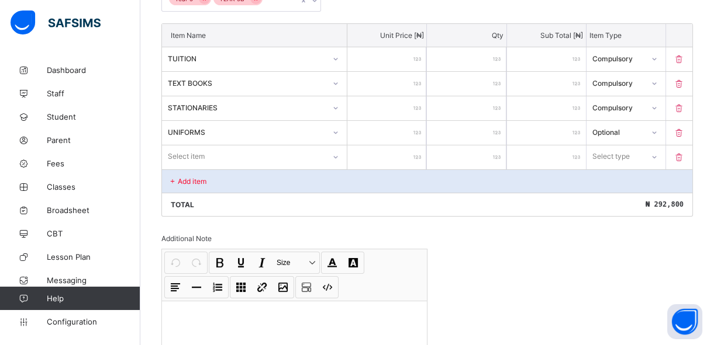
click at [208, 168] on div "Select item" at bounding box center [254, 157] width 185 height 22
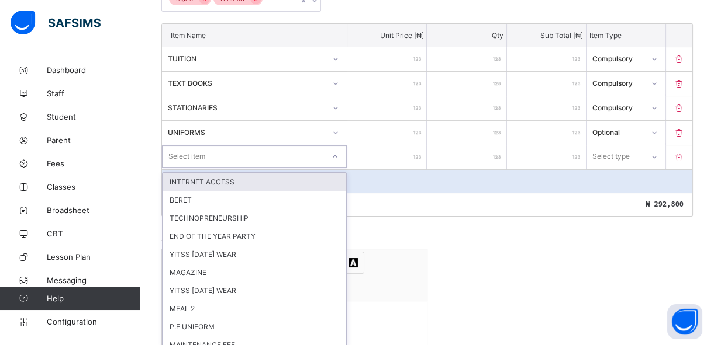
scroll to position [339, 0]
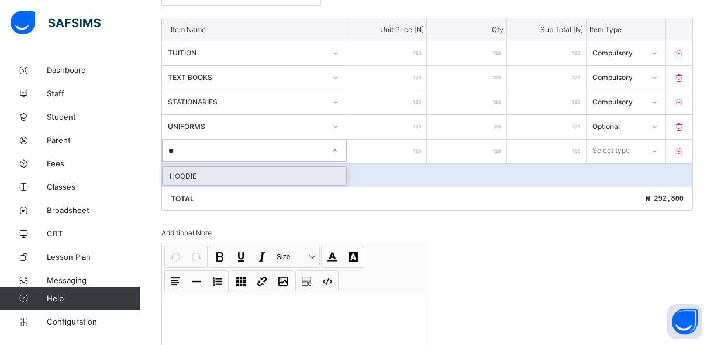
click at [204, 175] on div "HOODIE" at bounding box center [254, 176] width 184 height 18
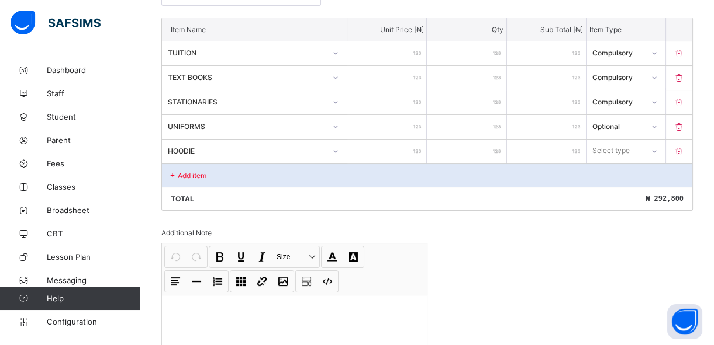
click at [383, 148] on input "number" at bounding box center [386, 152] width 79 height 24
click at [603, 149] on div "Select type" at bounding box center [611, 151] width 37 height 22
click at [607, 192] on div "Optional" at bounding box center [626, 194] width 78 height 18
click at [306, 171] on div "Add item" at bounding box center [427, 175] width 530 height 23
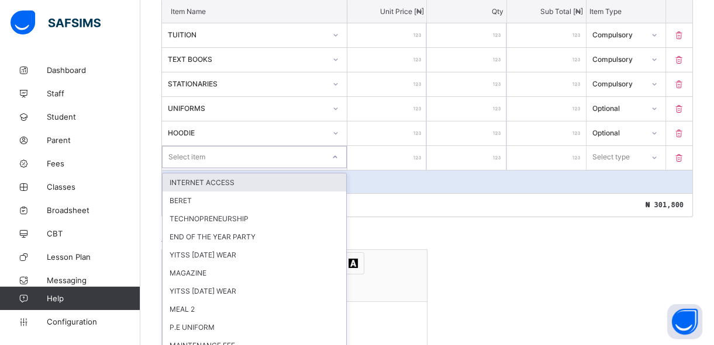
click at [294, 168] on div "option INTERNET ACCESS focused, 1 of 34. 34 results available. Use Up and Down …" at bounding box center [254, 157] width 185 height 22
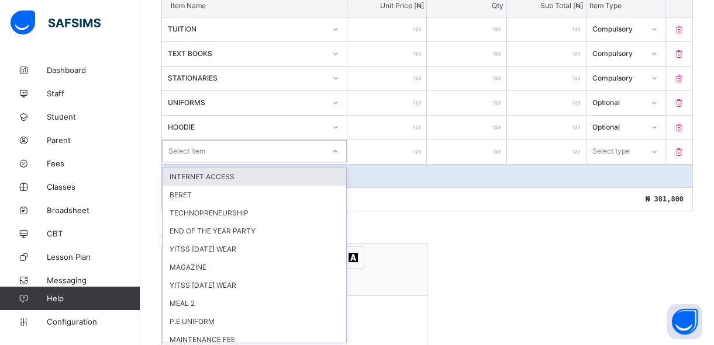
scroll to position [364, 0]
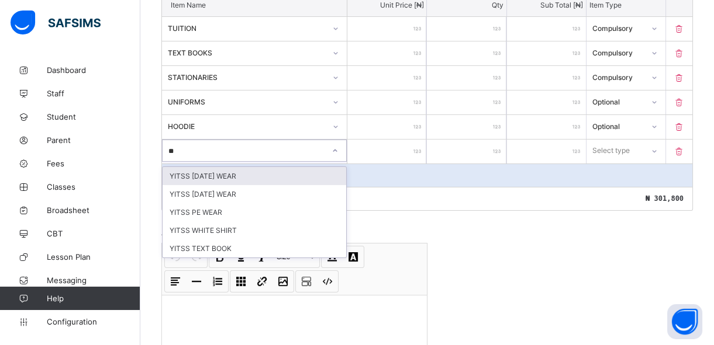
click at [294, 177] on div "YITSS [DATE] WEAR" at bounding box center [254, 176] width 184 height 18
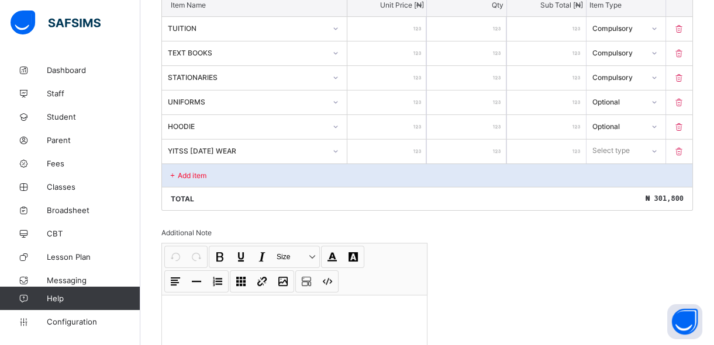
click at [410, 146] on input "number" at bounding box center [386, 152] width 79 height 24
click at [603, 147] on div "Select type" at bounding box center [611, 151] width 37 height 22
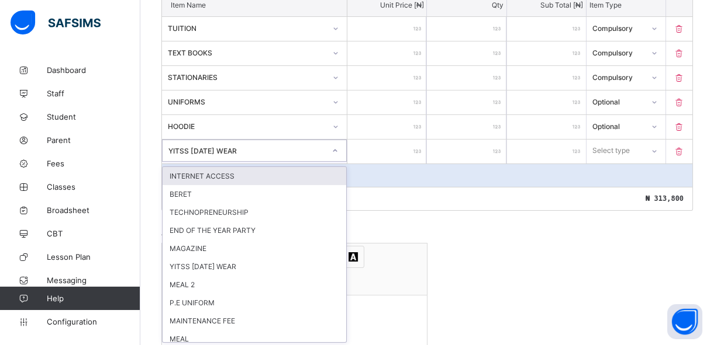
click at [333, 151] on div at bounding box center [335, 150] width 20 height 19
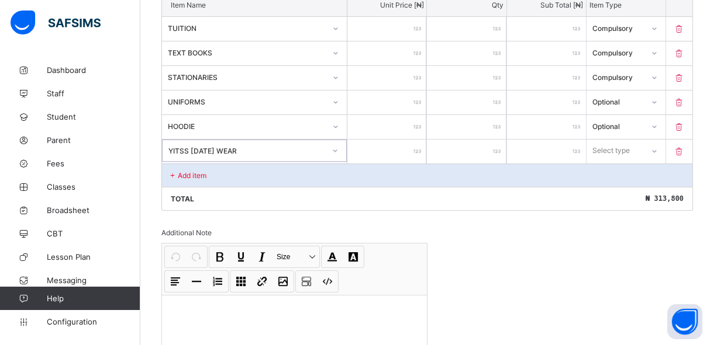
click at [308, 150] on div "YITSS [DATE] WEAR" at bounding box center [246, 150] width 157 height 9
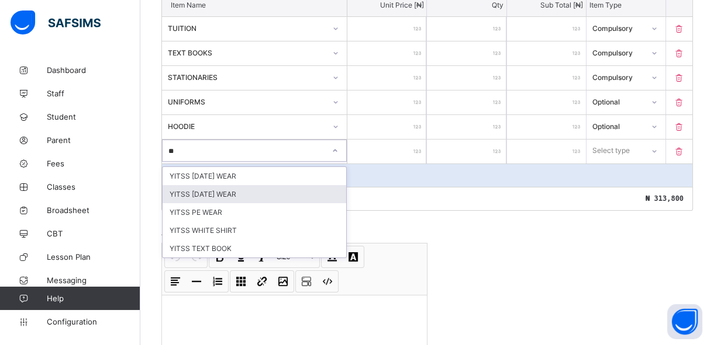
click at [271, 198] on div "YITSS [DATE] WEAR" at bounding box center [254, 194] width 184 height 18
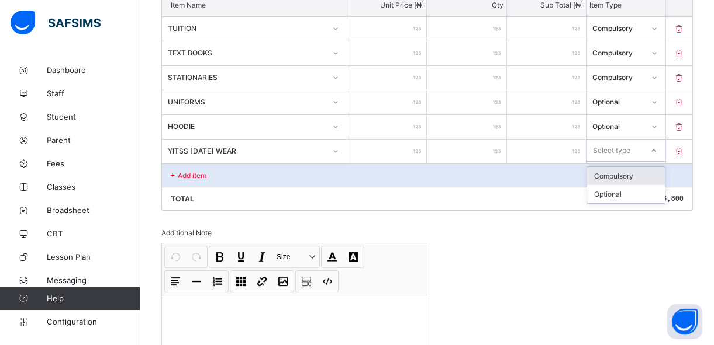
click at [630, 149] on div "Select type" at bounding box center [611, 151] width 37 height 22
click at [629, 192] on div "Optional" at bounding box center [626, 194] width 78 height 18
click at [224, 175] on div "Add item" at bounding box center [427, 175] width 530 height 23
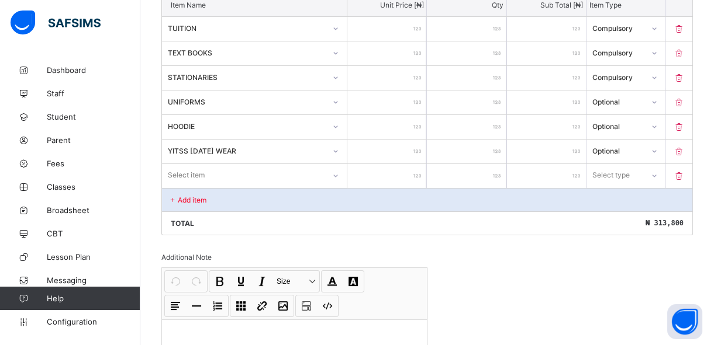
click at [219, 198] on div "Add item" at bounding box center [427, 199] width 530 height 23
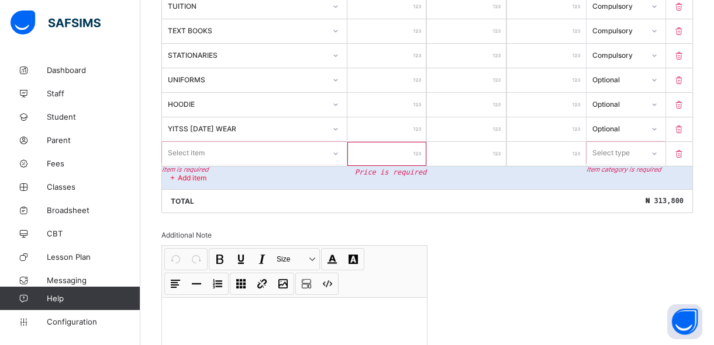
click at [221, 164] on div "Select item" at bounding box center [254, 153] width 185 height 22
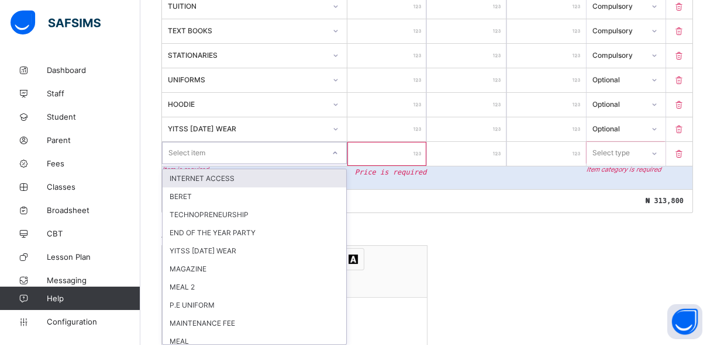
scroll to position [388, 0]
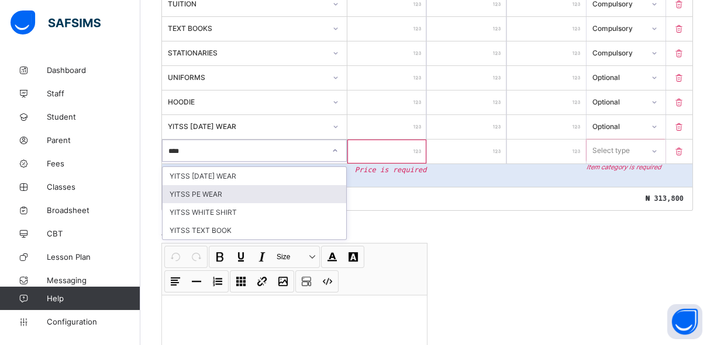
click at [209, 191] on div "YITSS PE WEAR" at bounding box center [254, 194] width 184 height 18
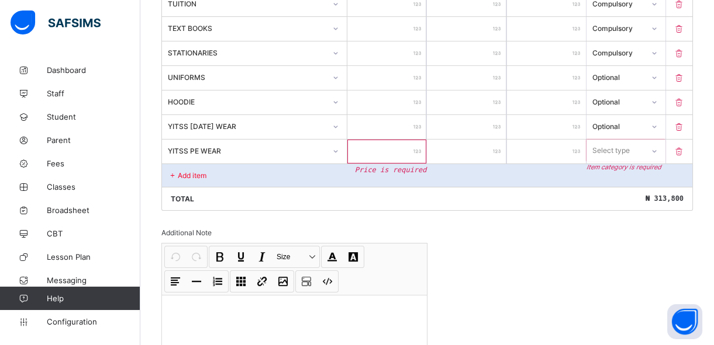
click at [402, 151] on input "number" at bounding box center [386, 152] width 79 height 24
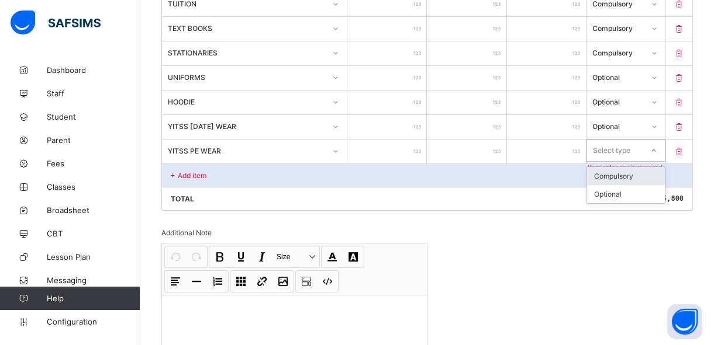
click at [642, 148] on div "Select type" at bounding box center [615, 151] width 56 height 16
click at [624, 192] on div "Optional" at bounding box center [626, 194] width 78 height 18
click at [251, 177] on div "Add item" at bounding box center [427, 175] width 530 height 23
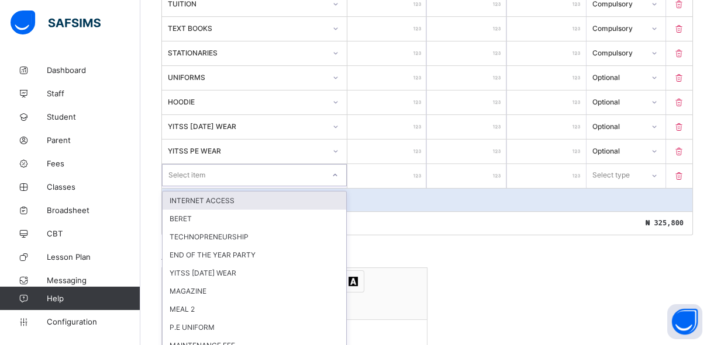
scroll to position [413, 0]
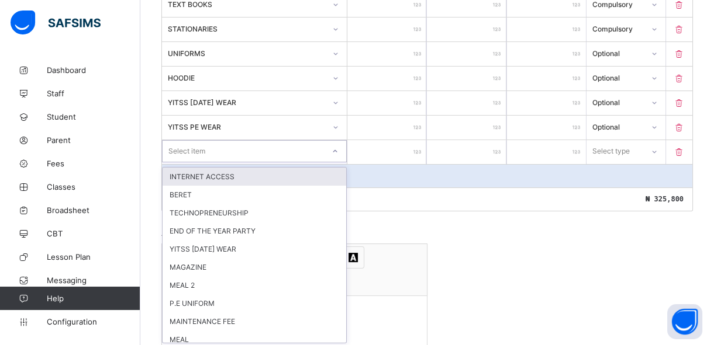
click at [251, 162] on div "option INTERNET ACCESS focused, 1 of 32. 32 results available. Use Up and Down …" at bounding box center [254, 151] width 185 height 22
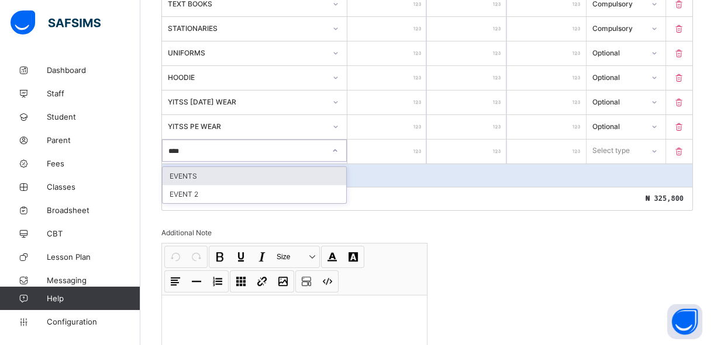
click at [245, 172] on div "EVENTS" at bounding box center [254, 176] width 184 height 18
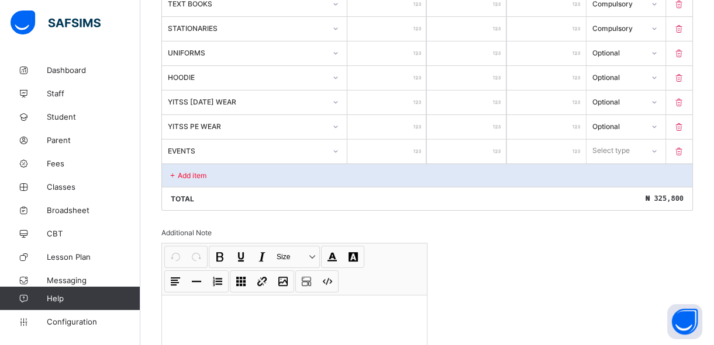
click at [374, 148] on input "number" at bounding box center [386, 152] width 79 height 24
click at [663, 148] on div at bounding box center [654, 150] width 20 height 19
click at [644, 177] on div "Compulsory" at bounding box center [626, 176] width 78 height 18
click at [190, 174] on p "Add item" at bounding box center [192, 175] width 29 height 9
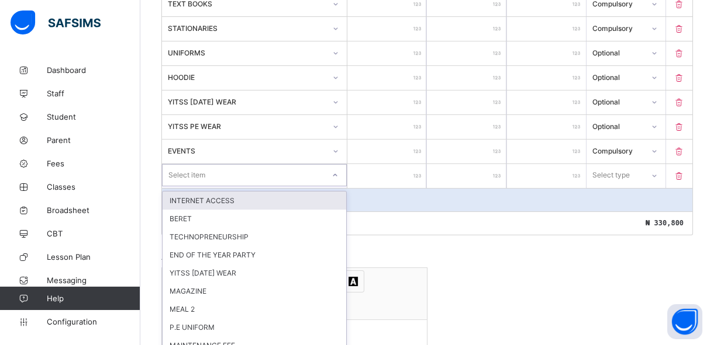
scroll to position [438, 0]
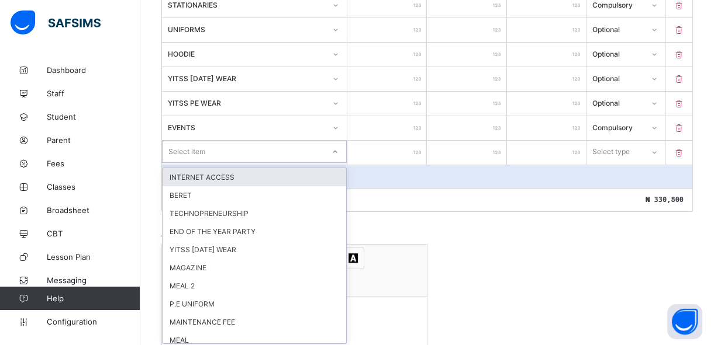
click at [189, 163] on div "option INTERNET ACCESS focused, 1 of 31. 31 results available. Use Up and Down …" at bounding box center [254, 152] width 185 height 22
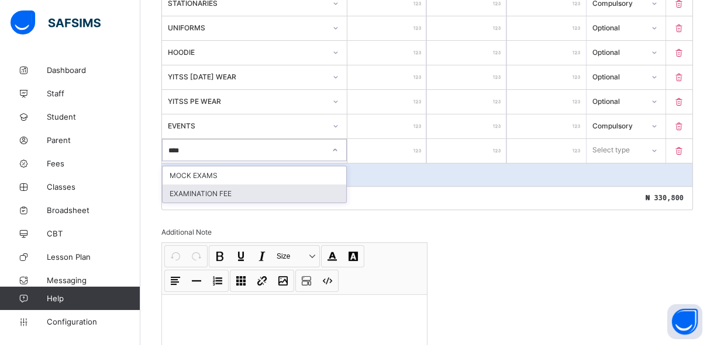
click at [198, 194] on div "EXAMINATION FEE" at bounding box center [254, 194] width 184 height 18
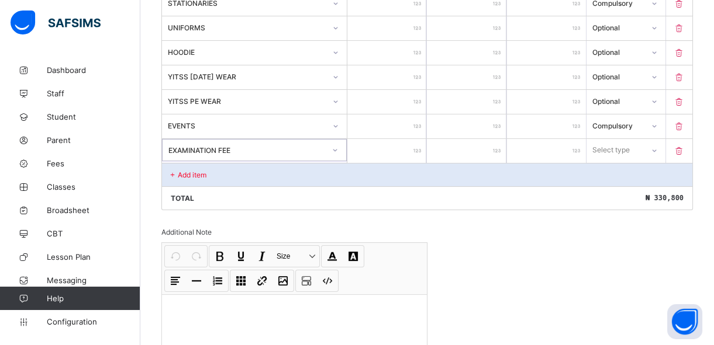
click at [394, 150] on input "number" at bounding box center [386, 151] width 79 height 24
click at [616, 147] on div "Select type" at bounding box center [611, 150] width 37 height 22
click at [620, 177] on div "Compulsory" at bounding box center [626, 176] width 78 height 18
click at [334, 177] on div "Add item" at bounding box center [427, 174] width 530 height 23
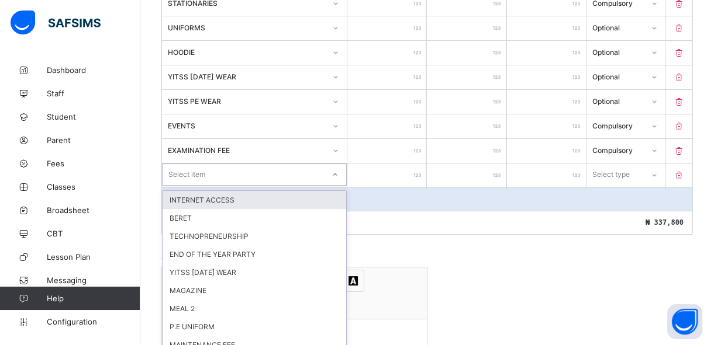
scroll to position [462, 0]
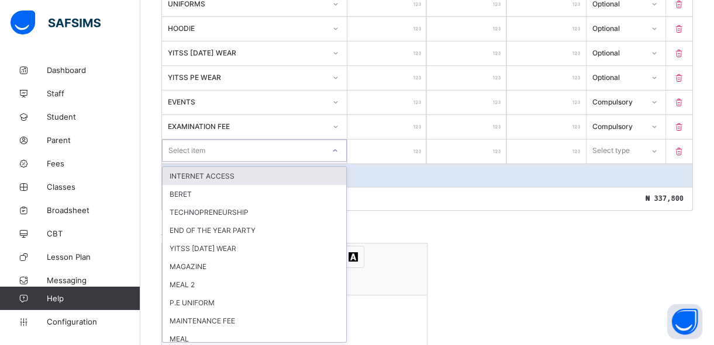
click at [324, 162] on div "option INTERNET ACCESS focused, 1 of 30. 30 results available. Use Up and Down …" at bounding box center [254, 151] width 185 height 22
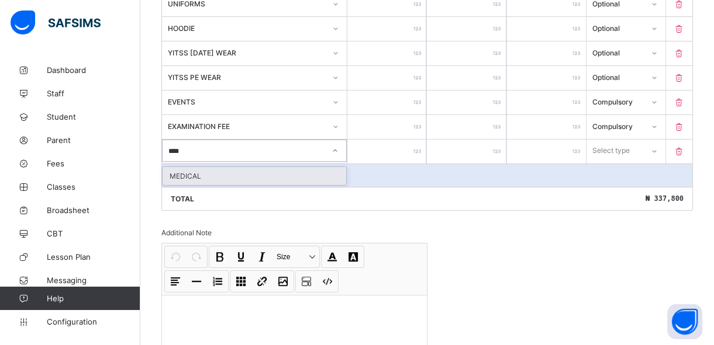
click at [324, 167] on div "MEDICAL" at bounding box center [254, 176] width 184 height 18
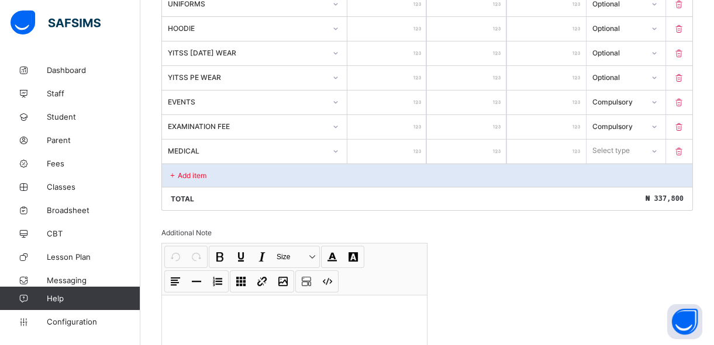
click at [403, 145] on input "number" at bounding box center [386, 152] width 79 height 24
click at [609, 147] on div "Select type" at bounding box center [611, 151] width 37 height 22
click at [611, 172] on div "Compulsory" at bounding box center [626, 176] width 78 height 18
click at [233, 174] on div "Add item" at bounding box center [427, 175] width 530 height 23
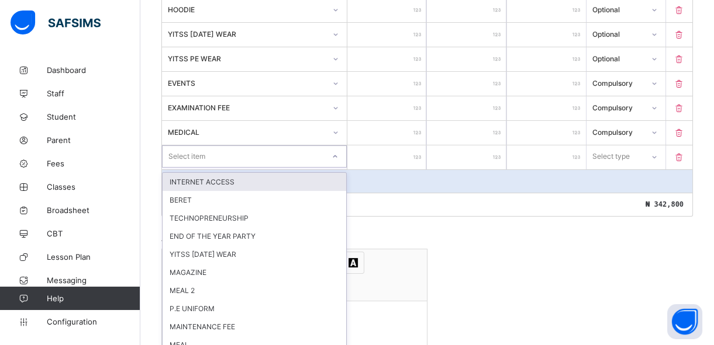
click at [234, 168] on div "option INTERNET ACCESS focused, 1 of 29. 29 results available. Use Up and Down …" at bounding box center [254, 157] width 185 height 22
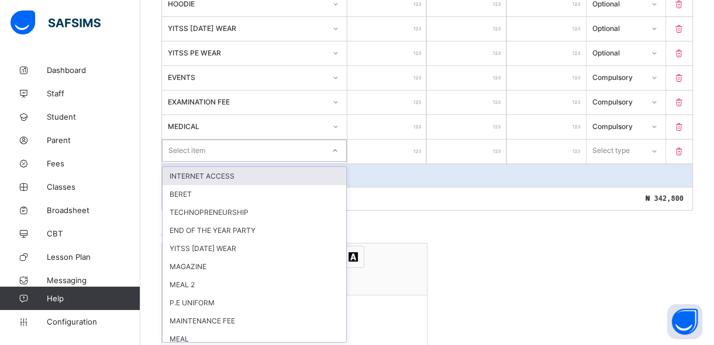
scroll to position [487, 0]
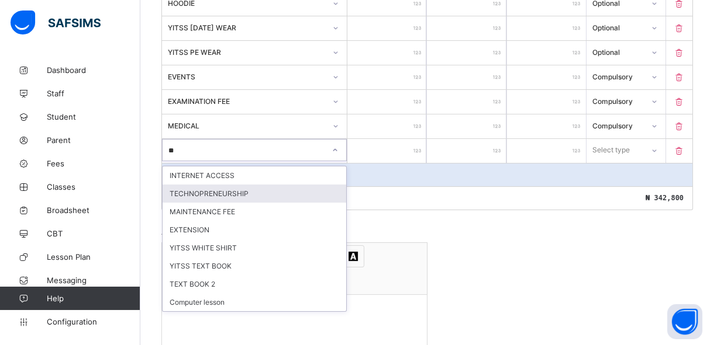
click at [234, 194] on div "TECHNOPRENEURSHIP" at bounding box center [254, 194] width 184 height 18
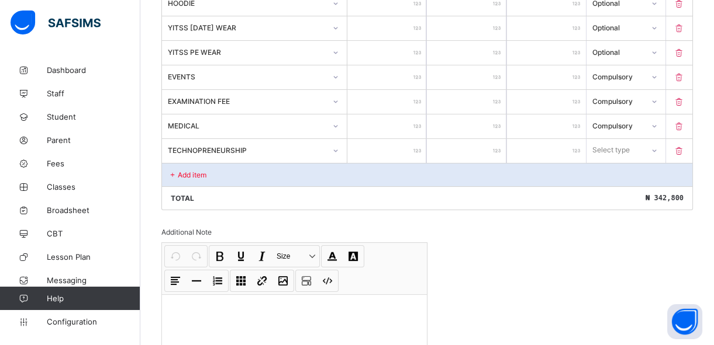
click at [395, 152] on input "number" at bounding box center [386, 151] width 79 height 24
click at [638, 147] on div "Select type" at bounding box center [615, 150] width 56 height 16
click at [628, 175] on div "Compulsory" at bounding box center [626, 176] width 78 height 18
click at [186, 175] on p "Add item" at bounding box center [192, 175] width 29 height 9
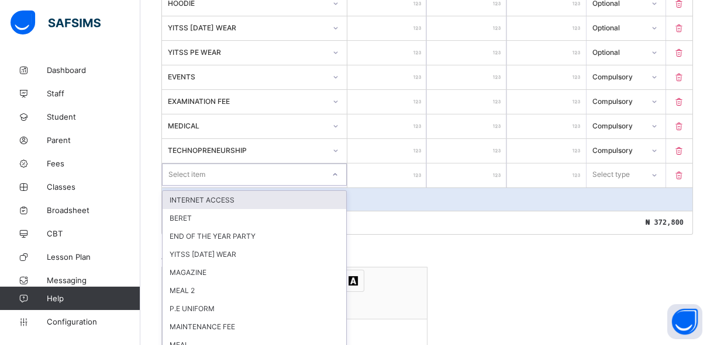
scroll to position [511, 0]
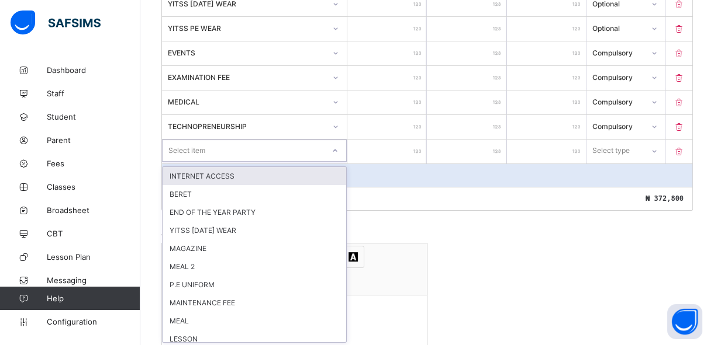
click at [185, 162] on div "option INTERNET ACCESS focused, 1 of 28. 28 results available. Use Up and Down …" at bounding box center [254, 151] width 185 height 22
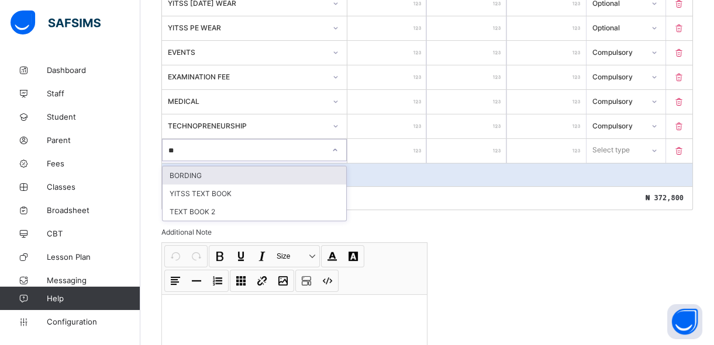
click at [184, 170] on div "BORDING" at bounding box center [254, 176] width 184 height 18
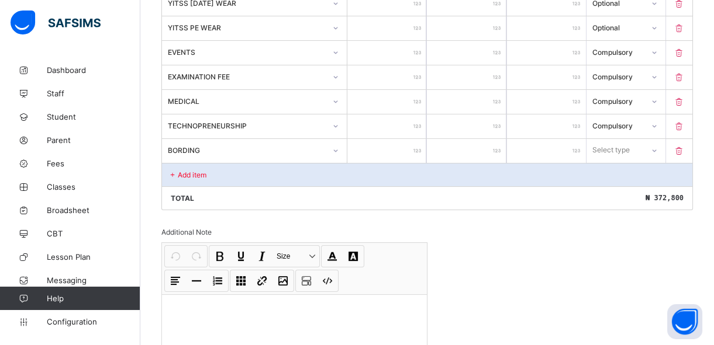
click at [409, 150] on input "number" at bounding box center [386, 151] width 79 height 24
click at [630, 146] on div "Select type" at bounding box center [611, 150] width 37 height 22
click at [625, 193] on div "Optional" at bounding box center [626, 194] width 78 height 18
click at [250, 181] on div "Add item" at bounding box center [427, 174] width 530 height 23
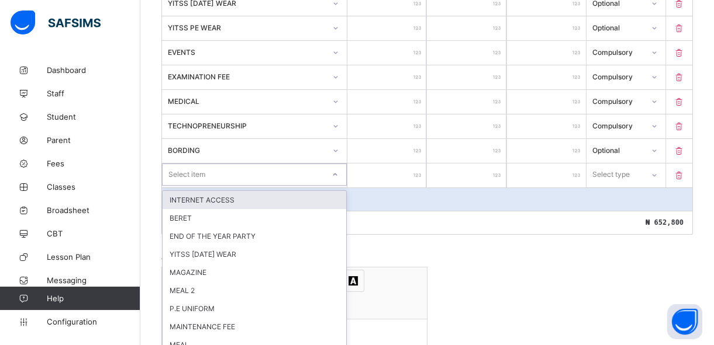
scroll to position [536, 0]
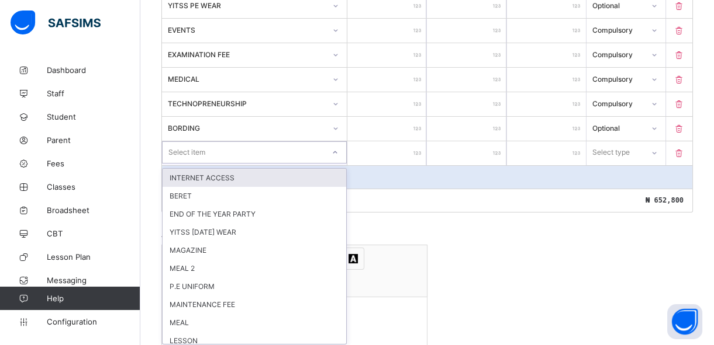
click at [262, 164] on div "option INTERNET ACCESS focused, 1 of 27. 27 results available. Use Up and Down …" at bounding box center [254, 152] width 185 height 22
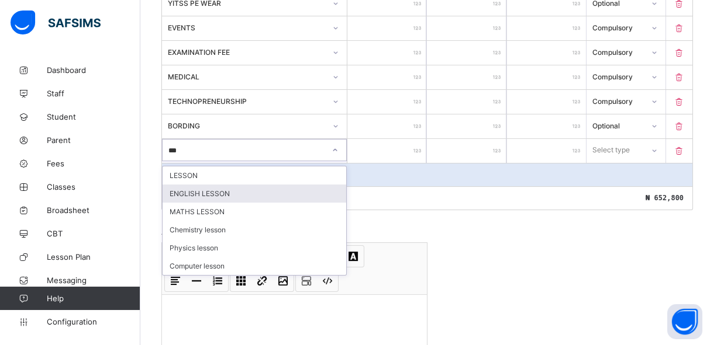
click at [205, 189] on div "ENGLISH LESSON" at bounding box center [254, 194] width 184 height 18
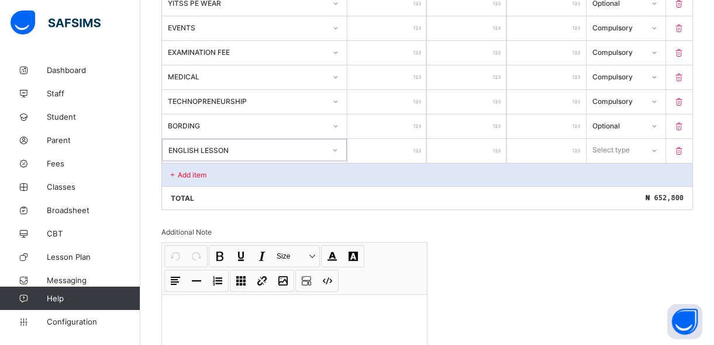
click at [388, 152] on input "number" at bounding box center [386, 151] width 79 height 24
click at [642, 150] on div "Select type" at bounding box center [615, 150] width 56 height 16
click at [624, 192] on div "Optional" at bounding box center [626, 194] width 78 height 18
click at [202, 174] on p "Add item" at bounding box center [192, 175] width 29 height 9
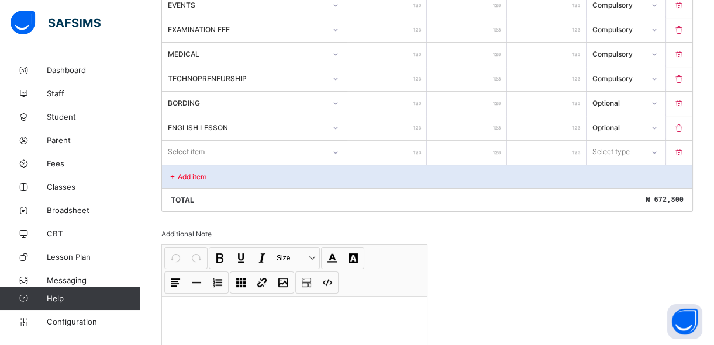
click at [194, 163] on div "Select item" at bounding box center [254, 152] width 185 height 22
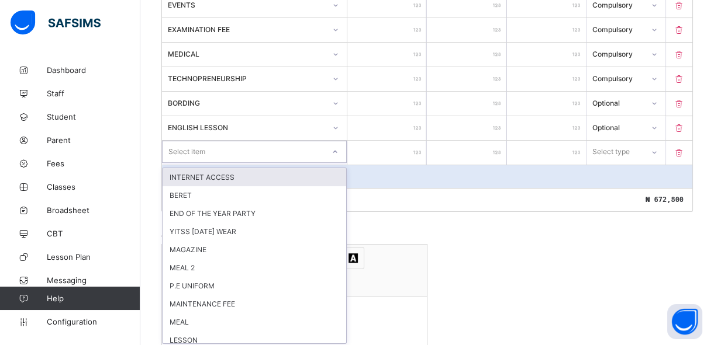
scroll to position [561, 0]
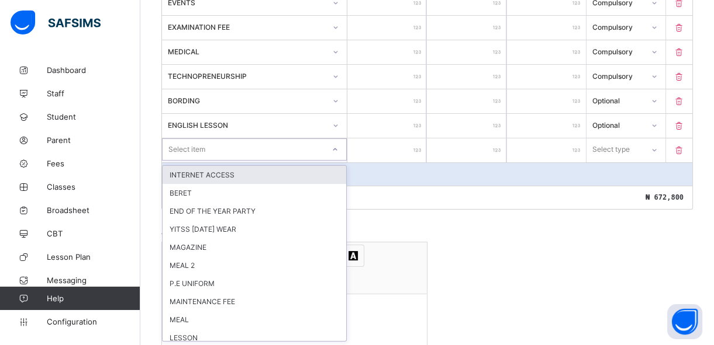
click at [187, 151] on div "Select item" at bounding box center [186, 150] width 37 height 22
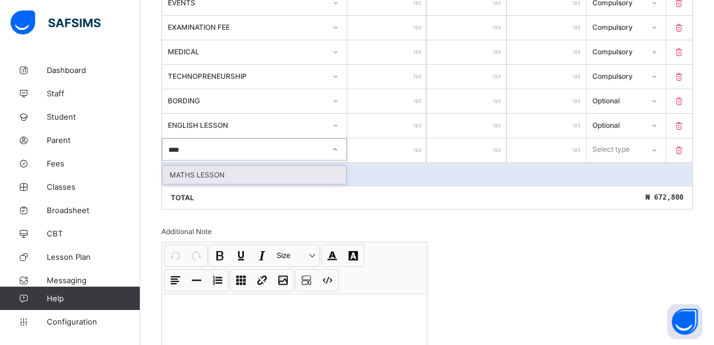
click at [196, 175] on div "MATHS LESSON" at bounding box center [254, 175] width 184 height 18
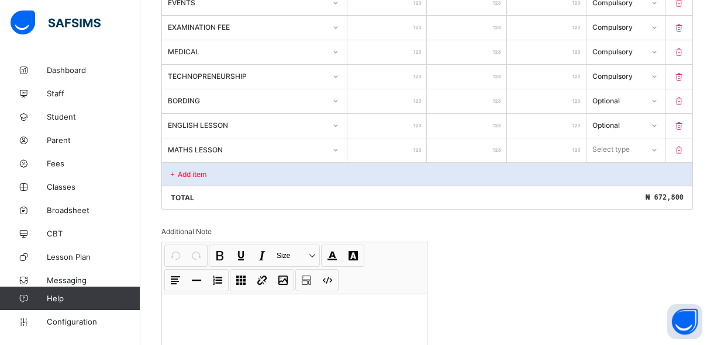
click at [402, 150] on input "number" at bounding box center [386, 151] width 79 height 24
click at [642, 148] on div "Select type" at bounding box center [615, 149] width 56 height 16
click at [631, 192] on div "Optional" at bounding box center [626, 193] width 78 height 18
click at [181, 172] on p "Add item" at bounding box center [192, 174] width 29 height 9
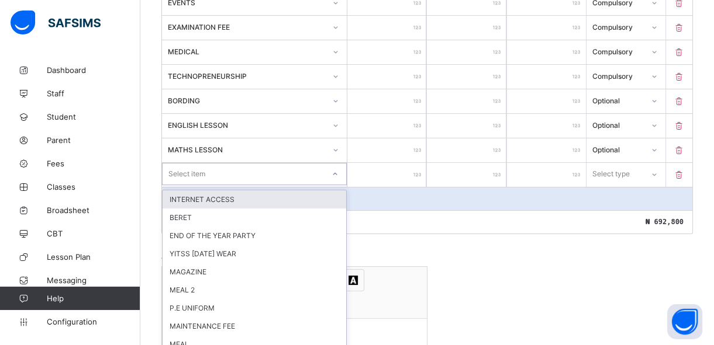
scroll to position [585, 0]
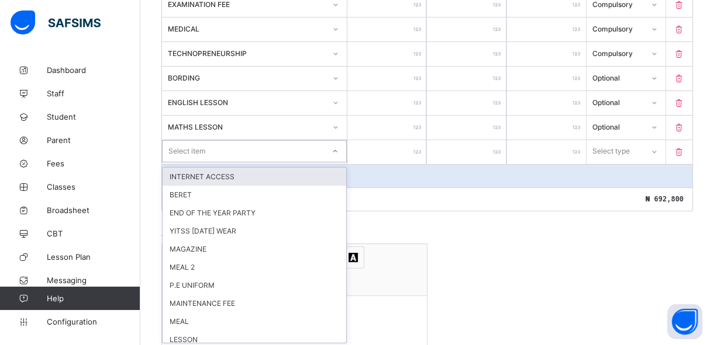
click at [279, 162] on div "option INTERNET ACCESS focused, 1 of 25. 25 results available. Use Up and Down …" at bounding box center [254, 151] width 185 height 22
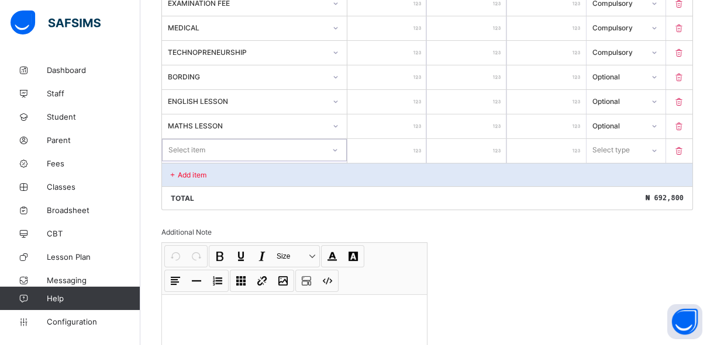
click at [274, 151] on div "Select item" at bounding box center [242, 150] width 161 height 16
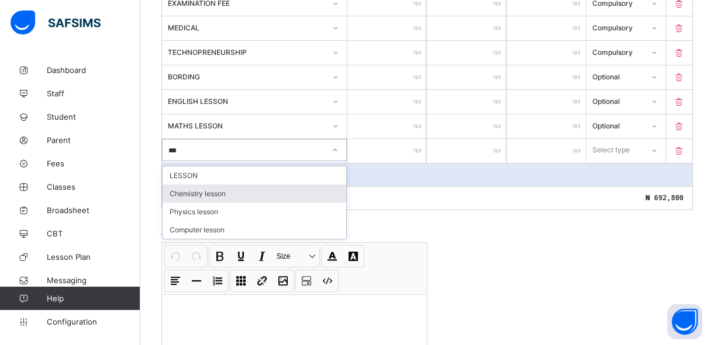
click at [232, 193] on div "Chemistry lesson" at bounding box center [254, 194] width 184 height 18
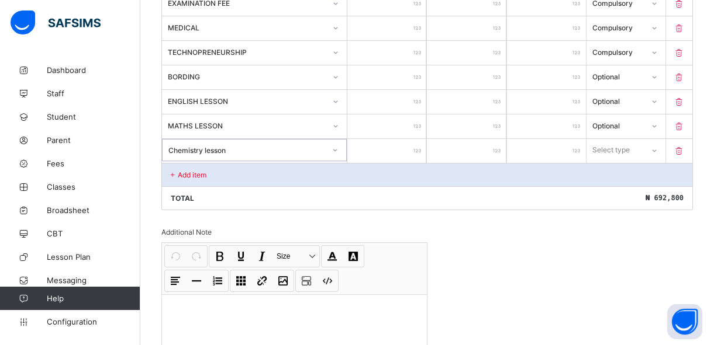
click at [381, 153] on input "number" at bounding box center [386, 151] width 79 height 24
click at [620, 149] on div "Select type" at bounding box center [611, 150] width 37 height 22
click at [612, 193] on div "Optional" at bounding box center [626, 194] width 78 height 18
click at [257, 171] on div "Add item" at bounding box center [427, 174] width 530 height 23
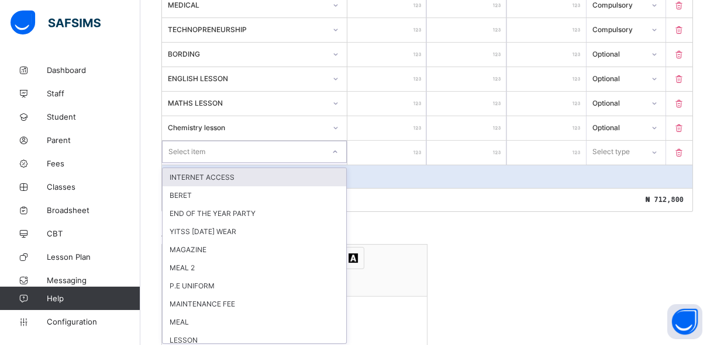
click at [257, 163] on div "option INTERNET ACCESS focused, 1 of 24. 24 results available. Use Up and Down …" at bounding box center [254, 152] width 185 height 22
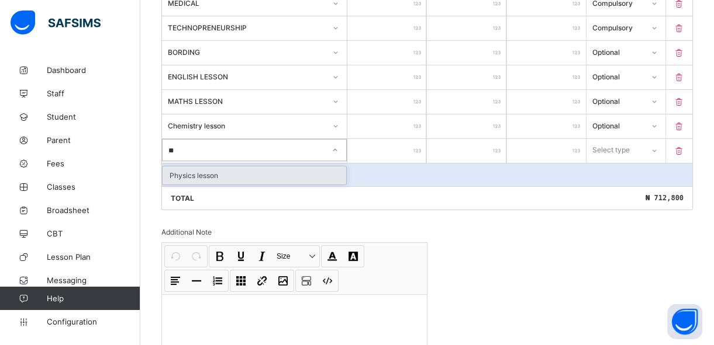
click at [257, 172] on div "Physics lesson" at bounding box center [254, 176] width 184 height 18
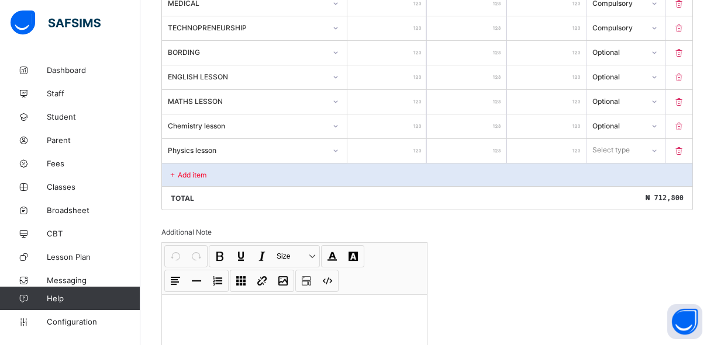
click at [407, 150] on input "number" at bounding box center [386, 151] width 79 height 24
click at [619, 150] on div "Select type" at bounding box center [611, 150] width 37 height 22
click at [613, 190] on div "Optional" at bounding box center [626, 194] width 78 height 18
click at [202, 178] on div "Add item" at bounding box center [427, 174] width 530 height 23
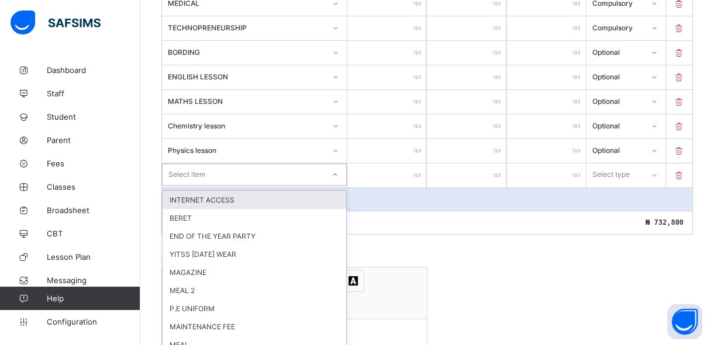
scroll to position [635, 0]
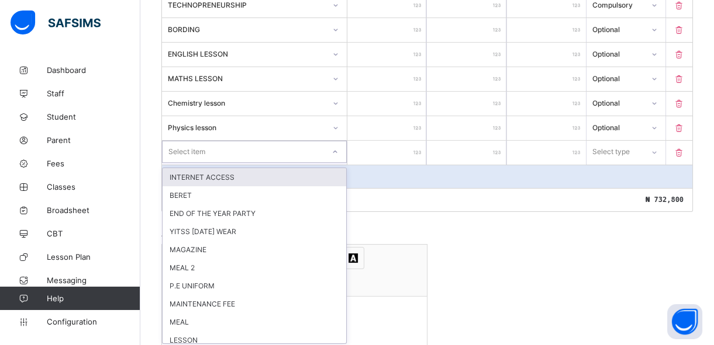
click at [201, 163] on div "option INTERNET ACCESS focused, 1 of 23. 23 results available. Use Up and Down …" at bounding box center [254, 152] width 185 height 22
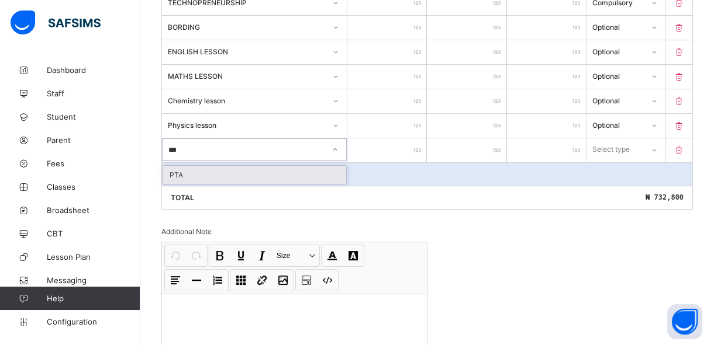
click at [203, 175] on div "PTA" at bounding box center [254, 175] width 184 height 18
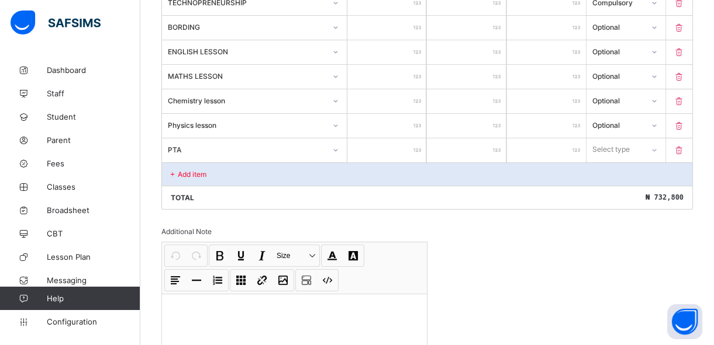
click at [395, 152] on input "number" at bounding box center [386, 151] width 79 height 24
click at [627, 149] on div "Select type" at bounding box center [611, 150] width 37 height 22
click at [618, 190] on div "Optional" at bounding box center [626, 193] width 78 height 18
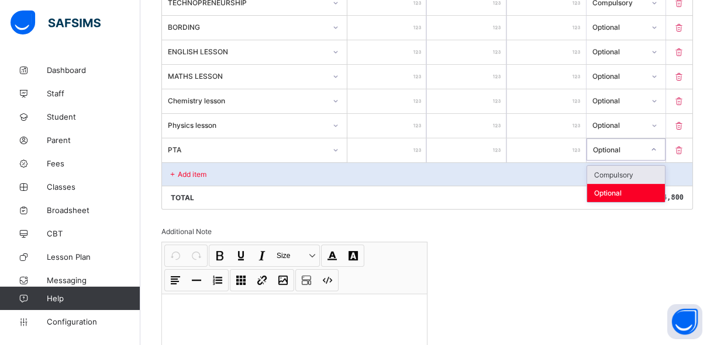
drag, startPoint x: 630, startPoint y: 146, endPoint x: 625, endPoint y: 171, distance: 25.5
click at [625, 161] on div "option Optional, selected. option Compulsory focused, 1 of 2. 2 results availab…" at bounding box center [625, 150] width 79 height 22
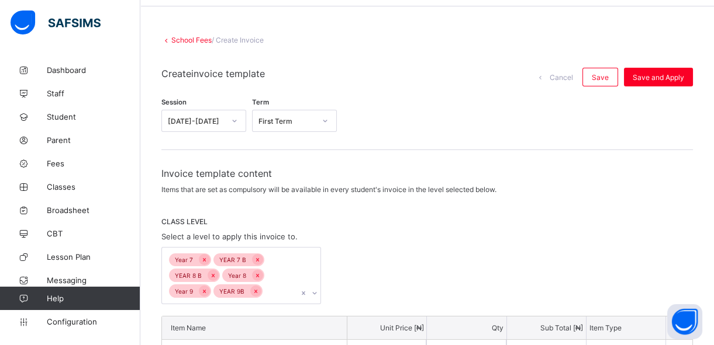
scroll to position [40, 0]
click at [669, 74] on span "Save and Apply" at bounding box center [657, 78] width 51 height 9
click at [662, 78] on div "Save and Apply" at bounding box center [658, 77] width 69 height 19
click at [662, 75] on div "Save and Apply" at bounding box center [658, 77] width 69 height 19
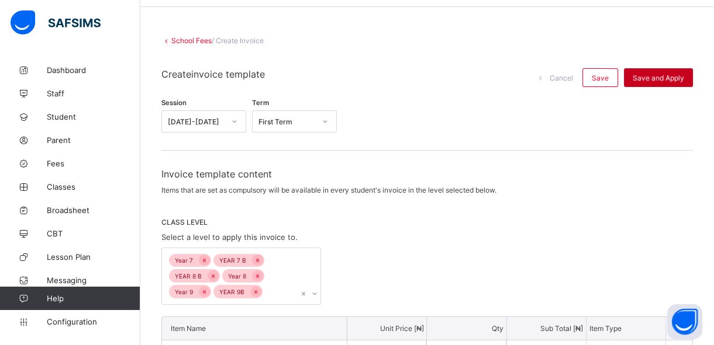
click at [662, 75] on div "Save and Apply" at bounding box center [658, 77] width 69 height 19
click at [661, 78] on div "Save and Apply" at bounding box center [658, 77] width 69 height 19
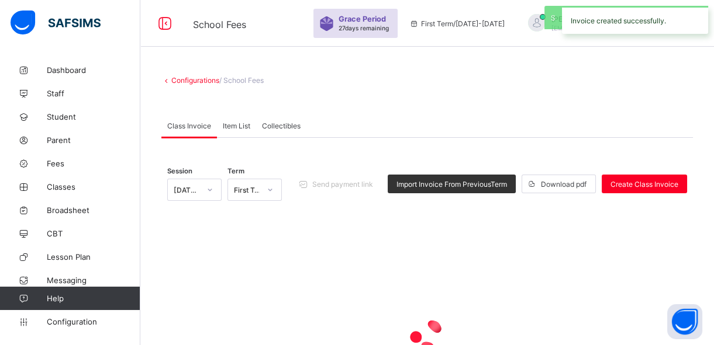
click at [662, 76] on div "Configurations / School Fees" at bounding box center [426, 80] width 531 height 9
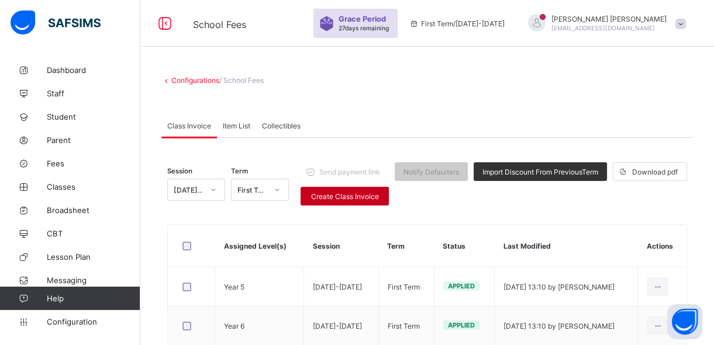
click at [320, 197] on span "Create Class Invoice" at bounding box center [344, 196] width 71 height 9
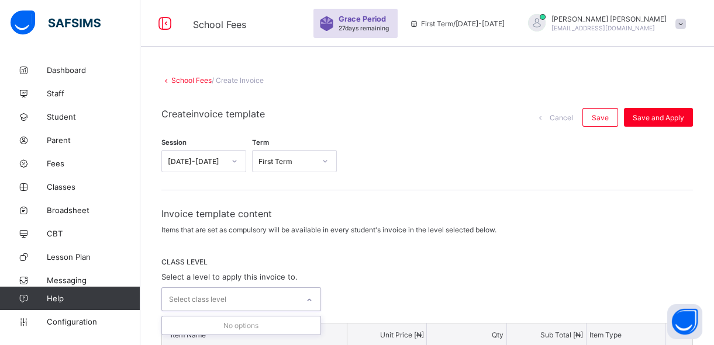
click at [264, 292] on div "Select class level" at bounding box center [230, 299] width 136 height 23
click at [311, 296] on icon at bounding box center [309, 301] width 7 height 12
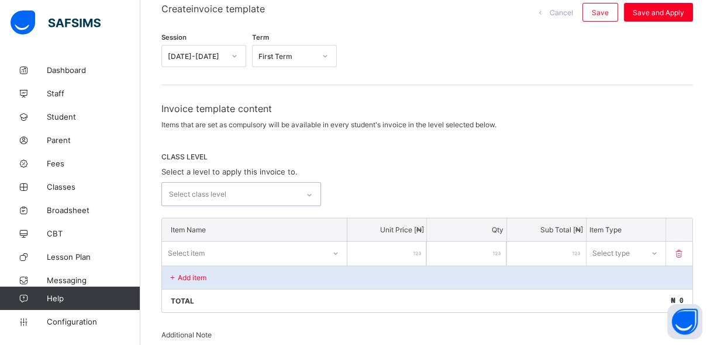
scroll to position [106, 0]
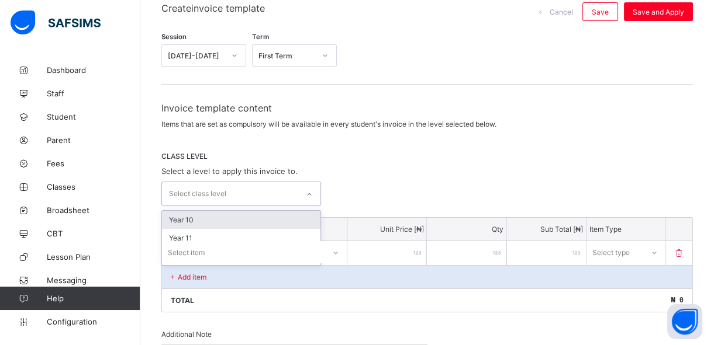
click at [309, 196] on div at bounding box center [309, 194] width 20 height 19
click at [291, 211] on div "Year 10" at bounding box center [241, 220] width 158 height 18
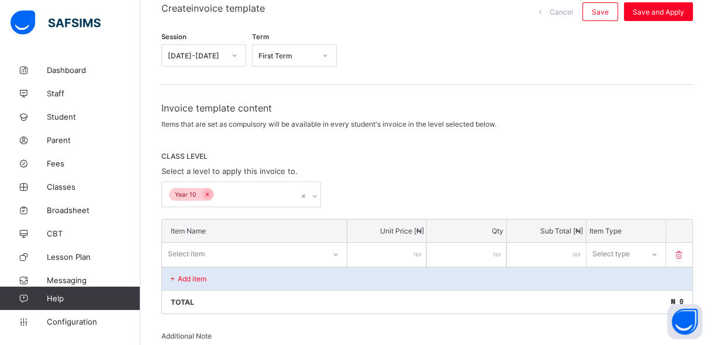
click at [259, 271] on div "Add item" at bounding box center [427, 278] width 530 height 23
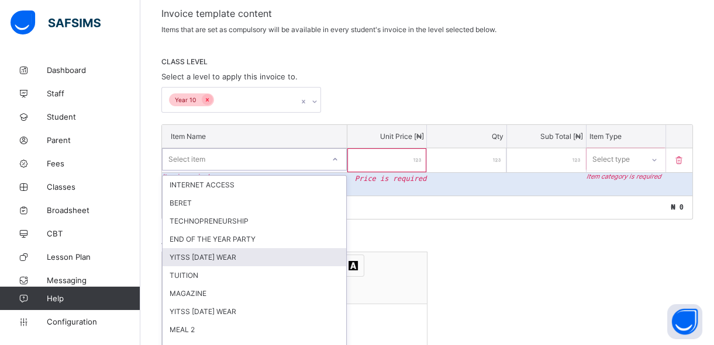
click at [254, 171] on div "option YITSS [DATE] WEAR focused, 5 of 39. 39 results available. Use Up and Dow…" at bounding box center [254, 159] width 185 height 22
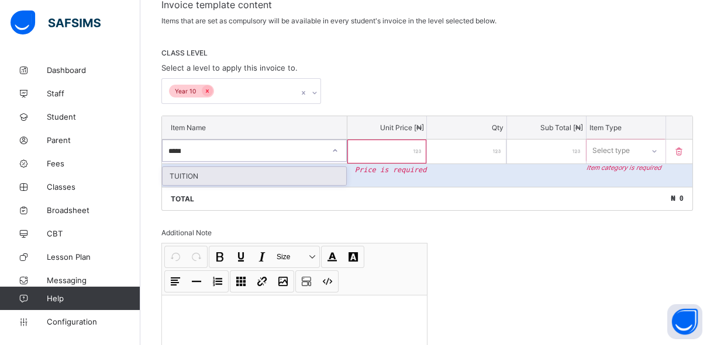
click at [230, 170] on div "TUITION" at bounding box center [254, 176] width 184 height 18
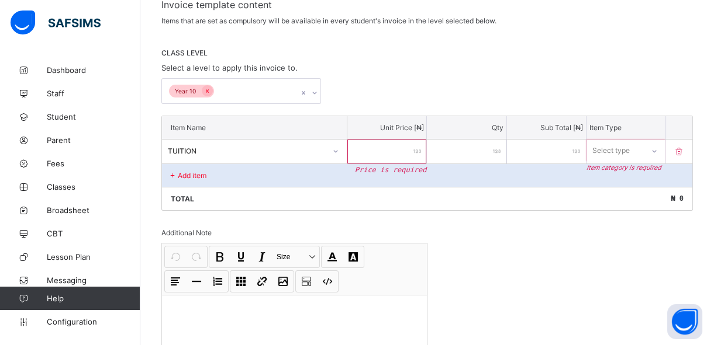
click at [382, 158] on input "number" at bounding box center [386, 152] width 79 height 24
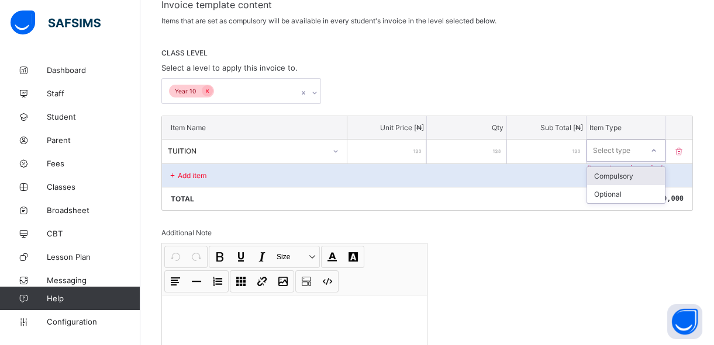
click at [604, 149] on div "Select type" at bounding box center [611, 151] width 37 height 22
click at [605, 174] on div "Compulsory" at bounding box center [626, 176] width 78 height 18
click at [199, 172] on p "Add item" at bounding box center [192, 175] width 29 height 9
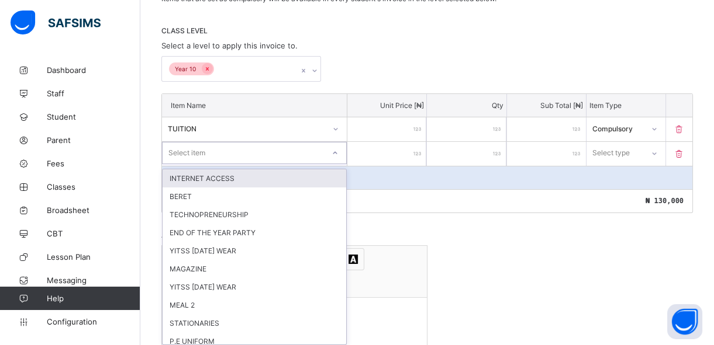
click at [193, 164] on div "option INTERNET ACCESS focused, 1 of 38. 38 results available. Use Up and Down …" at bounding box center [254, 153] width 185 height 22
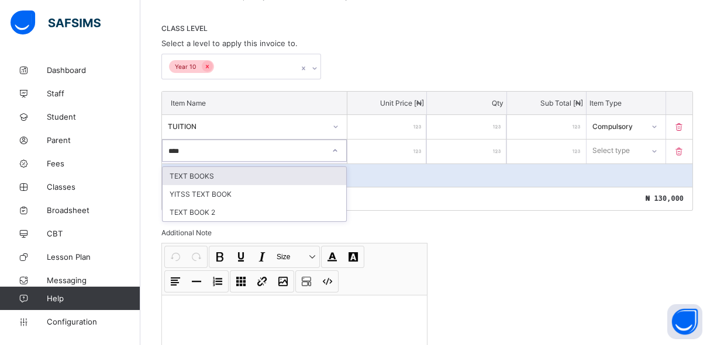
click at [193, 170] on div "TEXT BOOKS" at bounding box center [254, 176] width 184 height 18
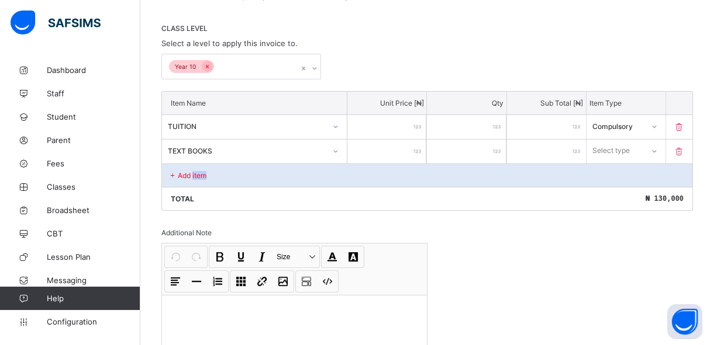
click at [193, 171] on p "Add item" at bounding box center [192, 175] width 29 height 9
click at [395, 143] on input "number" at bounding box center [386, 152] width 79 height 24
click at [615, 152] on div "Select type" at bounding box center [611, 151] width 37 height 22
click at [612, 177] on div "Compulsory" at bounding box center [626, 176] width 78 height 18
click at [206, 171] on p "Add item" at bounding box center [192, 175] width 29 height 9
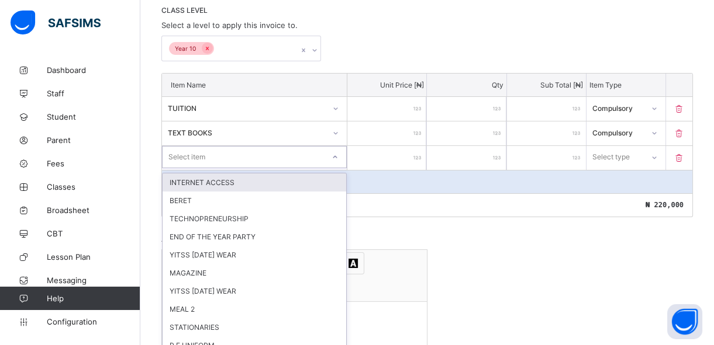
click at [205, 168] on div "option INTERNET ACCESS focused, 1 of 37. 37 results available. Use Up and Down …" at bounding box center [254, 157] width 185 height 22
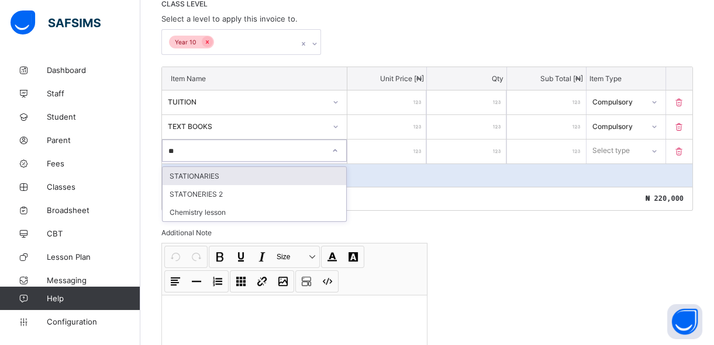
click at [209, 175] on div "STATIONARIES" at bounding box center [254, 176] width 184 height 18
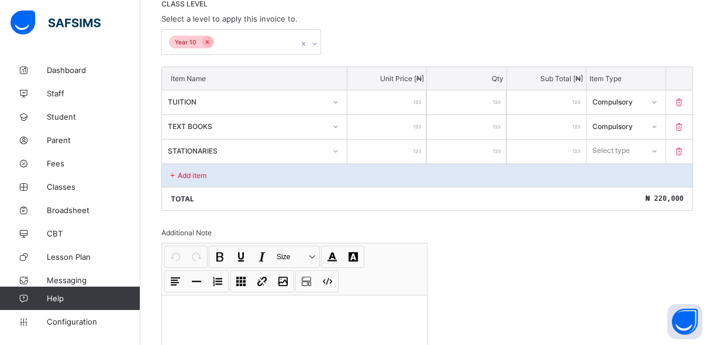
click at [405, 146] on input "number" at bounding box center [386, 152] width 79 height 24
click at [628, 146] on div "Select type" at bounding box center [610, 151] width 37 height 22
click at [621, 173] on div "Compulsory" at bounding box center [626, 176] width 78 height 18
click at [263, 170] on div "Add item" at bounding box center [427, 175] width 530 height 23
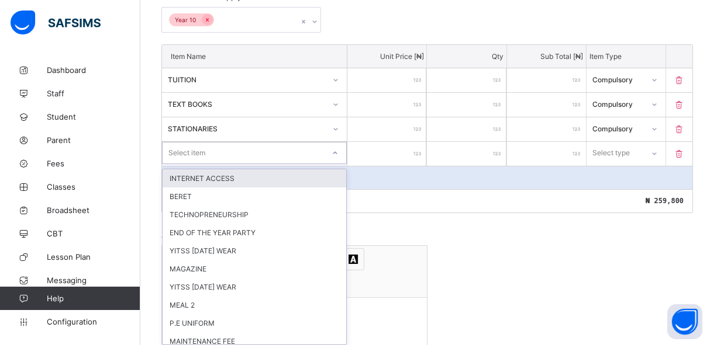
click at [254, 164] on div "option INTERNET ACCESS focused, 1 of 36. 36 results available. Use Up and Down …" at bounding box center [254, 153] width 185 height 22
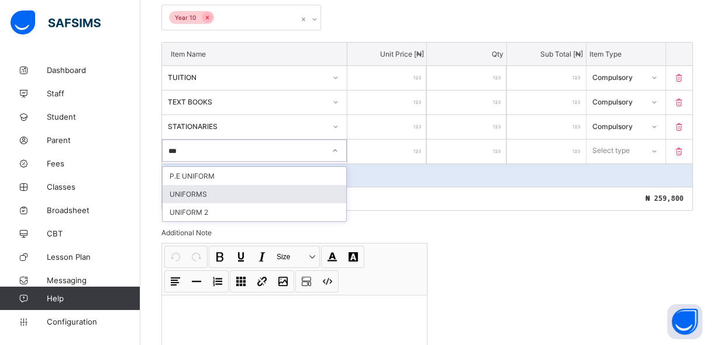
click at [227, 194] on div "UNIFORMS" at bounding box center [254, 194] width 184 height 18
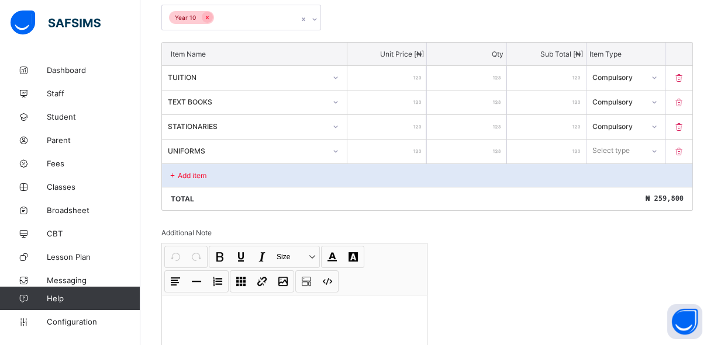
click at [395, 146] on input "number" at bounding box center [386, 152] width 79 height 24
click at [609, 154] on div "Select type" at bounding box center [610, 151] width 37 height 22
click at [606, 193] on div "Optional" at bounding box center [626, 194] width 78 height 18
click at [205, 172] on p "Add item" at bounding box center [192, 175] width 29 height 9
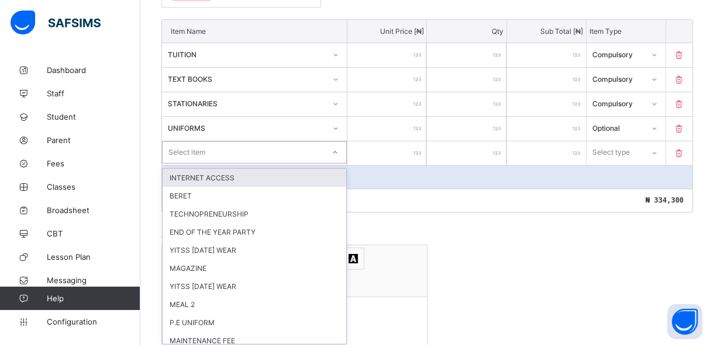
click at [206, 164] on div "option INTERNET ACCESS focused, 1 of 35. 35 results available. Use Up and Down …" at bounding box center [254, 152] width 185 height 22
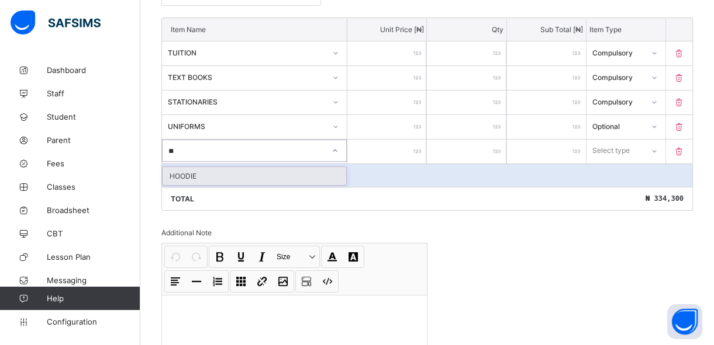
click at [205, 175] on div "HOODIE" at bounding box center [254, 176] width 184 height 18
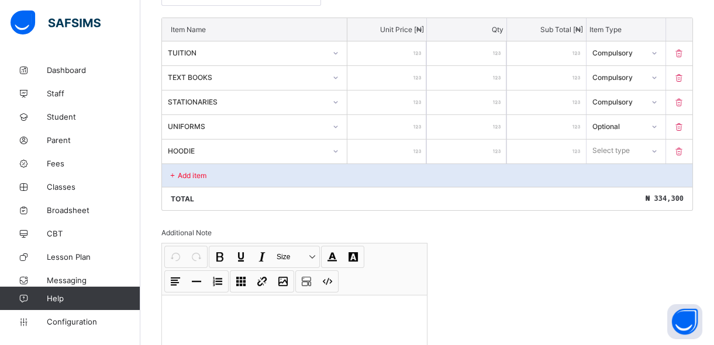
click at [400, 154] on input "number" at bounding box center [386, 152] width 79 height 24
click at [630, 146] on div "Select type" at bounding box center [611, 151] width 37 height 22
click at [618, 193] on div "Optional" at bounding box center [626, 194] width 78 height 18
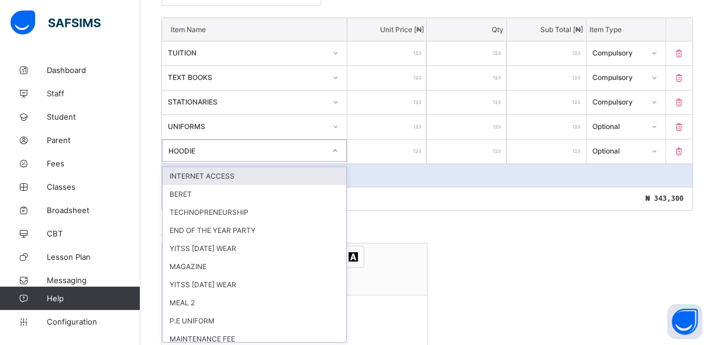
click at [263, 148] on div "HOODIE" at bounding box center [246, 150] width 157 height 9
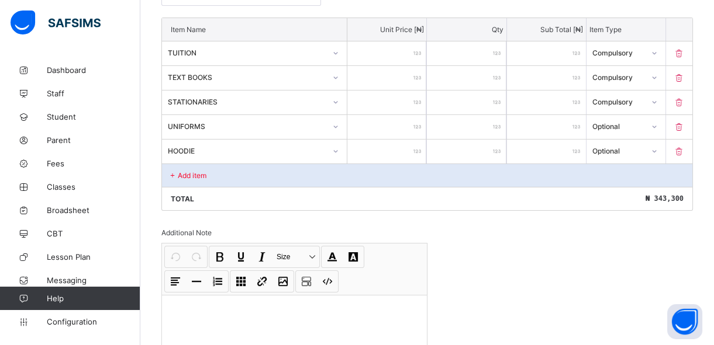
click at [463, 205] on div "Total ₦ 343,300" at bounding box center [427, 198] width 530 height 23
click at [327, 172] on div "Add item" at bounding box center [427, 175] width 530 height 23
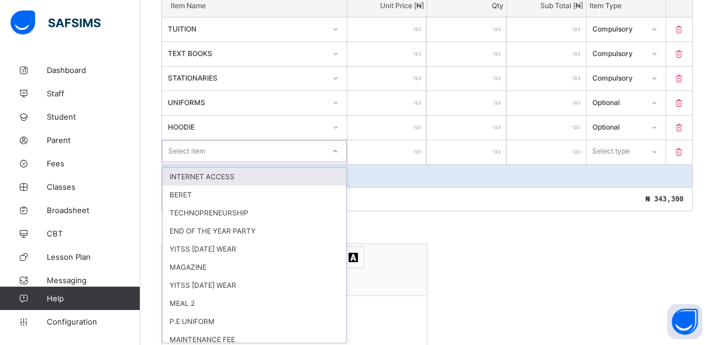
click at [334, 162] on div "option INTERNET ACCESS focused, 1 of 34. 34 results available. Use Up and Down …" at bounding box center [254, 151] width 185 height 22
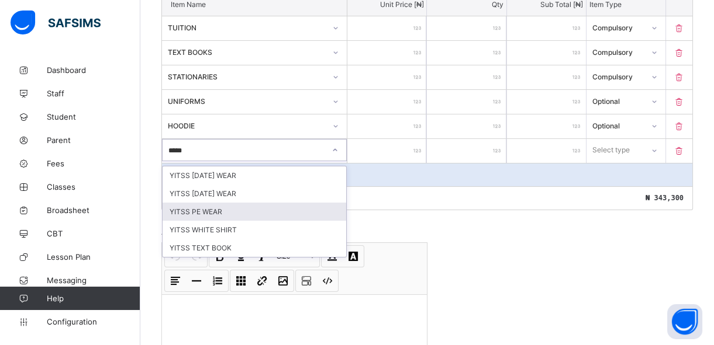
click at [291, 212] on div "YITSS PE WEAR" at bounding box center [254, 212] width 184 height 18
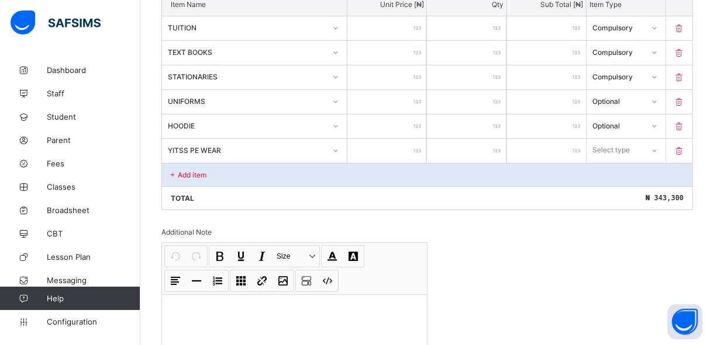
click at [383, 154] on input "number" at bounding box center [386, 151] width 79 height 24
click at [625, 146] on div "Select type" at bounding box center [611, 150] width 37 height 22
click at [613, 193] on div "Optional" at bounding box center [626, 194] width 78 height 18
click at [336, 172] on div "Add item" at bounding box center [427, 174] width 530 height 23
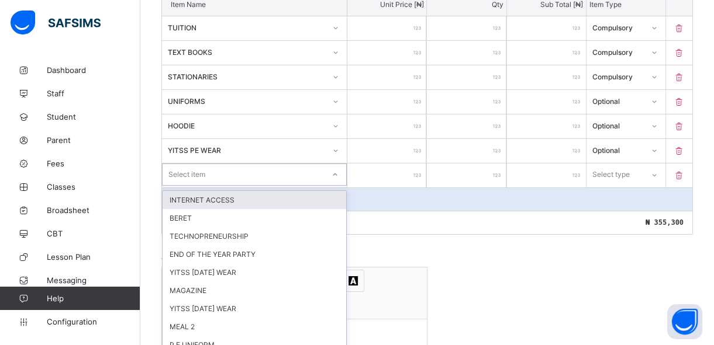
scroll to position [357, 0]
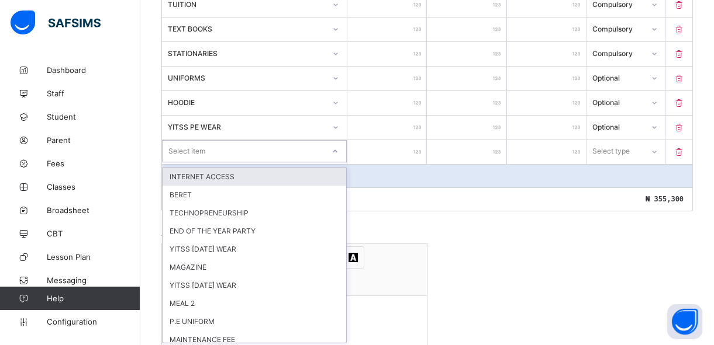
click at [323, 162] on div "option INTERNET ACCESS focused, 1 of 33. 33 results available. Use Up and Down …" at bounding box center [254, 151] width 185 height 22
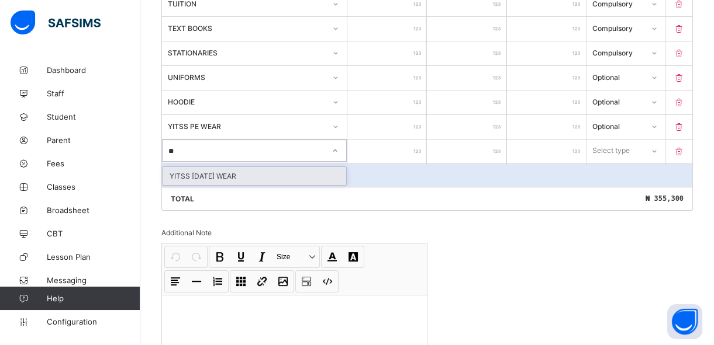
click at [292, 174] on div "YITSS [DATE] WEAR" at bounding box center [254, 176] width 184 height 18
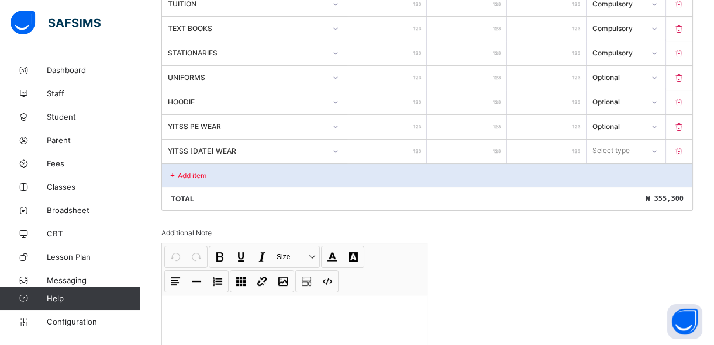
click at [381, 154] on input "number" at bounding box center [386, 152] width 79 height 24
click at [630, 149] on div "Select type" at bounding box center [611, 151] width 37 height 22
click at [617, 191] on div "Optional" at bounding box center [626, 194] width 78 height 18
click at [187, 171] on p "Add item" at bounding box center [192, 175] width 29 height 9
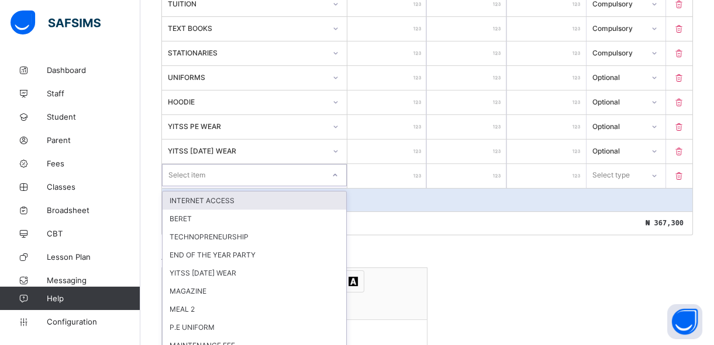
scroll to position [382, 0]
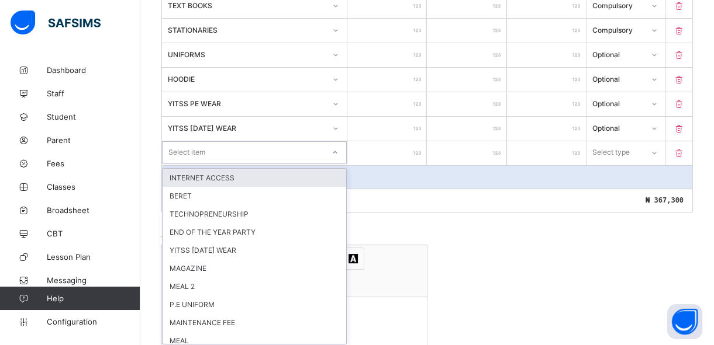
click at [186, 164] on div "option INTERNET ACCESS focused, 1 of 32. 32 results available. Use Up and Down …" at bounding box center [254, 152] width 185 height 22
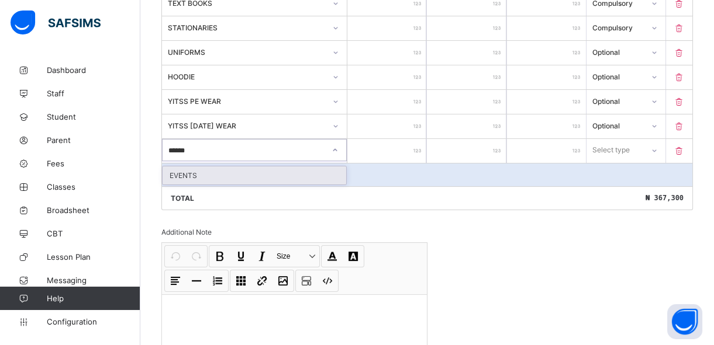
click at [193, 173] on div "EVENTS" at bounding box center [254, 176] width 184 height 18
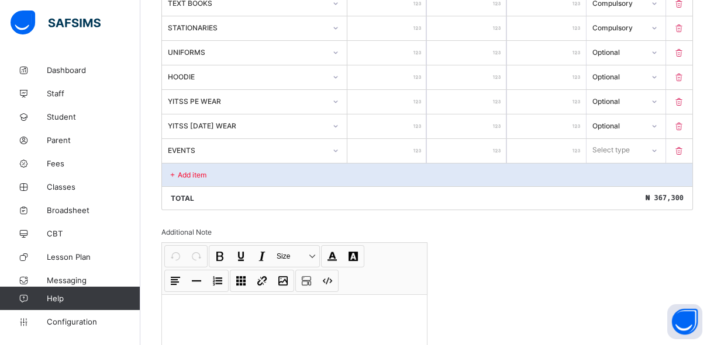
click at [386, 151] on input "number" at bounding box center [386, 151] width 79 height 24
click at [602, 145] on div "Select type" at bounding box center [611, 150] width 37 height 22
click at [608, 175] on div "Compulsory" at bounding box center [626, 176] width 78 height 18
click at [328, 178] on div "Add item" at bounding box center [427, 174] width 530 height 23
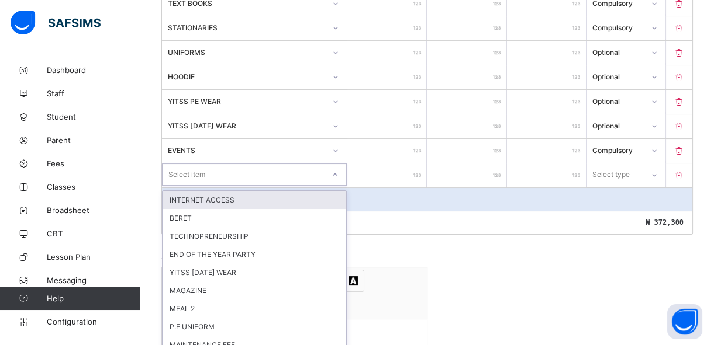
scroll to position [406, 0]
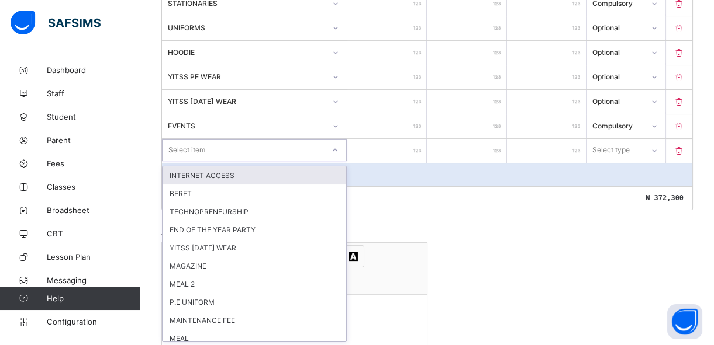
drag, startPoint x: 338, startPoint y: 177, endPoint x: 300, endPoint y: 150, distance: 47.4
click at [300, 150] on div "Select item" at bounding box center [254, 150] width 185 height 22
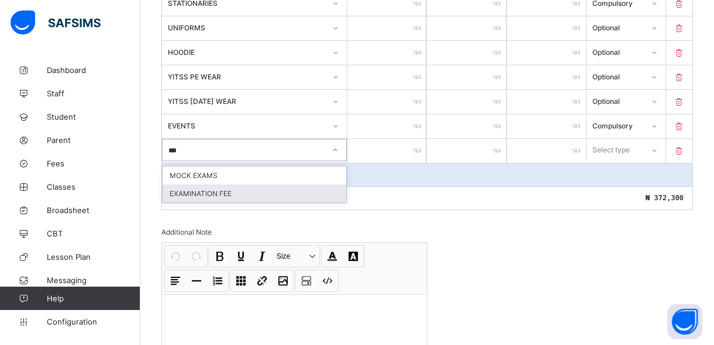
click at [293, 192] on div "EXAMINATION FEE" at bounding box center [254, 194] width 184 height 18
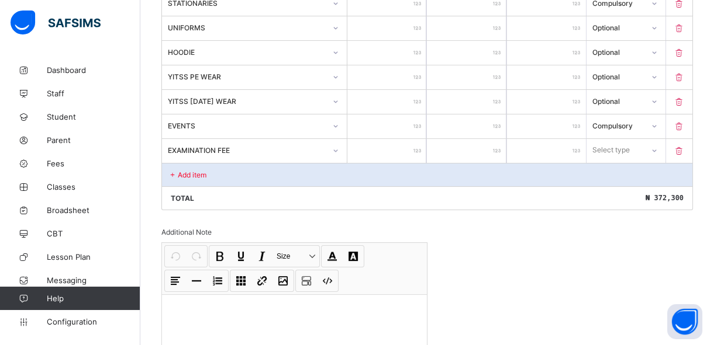
click at [378, 152] on input "number" at bounding box center [386, 151] width 79 height 24
click at [630, 147] on div "Select type" at bounding box center [611, 150] width 37 height 22
click at [626, 171] on div "Compulsory" at bounding box center [626, 176] width 78 height 18
click at [231, 175] on div "Add item" at bounding box center [427, 174] width 530 height 23
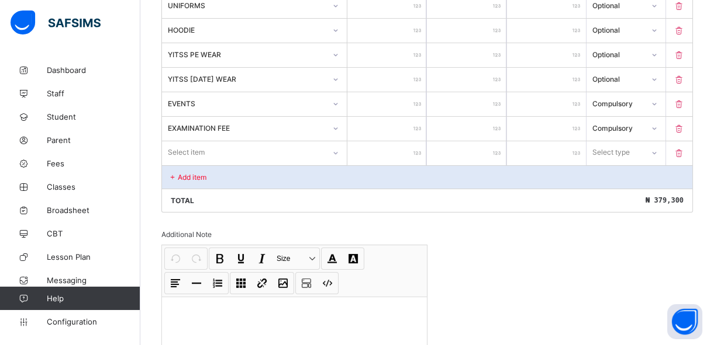
click at [231, 164] on div "Select item" at bounding box center [254, 152] width 185 height 22
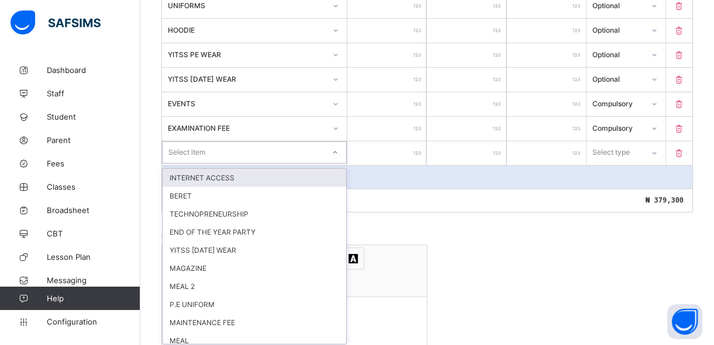
scroll to position [431, 0]
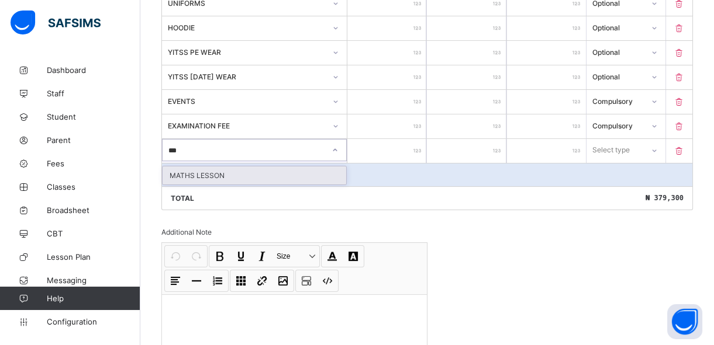
click at [230, 176] on div "MATHS LESSON" at bounding box center [254, 176] width 184 height 18
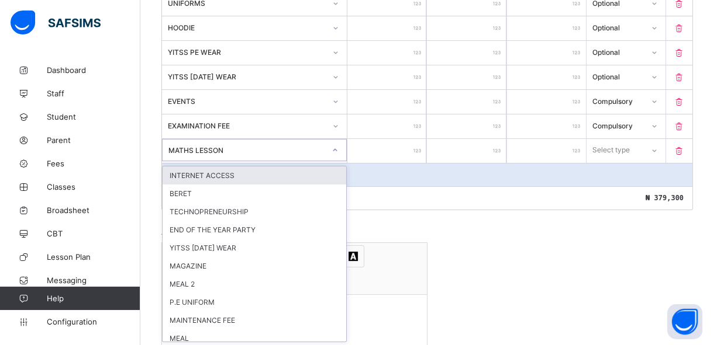
click at [237, 150] on div "MATHS LESSON" at bounding box center [246, 150] width 157 height 9
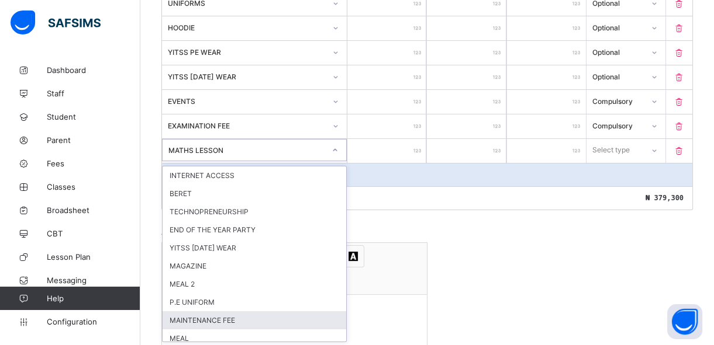
click at [224, 319] on div "MAINTENANCE FEE" at bounding box center [254, 321] width 184 height 18
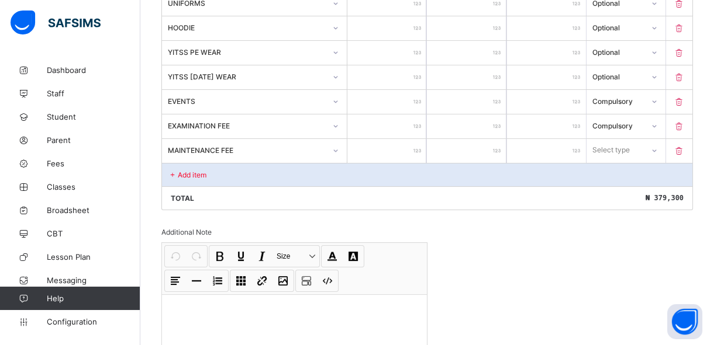
click at [403, 144] on input "number" at bounding box center [386, 151] width 79 height 24
drag, startPoint x: 634, startPoint y: 150, endPoint x: 623, endPoint y: 192, distance: 43.0
click at [623, 161] on div "option Optional focused, 2 of 2. 2 results available. Use Up and Down to choose…" at bounding box center [625, 150] width 79 height 22
click at [623, 171] on div "Compulsory" at bounding box center [626, 176] width 78 height 18
click at [279, 177] on div "Add item" at bounding box center [427, 174] width 530 height 23
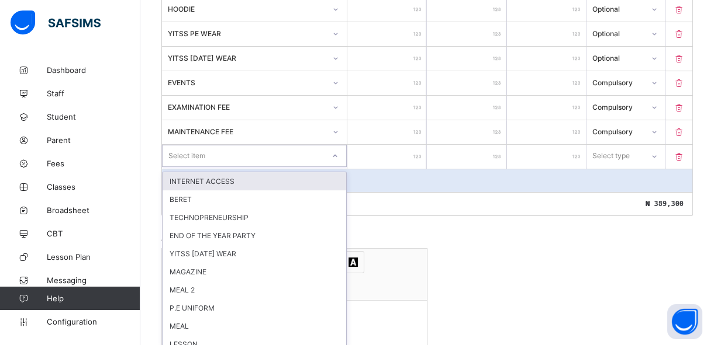
scroll to position [456, 0]
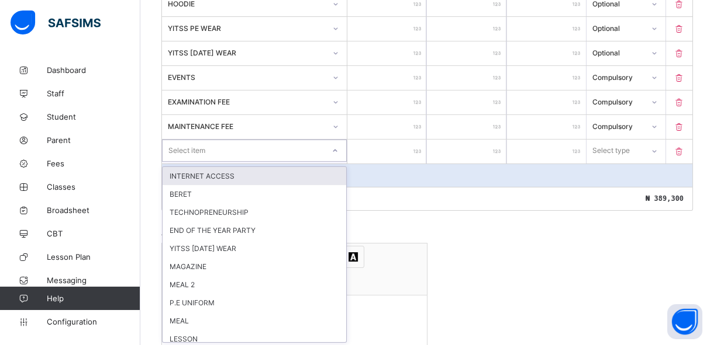
click at [276, 162] on div "option INTERNET ACCESS focused, 1 of 29. 29 results available. Use Up and Down …" at bounding box center [254, 151] width 185 height 22
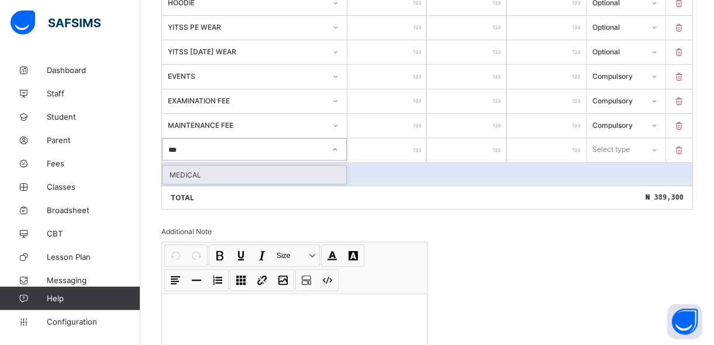
click at [275, 174] on div "MEDICAL" at bounding box center [254, 175] width 184 height 18
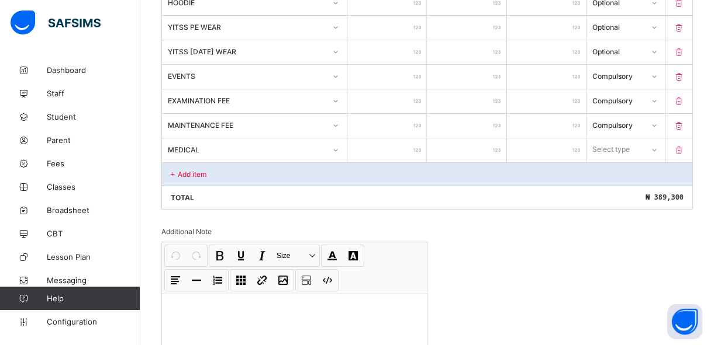
click at [395, 157] on input "number" at bounding box center [386, 151] width 79 height 24
click at [613, 153] on div "Select type" at bounding box center [610, 150] width 37 height 22
click at [613, 177] on div "Compulsory" at bounding box center [626, 175] width 78 height 18
click at [200, 175] on p "Add item" at bounding box center [192, 174] width 29 height 9
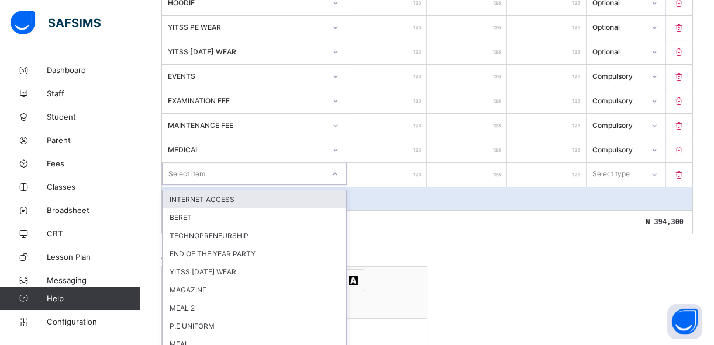
scroll to position [480, 0]
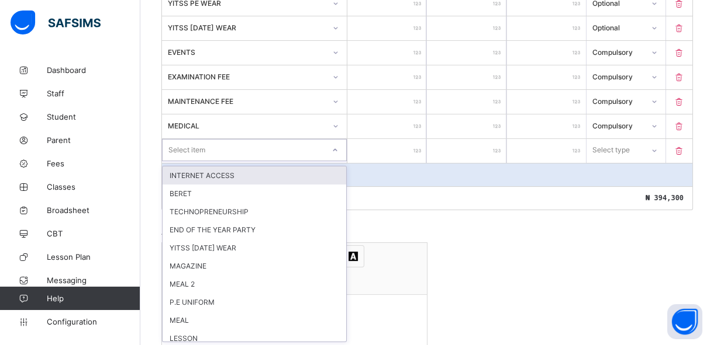
click at [203, 161] on div "option INTERNET ACCESS focused, 1 of 28. 28 results available. Use Up and Down …" at bounding box center [254, 150] width 185 height 22
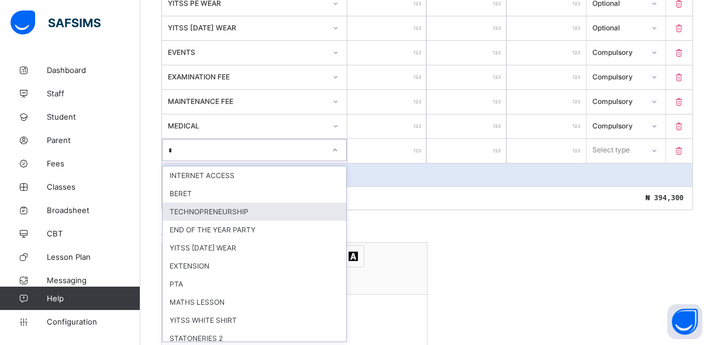
click at [208, 210] on div "TECHNOPRENEURSHIP" at bounding box center [254, 212] width 184 height 18
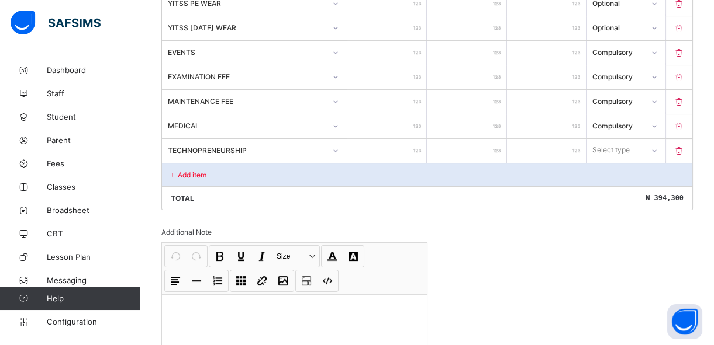
click at [378, 153] on input "number" at bounding box center [386, 151] width 79 height 24
click at [642, 142] on div "Select type" at bounding box center [615, 150] width 56 height 16
click at [632, 172] on div "Compulsory" at bounding box center [626, 176] width 78 height 18
click at [293, 176] on div "Add item" at bounding box center [427, 174] width 530 height 23
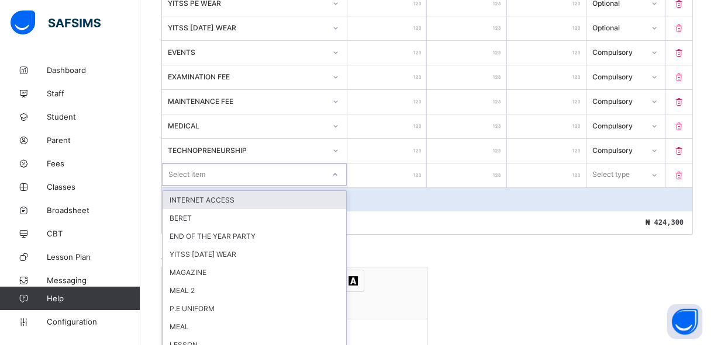
scroll to position [504, 0]
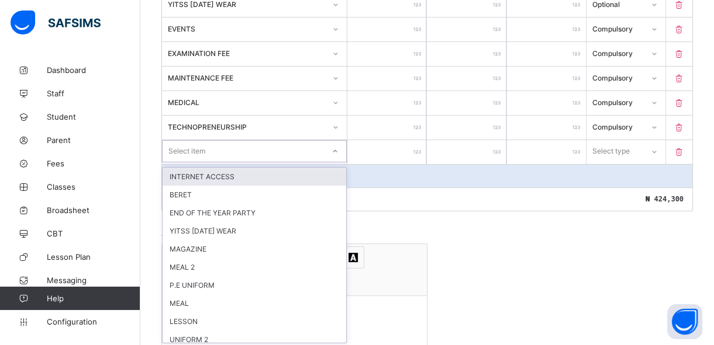
click at [304, 162] on div "option INTERNET ACCESS focused, 1 of 27. 27 results available. Use Up and Down …" at bounding box center [254, 151] width 185 height 22
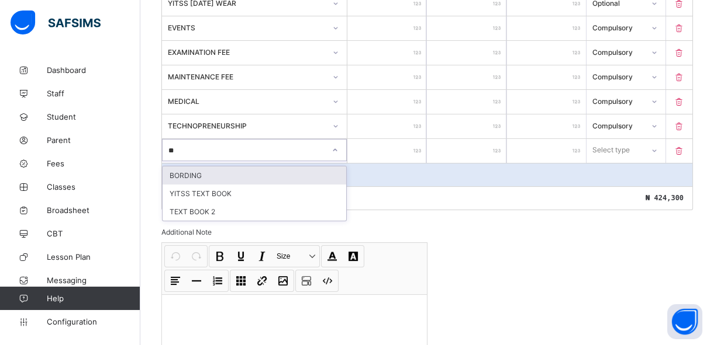
click at [296, 175] on div "BORDING" at bounding box center [254, 176] width 184 height 18
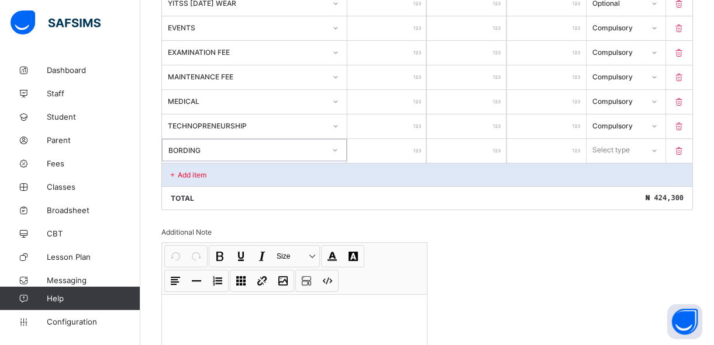
click at [399, 155] on input "number" at bounding box center [386, 151] width 79 height 24
click at [599, 151] on div "Select type" at bounding box center [610, 150] width 37 height 22
click at [601, 190] on div "Optional" at bounding box center [626, 194] width 78 height 18
click at [186, 173] on p "Add item" at bounding box center [192, 175] width 29 height 9
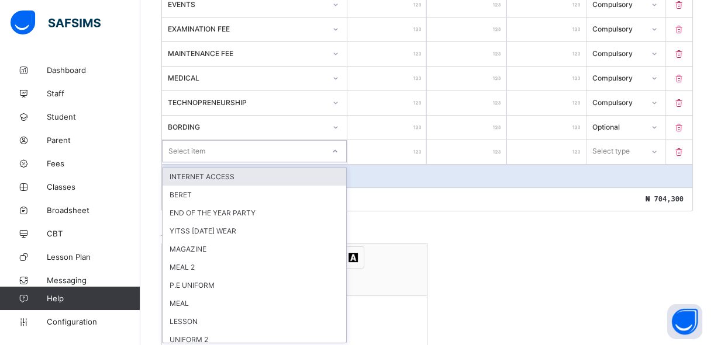
click at [186, 162] on div "option INTERNET ACCESS focused, 1 of 26. 26 results available. Use Up and Down …" at bounding box center [254, 151] width 185 height 22
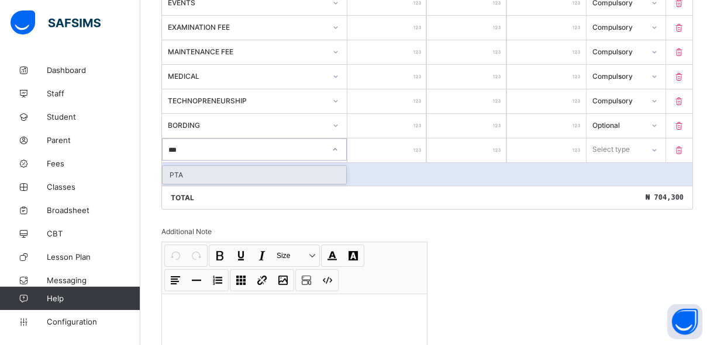
click at [186, 173] on div "PTA" at bounding box center [254, 175] width 184 height 18
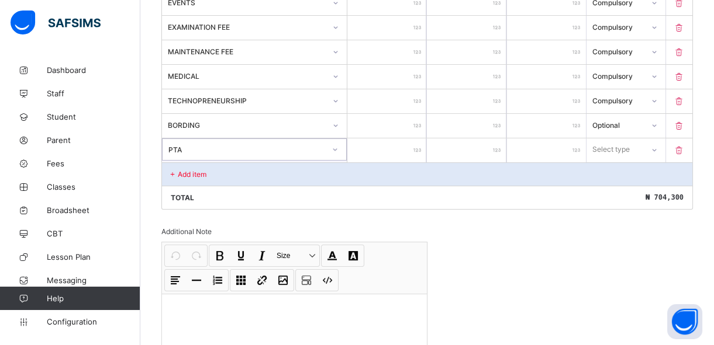
click at [376, 153] on input "number" at bounding box center [386, 151] width 79 height 24
click at [613, 145] on div "Select type" at bounding box center [611, 150] width 37 height 22
click at [608, 175] on div "Compulsory" at bounding box center [626, 175] width 78 height 18
click at [262, 174] on div "Add item" at bounding box center [427, 173] width 530 height 23
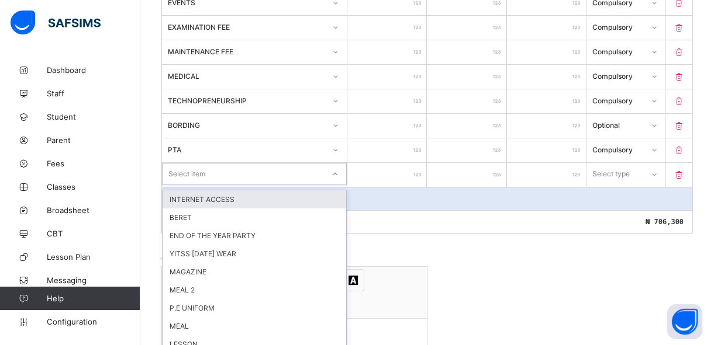
scroll to position [554, 0]
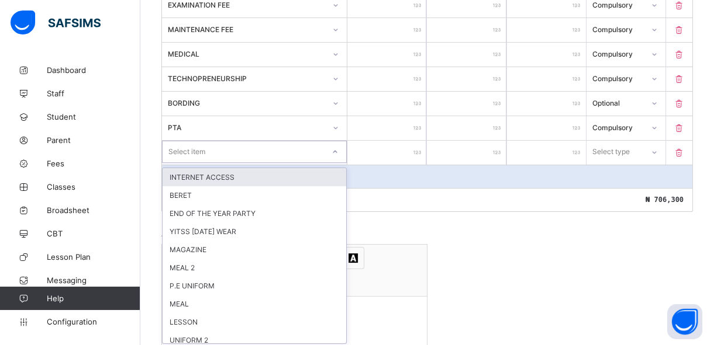
click at [251, 163] on div "option INTERNET ACCESS focused, 1 of 25. 25 results available. Use Up and Down …" at bounding box center [254, 152] width 185 height 22
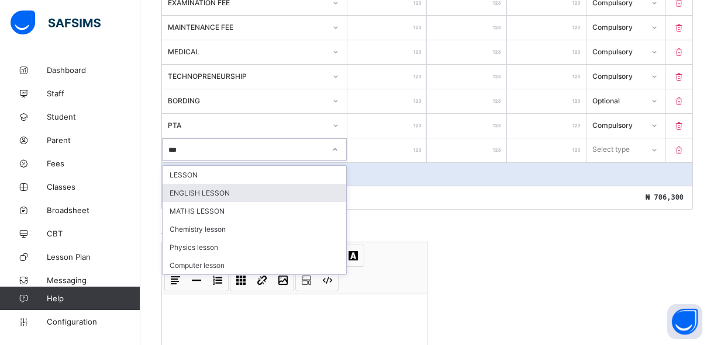
click at [236, 193] on div "ENGLISH LESSON" at bounding box center [254, 193] width 184 height 18
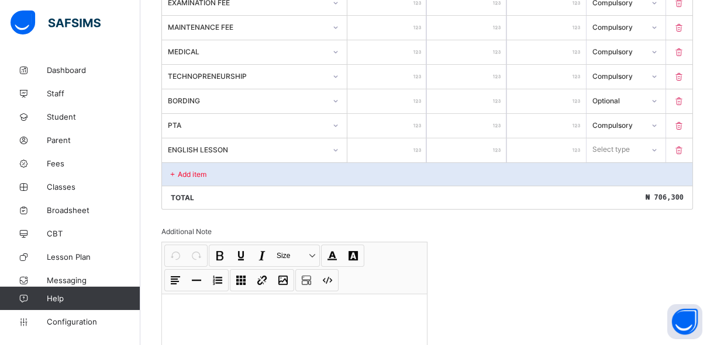
click at [390, 150] on input "number" at bounding box center [386, 151] width 79 height 24
click at [623, 146] on div "Select type" at bounding box center [610, 150] width 37 height 22
click at [614, 192] on div "Optional" at bounding box center [626, 193] width 78 height 18
click at [244, 175] on div "Add item" at bounding box center [427, 173] width 530 height 23
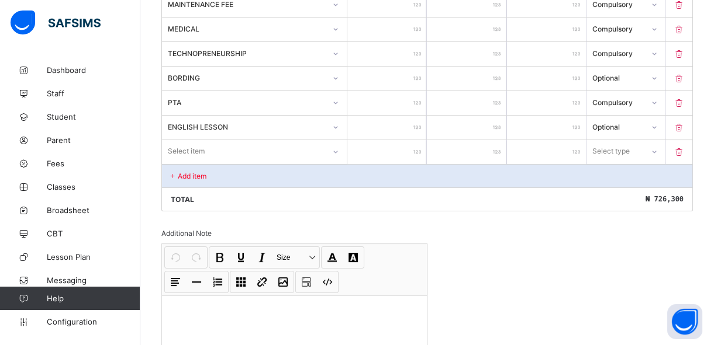
click at [240, 162] on div "Select item" at bounding box center [254, 151] width 185 height 22
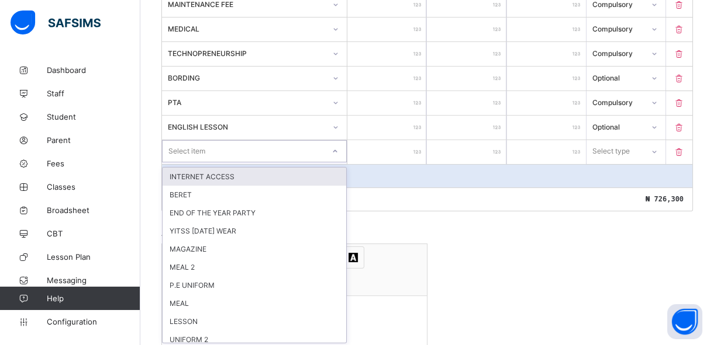
scroll to position [579, 0]
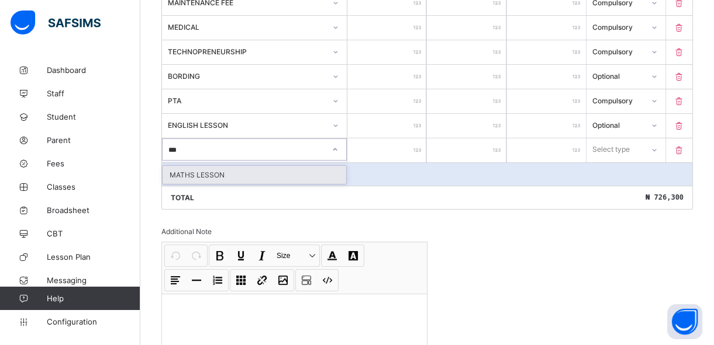
click at [238, 171] on div "MATHS LESSON" at bounding box center [254, 175] width 184 height 18
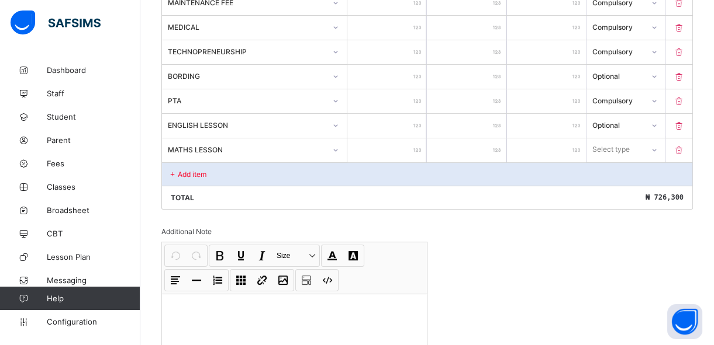
click at [390, 154] on input "number" at bounding box center [386, 151] width 79 height 24
click at [643, 147] on div "Select type" at bounding box center [614, 149] width 57 height 16
click at [625, 192] on div "Optional" at bounding box center [626, 193] width 78 height 18
click at [218, 172] on div "Add item" at bounding box center [427, 173] width 530 height 23
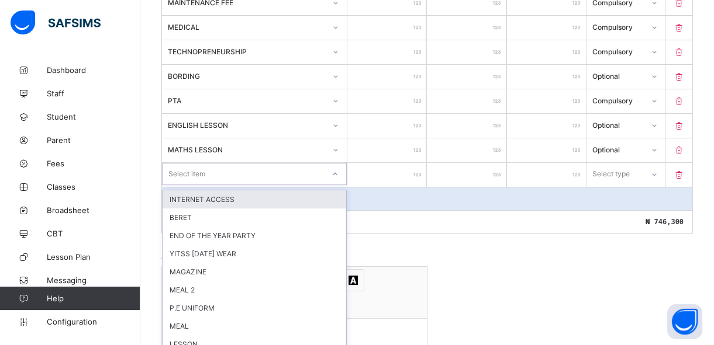
scroll to position [603, 0]
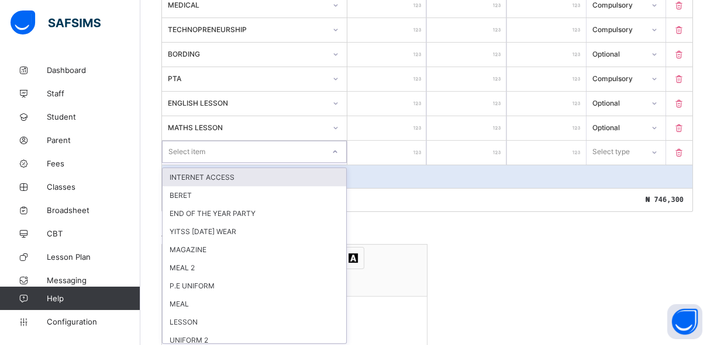
click at [218, 163] on div "option INTERNET ACCESS focused, 1 of 23. 23 results available. Use Up and Down …" at bounding box center [254, 152] width 185 height 22
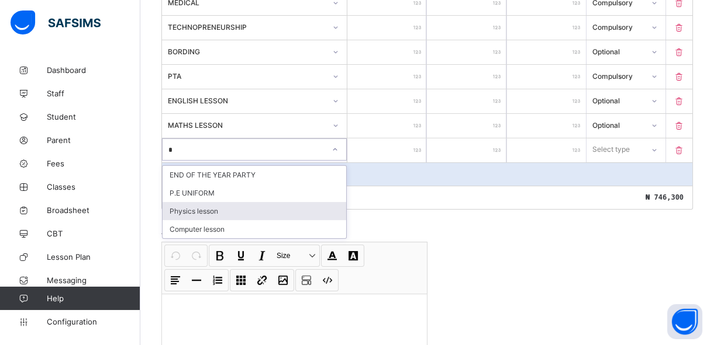
click at [207, 212] on div "Physics lesson" at bounding box center [254, 211] width 184 height 18
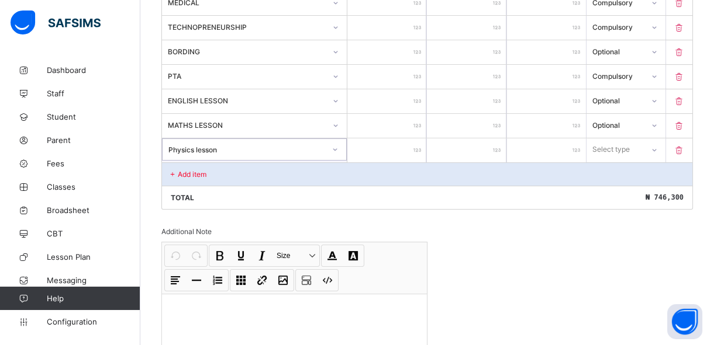
click at [403, 152] on input "number" at bounding box center [386, 151] width 79 height 24
click at [627, 148] on div "Select type" at bounding box center [611, 150] width 37 height 22
click at [618, 193] on div "Optional" at bounding box center [626, 193] width 78 height 18
click at [238, 175] on div "Add item" at bounding box center [427, 173] width 530 height 23
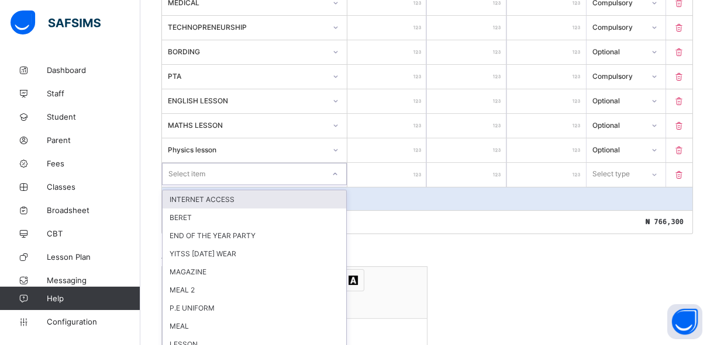
scroll to position [628, 0]
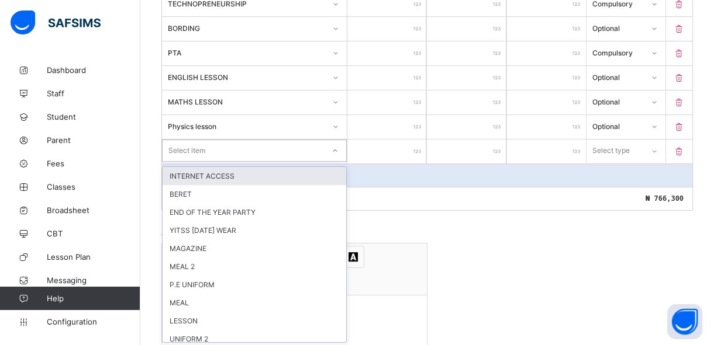
click at [235, 162] on div "option INTERNET ACCESS focused, 1 of 22. 22 results available. Use Up and Down …" at bounding box center [254, 151] width 185 height 22
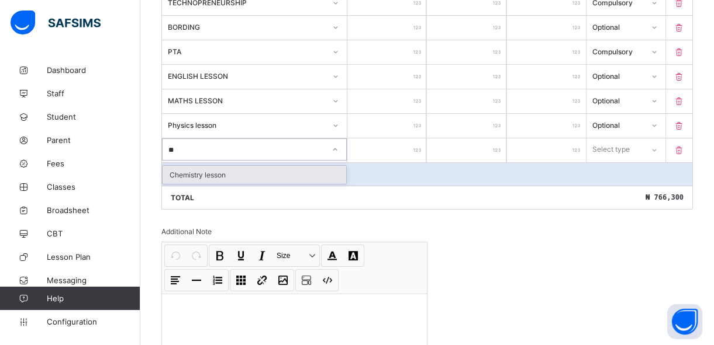
click at [235, 175] on div "Chemistry lesson" at bounding box center [254, 175] width 184 height 18
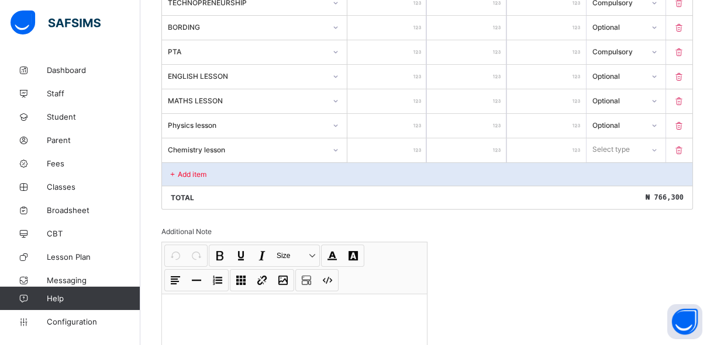
click at [403, 153] on input "number" at bounding box center [386, 151] width 79 height 24
click at [658, 151] on div at bounding box center [654, 149] width 20 height 19
click at [628, 193] on div "Optional" at bounding box center [626, 193] width 78 height 18
click at [292, 175] on div "Add item" at bounding box center [427, 173] width 530 height 23
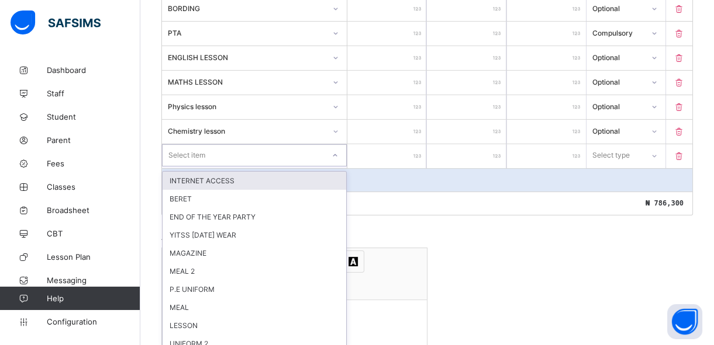
click at [291, 167] on div "option INTERNET ACCESS focused, 1 of 21. 21 results available. Use Up and Down …" at bounding box center [254, 155] width 185 height 22
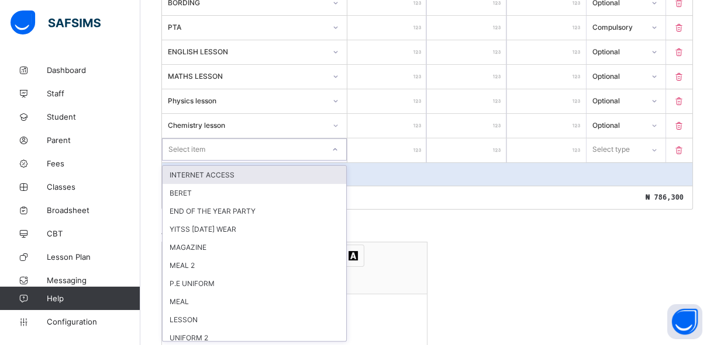
scroll to position [653, 0]
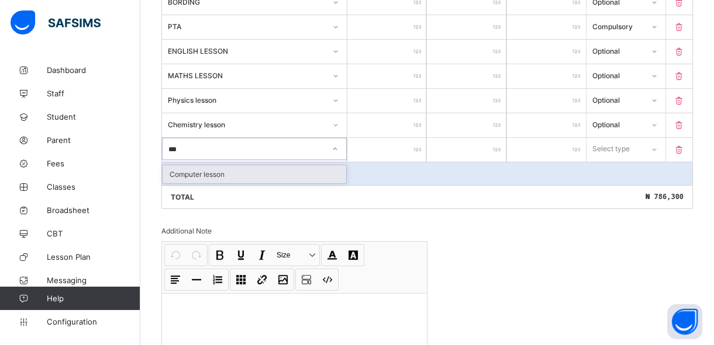
click at [267, 174] on div "Computer lesson" at bounding box center [254, 174] width 184 height 18
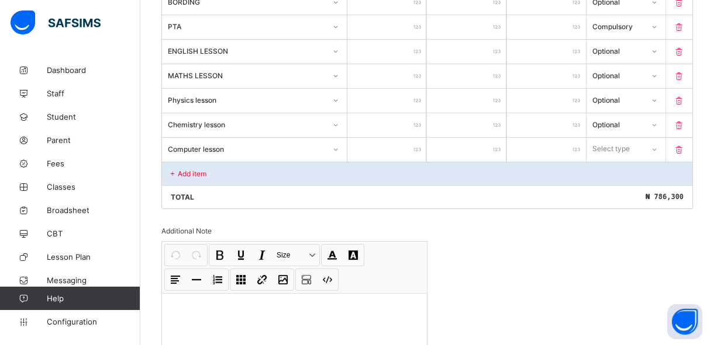
click at [409, 157] on input "number" at bounding box center [386, 150] width 79 height 24
click at [657, 146] on icon at bounding box center [653, 149] width 7 height 12
click at [637, 191] on div "Optional" at bounding box center [626, 193] width 78 height 18
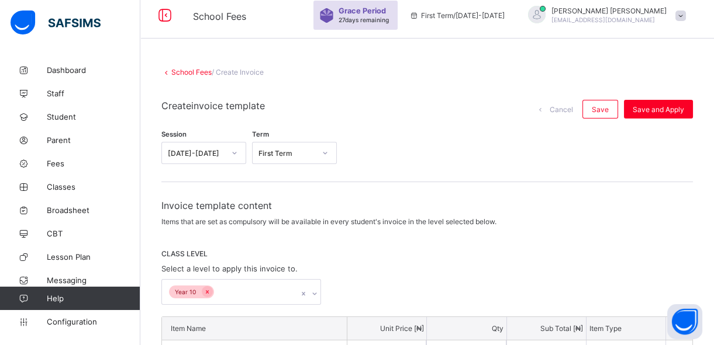
scroll to position [2, 0]
